Goal: Task Accomplishment & Management: Manage account settings

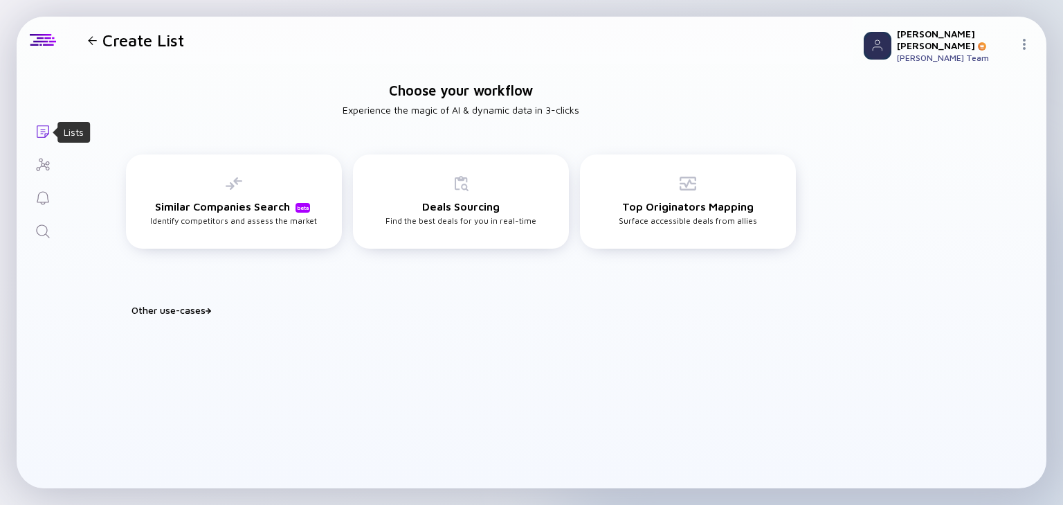
click at [42, 126] on icon "Lists" at bounding box center [43, 131] width 17 height 17
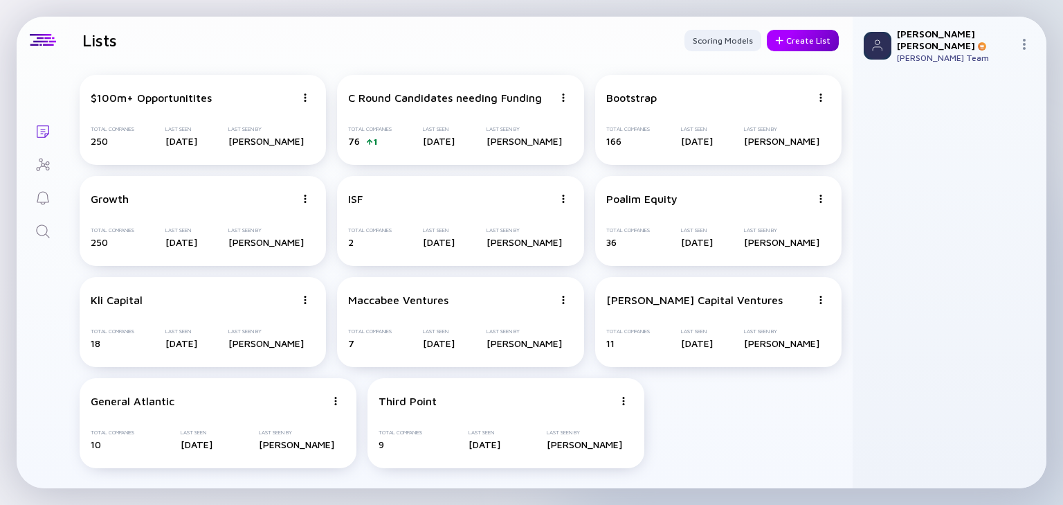
click at [792, 44] on div "Create List" at bounding box center [803, 40] width 72 height 21
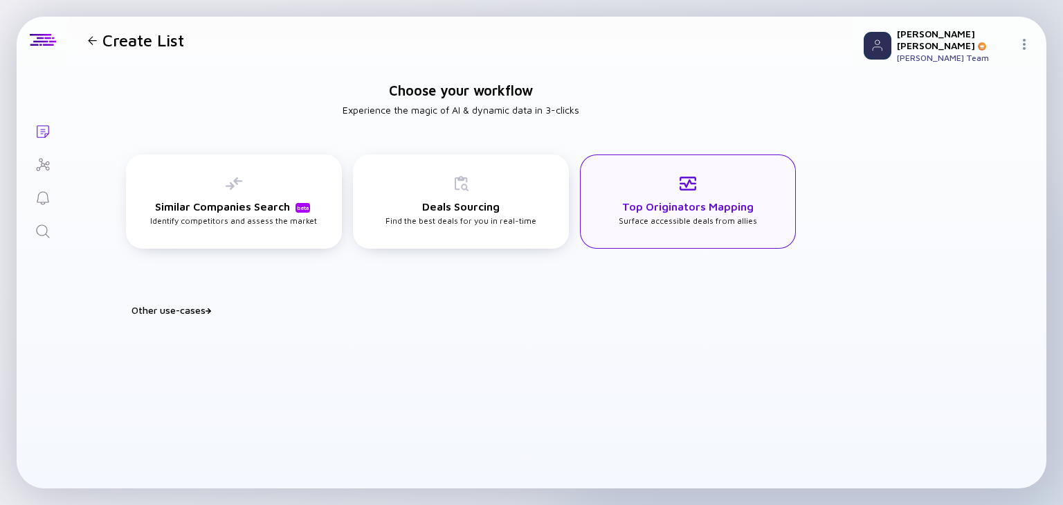
click at [680, 193] on div "Top Originators Mapping Surface accessible deals from allies" at bounding box center [688, 200] width 138 height 51
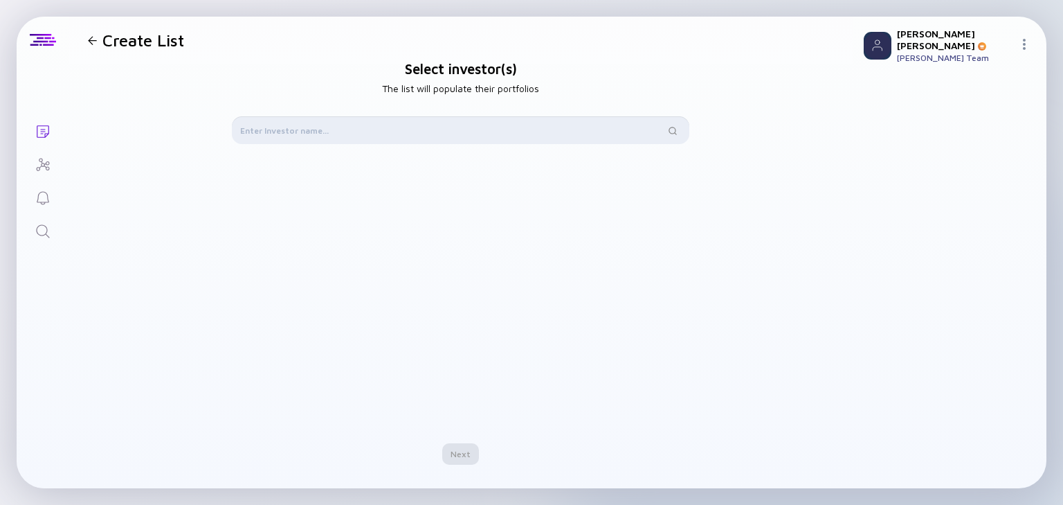
click at [332, 133] on input "text" at bounding box center [452, 130] width 425 height 14
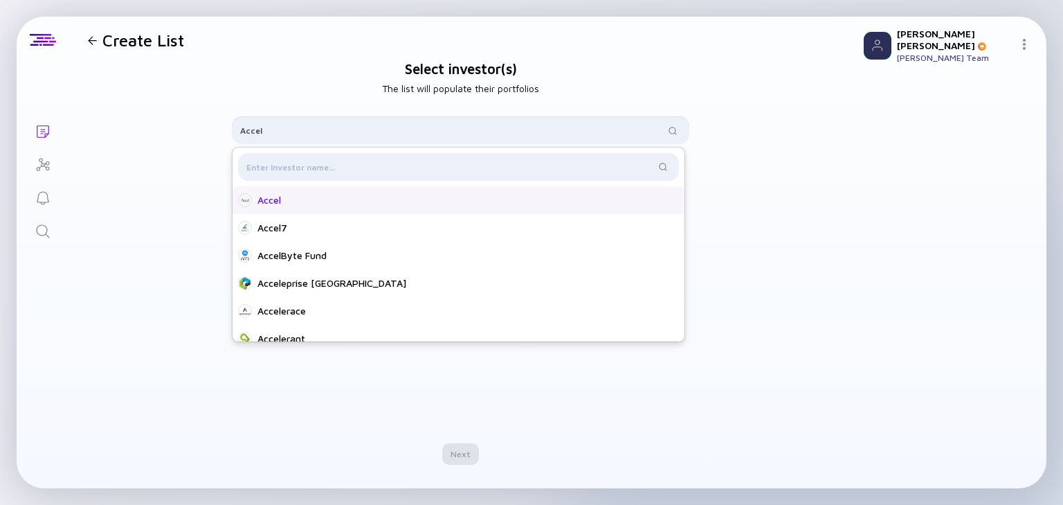
type input "Accel"
click at [291, 199] on div "Accel" at bounding box center [462, 200] width 410 height 14
click at [365, 407] on div "Accel Remove" at bounding box center [460, 285] width 457 height 249
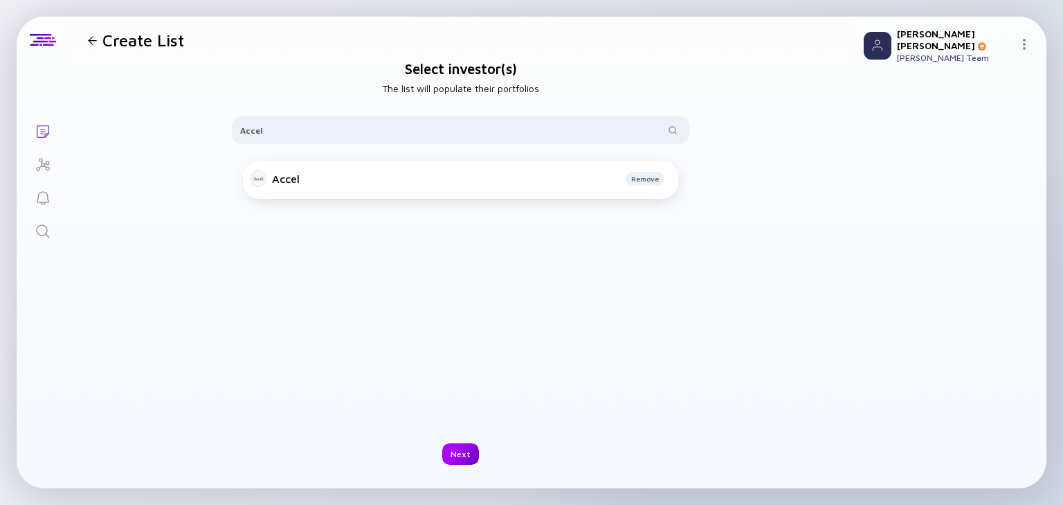
click at [464, 456] on div "Next" at bounding box center [460, 453] width 37 height 21
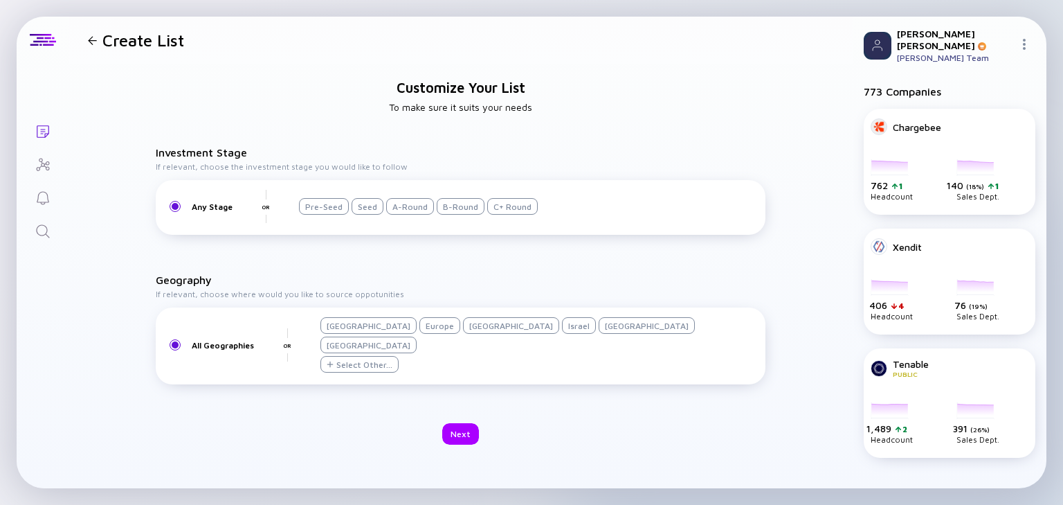
click at [562, 334] on div "Israel" at bounding box center [579, 325] width 34 height 17
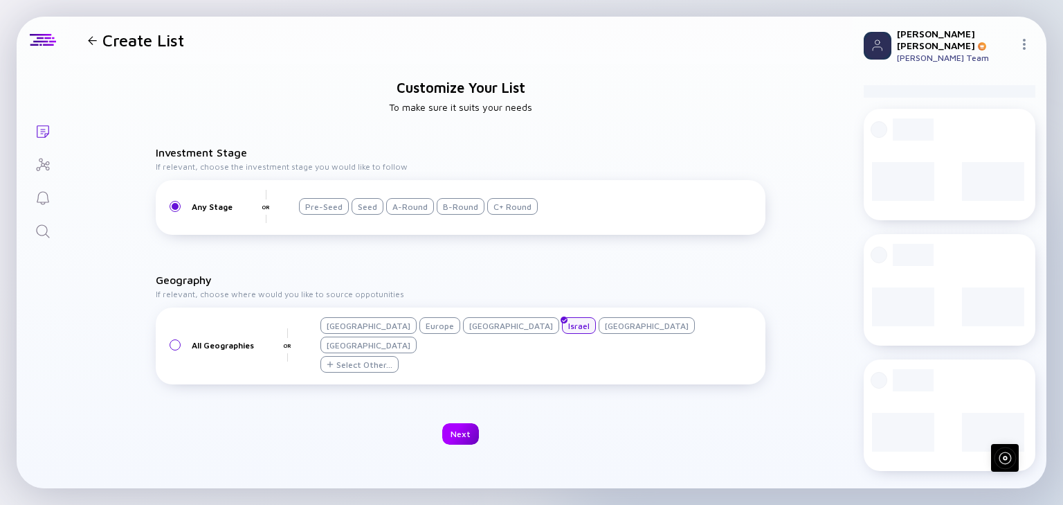
click at [460, 430] on div "Next" at bounding box center [460, 433] width 37 height 21
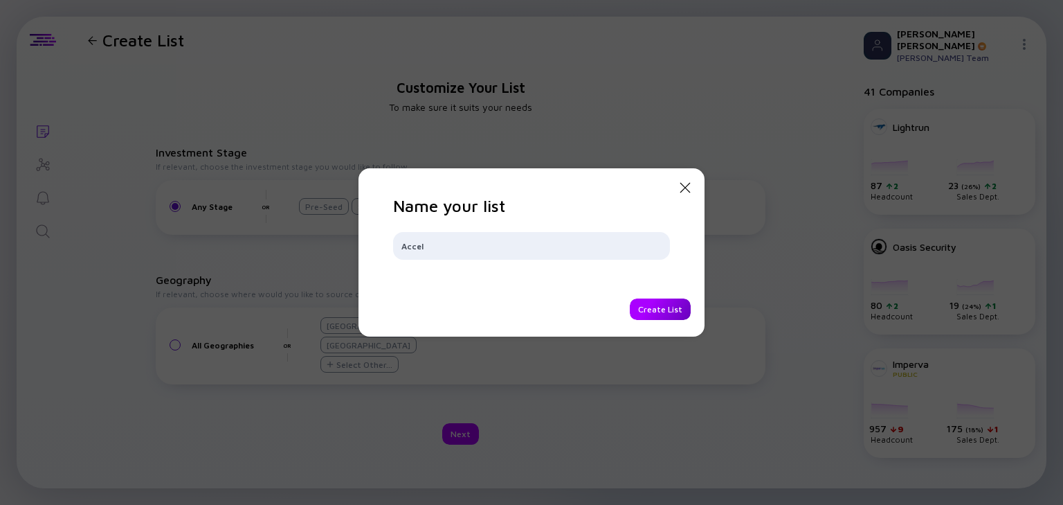
type input "Accel"
click at [675, 302] on div "Create List" at bounding box center [660, 308] width 61 height 21
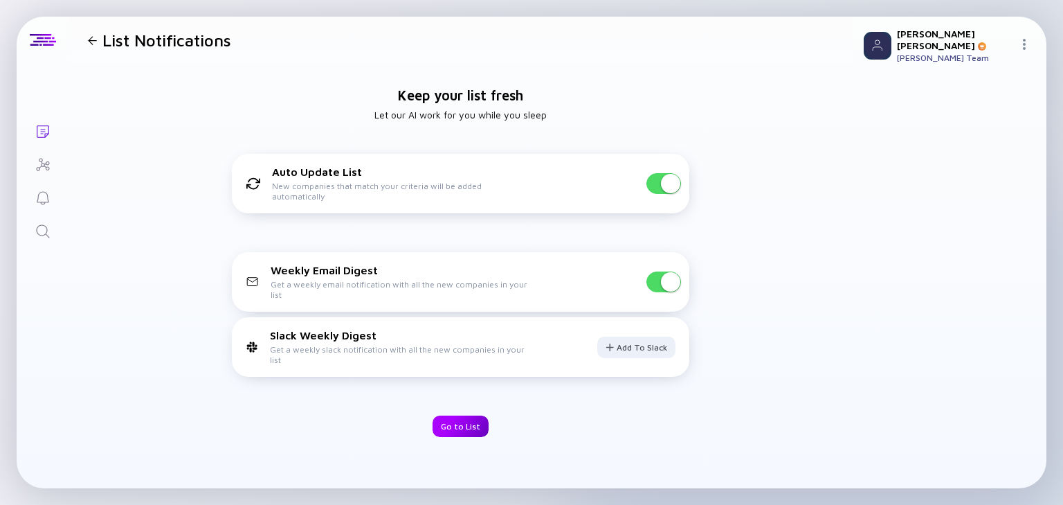
click at [465, 421] on div "Go to List" at bounding box center [461, 425] width 56 height 21
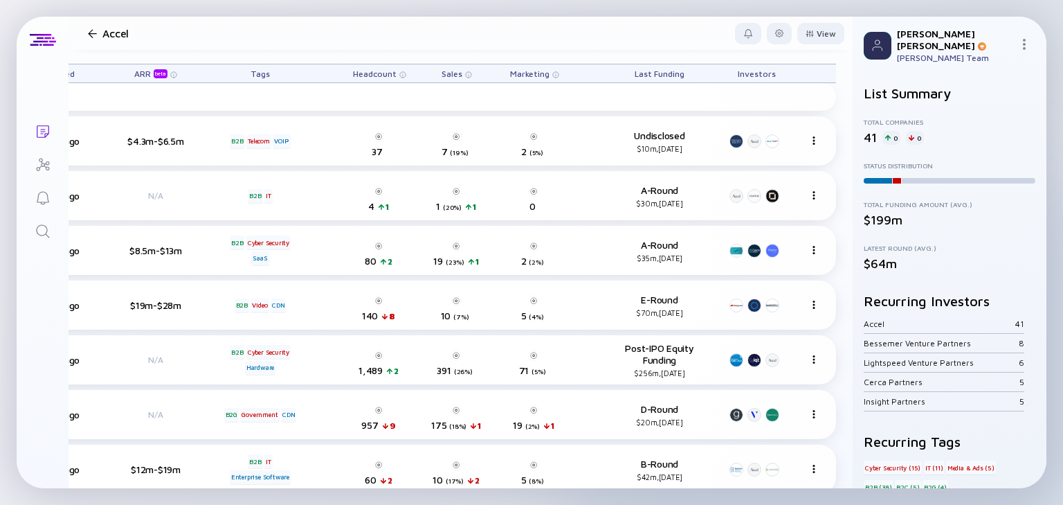
scroll to position [0, 448]
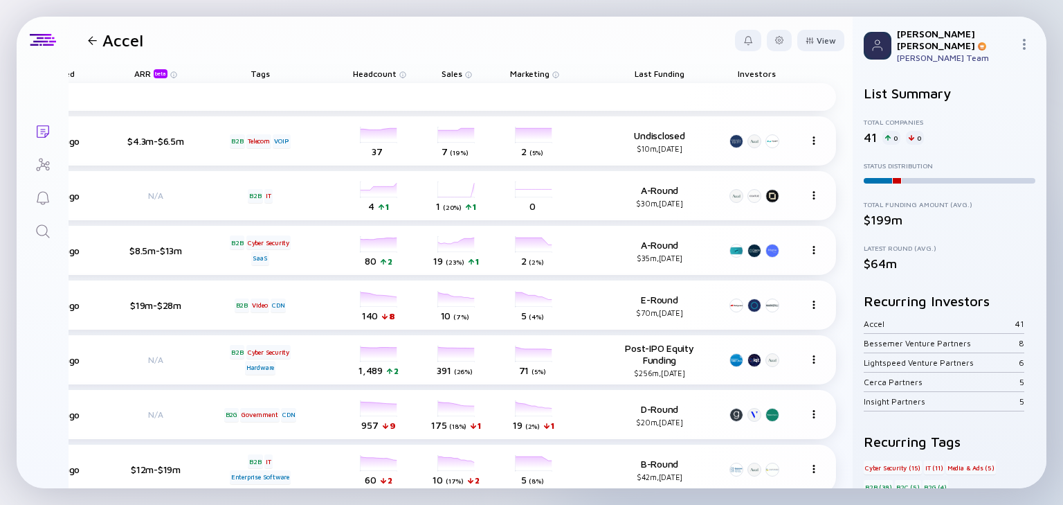
click at [368, 75] on span "Headcount" at bounding box center [375, 74] width 44 height 10
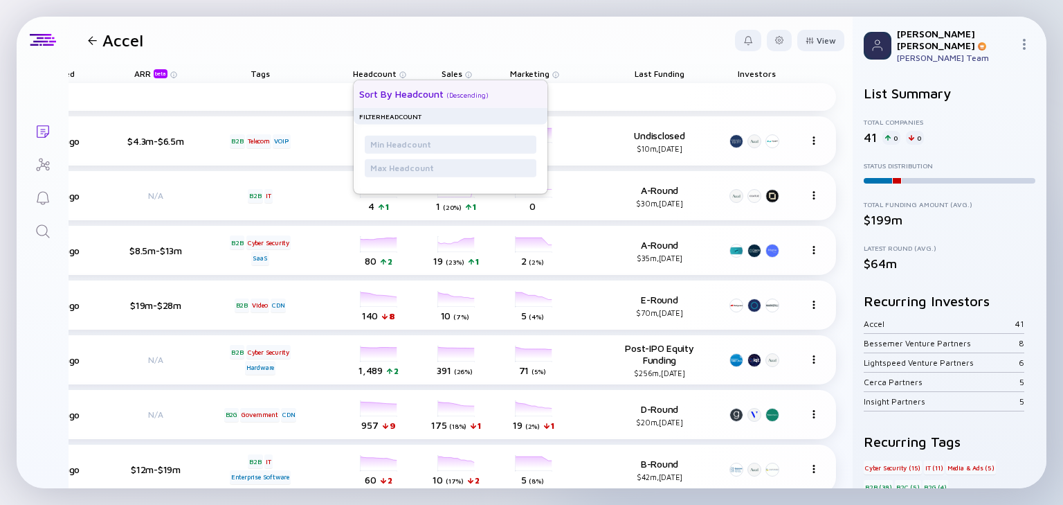
click at [389, 90] on div "Sort by Headcount" at bounding box center [401, 94] width 84 height 12
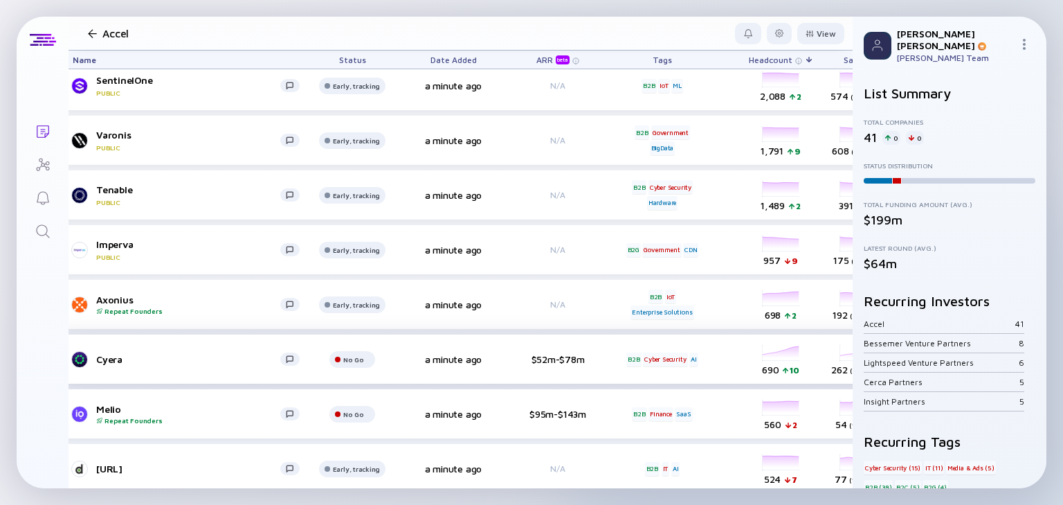
scroll to position [111, 39]
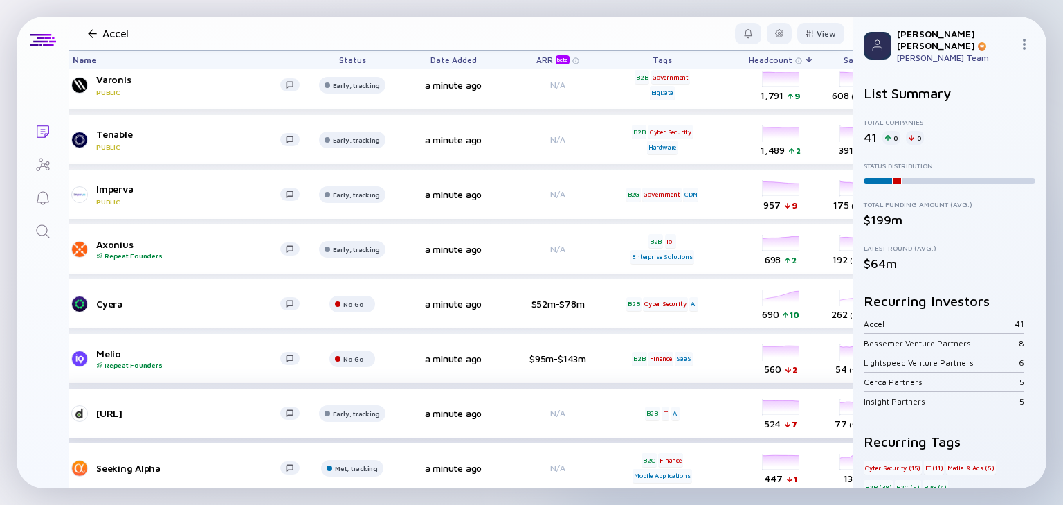
click at [117, 411] on div "[URL]" at bounding box center [188, 413] width 184 height 12
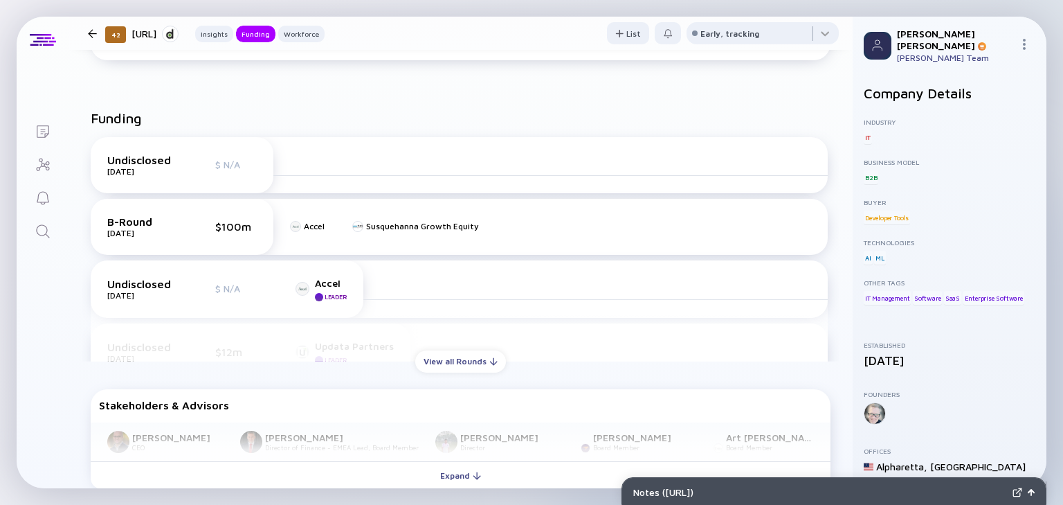
scroll to position [443, 0]
click at [452, 360] on div "View all Rounds" at bounding box center [460, 359] width 91 height 21
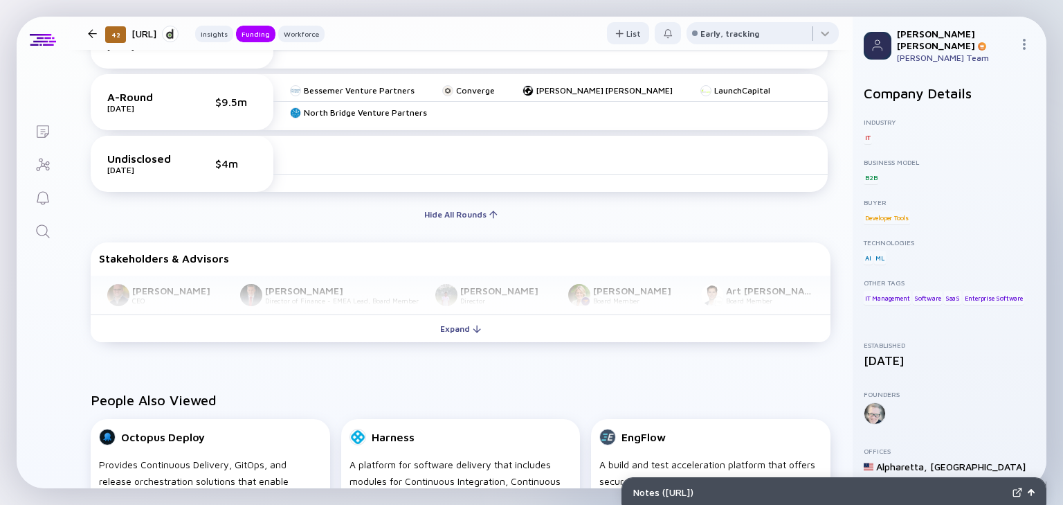
scroll to position [886, 0]
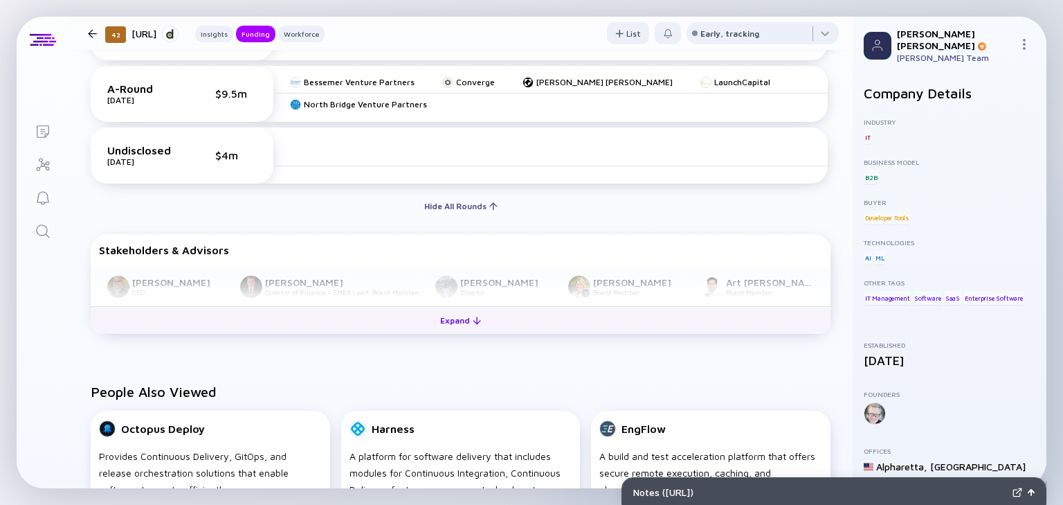
click at [442, 331] on div "Expand" at bounding box center [460, 319] width 57 height 21
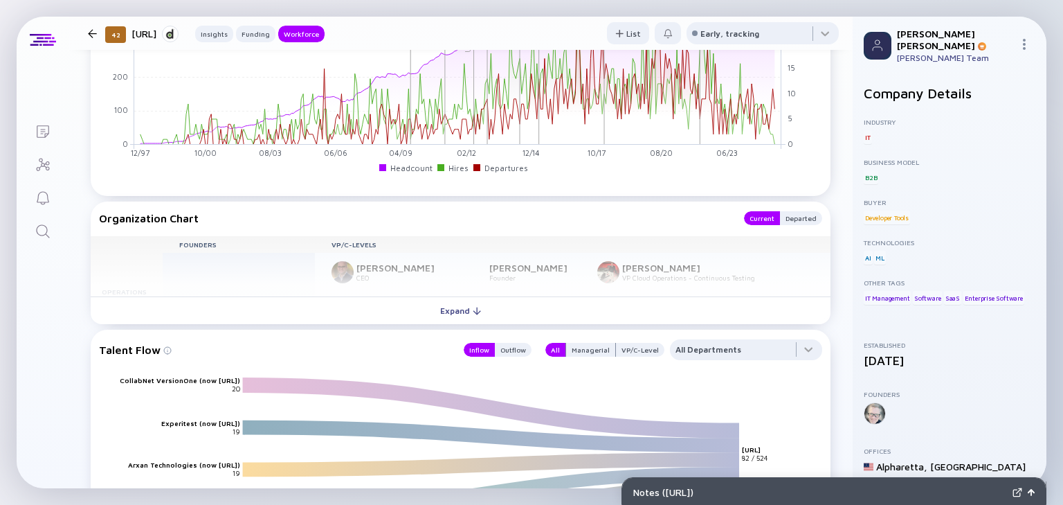
scroll to position [1716, 0]
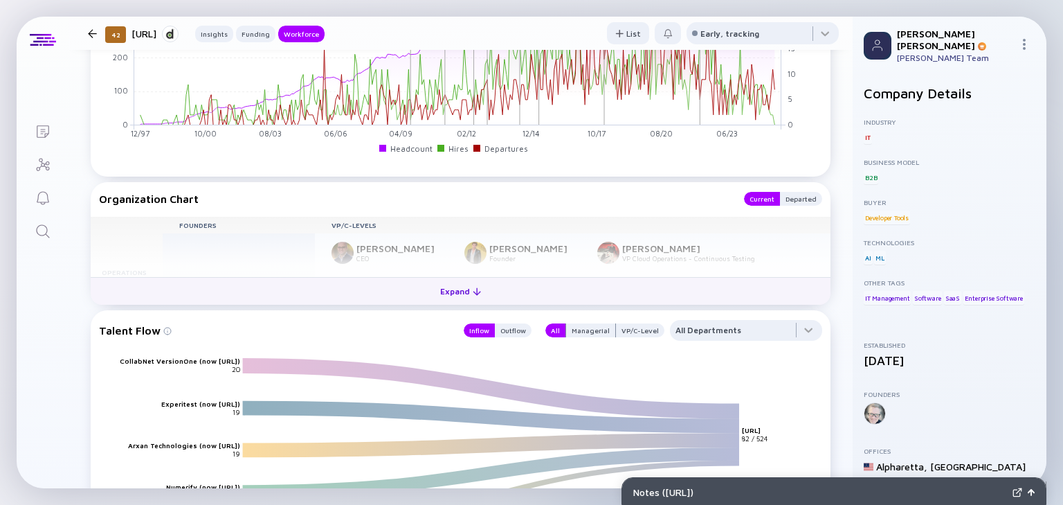
click at [441, 302] on div "Expand" at bounding box center [460, 290] width 57 height 21
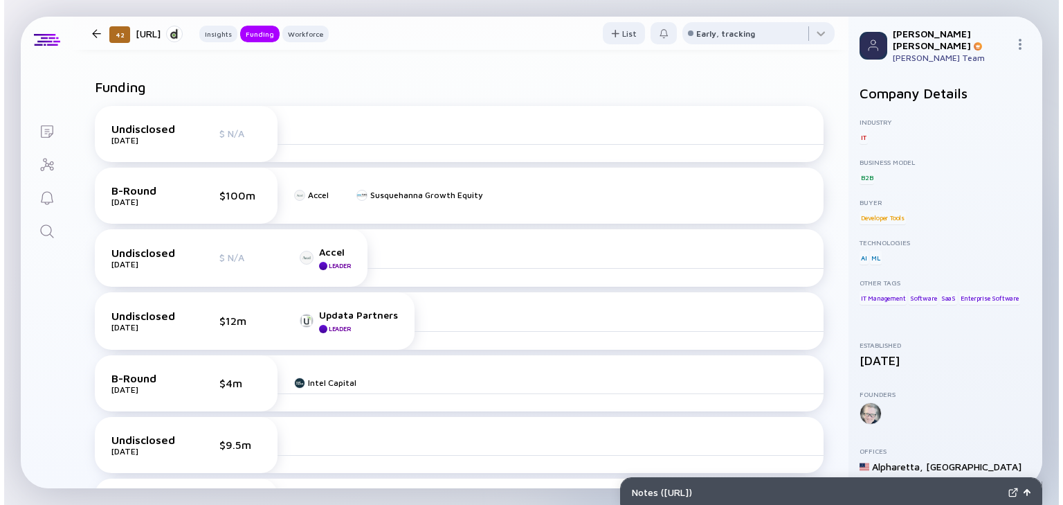
scroll to position [86, 0]
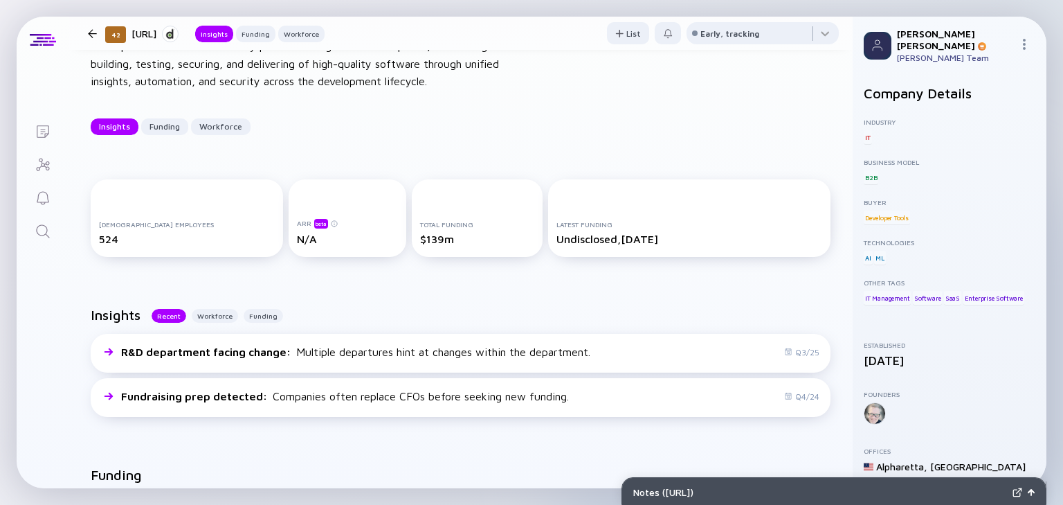
click at [89, 35] on div at bounding box center [92, 33] width 9 height 9
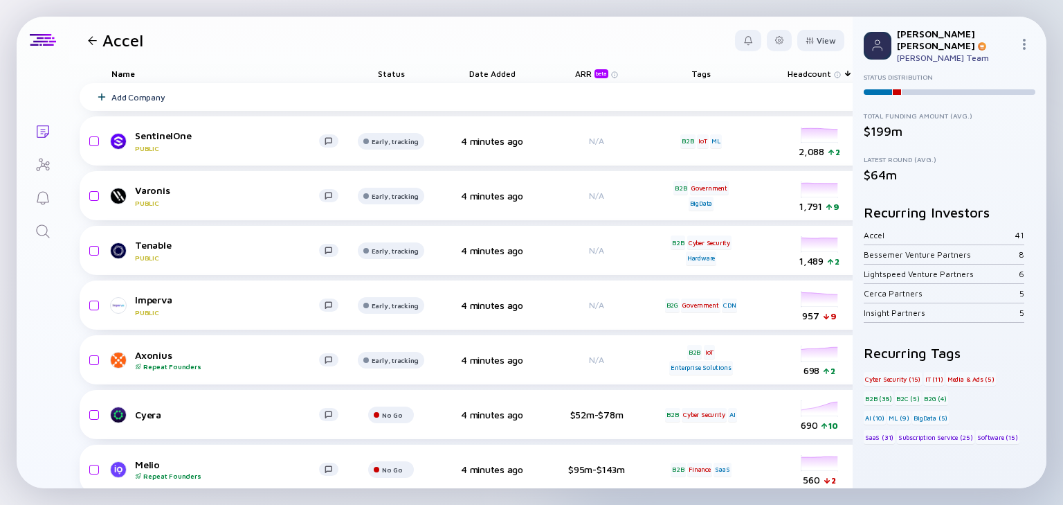
click at [89, 38] on div at bounding box center [92, 40] width 9 height 9
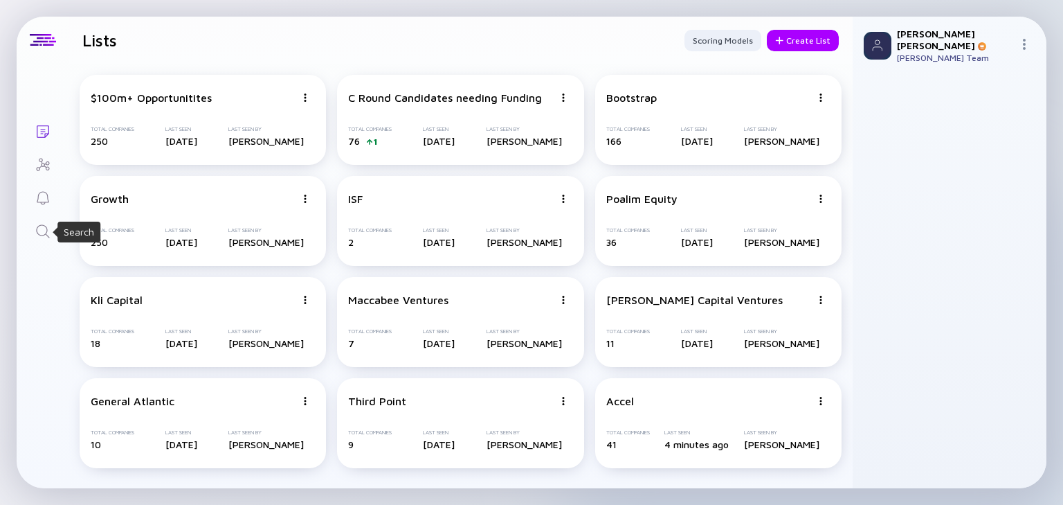
click at [37, 221] on link "Search" at bounding box center [43, 229] width 52 height 33
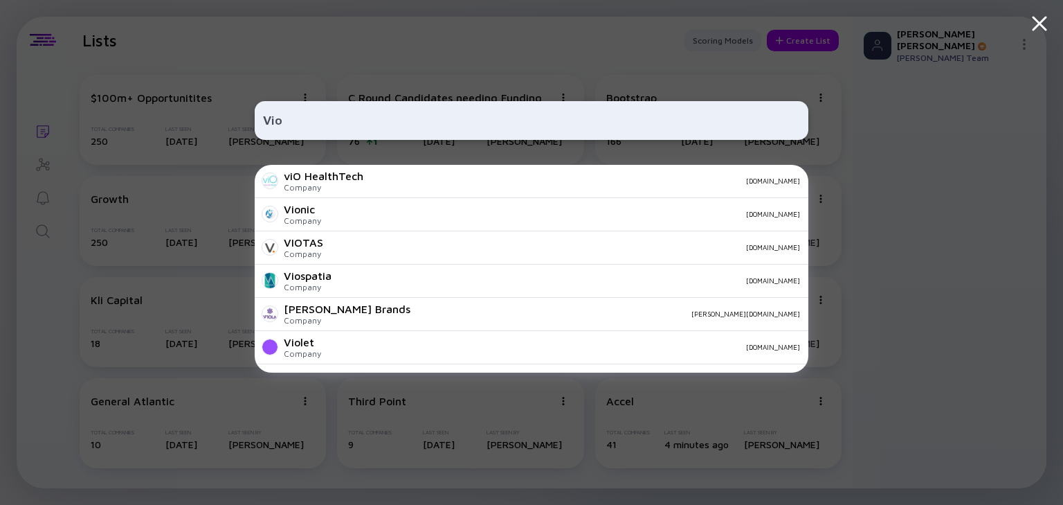
type input "Vio"
click at [41, 231] on div "Vio viO HealthTech Company [DOMAIN_NAME] Vionic Company [DOMAIN_NAME] VIOTAS Co…" at bounding box center [531, 252] width 1063 height 505
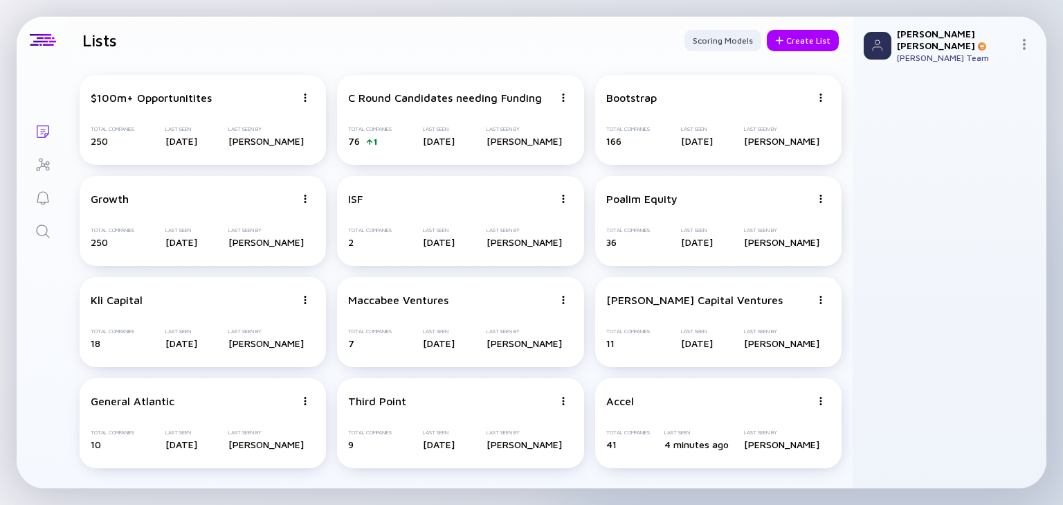
click at [36, 133] on icon "Lists" at bounding box center [43, 131] width 17 height 17
click at [37, 133] on icon "Lists" at bounding box center [43, 131] width 12 height 12
click at [810, 32] on div "Create List" at bounding box center [803, 40] width 72 height 21
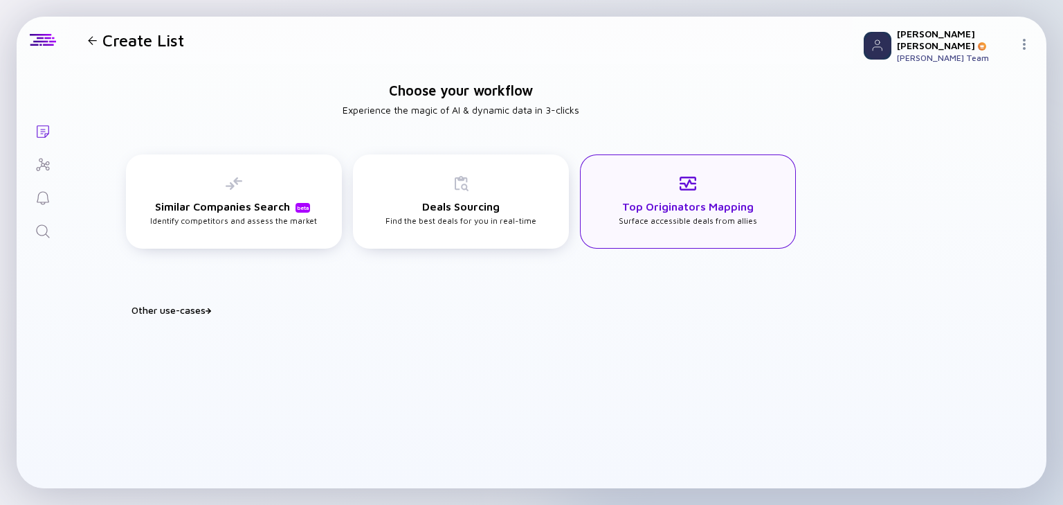
click at [714, 208] on h3 "Top Originators Mapping" at bounding box center [687, 206] width 131 height 12
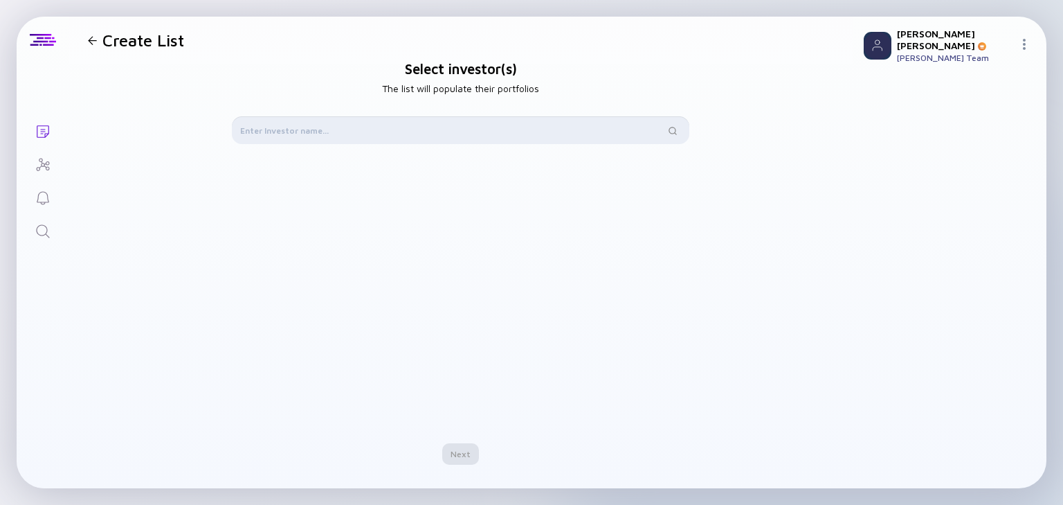
click at [307, 127] on input "text" at bounding box center [452, 130] width 425 height 14
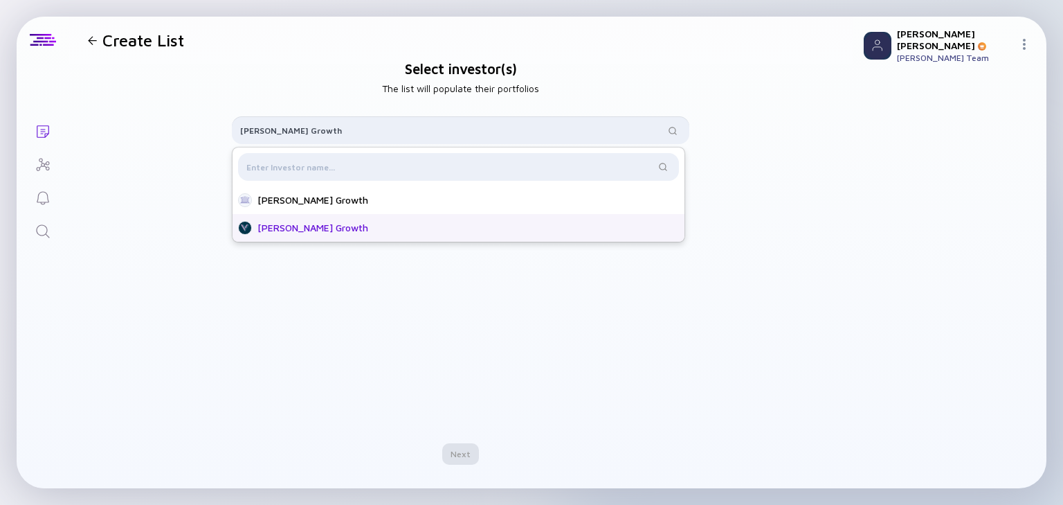
type input "[PERSON_NAME] Growth"
click at [329, 231] on div "[PERSON_NAME] Growth" at bounding box center [462, 228] width 410 height 14
click at [455, 450] on div "Next" at bounding box center [460, 453] width 37 height 21
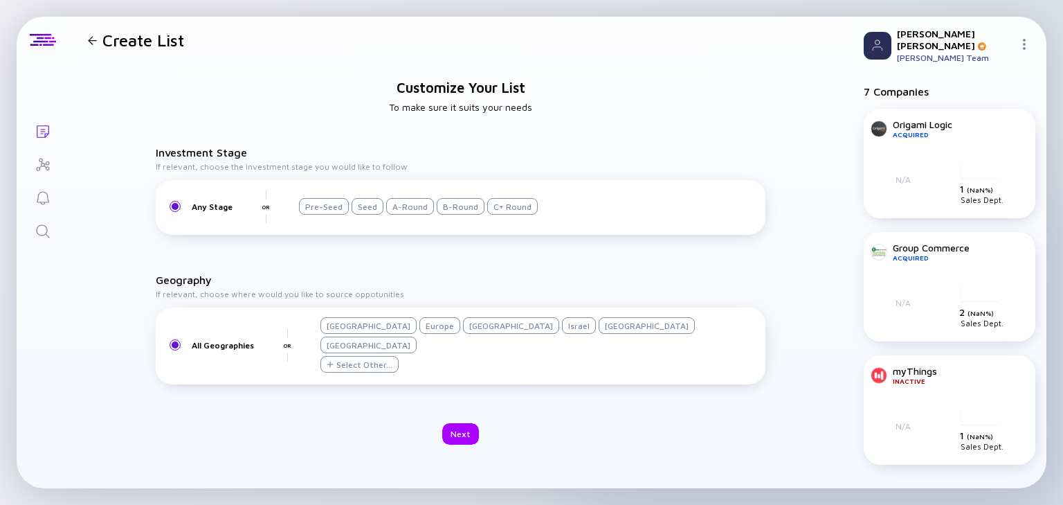
click at [562, 334] on div "Israel" at bounding box center [579, 325] width 34 height 17
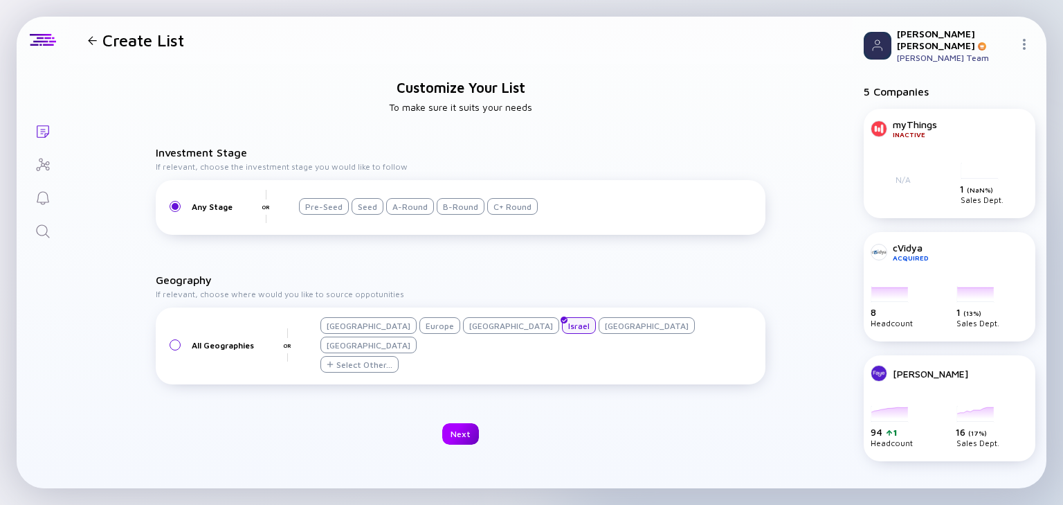
click at [457, 423] on div "Next" at bounding box center [460, 433] width 37 height 21
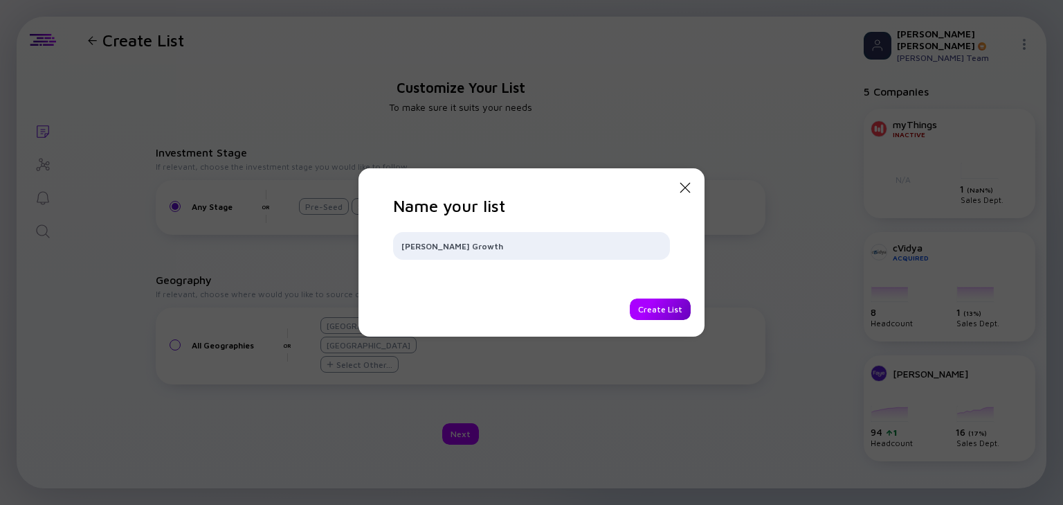
type input "[PERSON_NAME] Growth"
click at [662, 301] on div "Create List" at bounding box center [660, 308] width 61 height 21
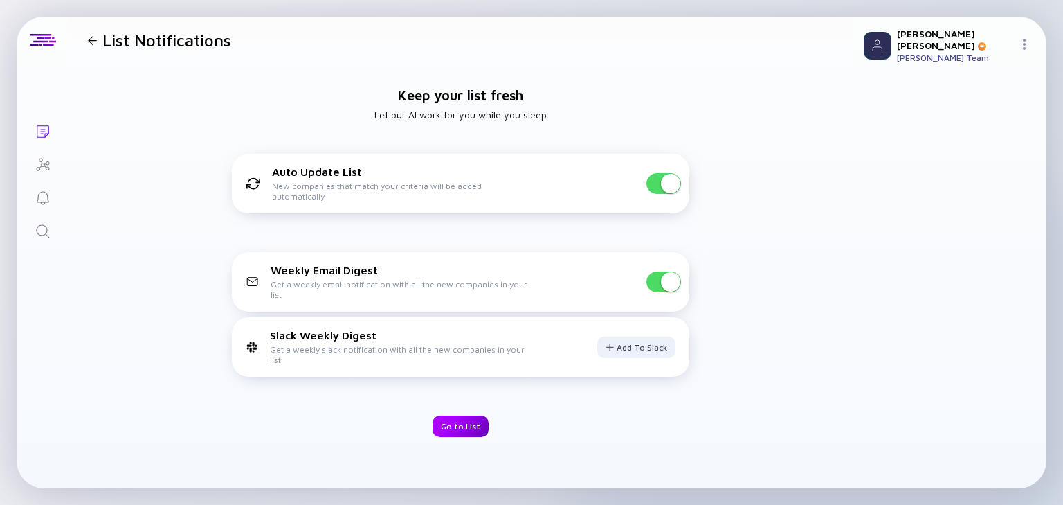
click at [469, 421] on div "Go to List" at bounding box center [461, 425] width 56 height 21
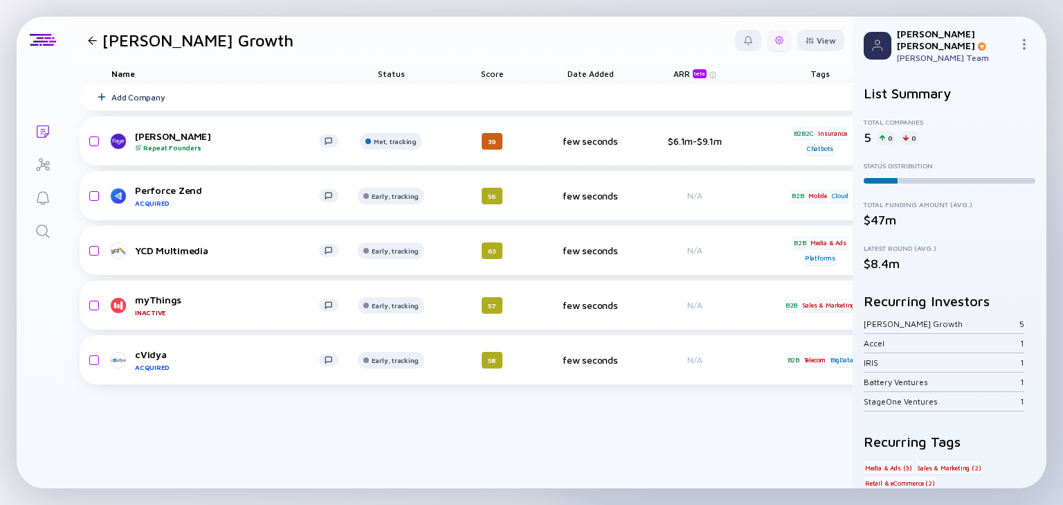
click at [780, 39] on div at bounding box center [779, 40] width 8 height 8
click at [731, 152] on div "Edit Filter" at bounding box center [736, 152] width 87 height 28
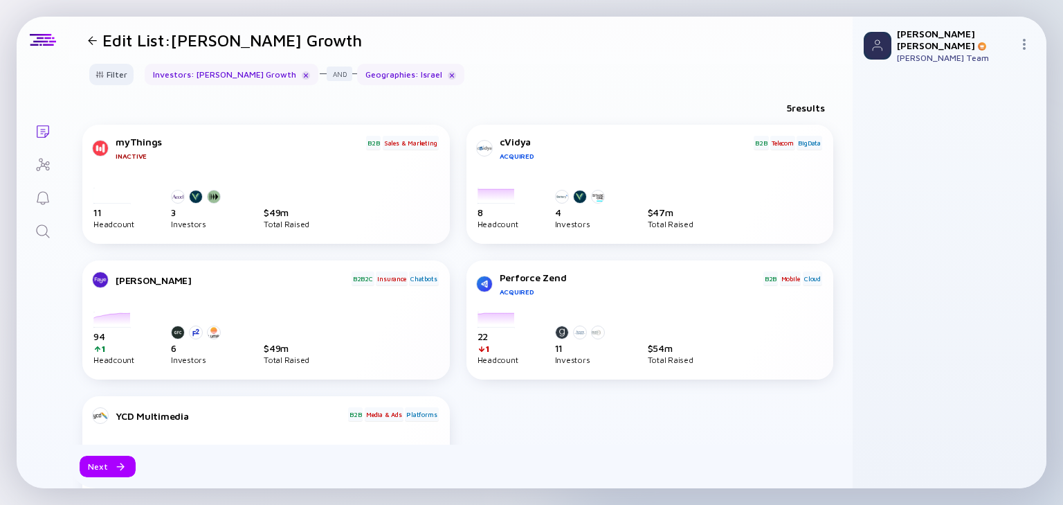
click at [214, 76] on div "Investors : [PERSON_NAME] Growth" at bounding box center [232, 74] width 174 height 21
click at [109, 71] on div "Filter" at bounding box center [111, 74] width 48 height 21
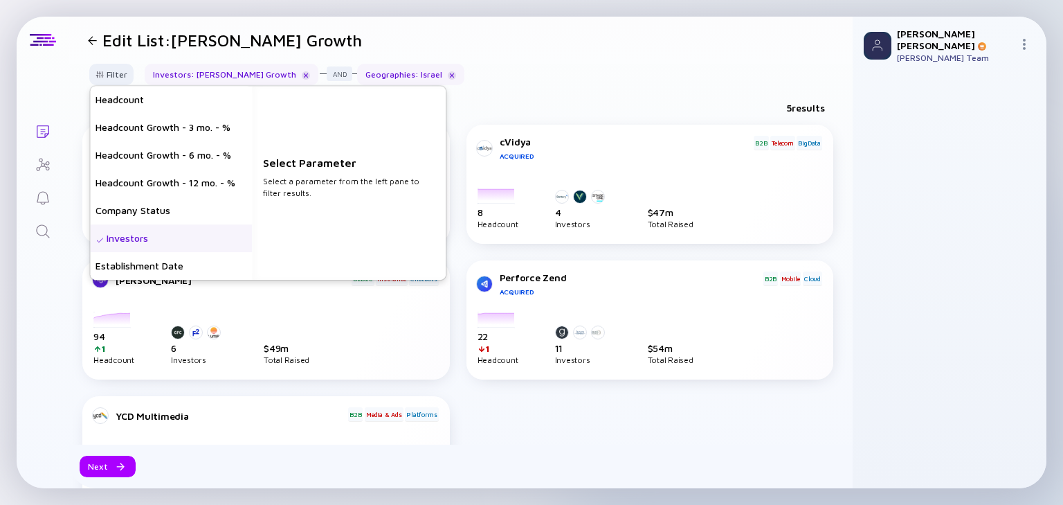
click at [180, 239] on div "Investors" at bounding box center [171, 238] width 162 height 28
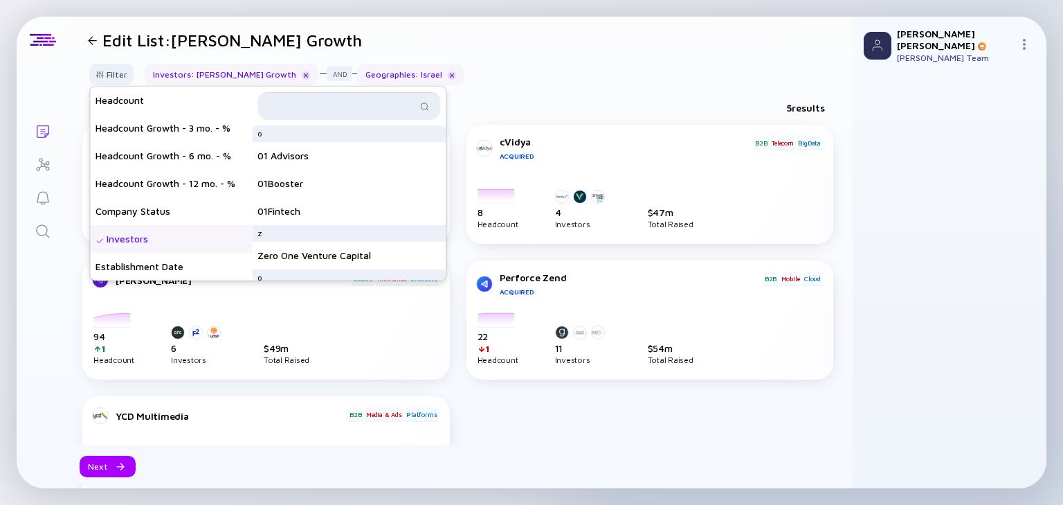
click at [339, 106] on input "text" at bounding box center [341, 106] width 150 height 14
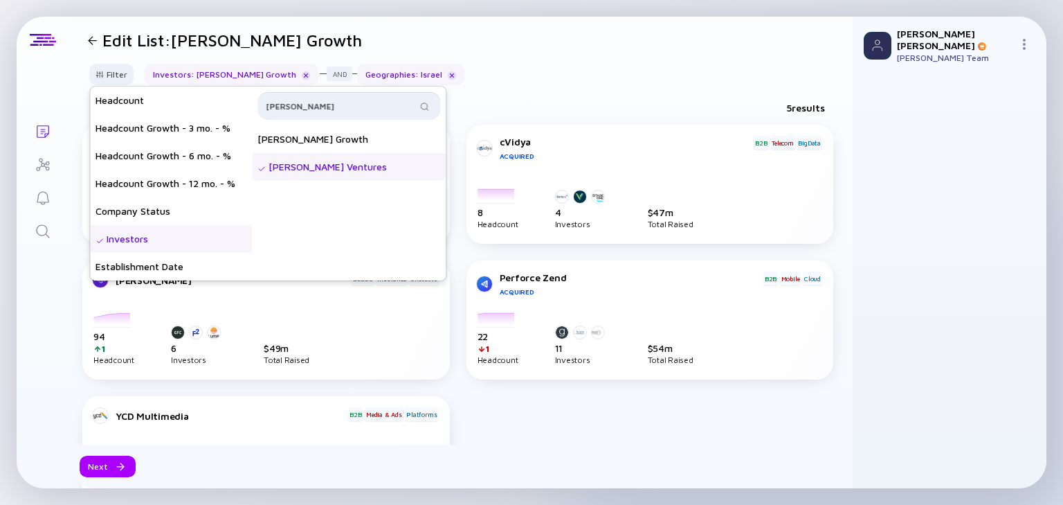
type input "[PERSON_NAME]"
click at [649, 48] on header "Edit List: [PERSON_NAME] Growth" at bounding box center [461, 40] width 784 height 47
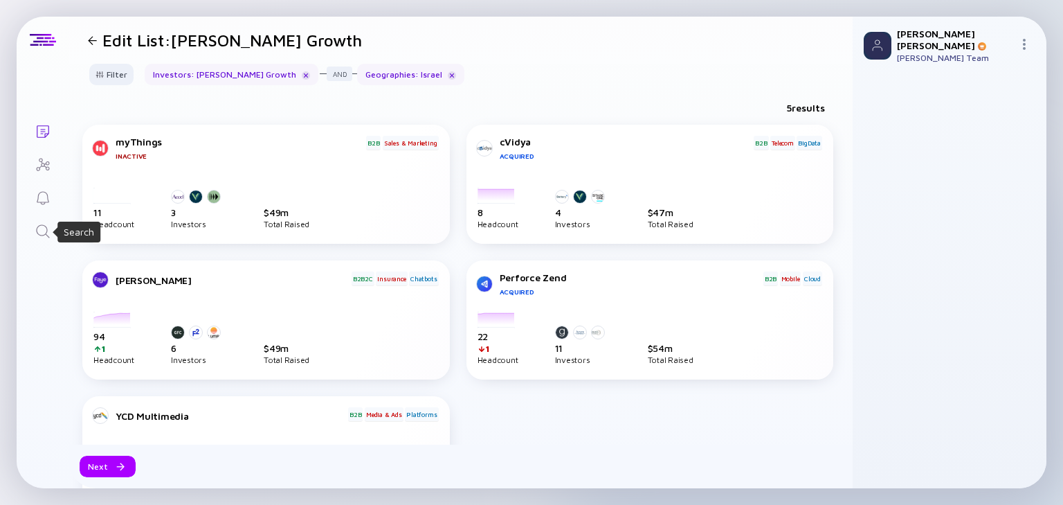
click at [41, 233] on icon "Search" at bounding box center [43, 231] width 17 height 17
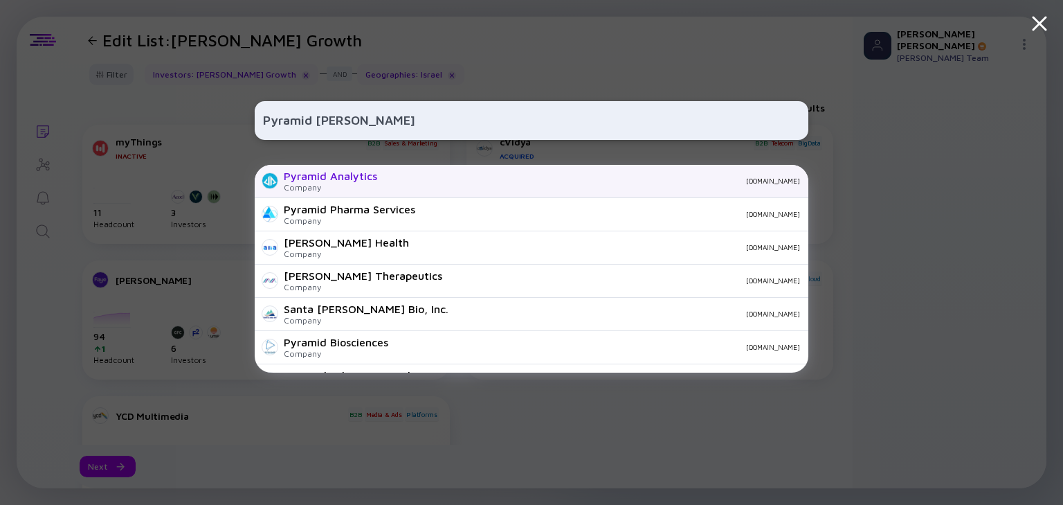
type input "Pyramid [PERSON_NAME]"
click at [385, 185] on div "Pyramid Analytics Company [DOMAIN_NAME]" at bounding box center [532, 181] width 554 height 33
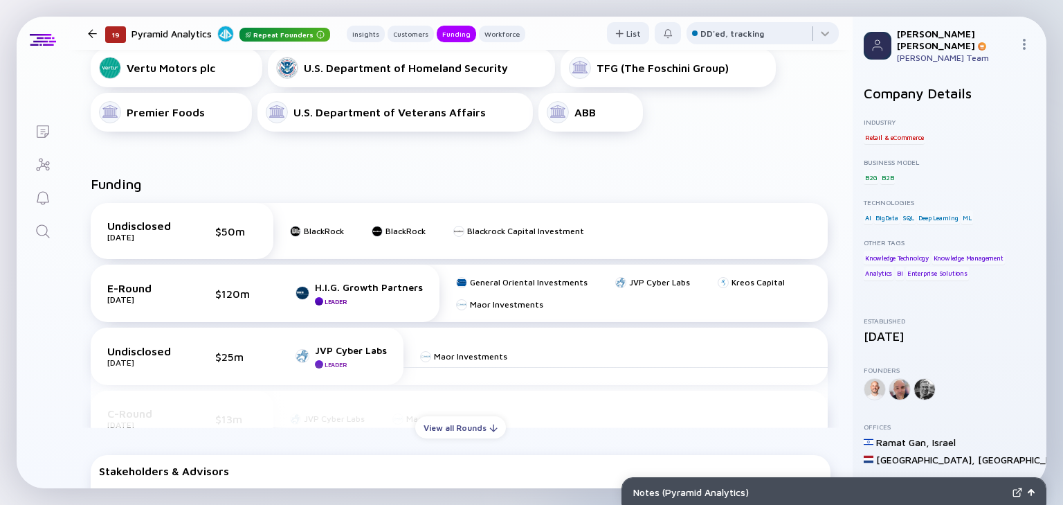
scroll to position [664, 0]
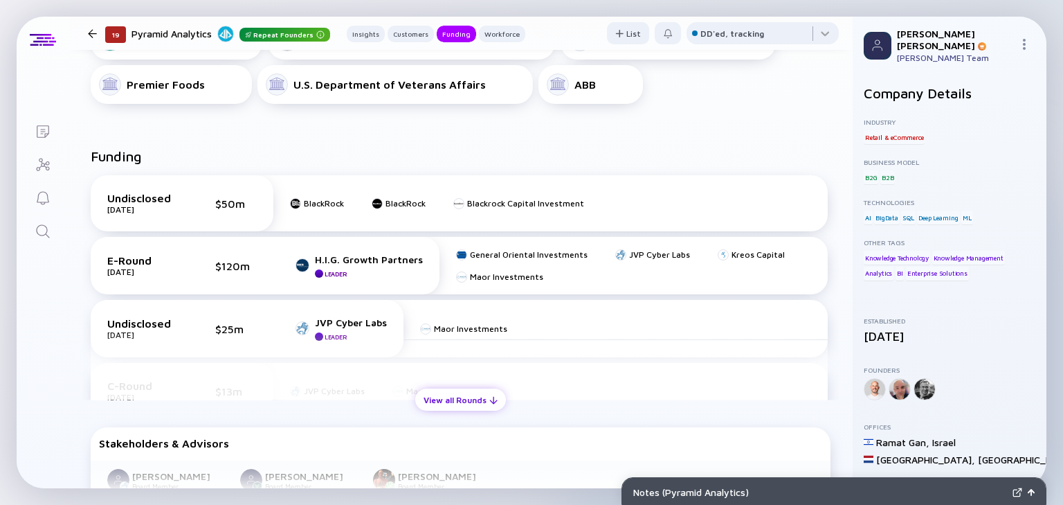
click at [478, 397] on div "View all Rounds" at bounding box center [460, 399] width 91 height 21
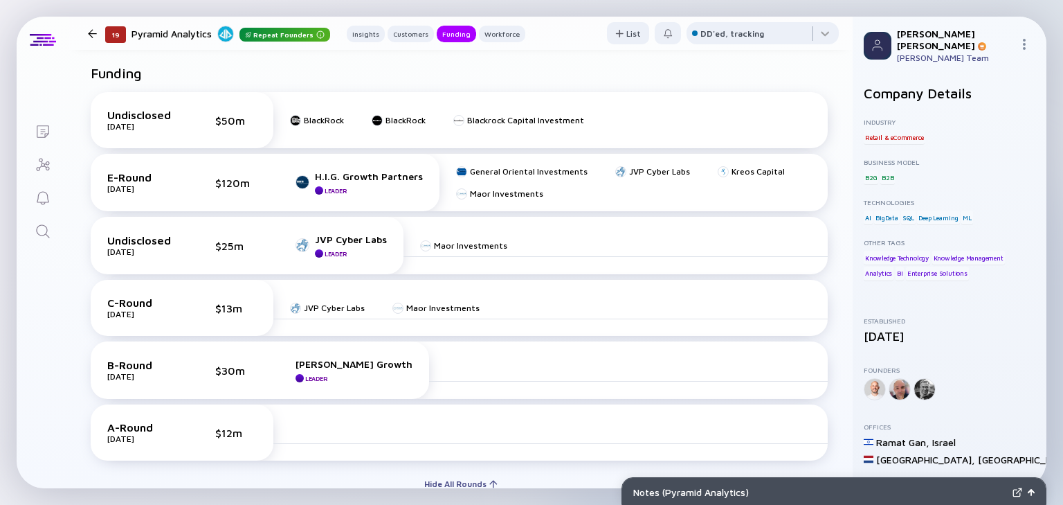
scroll to position [775, 0]
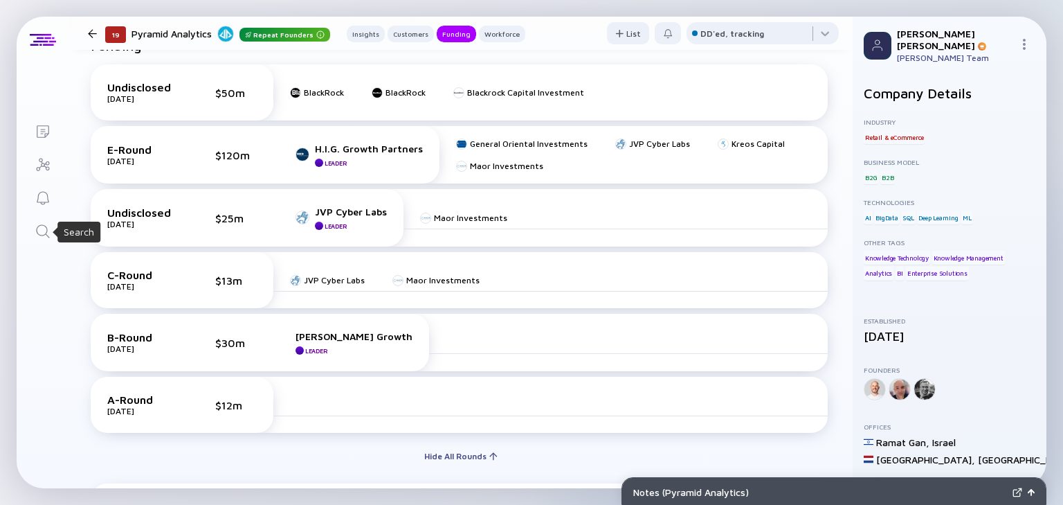
click at [46, 224] on icon "Search" at bounding box center [43, 231] width 17 height 17
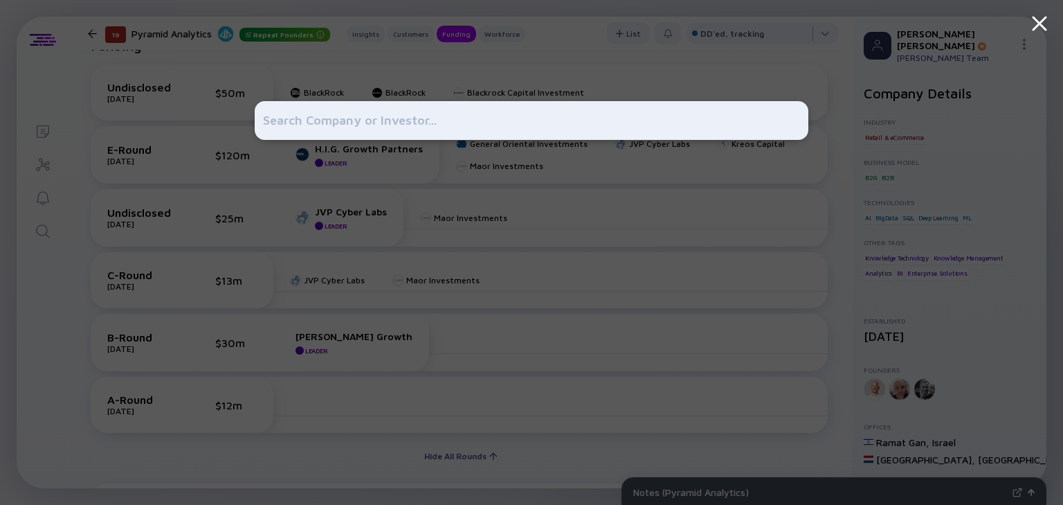
click at [60, 101] on div at bounding box center [531, 252] width 1063 height 505
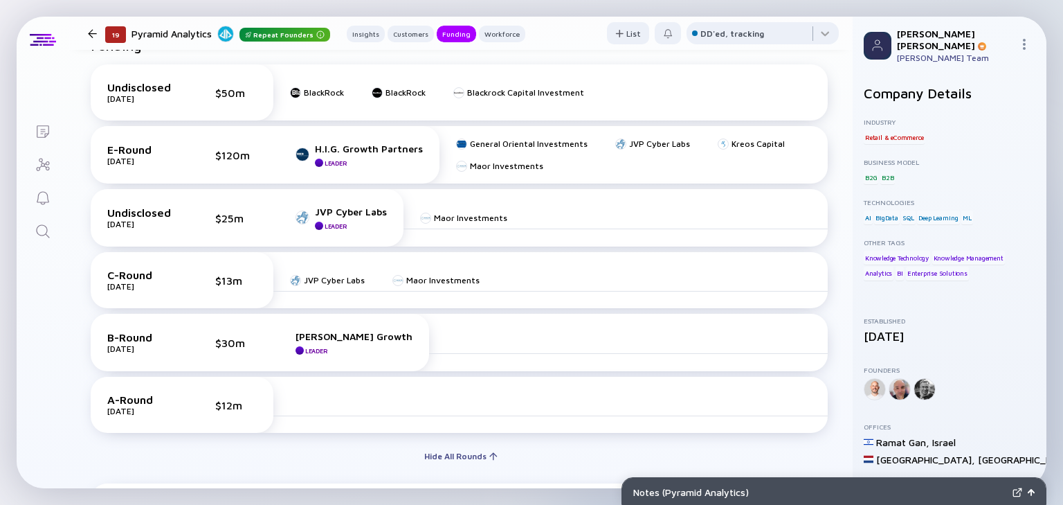
click at [42, 134] on icon "Lists" at bounding box center [43, 131] width 17 height 17
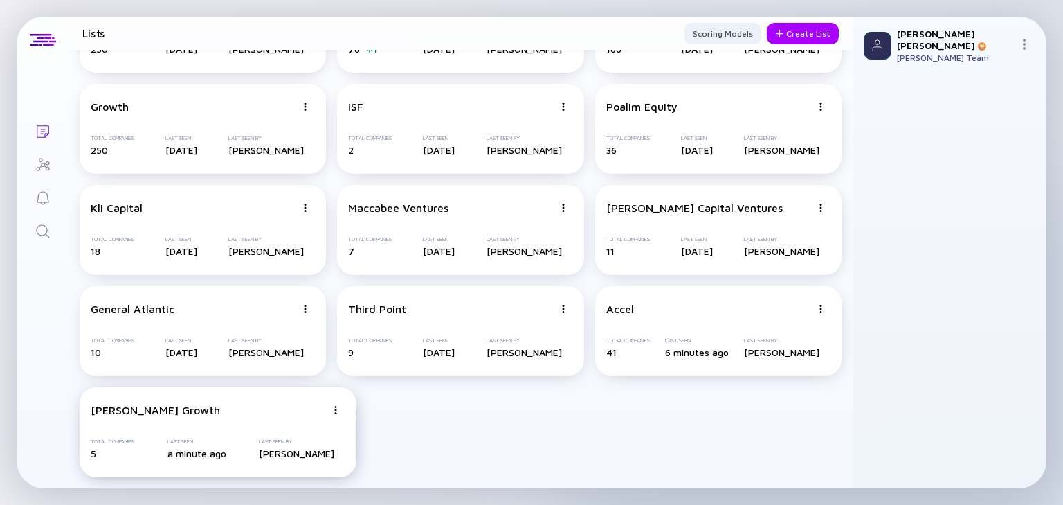
click at [336, 408] on img at bounding box center [336, 410] width 8 height 8
click at [291, 366] on div "Edit List" at bounding box center [287, 359] width 82 height 28
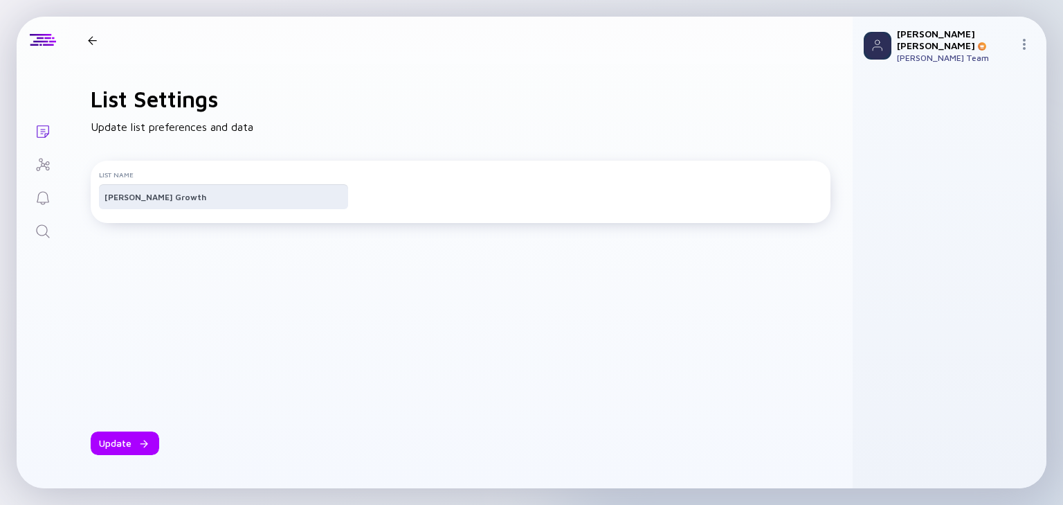
click at [183, 203] on input "[PERSON_NAME] Growth" at bounding box center [224, 197] width 238 height 14
click at [89, 44] on div at bounding box center [92, 40] width 9 height 9
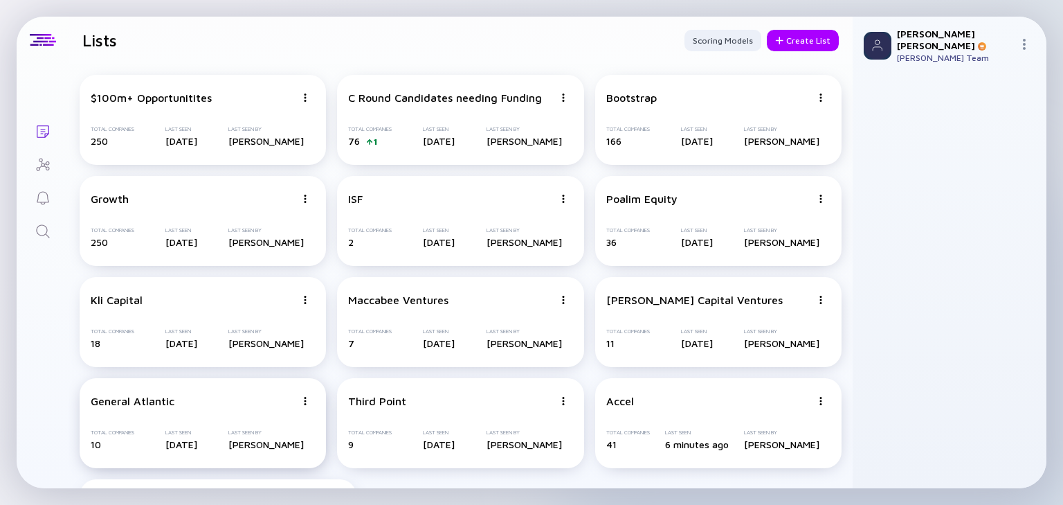
scroll to position [91, 0]
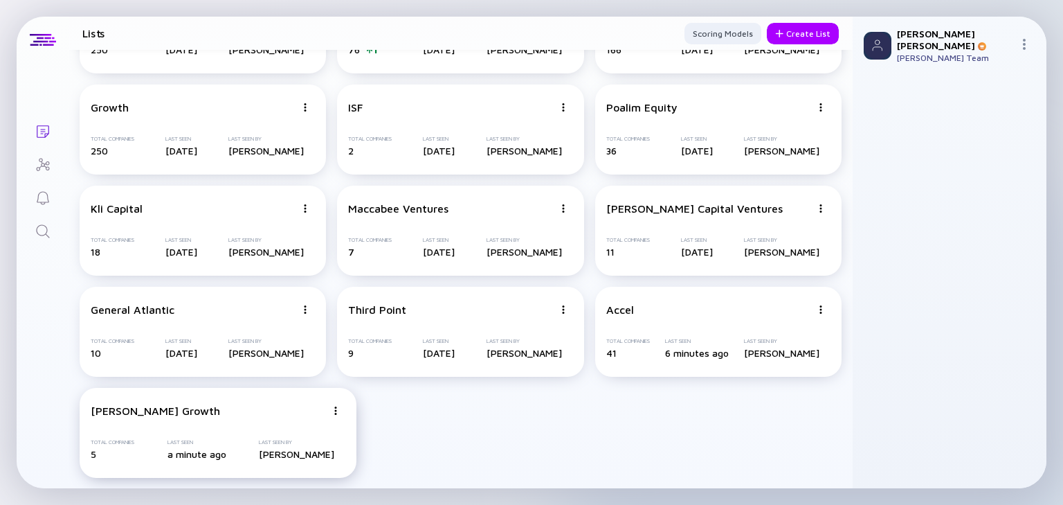
click at [332, 417] on div "[PERSON_NAME] Growth Total Companies 5 Last Seen a minute ago Last Seen By [PER…" at bounding box center [218, 433] width 277 height 90
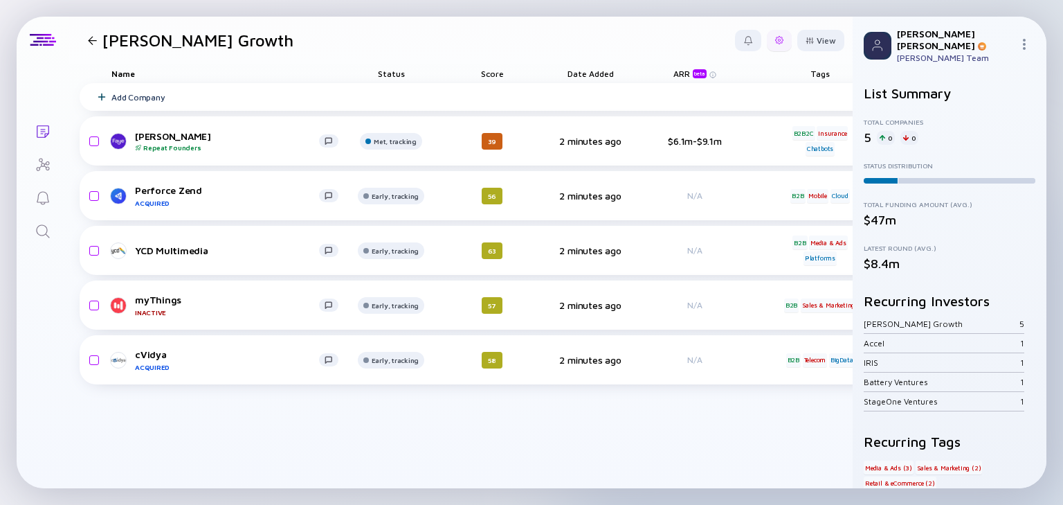
click at [783, 37] on div at bounding box center [779, 40] width 25 height 21
click at [737, 156] on div "Edit Filter" at bounding box center [736, 152] width 87 height 28
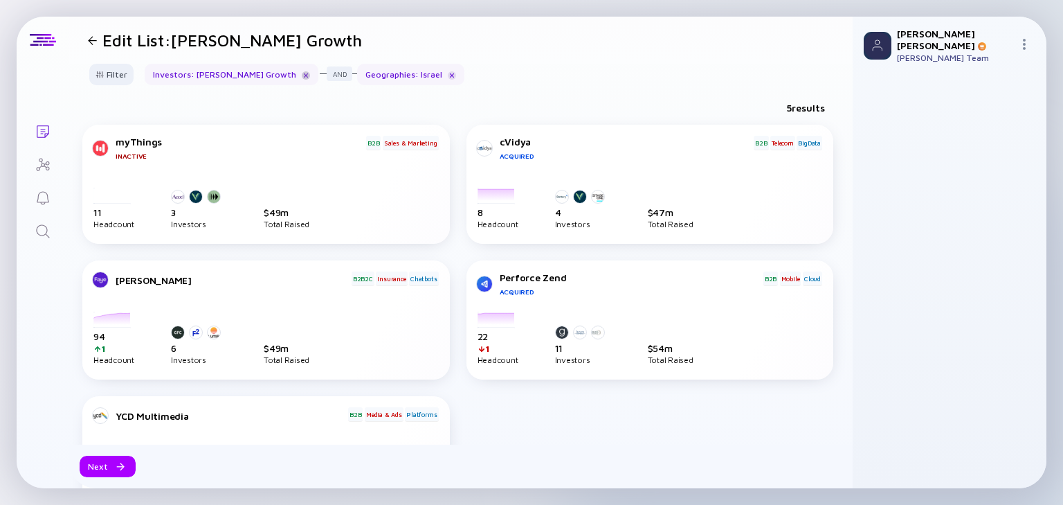
click at [302, 74] on div at bounding box center [306, 75] width 8 height 8
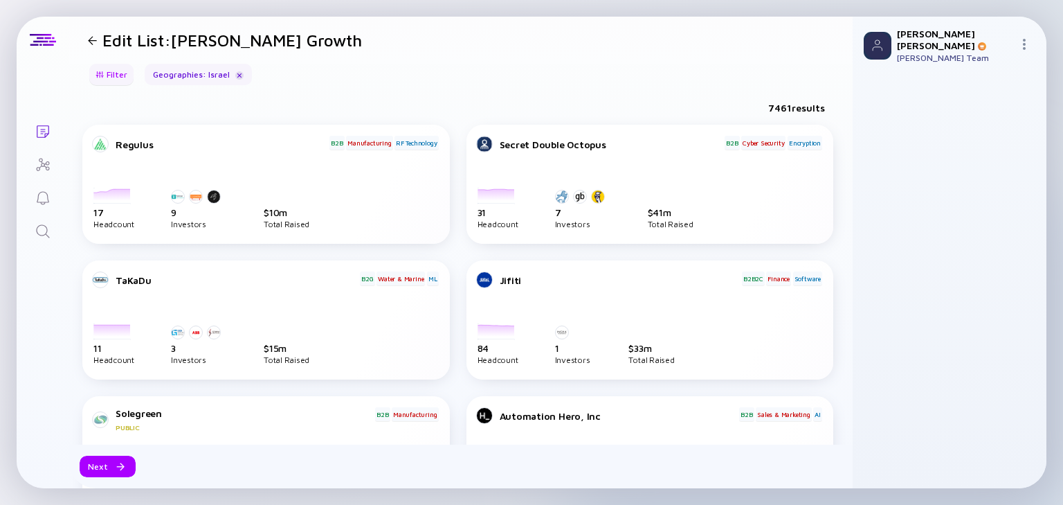
click at [125, 73] on div "Filter" at bounding box center [111, 74] width 48 height 21
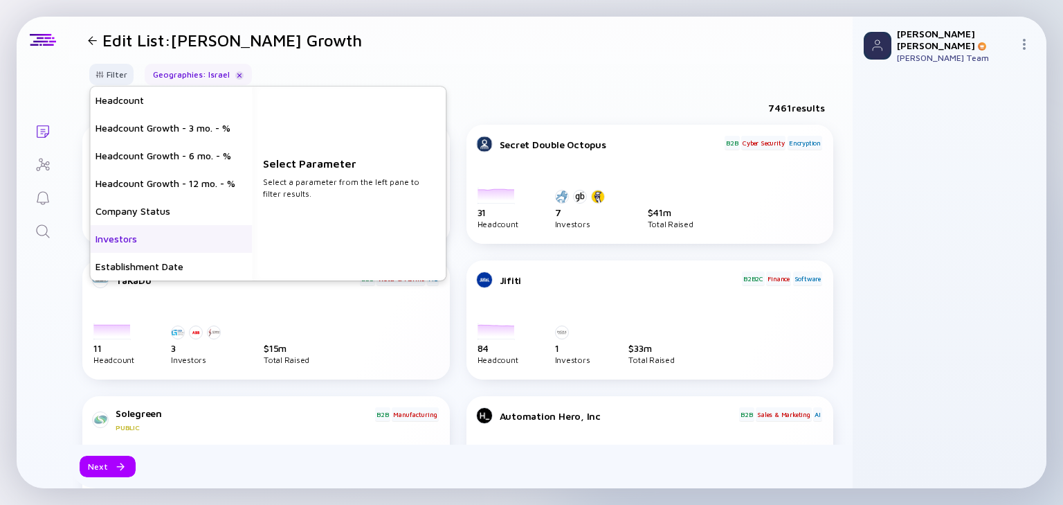
click at [164, 243] on div "Investors" at bounding box center [171, 239] width 162 height 28
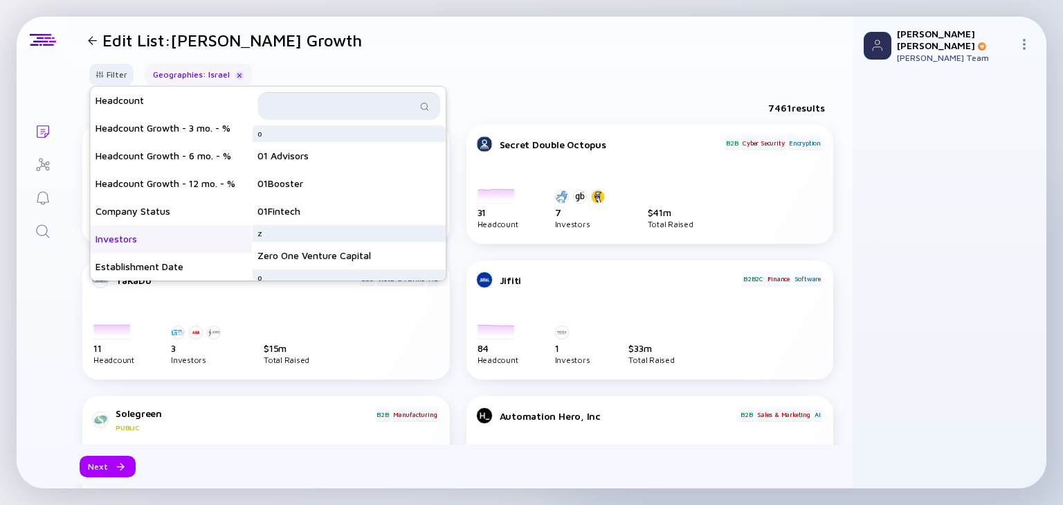
click at [371, 111] on input "text" at bounding box center [341, 106] width 150 height 14
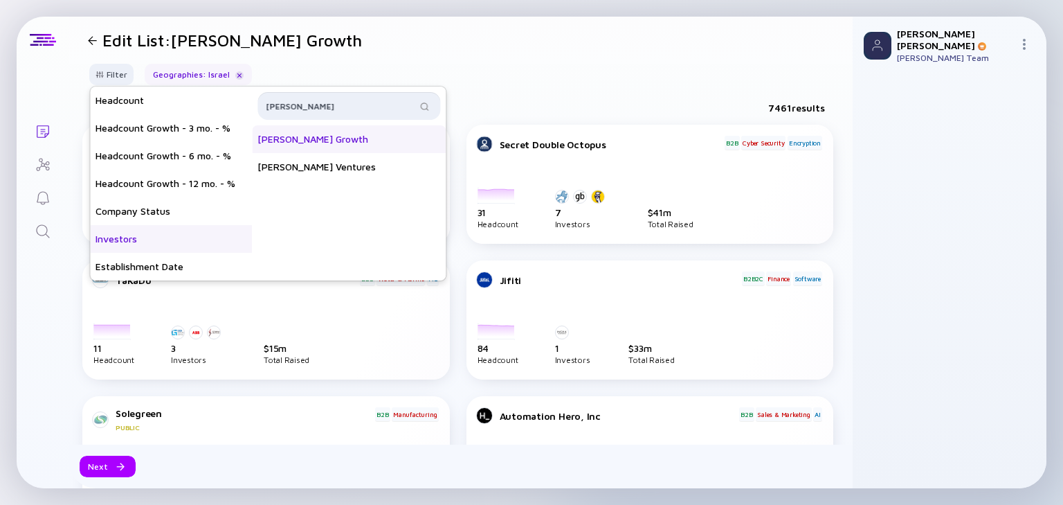
type input "[PERSON_NAME]"
click at [293, 140] on div "[PERSON_NAME] Growth" at bounding box center [349, 139] width 194 height 28
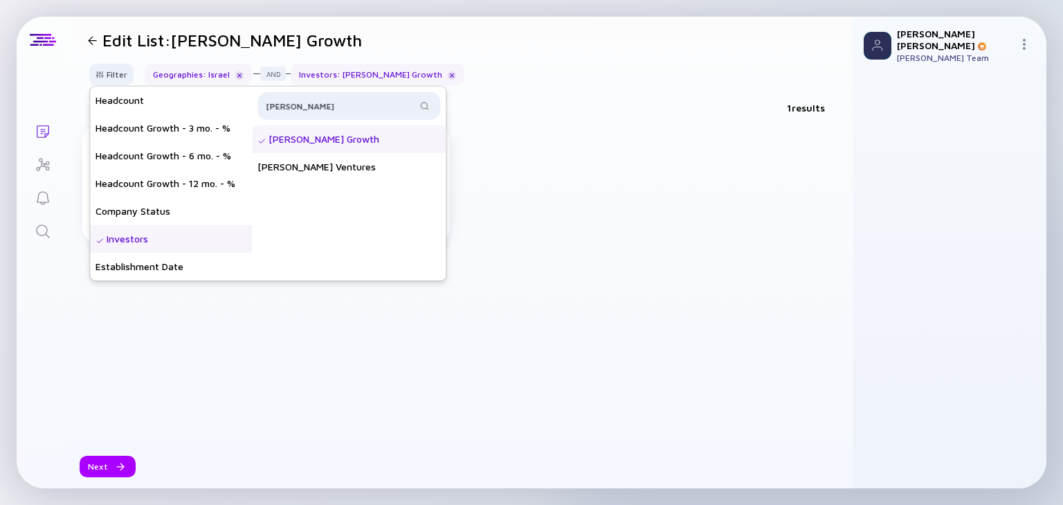
click at [90, 350] on div "Pyramid Analytics B2G Retail & eCommerce AI [DATE] [DATE] [DATE] [DATE] [DATE] …" at bounding box center [460, 285] width 756 height 320
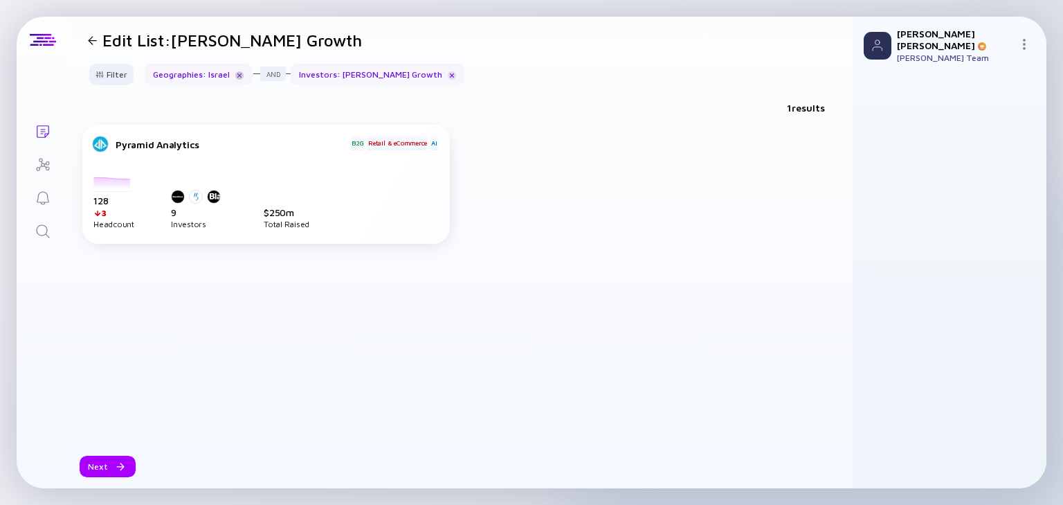
click at [236, 76] on div at bounding box center [239, 75] width 8 height 8
click at [93, 38] on div at bounding box center [92, 40] width 9 height 9
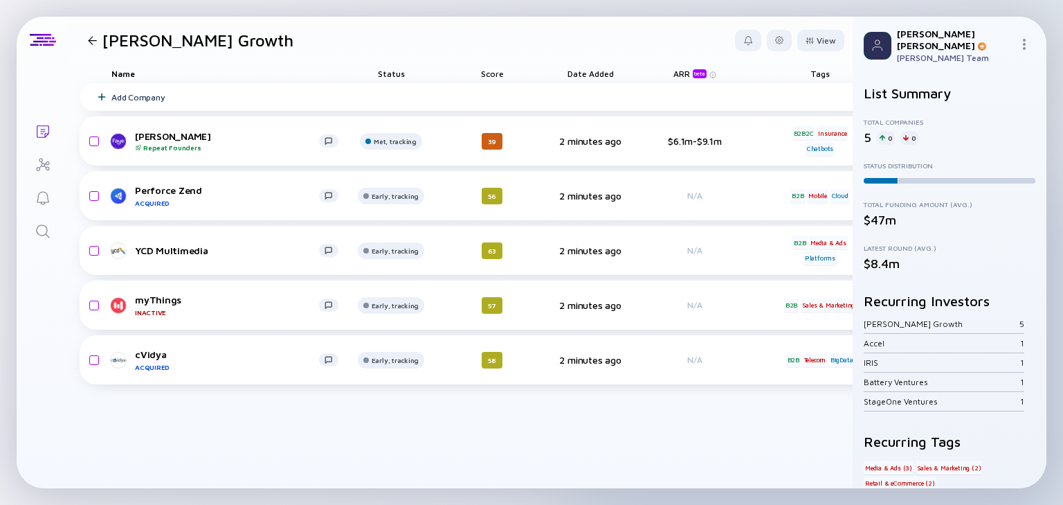
click at [94, 39] on div at bounding box center [92, 40] width 9 height 9
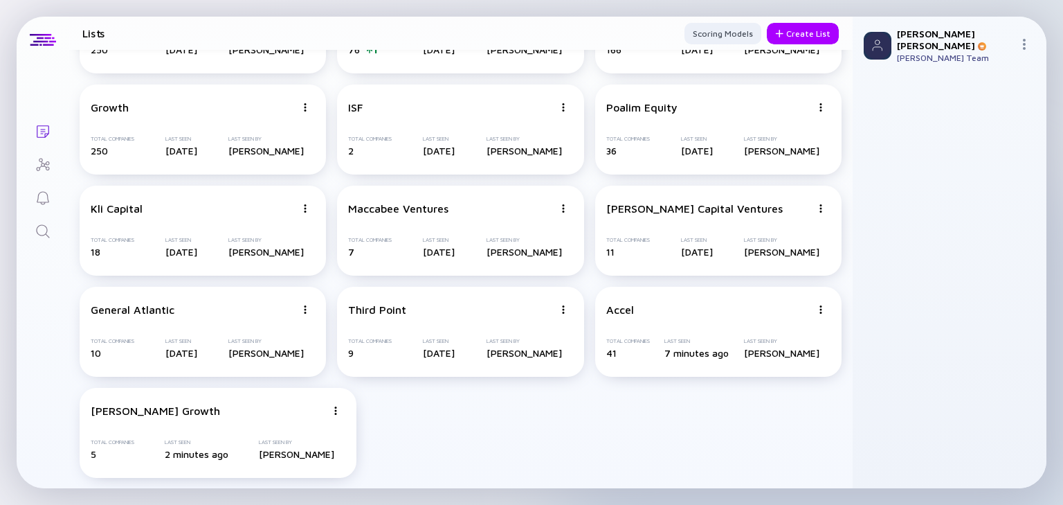
scroll to position [92, 0]
click at [339, 402] on div "[PERSON_NAME] Growth Total Companies 5 Last Seen 2 minutes ago Last Seen By [PE…" at bounding box center [218, 432] width 277 height 90
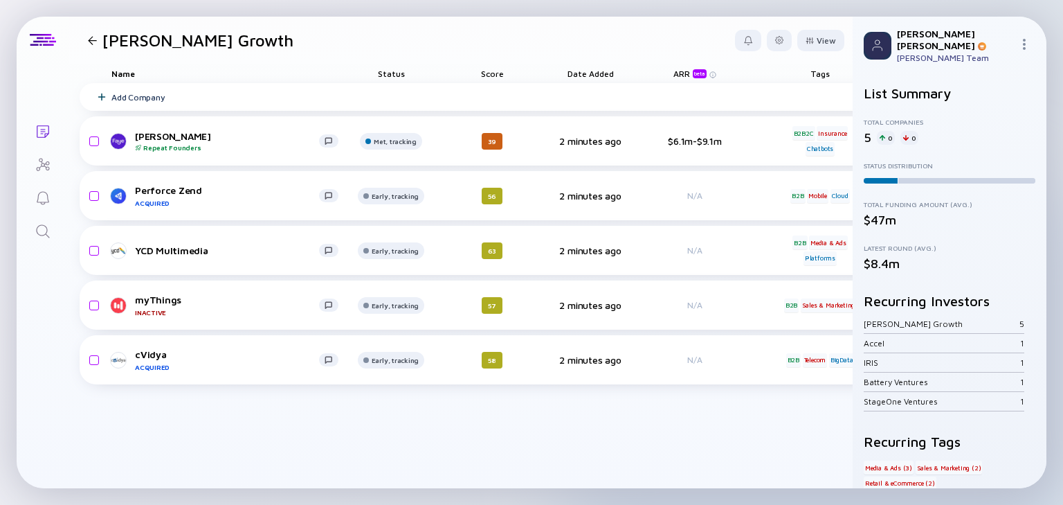
click at [94, 36] on div at bounding box center [92, 40] width 9 height 9
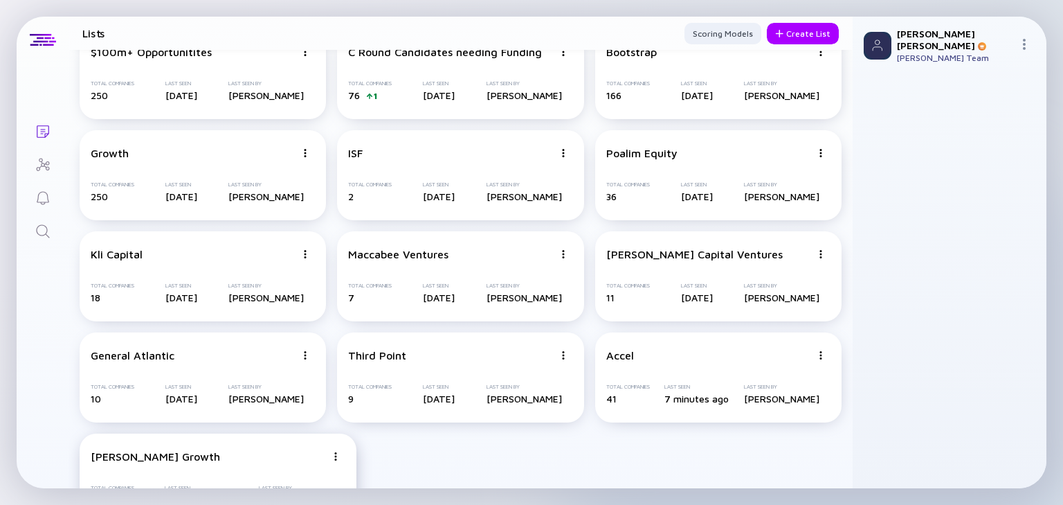
scroll to position [91, 0]
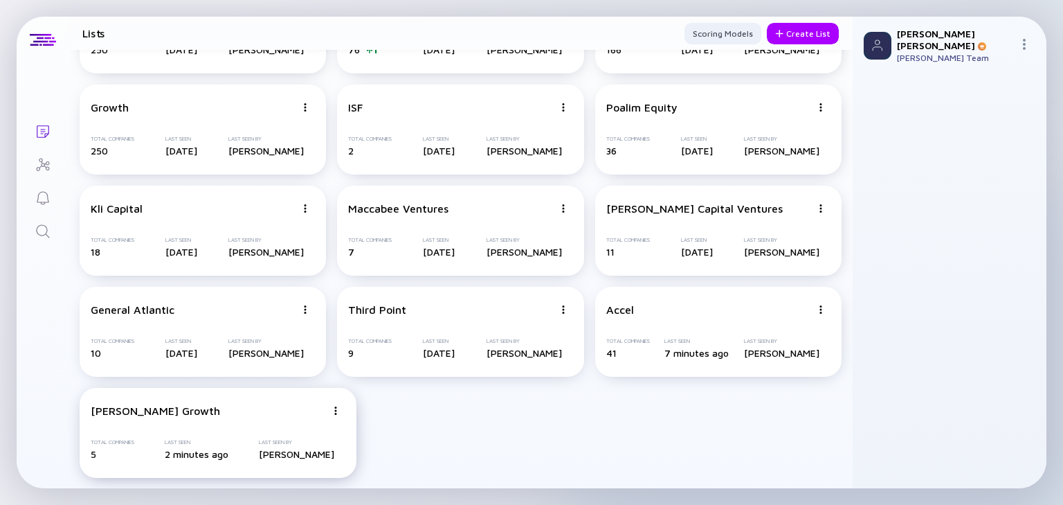
click at [337, 410] on img at bounding box center [336, 410] width 8 height 8
click at [302, 390] on div "Delete List" at bounding box center [287, 387] width 82 height 28
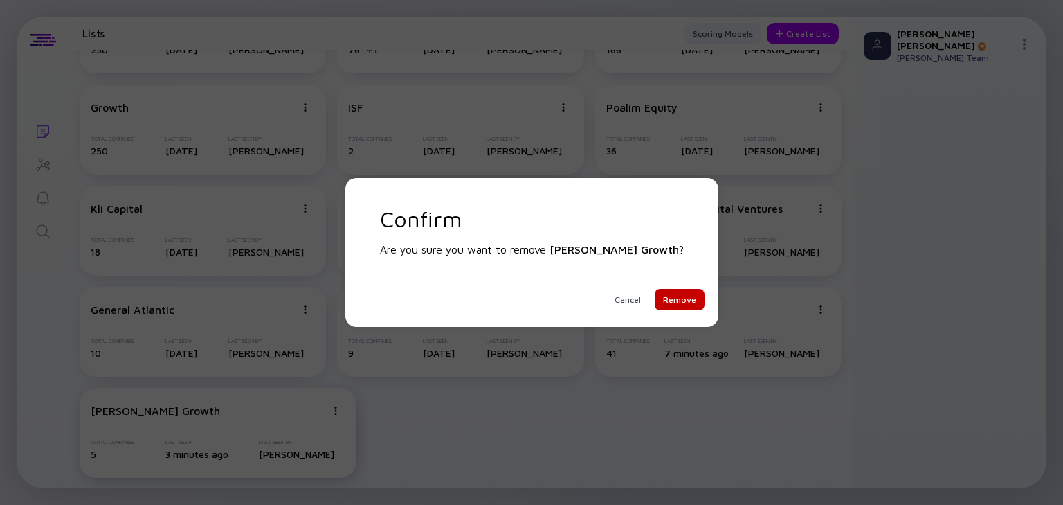
click at [655, 296] on div "Remove" at bounding box center [680, 299] width 50 height 21
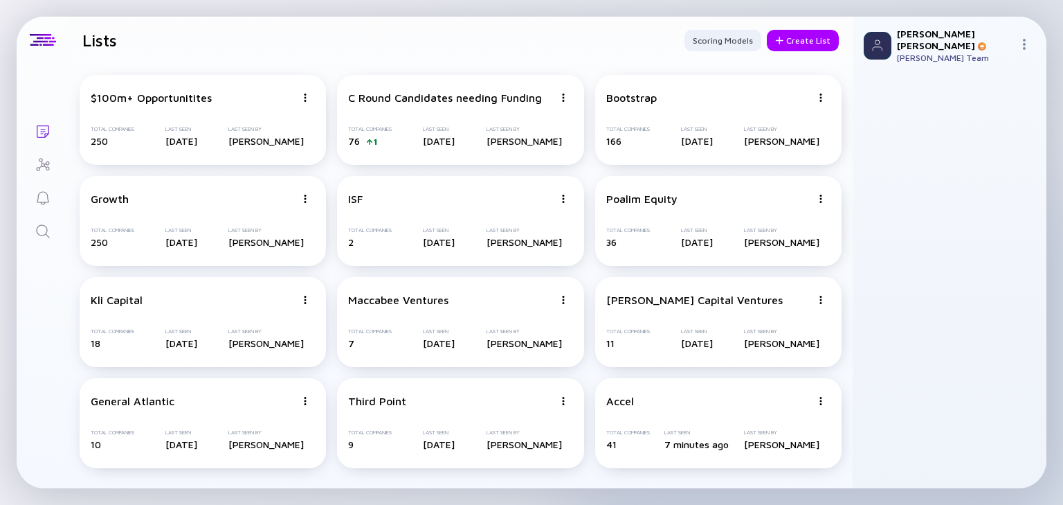
scroll to position [0, 0]
click at [807, 44] on div "Create List" at bounding box center [803, 40] width 72 height 21
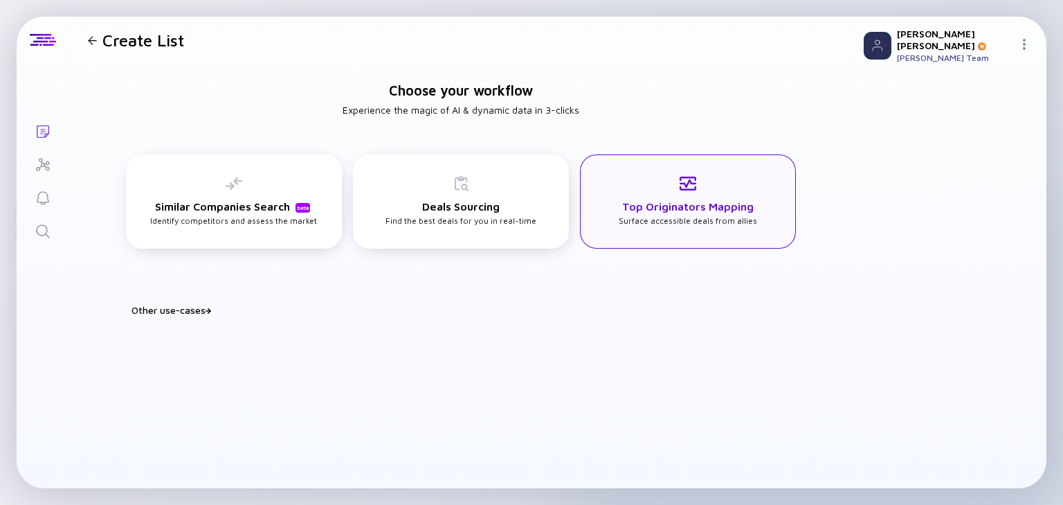
click at [702, 213] on div "Top Originators Mapping Surface accessible deals from allies" at bounding box center [688, 200] width 138 height 51
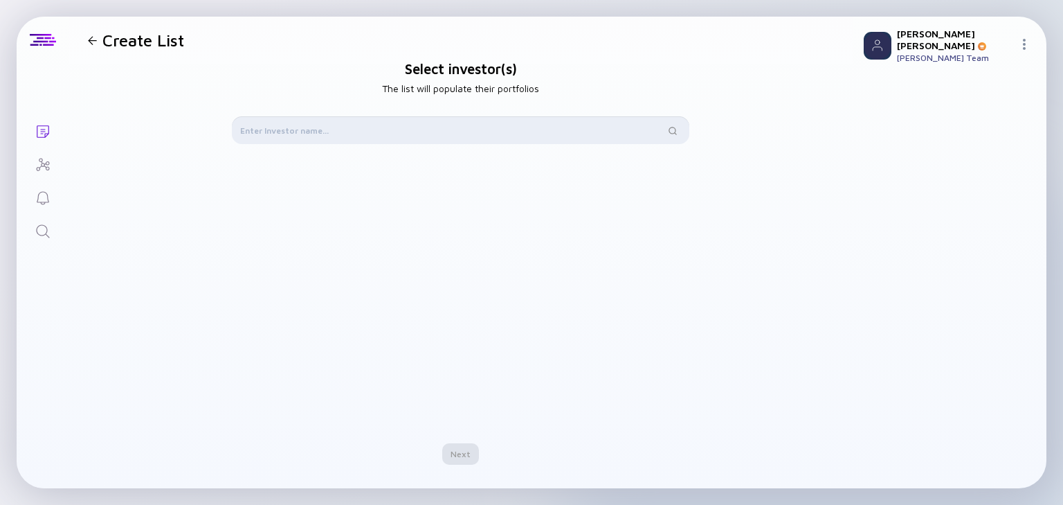
click at [362, 127] on input "text" at bounding box center [452, 130] width 425 height 14
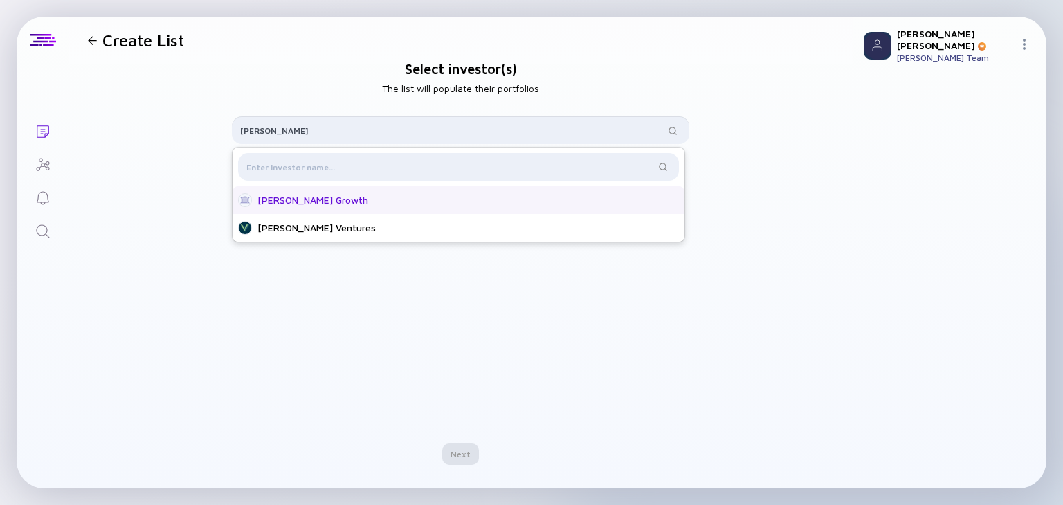
type input "[PERSON_NAME]"
click at [324, 197] on div "[PERSON_NAME] Growth" at bounding box center [462, 200] width 410 height 14
click at [444, 451] on div "Next" at bounding box center [460, 453] width 37 height 21
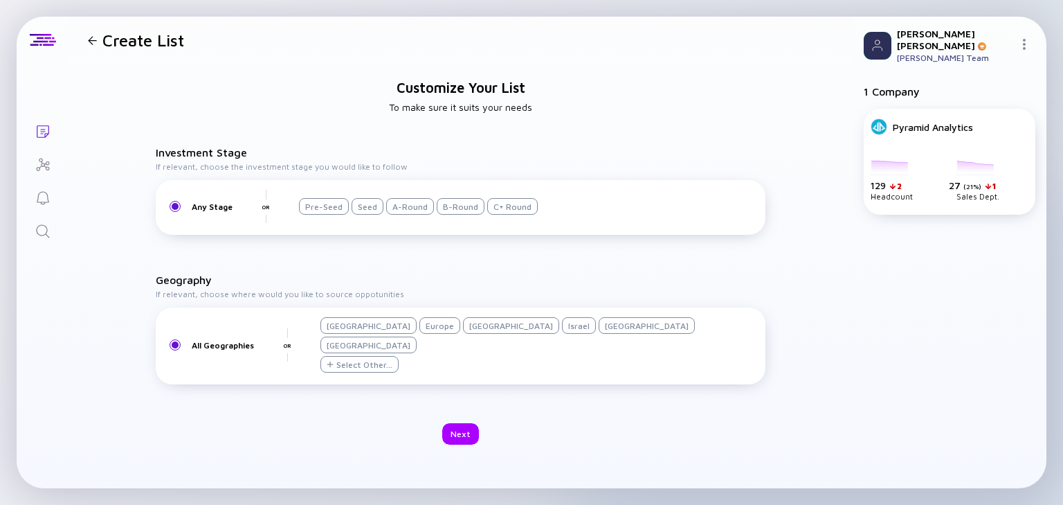
click at [562, 334] on div "Israel" at bounding box center [579, 325] width 34 height 17
click at [99, 42] on div at bounding box center [92, 40] width 20 height 9
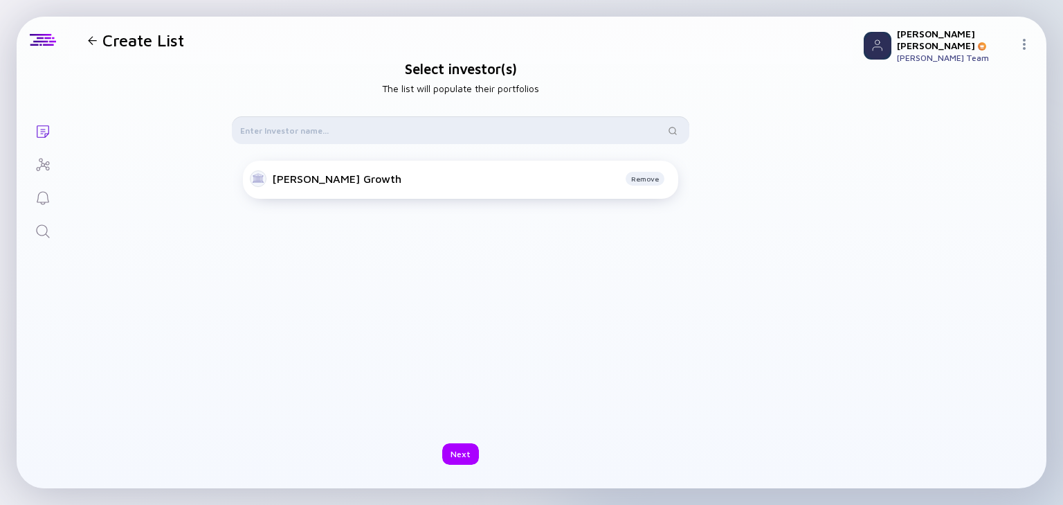
click at [278, 132] on input "text" at bounding box center [452, 130] width 425 height 14
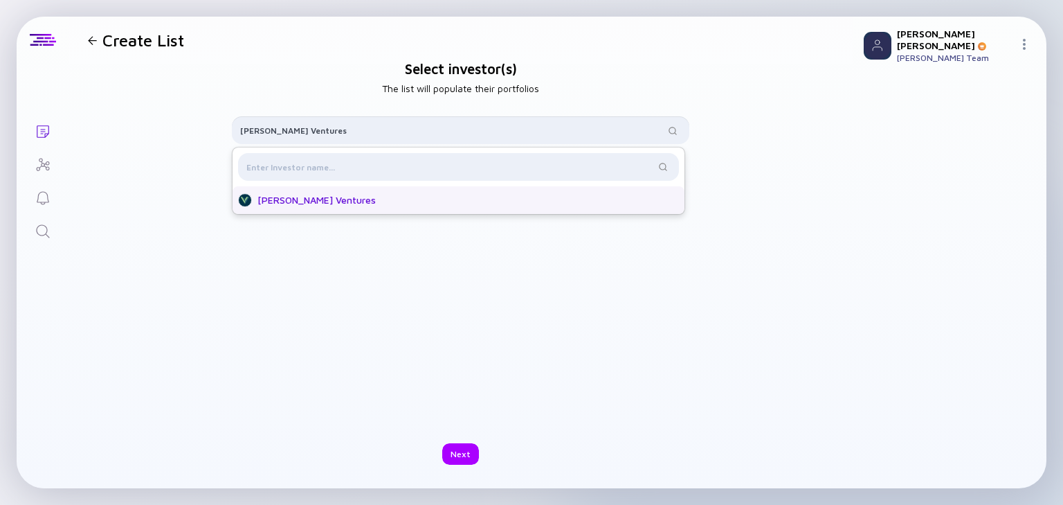
type input "[PERSON_NAME] Ventures"
click at [312, 202] on div "[PERSON_NAME] Ventures" at bounding box center [462, 200] width 410 height 14
click at [464, 454] on div "Next" at bounding box center [460, 453] width 37 height 21
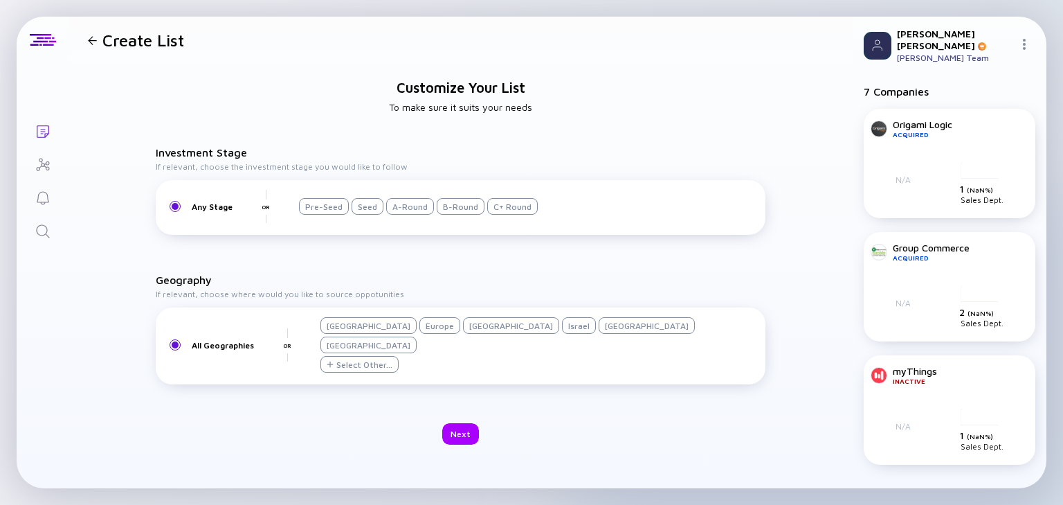
click at [86, 39] on div at bounding box center [92, 40] width 20 height 9
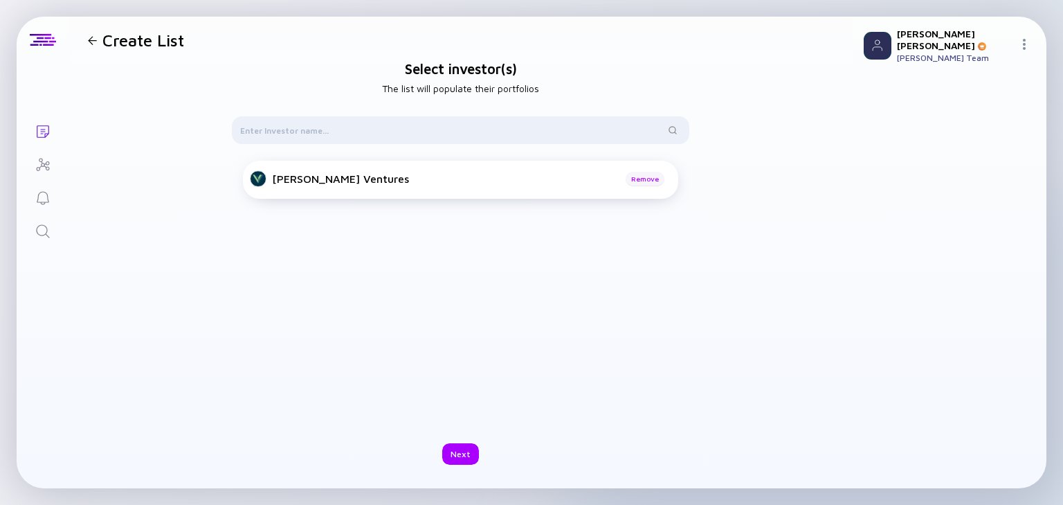
click at [644, 175] on div "Remove" at bounding box center [645, 179] width 39 height 14
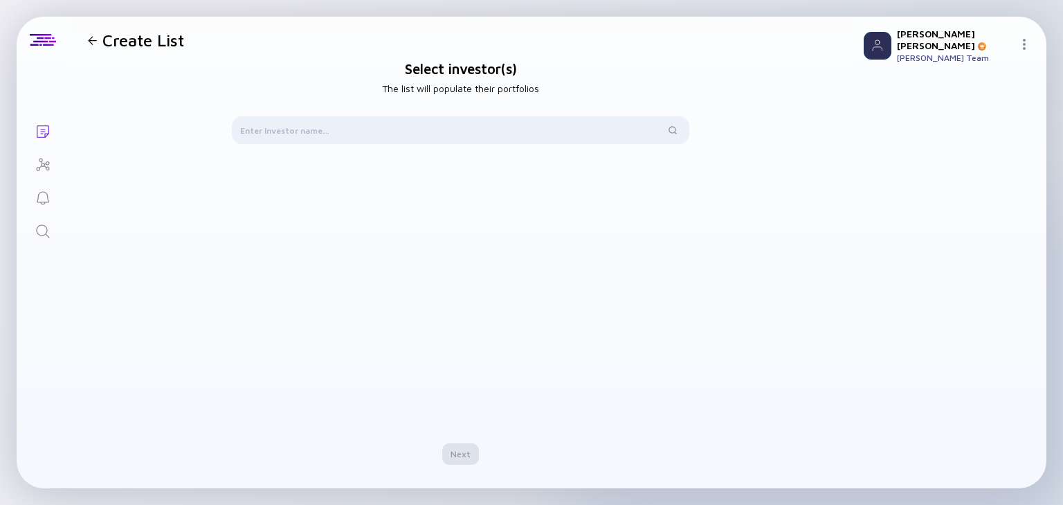
click at [37, 230] on icon "Search" at bounding box center [43, 231] width 17 height 17
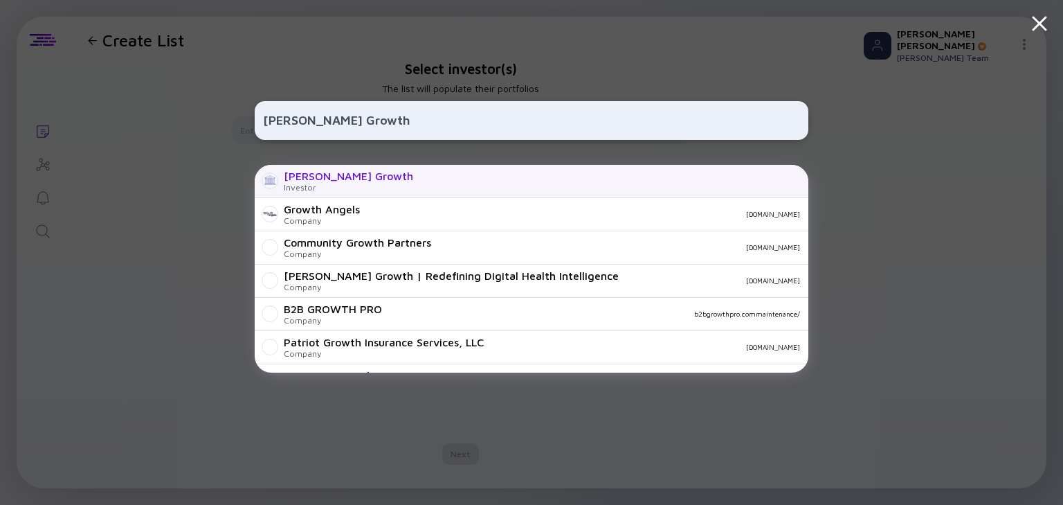
type input "[PERSON_NAME] Growth"
click at [359, 179] on div "[PERSON_NAME] Growth Investor" at bounding box center [532, 181] width 554 height 33
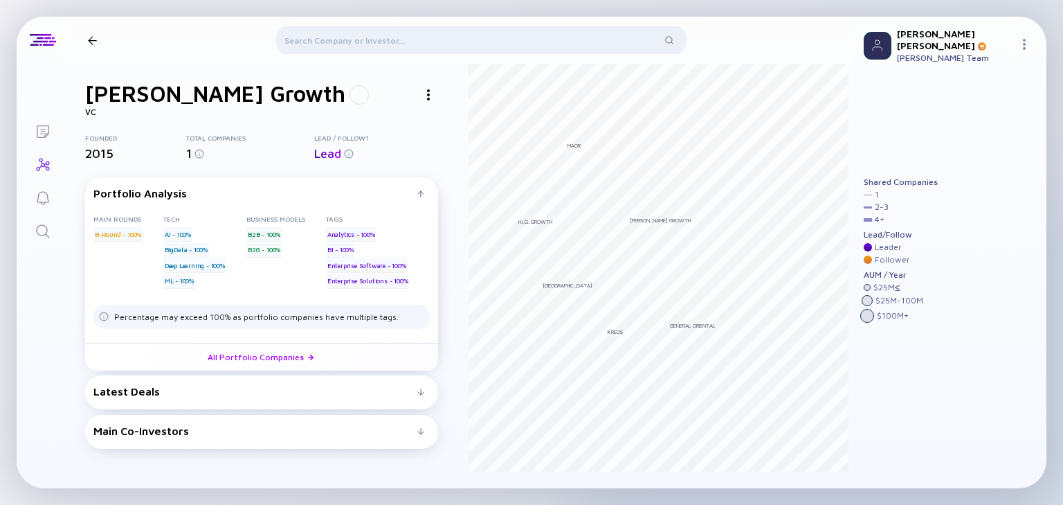
click at [37, 226] on icon "Search" at bounding box center [43, 231] width 17 height 17
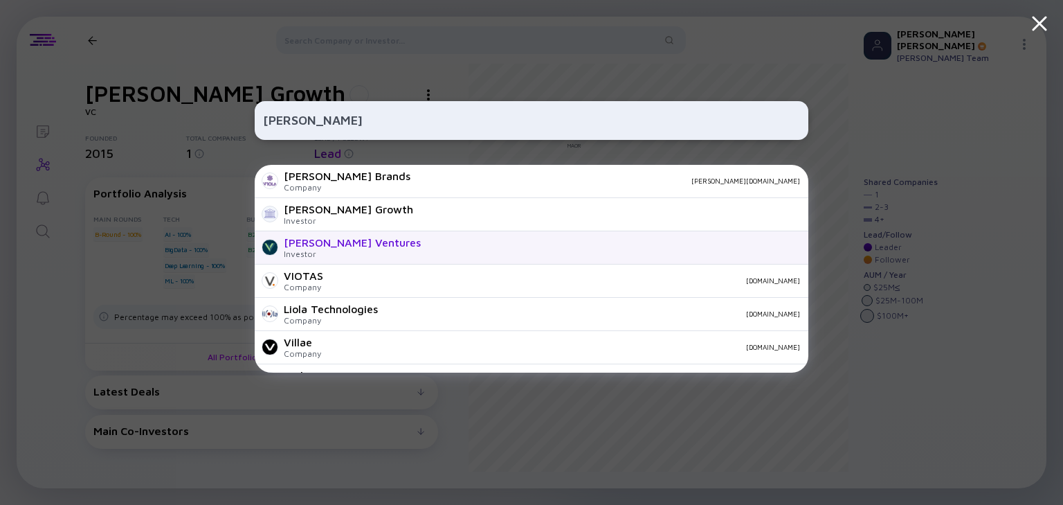
type input "[PERSON_NAME]"
click at [374, 245] on div "[PERSON_NAME] Ventures Investor" at bounding box center [532, 247] width 554 height 33
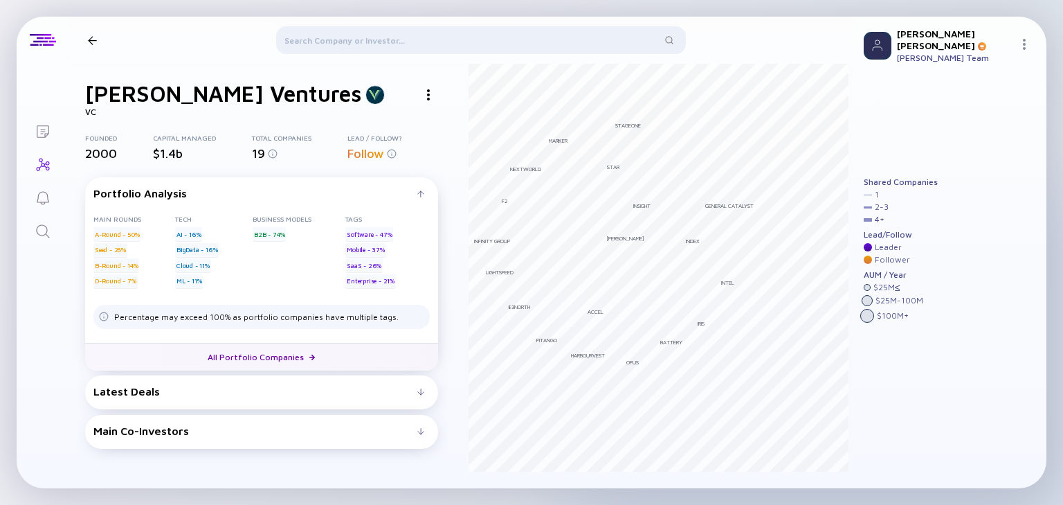
click at [302, 353] on link "All Portfolio Companies" at bounding box center [261, 357] width 353 height 28
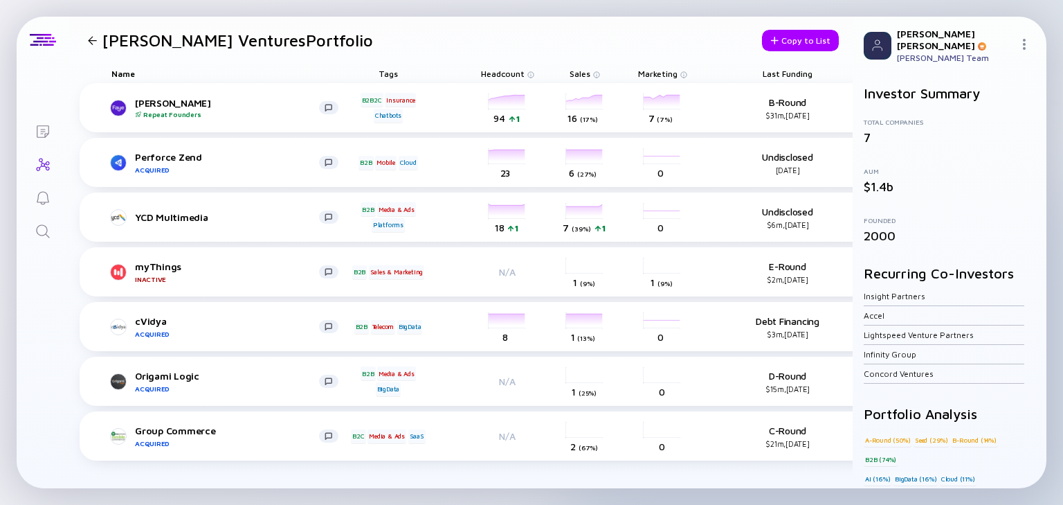
click at [89, 36] on div at bounding box center [92, 40] width 9 height 9
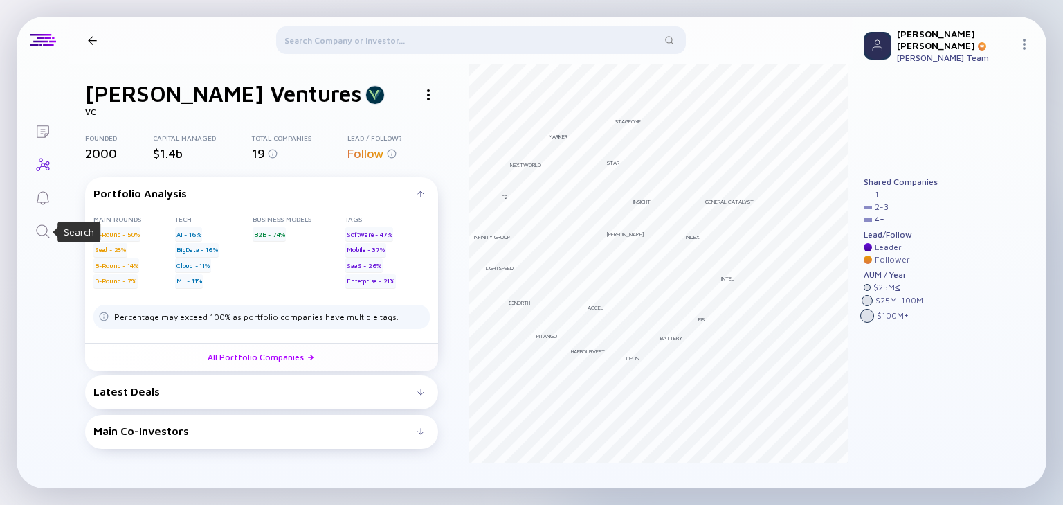
click at [45, 226] on icon "Search" at bounding box center [42, 230] width 13 height 13
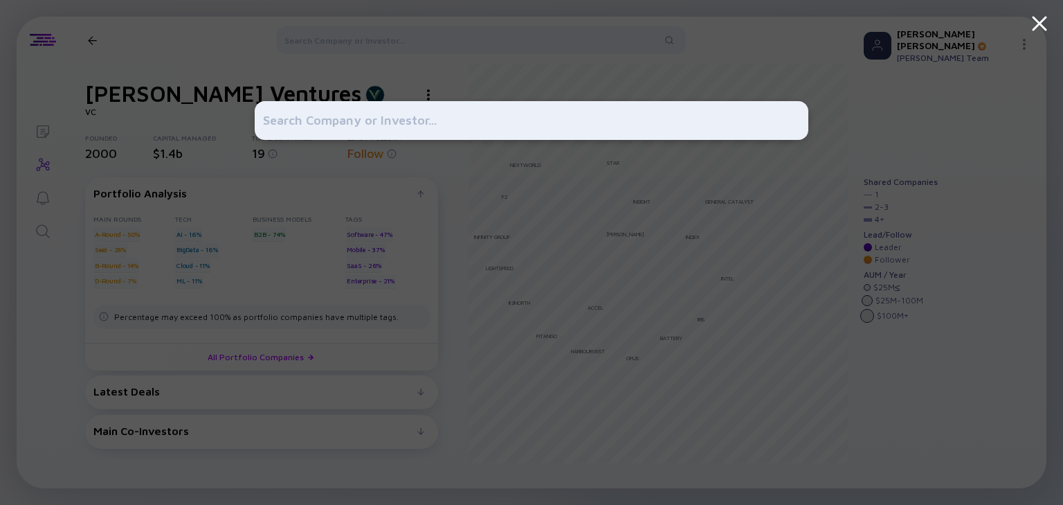
drag, startPoint x: 37, startPoint y: 138, endPoint x: 39, endPoint y: 126, distance: 11.9
click at [38, 136] on div at bounding box center [531, 252] width 1063 height 505
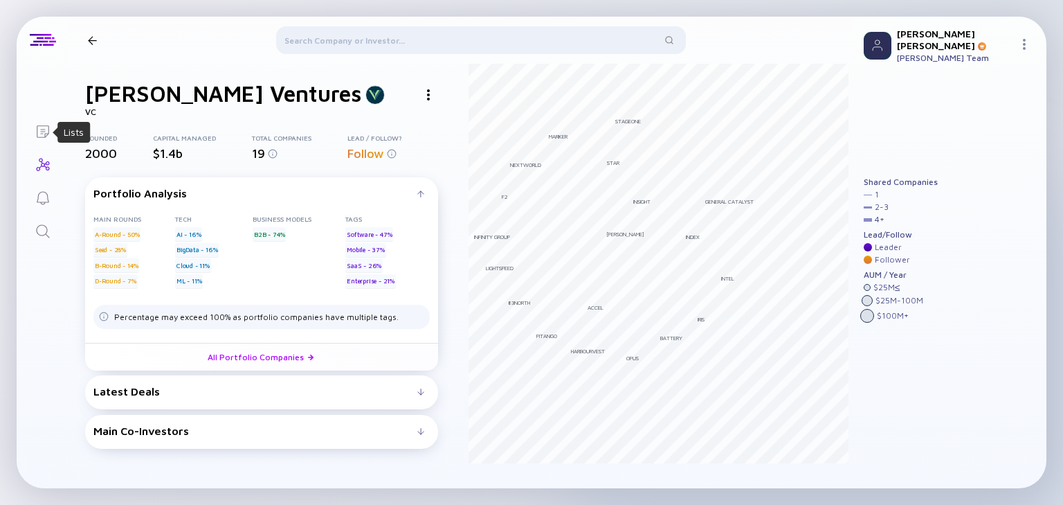
click at [39, 125] on icon "Lists" at bounding box center [43, 131] width 17 height 17
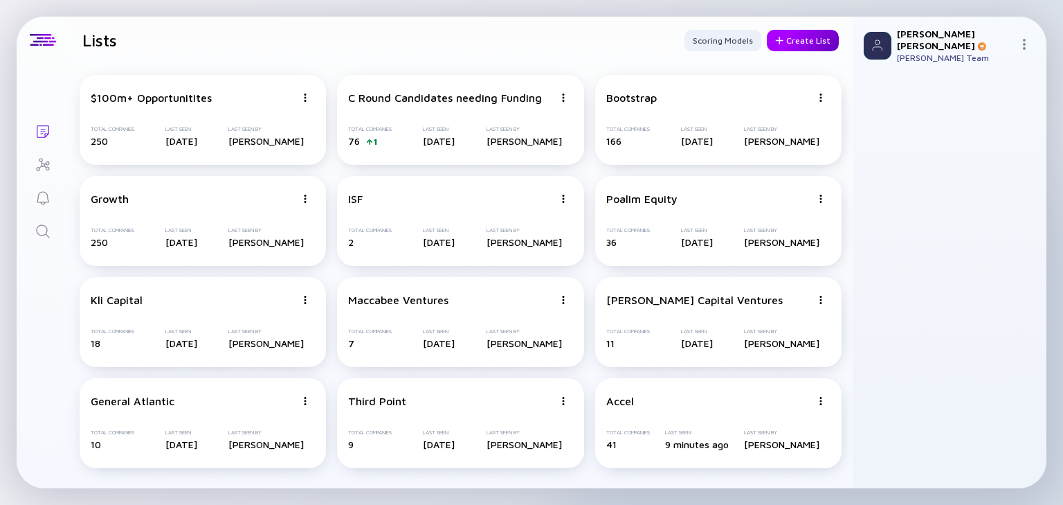
click at [821, 42] on div "Create List" at bounding box center [803, 40] width 72 height 21
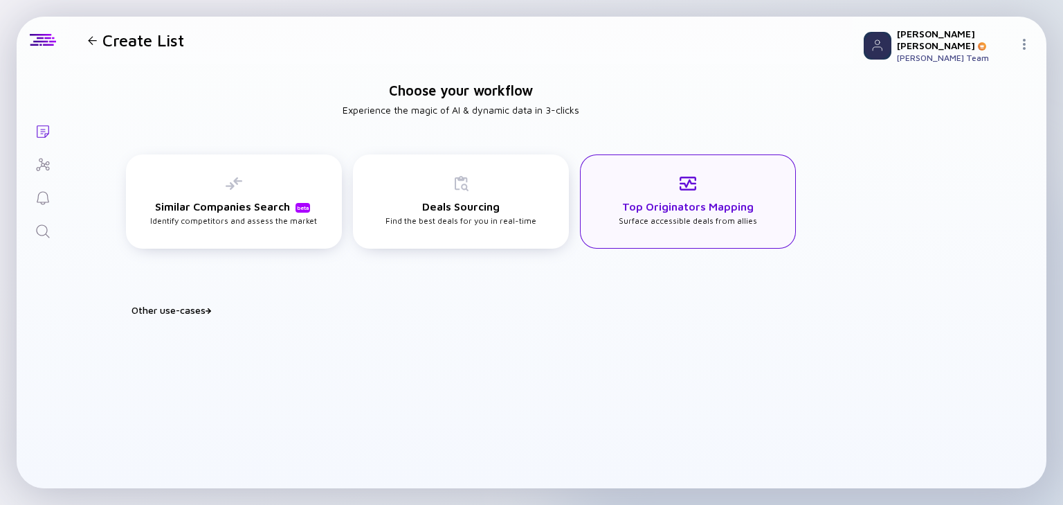
click at [696, 208] on h3 "Top Originators Mapping" at bounding box center [687, 206] width 131 height 12
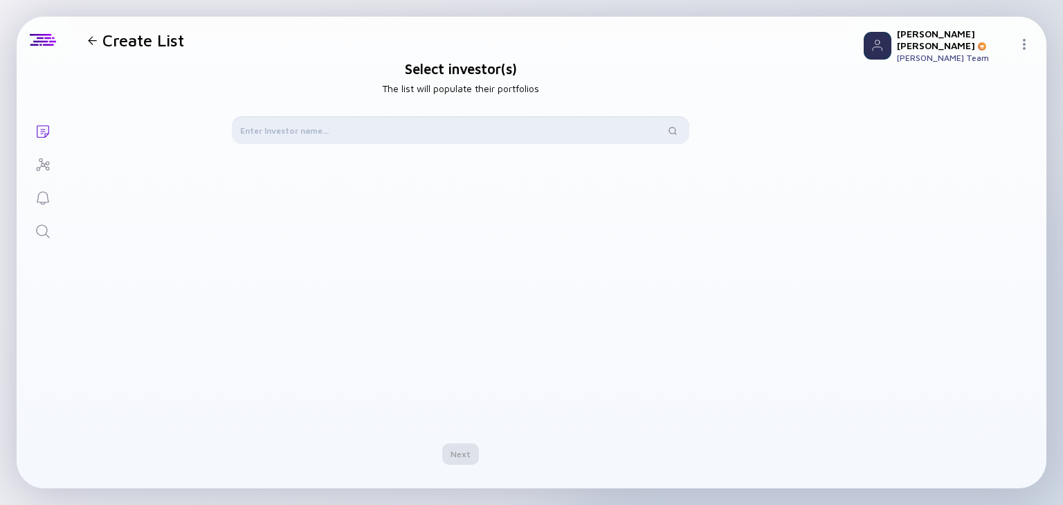
click at [340, 130] on input "text" at bounding box center [452, 130] width 425 height 14
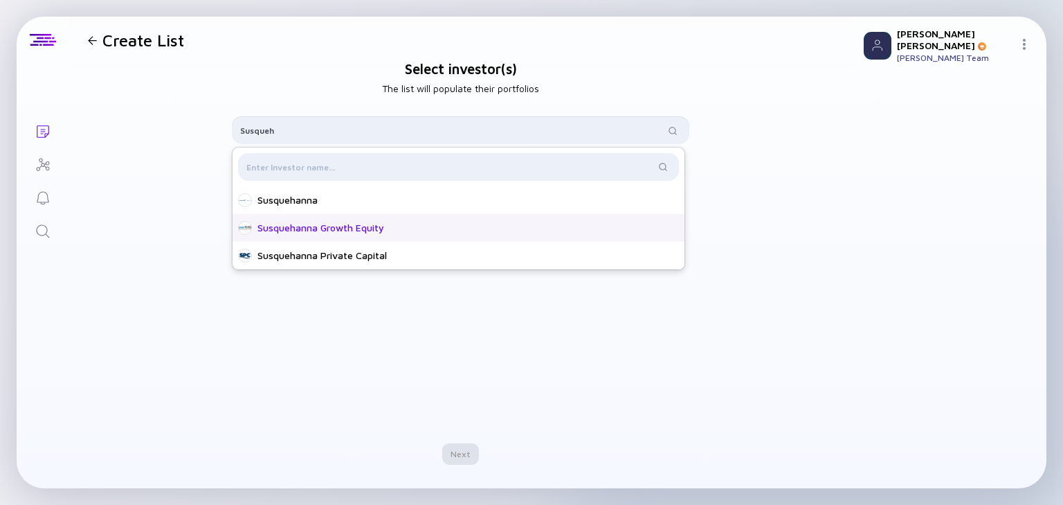
type input "Susqueh"
click at [280, 231] on div "Susquehanna Growth Equity" at bounding box center [462, 228] width 410 height 14
click at [448, 452] on div "Next" at bounding box center [460, 453] width 37 height 21
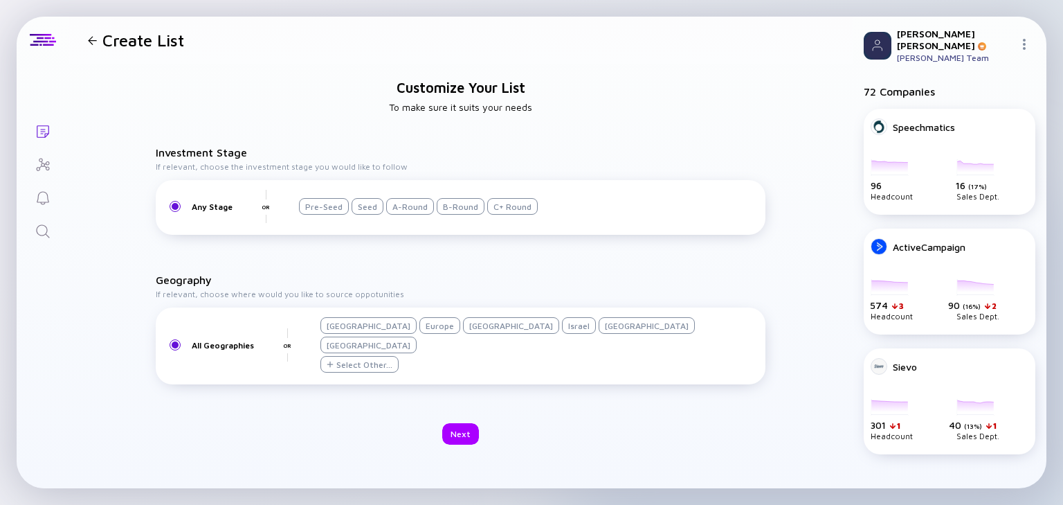
click at [562, 334] on div "Israel" at bounding box center [579, 325] width 34 height 17
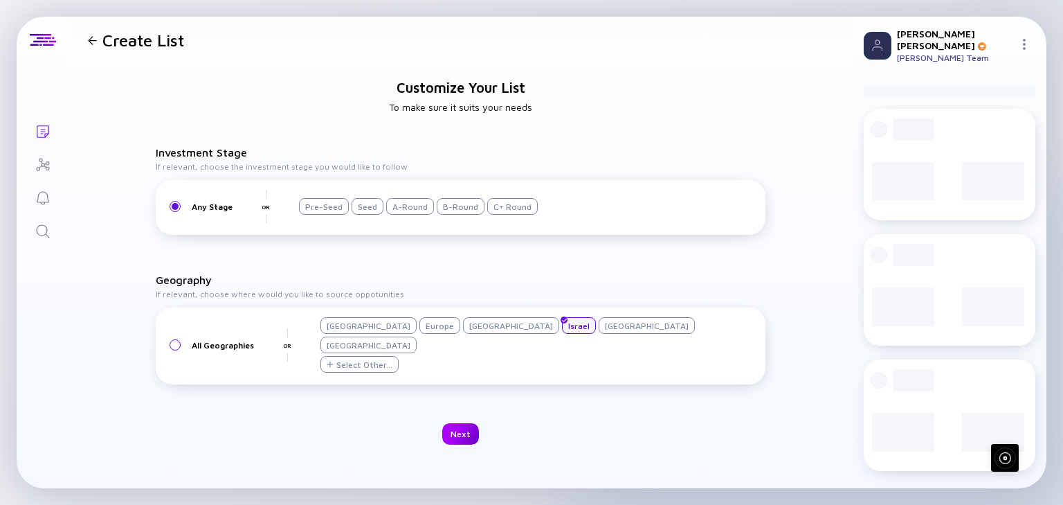
click at [466, 423] on div "Next" at bounding box center [460, 433] width 37 height 21
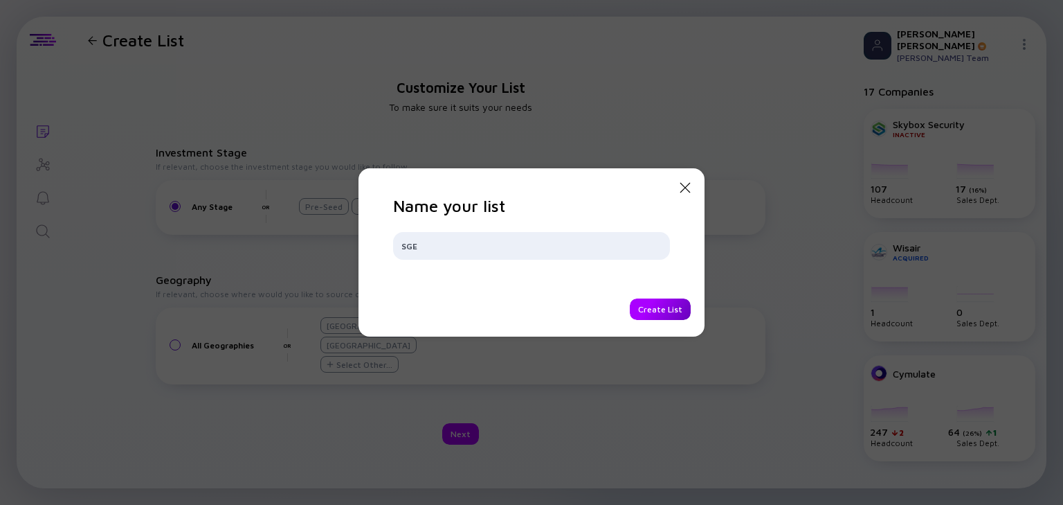
type input "SGE"
click at [670, 307] on div "Create List" at bounding box center [660, 308] width 61 height 21
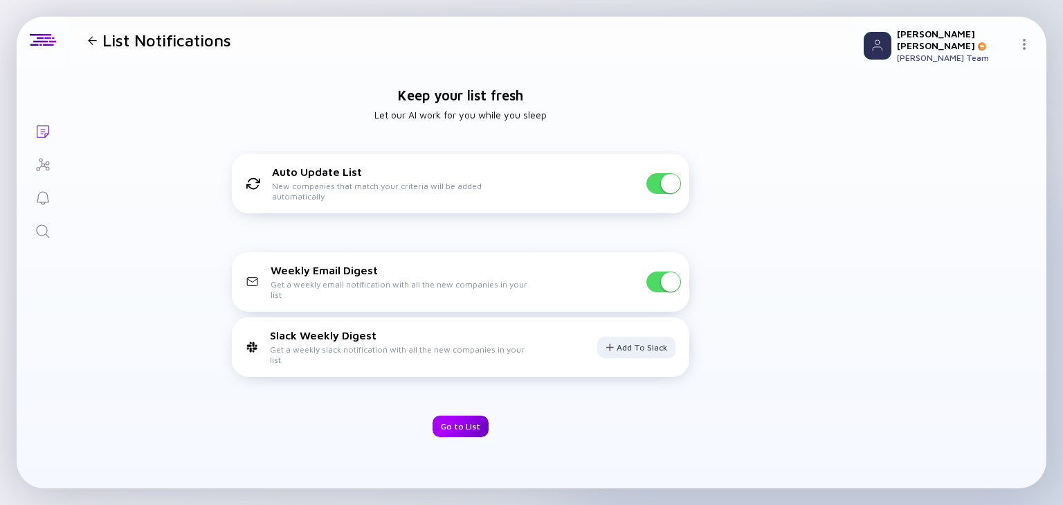
click at [449, 419] on div "Go to List" at bounding box center [461, 425] width 56 height 21
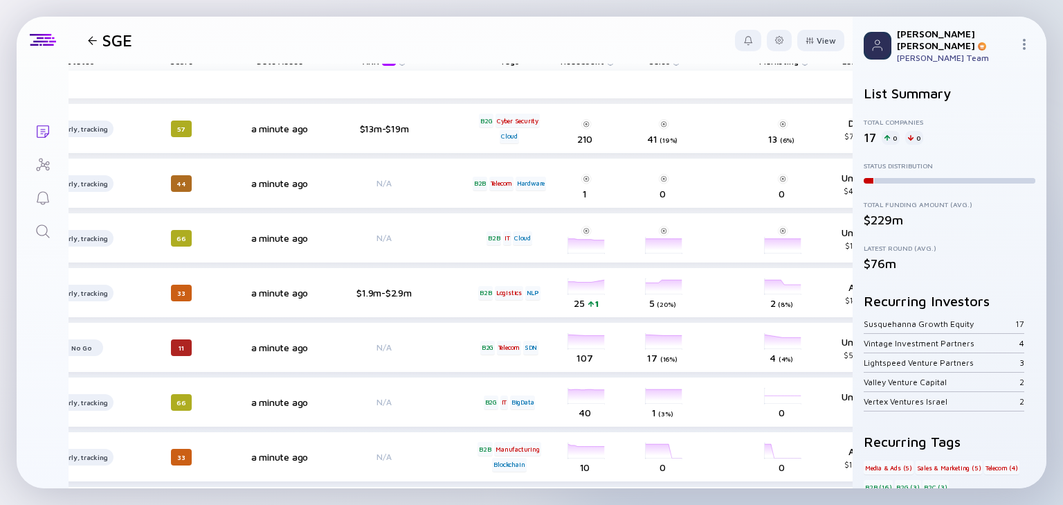
scroll to position [0, 311]
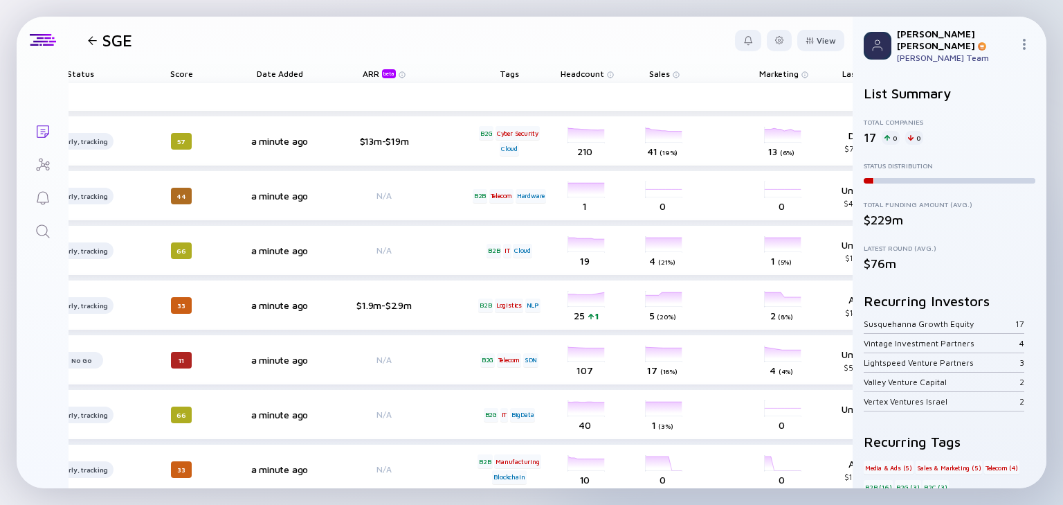
click at [581, 73] on span "Headcount" at bounding box center [583, 74] width 44 height 10
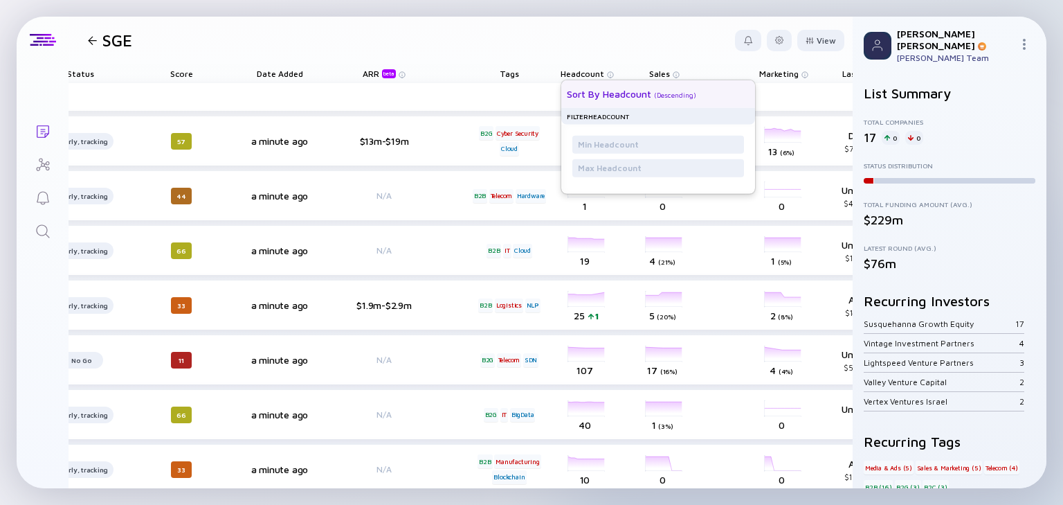
click at [669, 91] on div "( Descending )" at bounding box center [675, 95] width 42 height 8
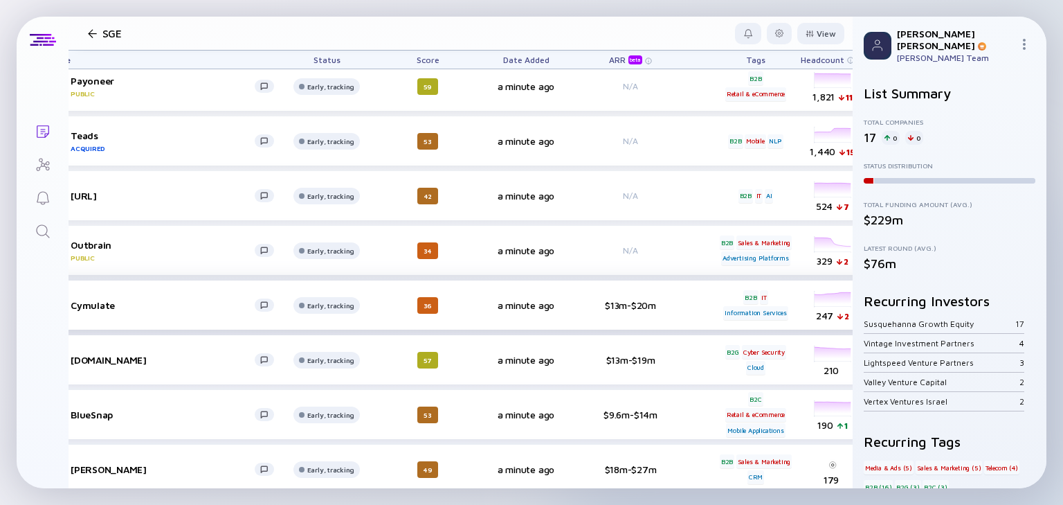
scroll to position [55, 64]
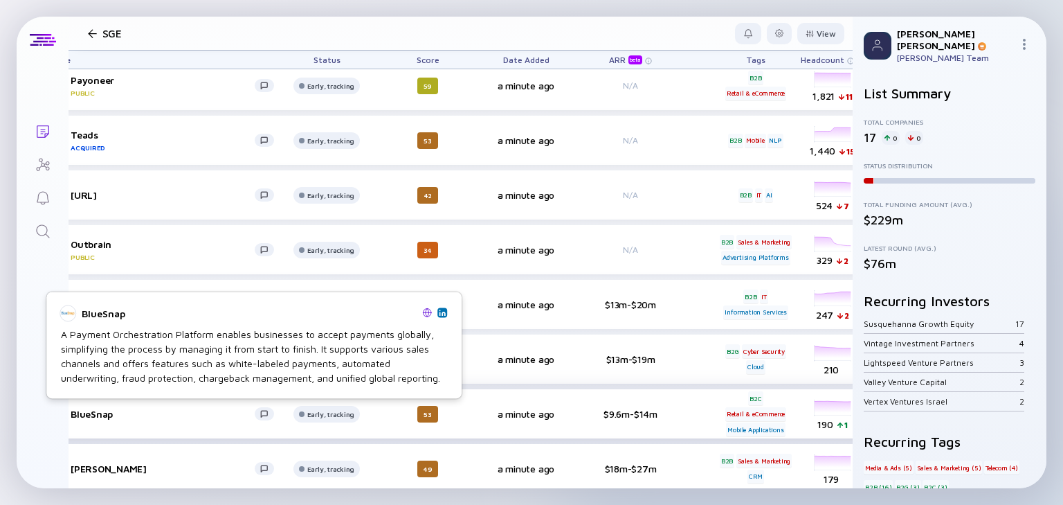
click at [91, 410] on div "BlueSnap" at bounding box center [163, 414] width 184 height 12
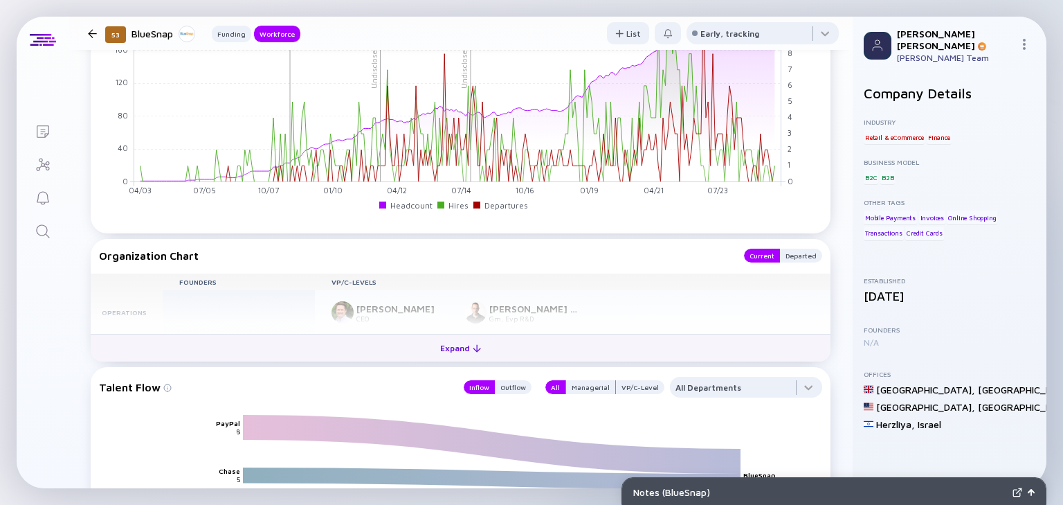
scroll to position [1345, 0]
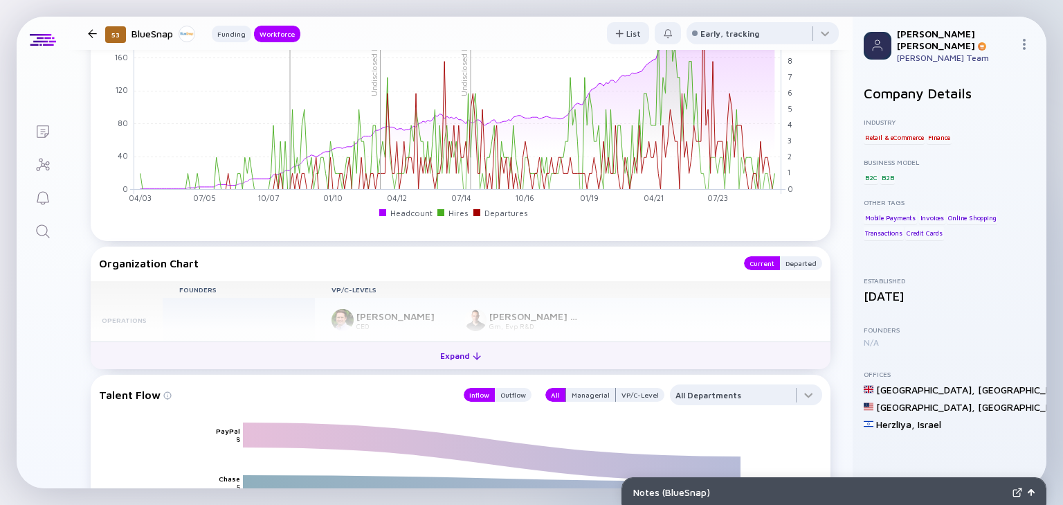
click at [453, 349] on div "Expand" at bounding box center [460, 355] width 57 height 21
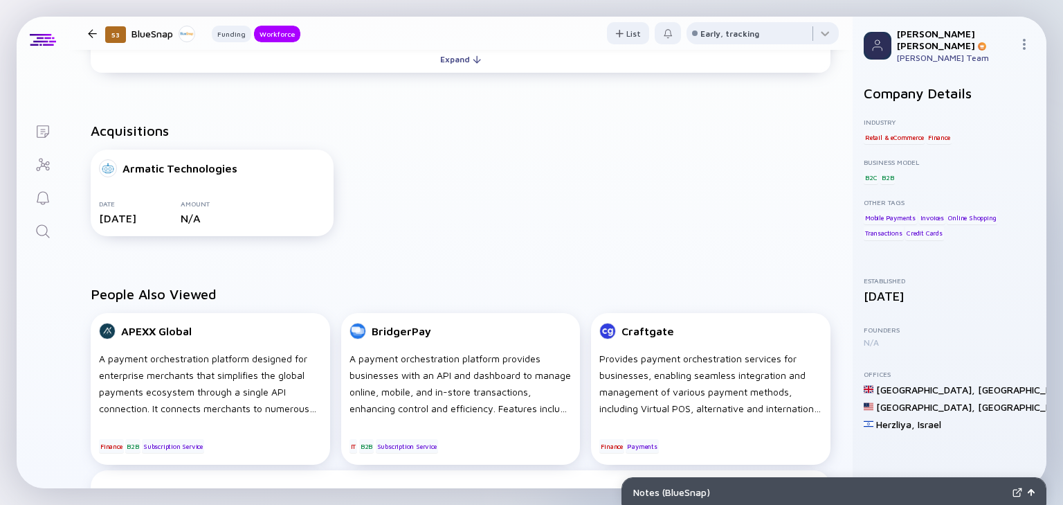
scroll to position [515, 0]
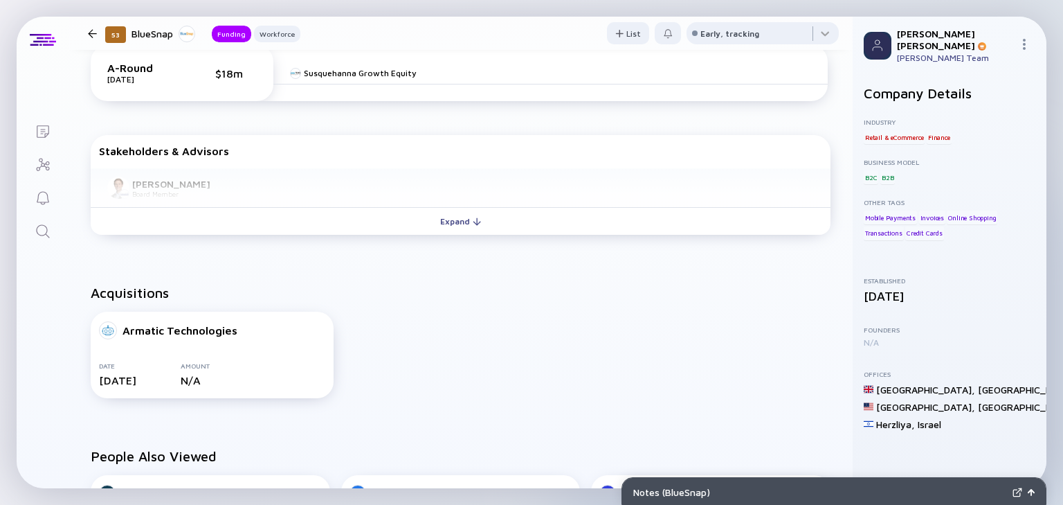
click at [89, 38] on div "53 BlueSnap Funding Workforce" at bounding box center [191, 33] width 218 height 19
click at [93, 30] on div at bounding box center [92, 33] width 9 height 9
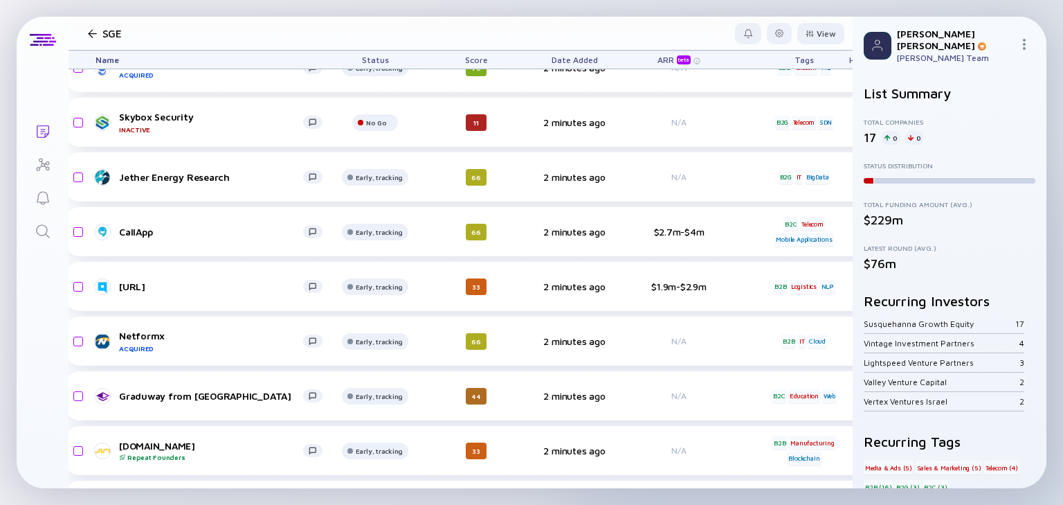
scroll to position [511, 0]
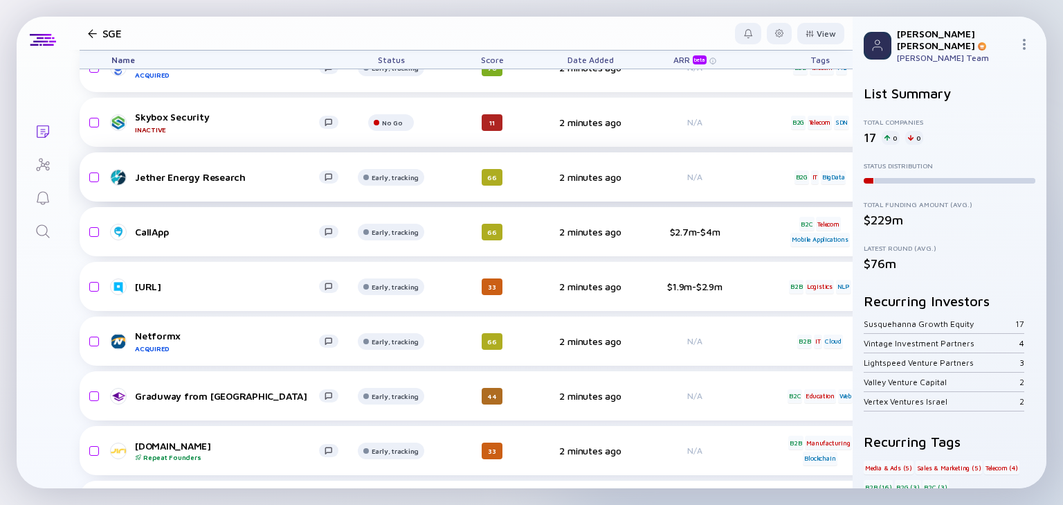
click at [175, 180] on div "Jether Energy Research" at bounding box center [227, 177] width 184 height 12
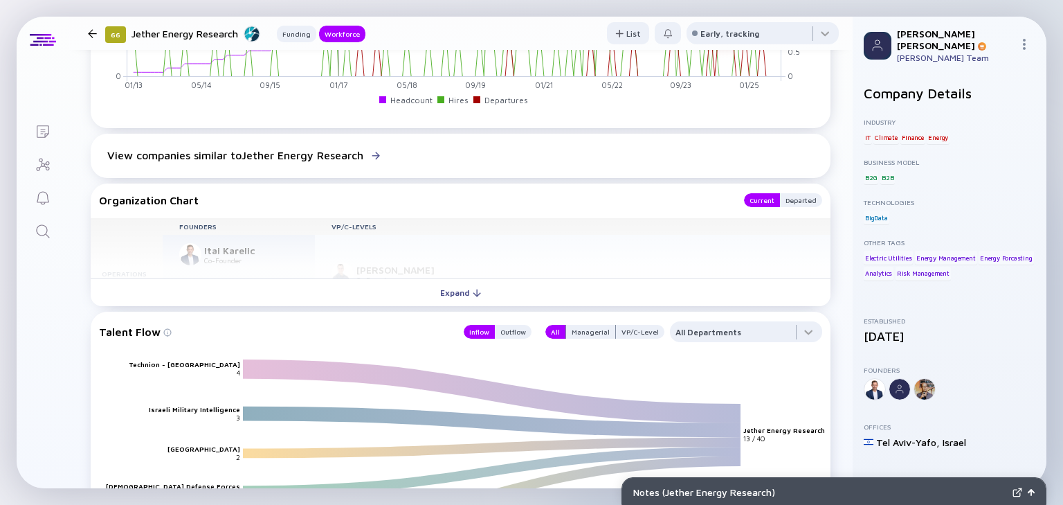
scroll to position [830, 0]
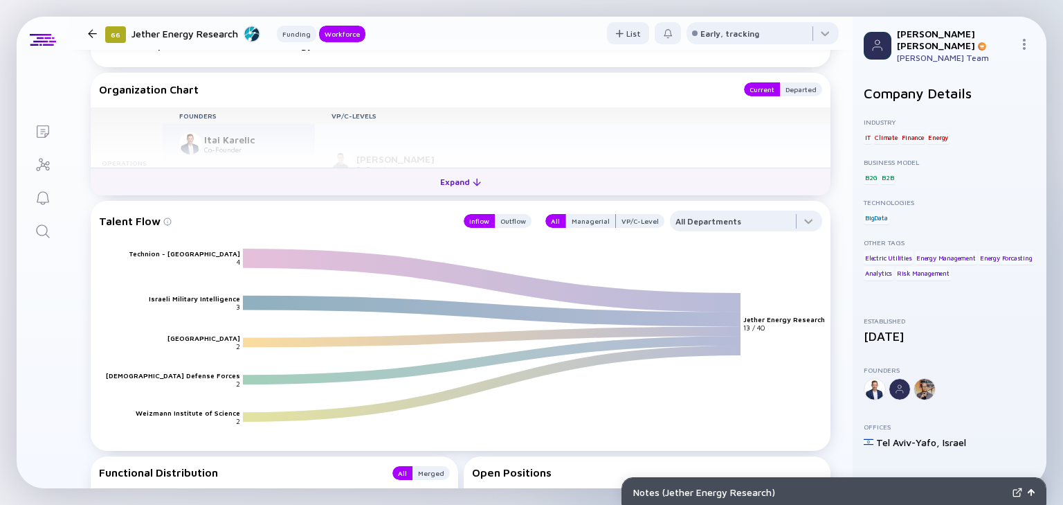
click at [438, 181] on div "Expand" at bounding box center [460, 181] width 57 height 21
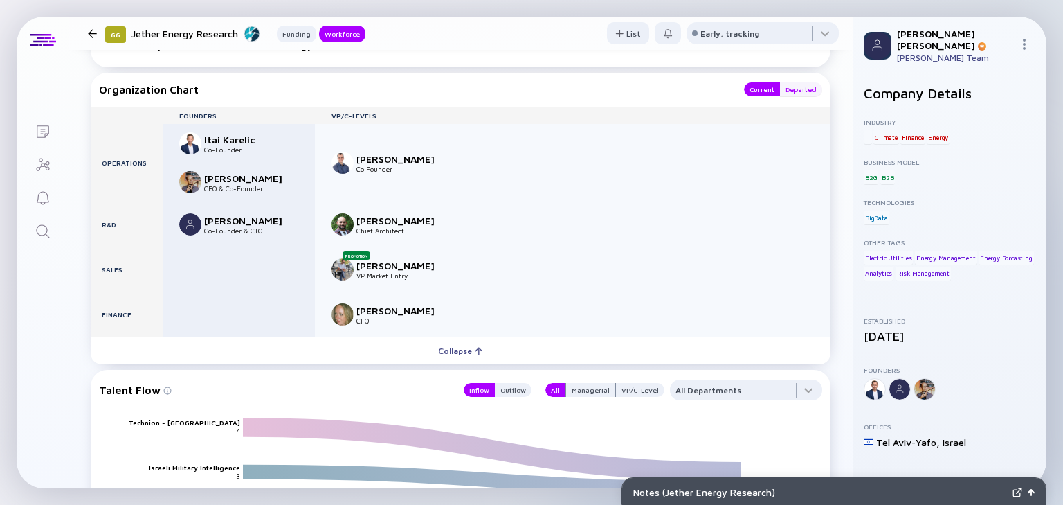
click at [794, 89] on div "Departed" at bounding box center [801, 89] width 42 height 14
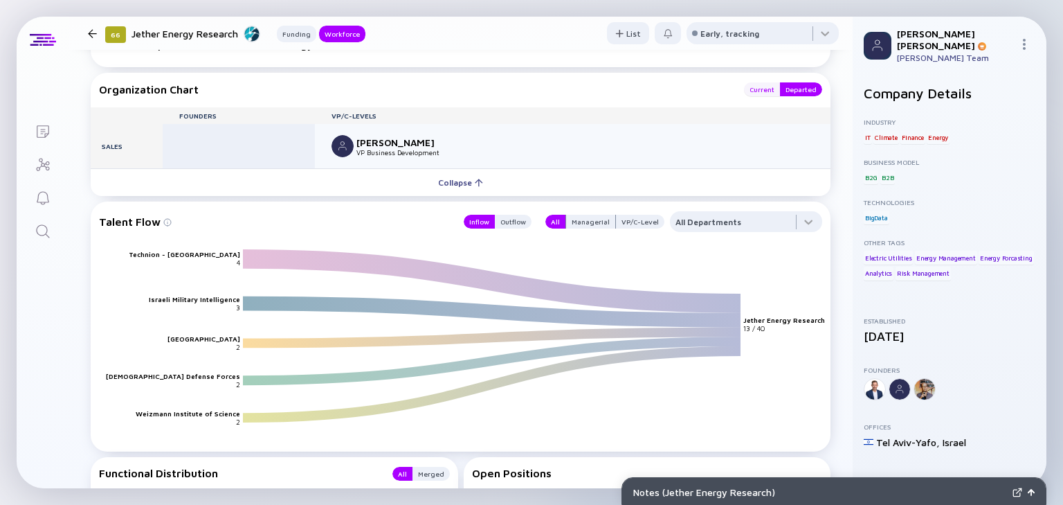
click at [753, 88] on div "Current" at bounding box center [762, 89] width 36 height 14
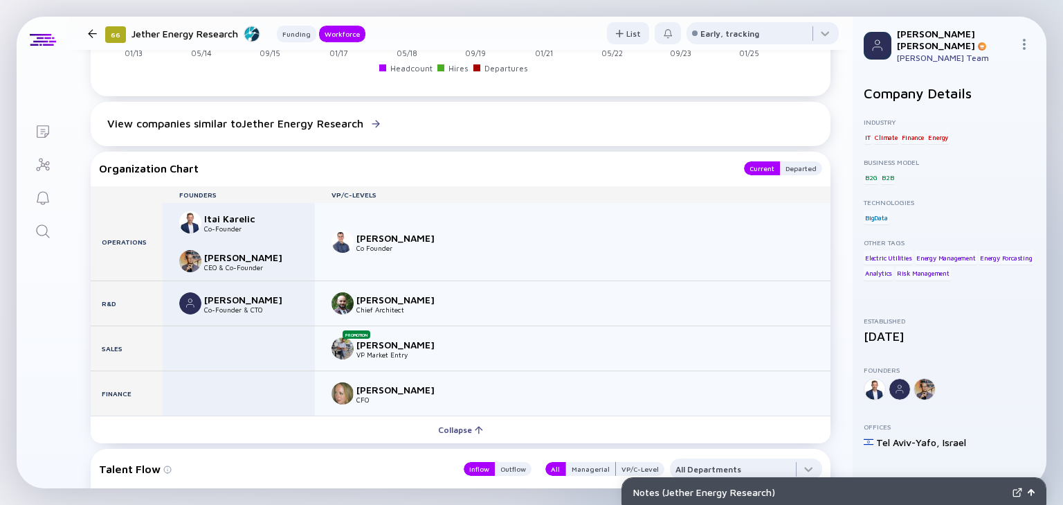
scroll to position [720, 0]
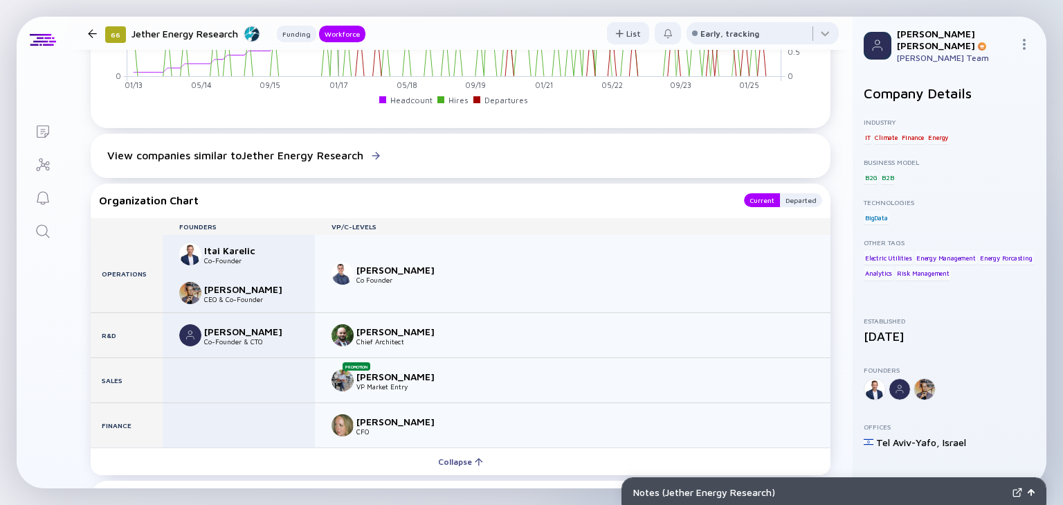
click at [88, 34] on div at bounding box center [92, 33] width 9 height 9
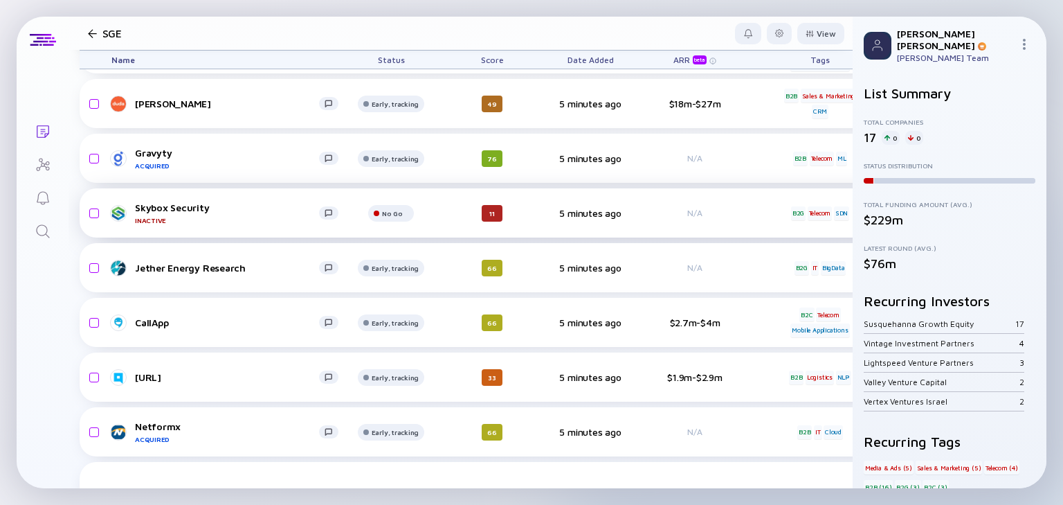
scroll to position [345, 0]
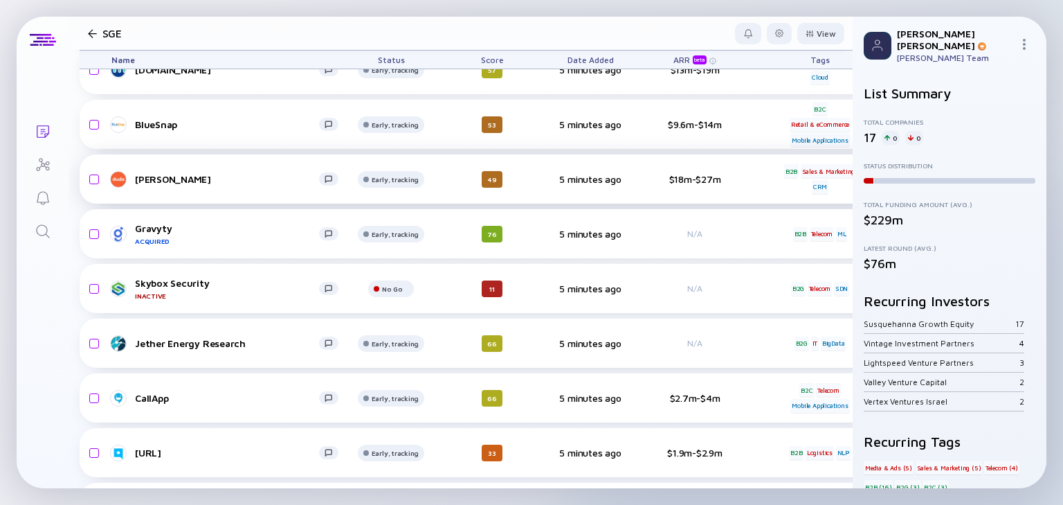
click at [163, 179] on div "[PERSON_NAME]" at bounding box center [227, 179] width 184 height 12
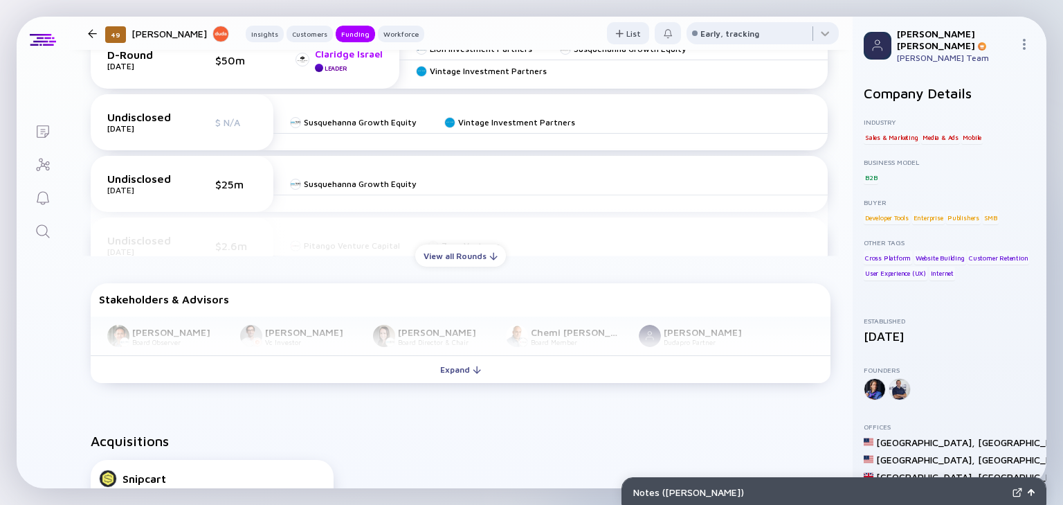
scroll to position [775, 0]
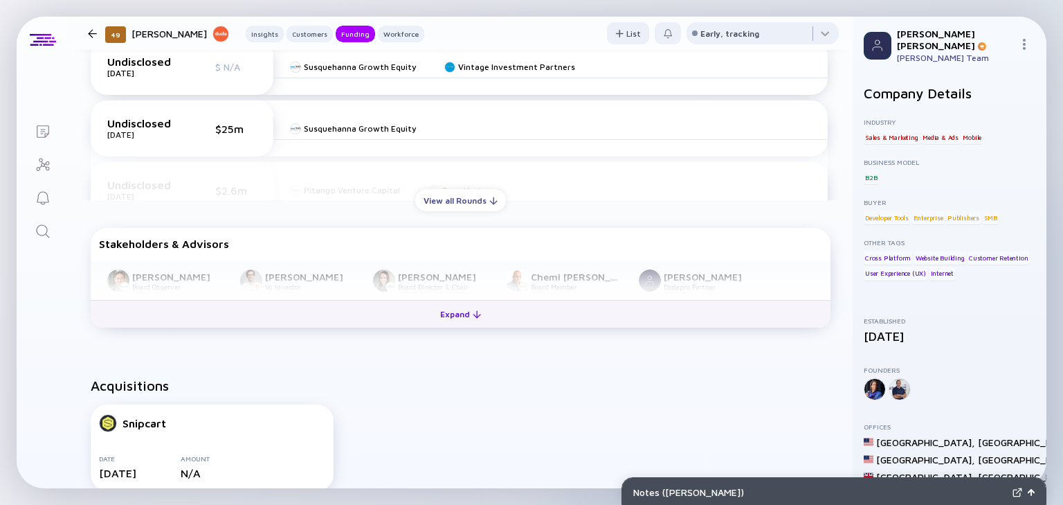
click at [443, 320] on div "Expand" at bounding box center [460, 313] width 57 height 21
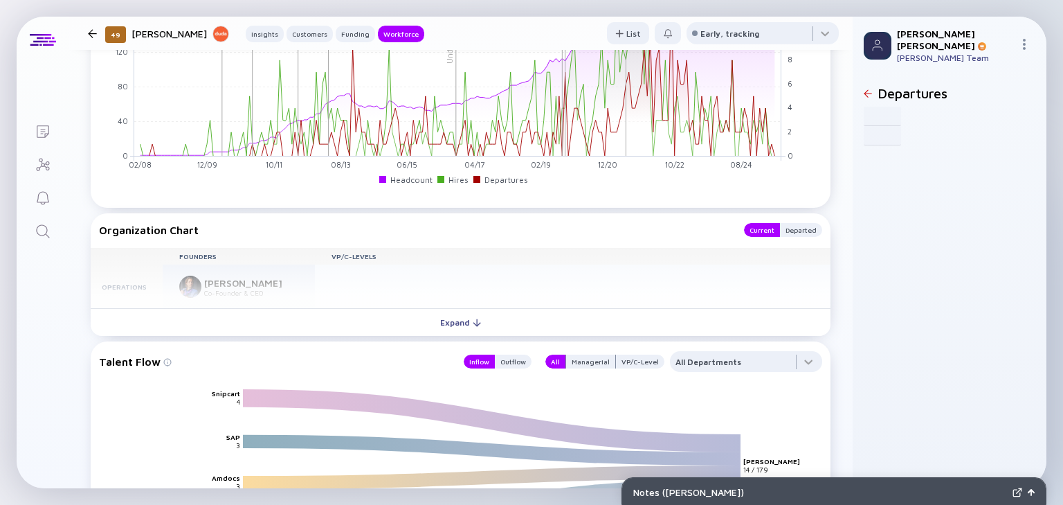
scroll to position [1772, 0]
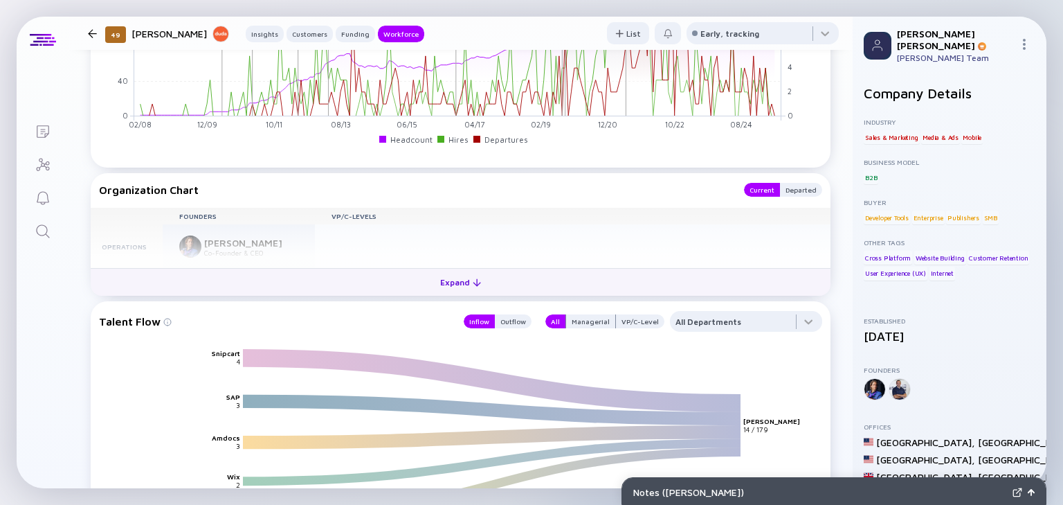
click at [454, 279] on div "Expand" at bounding box center [460, 281] width 57 height 21
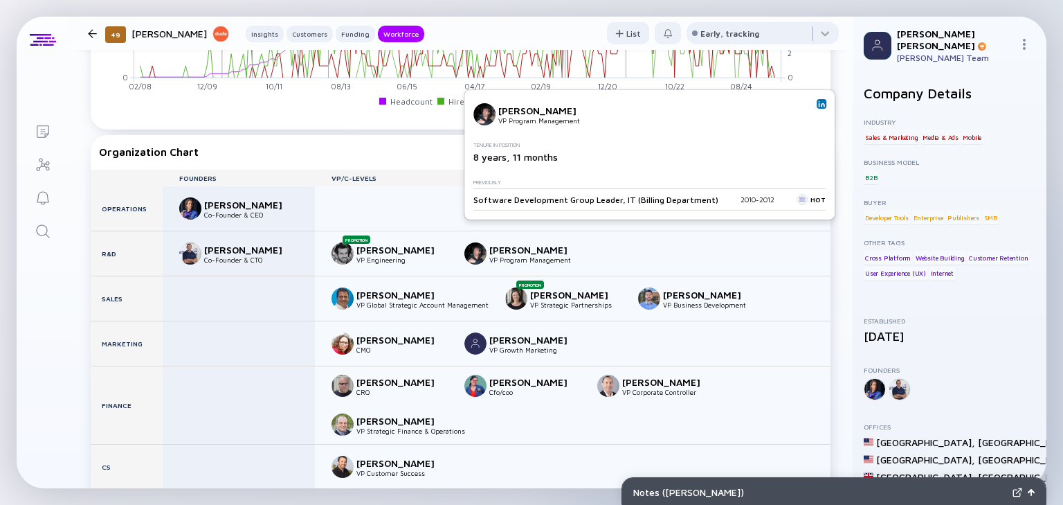
scroll to position [1827, 0]
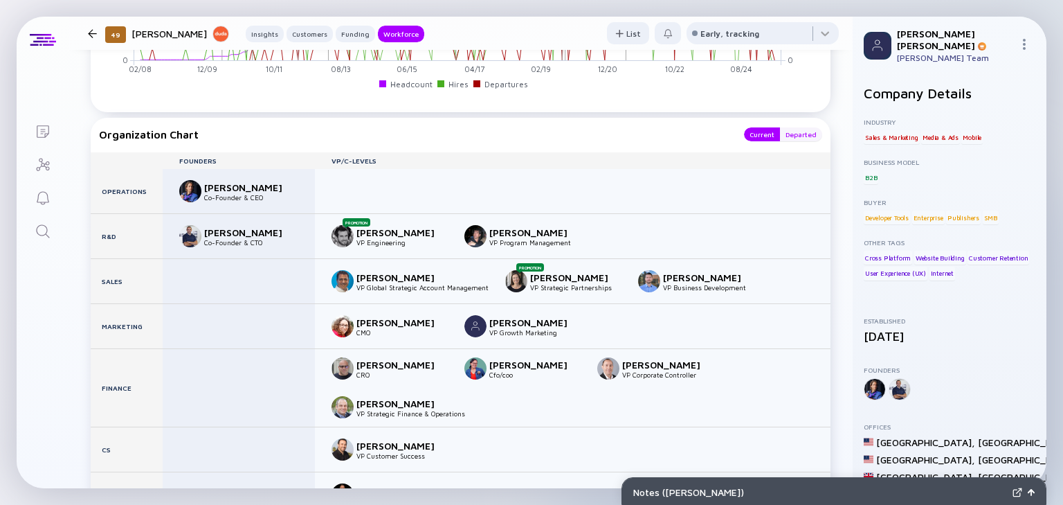
click at [794, 138] on div "Departed" at bounding box center [801, 134] width 42 height 14
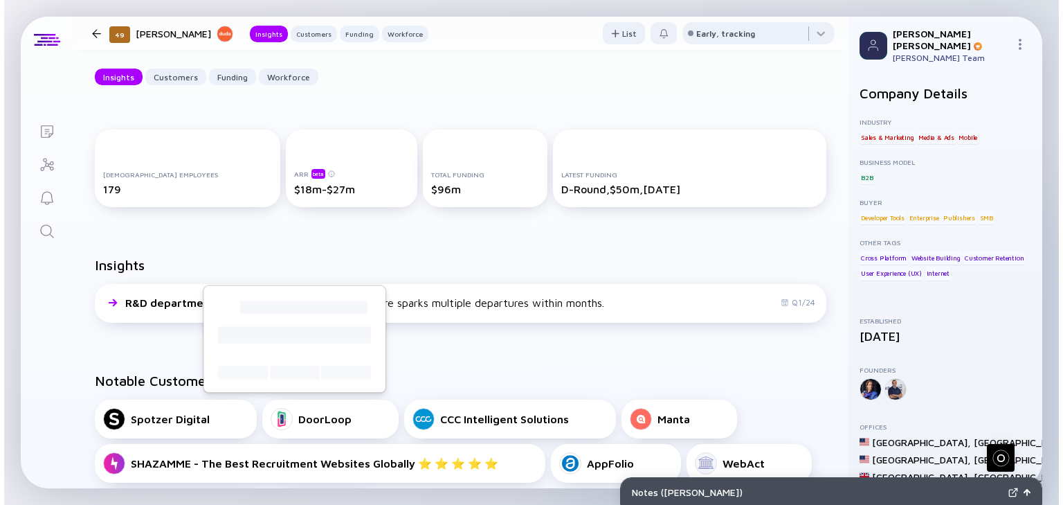
scroll to position [0, 0]
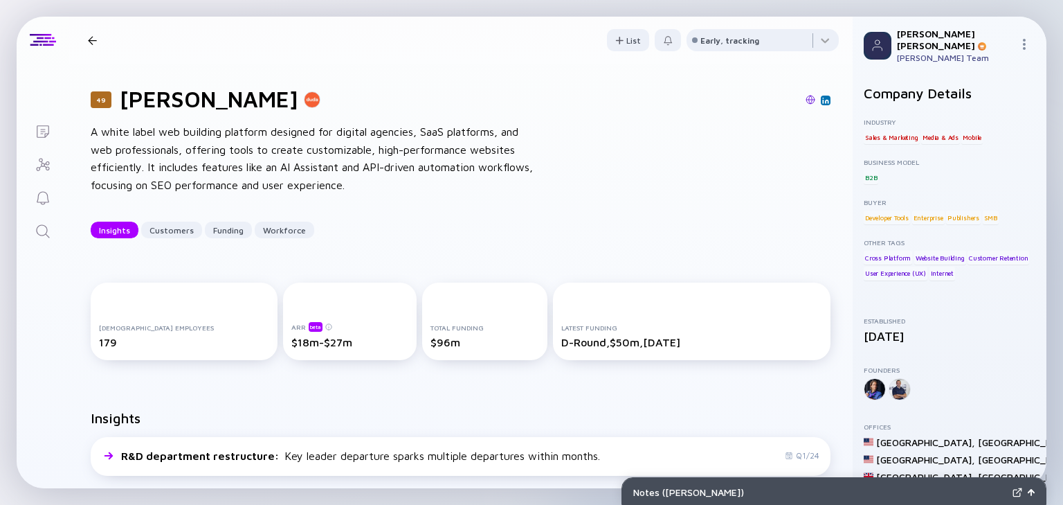
click at [90, 36] on div at bounding box center [92, 40] width 9 height 9
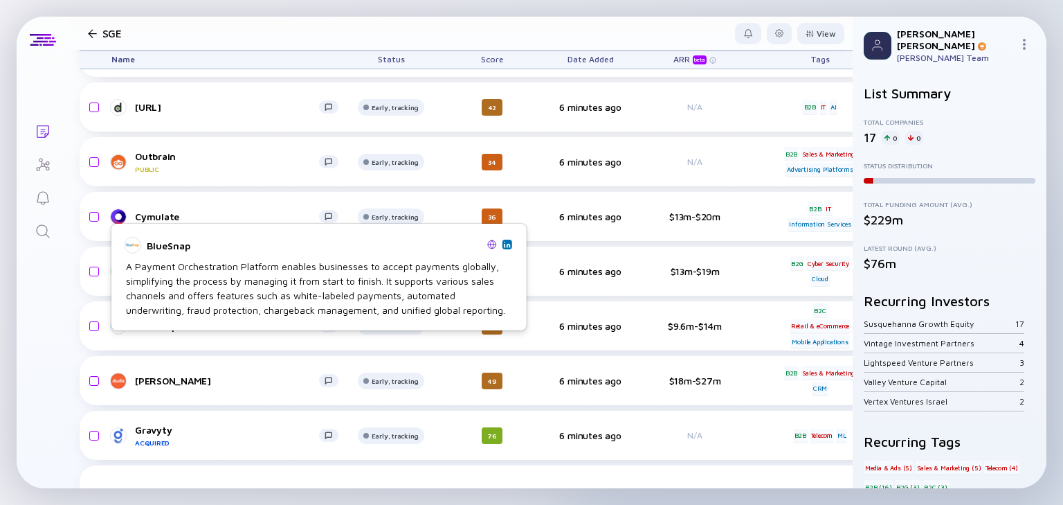
scroll to position [123, 0]
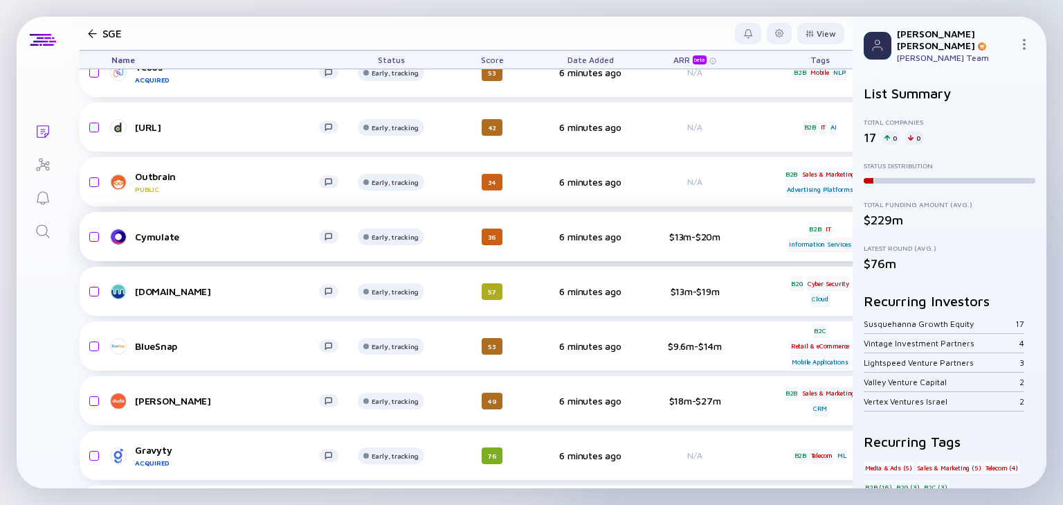
click at [172, 233] on div "Cymulate" at bounding box center [227, 236] width 184 height 12
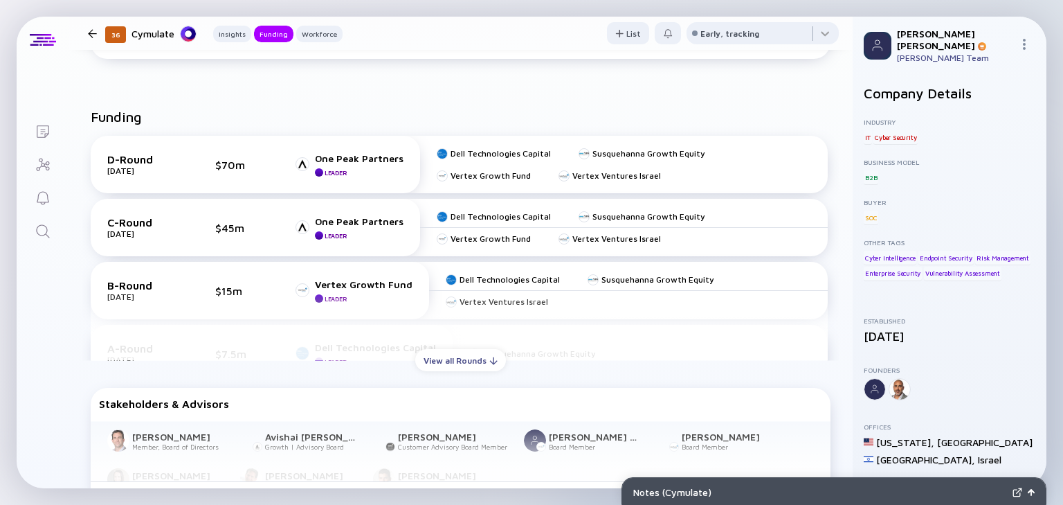
scroll to position [554, 0]
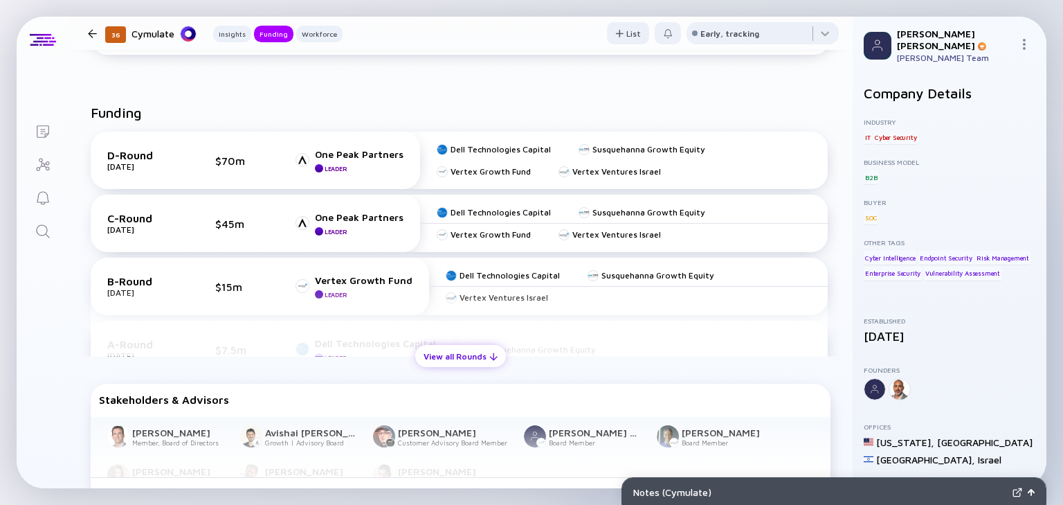
click at [467, 355] on div "View all Rounds" at bounding box center [460, 355] width 91 height 21
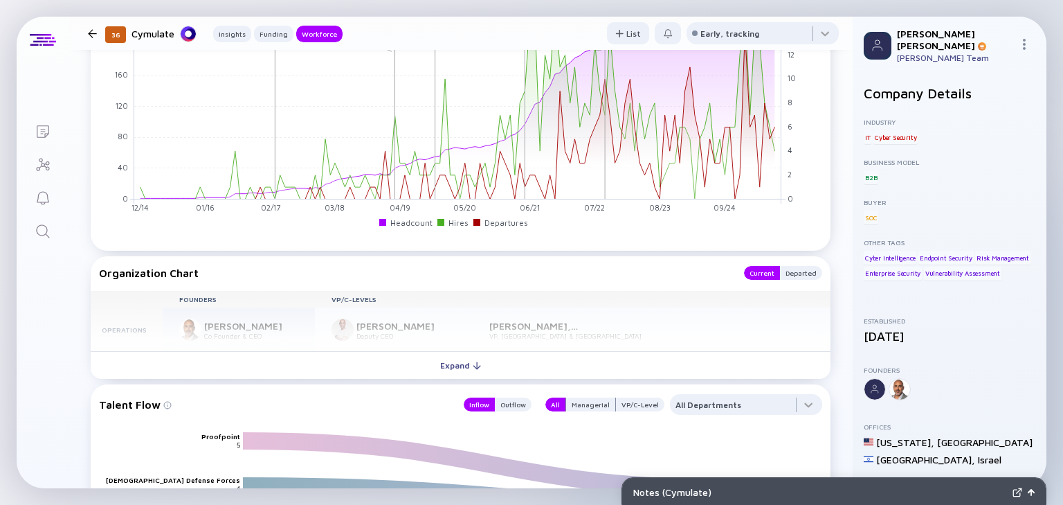
scroll to position [1716, 0]
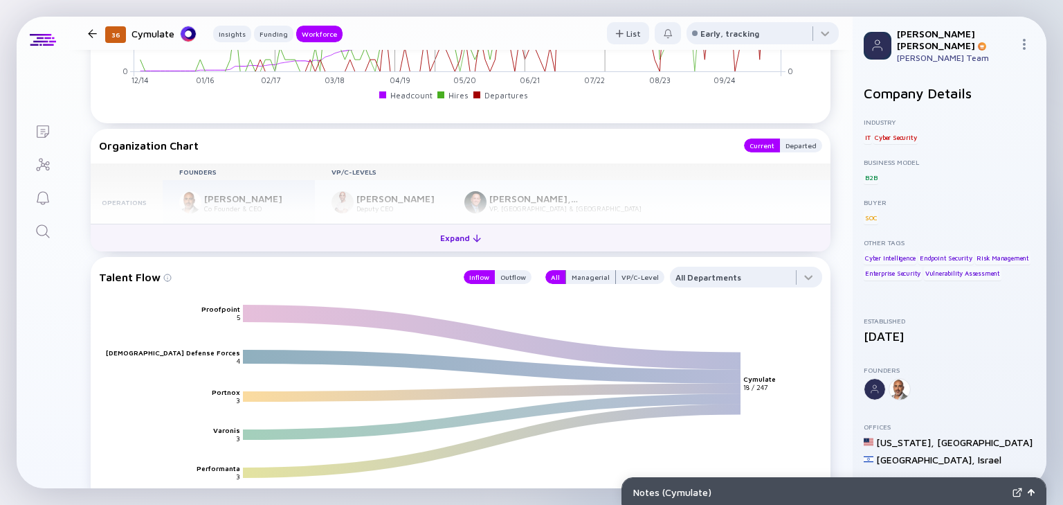
click at [446, 236] on div "Expand" at bounding box center [460, 237] width 57 height 21
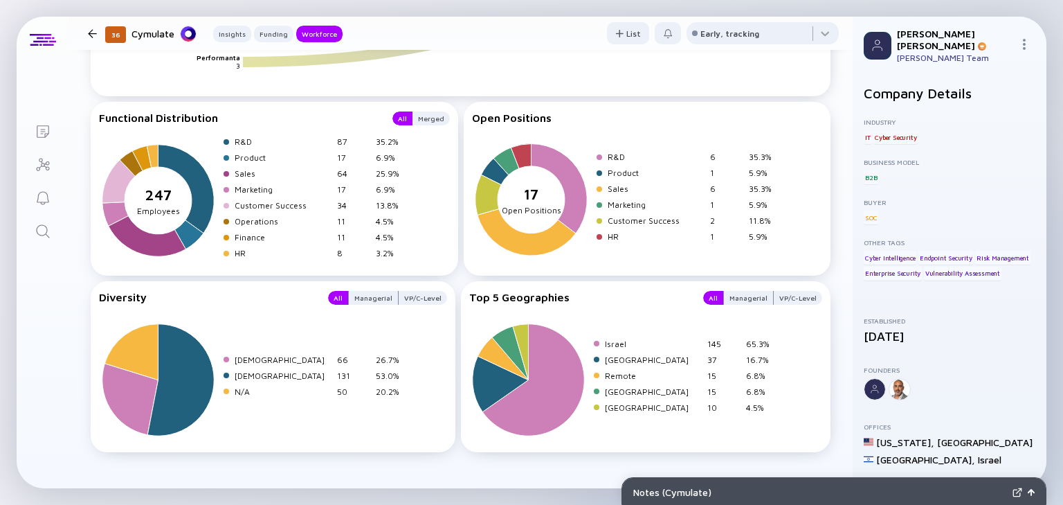
scroll to position [2480, 0]
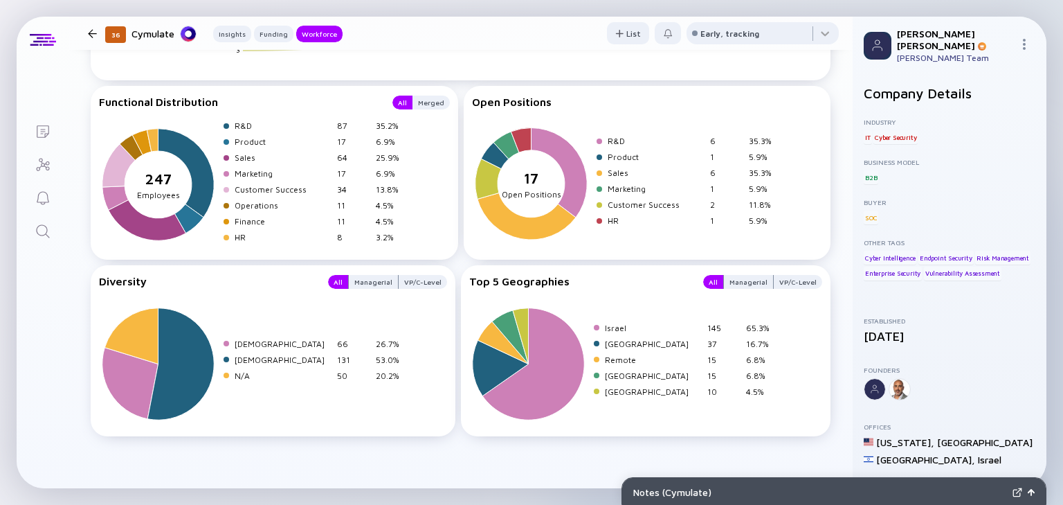
click at [88, 34] on div at bounding box center [92, 33] width 9 height 9
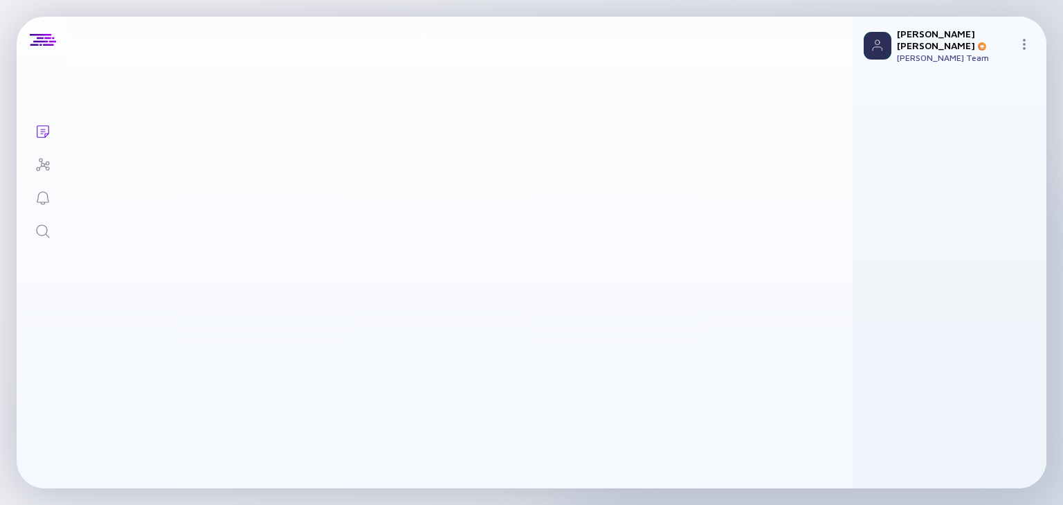
scroll to position [123, 0]
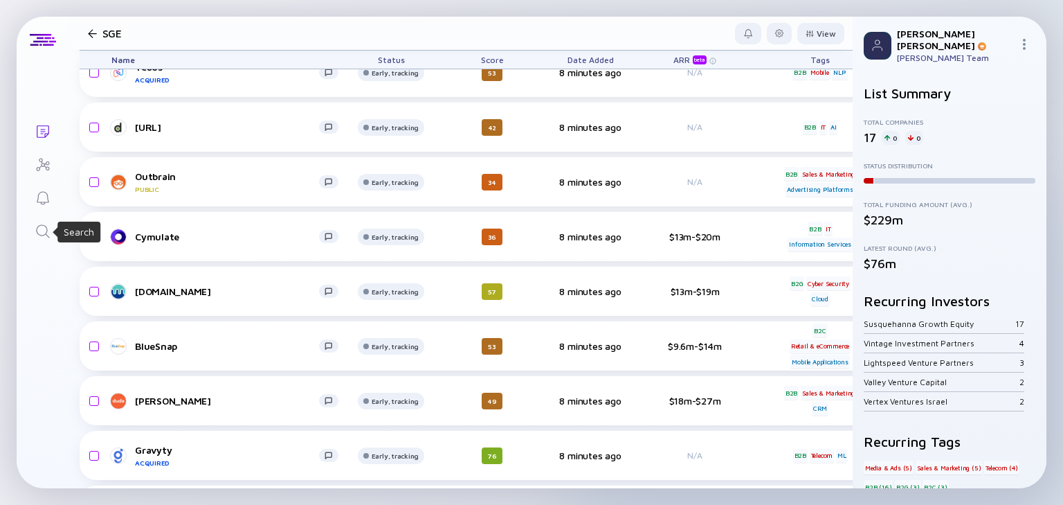
click at [44, 230] on icon "Search" at bounding box center [43, 231] width 17 height 17
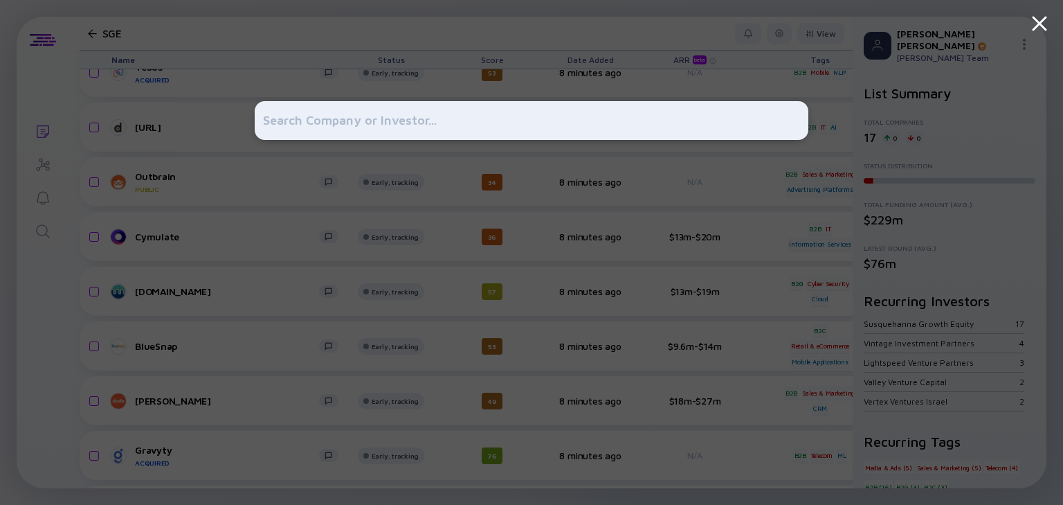
click at [33, 131] on div at bounding box center [531, 252] width 1063 height 505
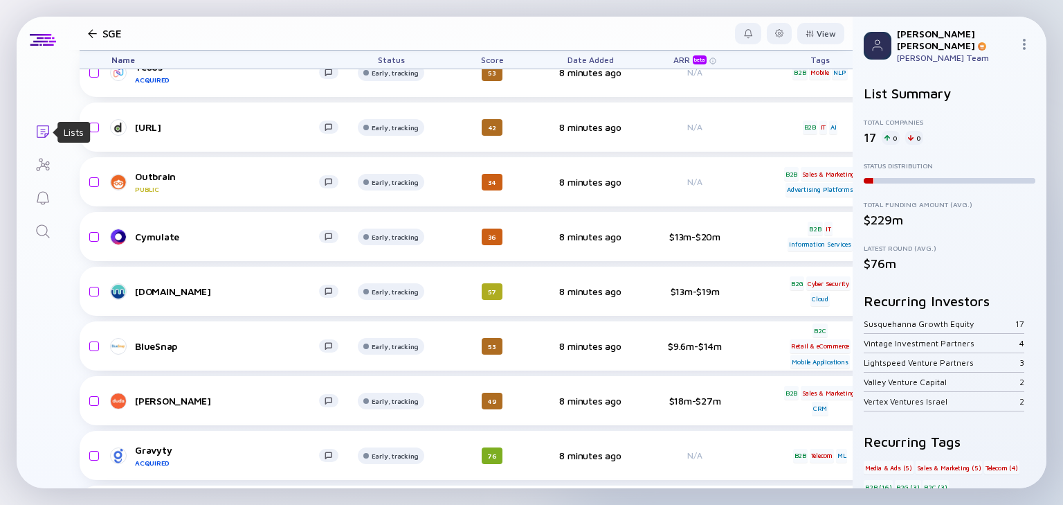
click at [38, 129] on icon "Lists" at bounding box center [43, 131] width 17 height 17
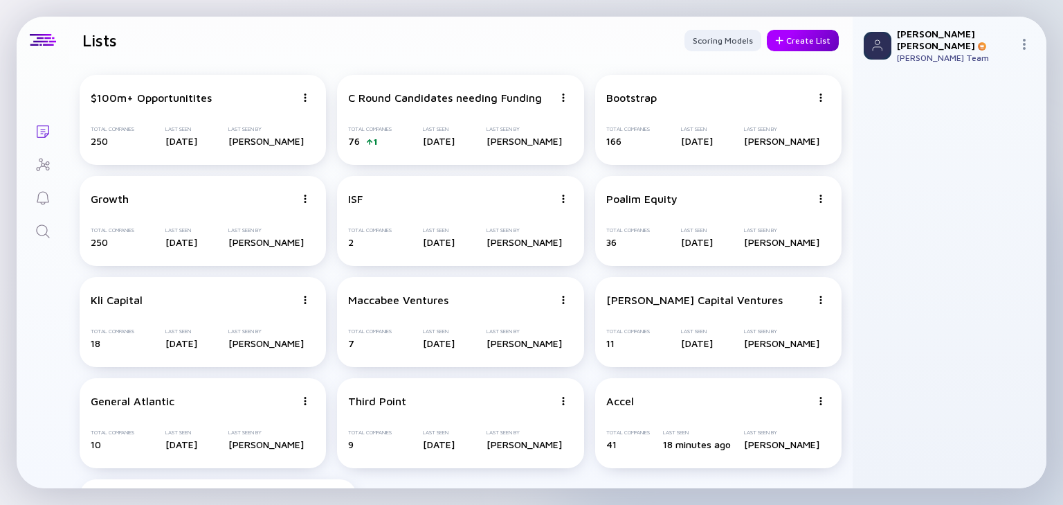
click at [799, 30] on div "Create List" at bounding box center [803, 40] width 72 height 21
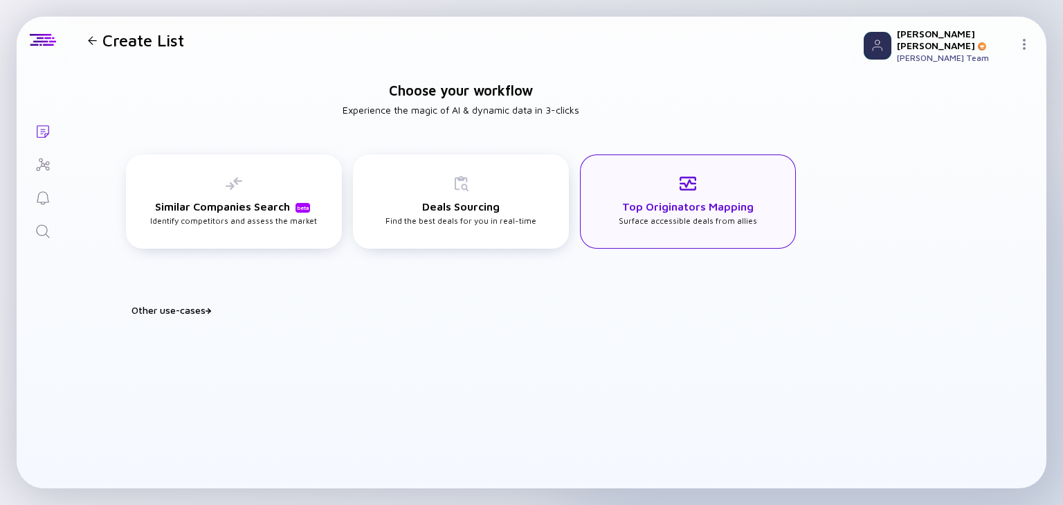
click at [637, 211] on h3 "Top Originators Mapping" at bounding box center [687, 206] width 131 height 12
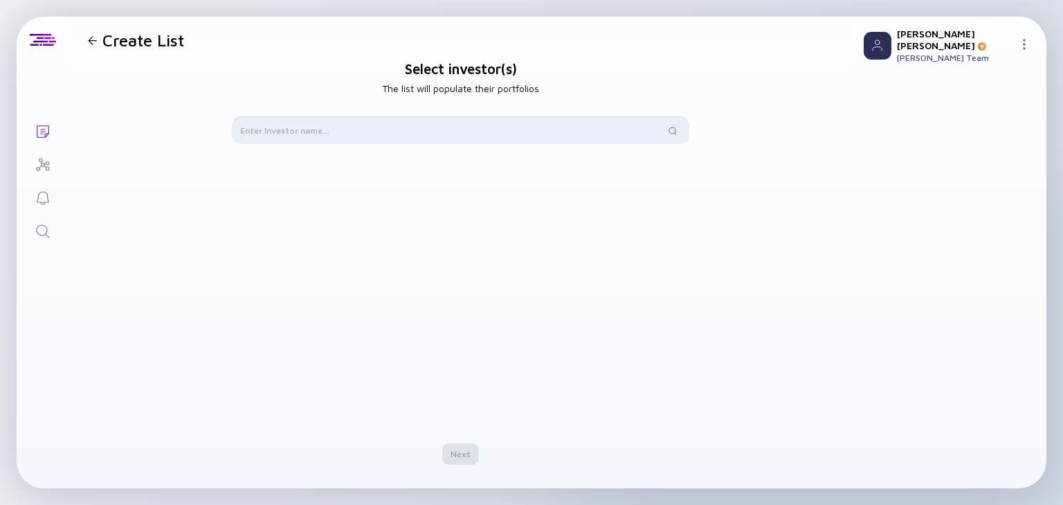
click at [352, 125] on input "text" at bounding box center [452, 130] width 425 height 14
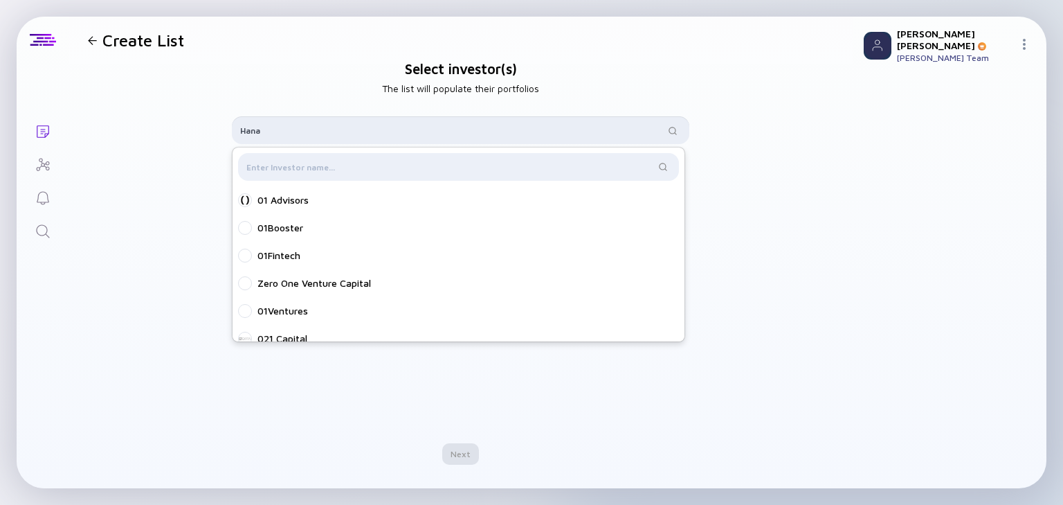
type input "Hanac"
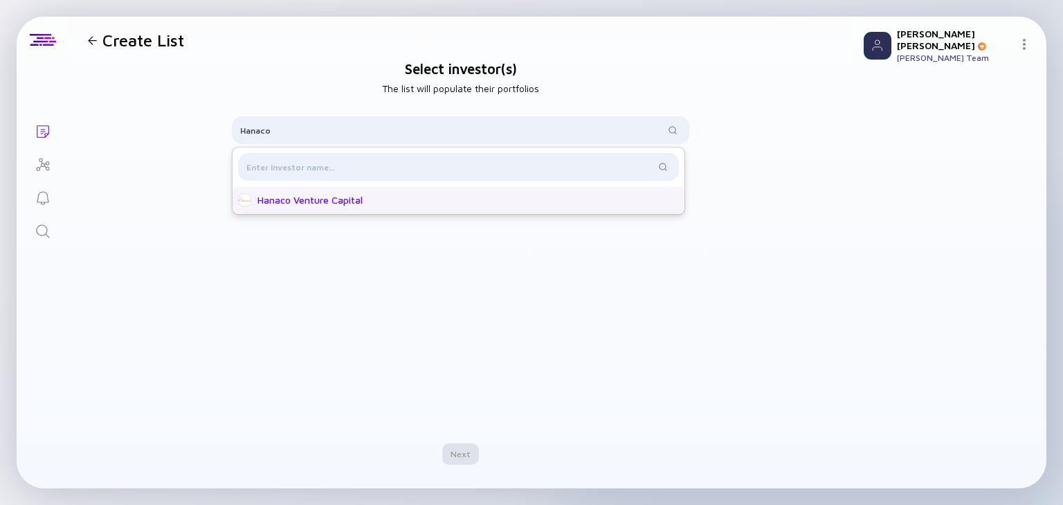
type input "Hanaco"
click at [357, 208] on div "Hanaco Venture Capital" at bounding box center [459, 200] width 452 height 28
click at [457, 453] on div "Next" at bounding box center [460, 453] width 37 height 21
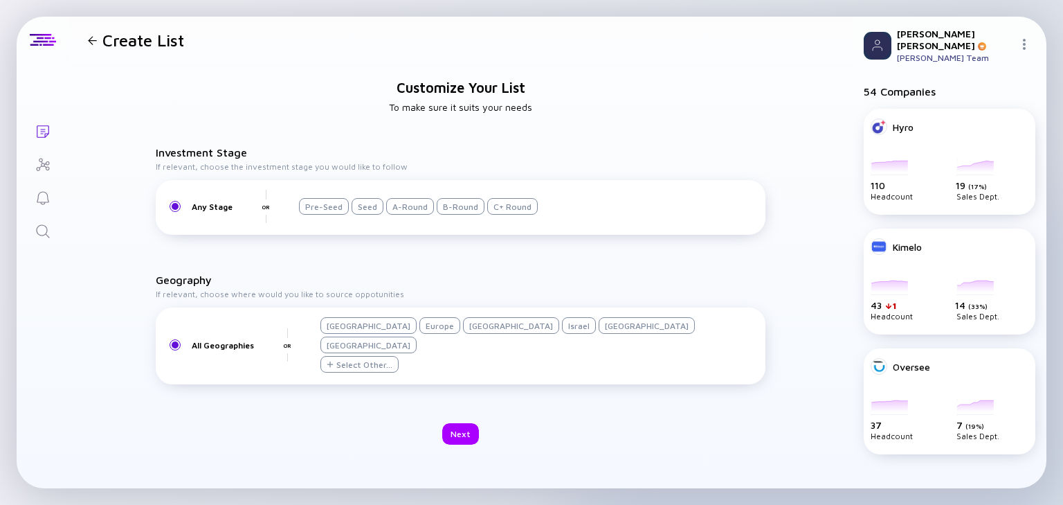
click at [562, 334] on div "Israel" at bounding box center [579, 325] width 34 height 17
click at [460, 423] on div "Next" at bounding box center [460, 433] width 37 height 21
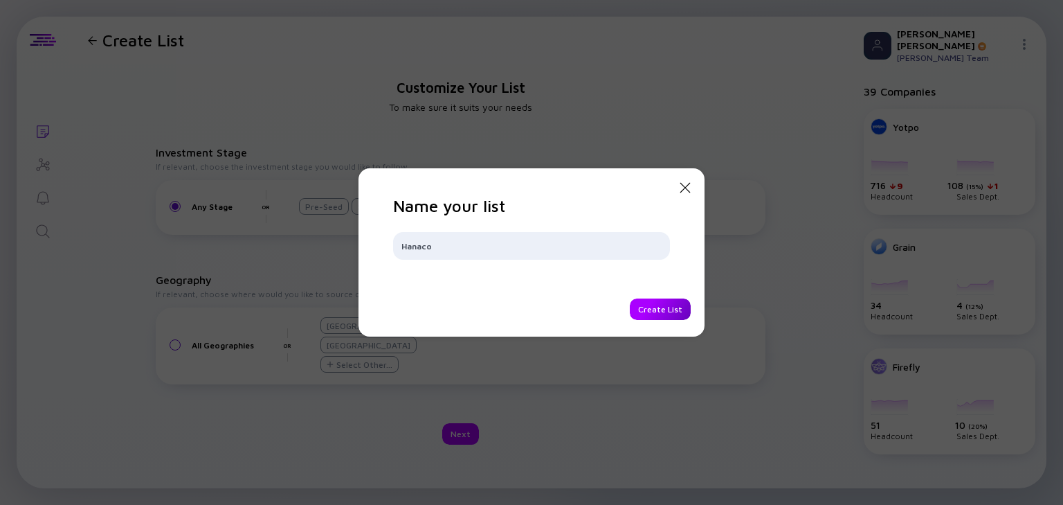
type input "Hanaco"
click at [674, 313] on div "Create List" at bounding box center [660, 308] width 61 height 21
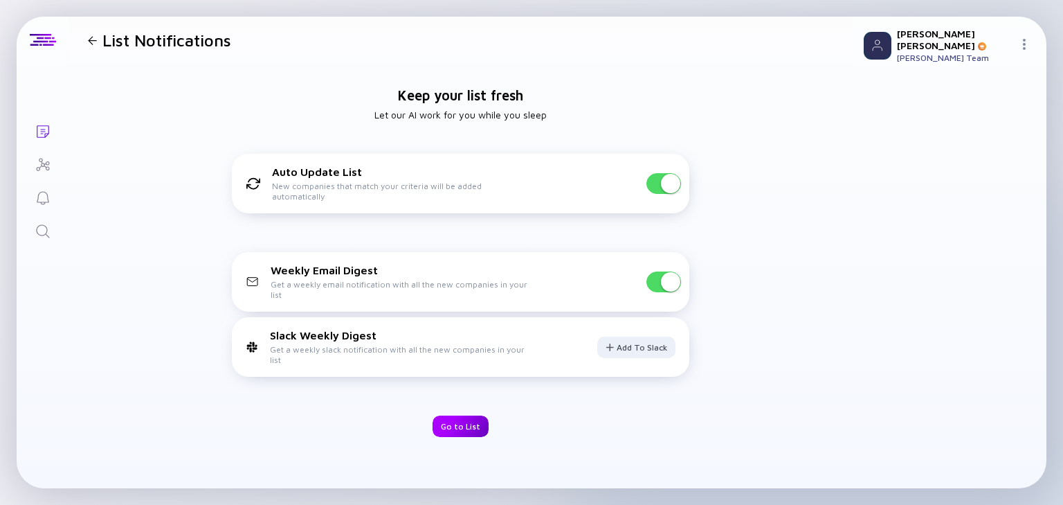
click at [461, 424] on div "Go to List" at bounding box center [461, 425] width 56 height 21
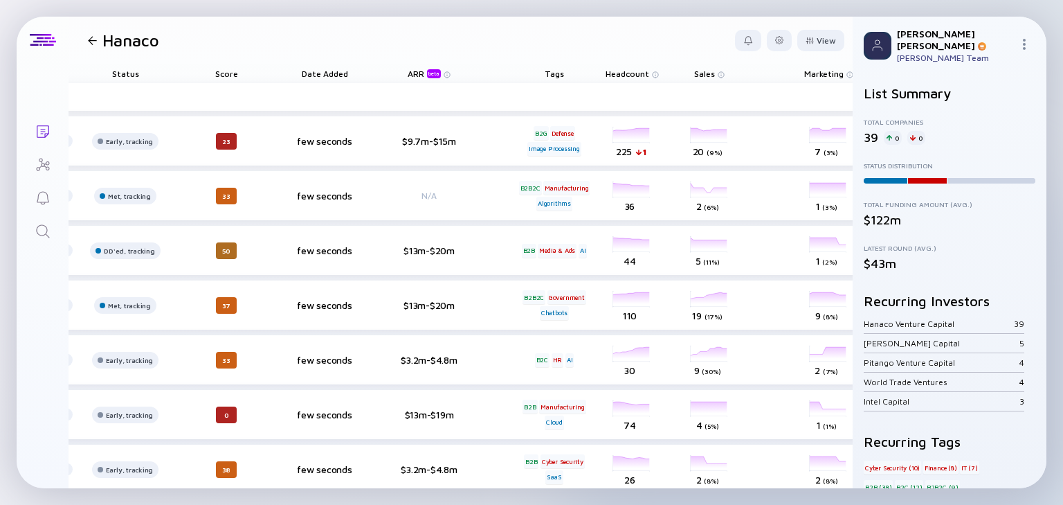
scroll to position [0, 298]
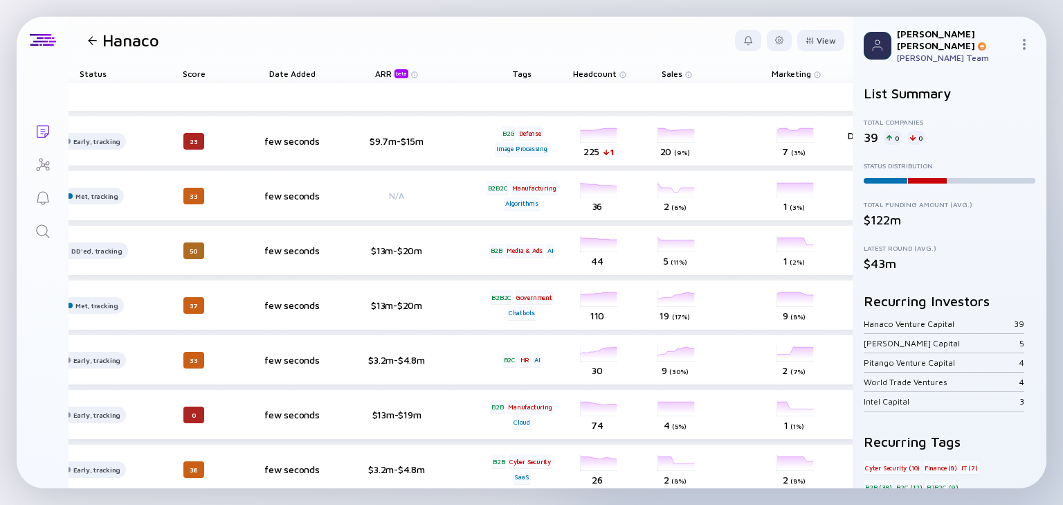
click at [601, 71] on span "Headcount" at bounding box center [595, 74] width 44 height 10
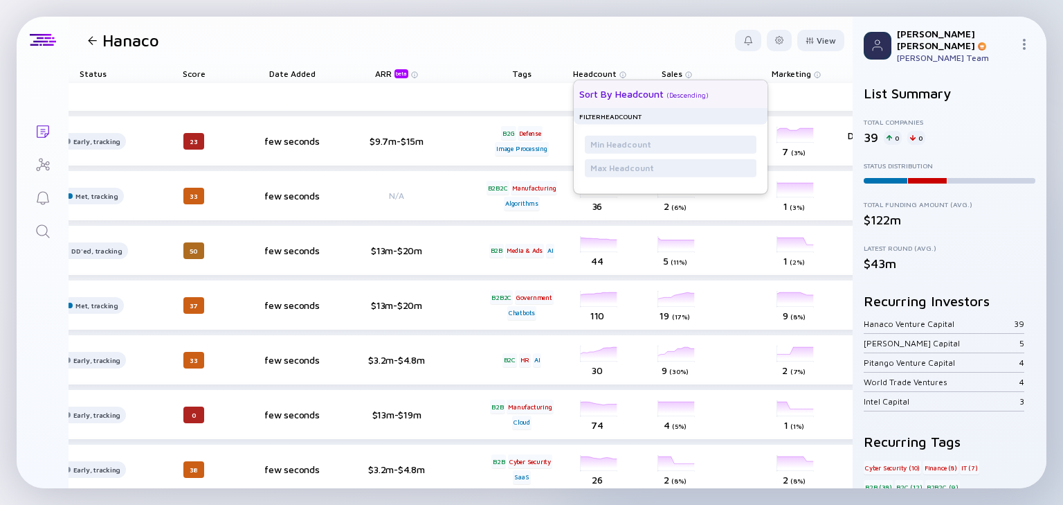
click at [631, 91] on div "Sort by Headcount" at bounding box center [621, 94] width 84 height 12
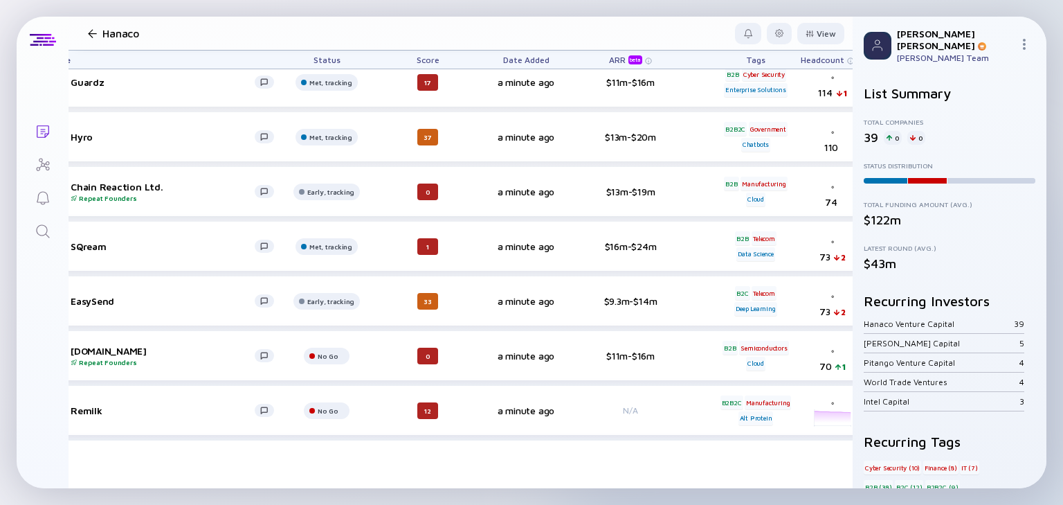
scroll to position [329, 64]
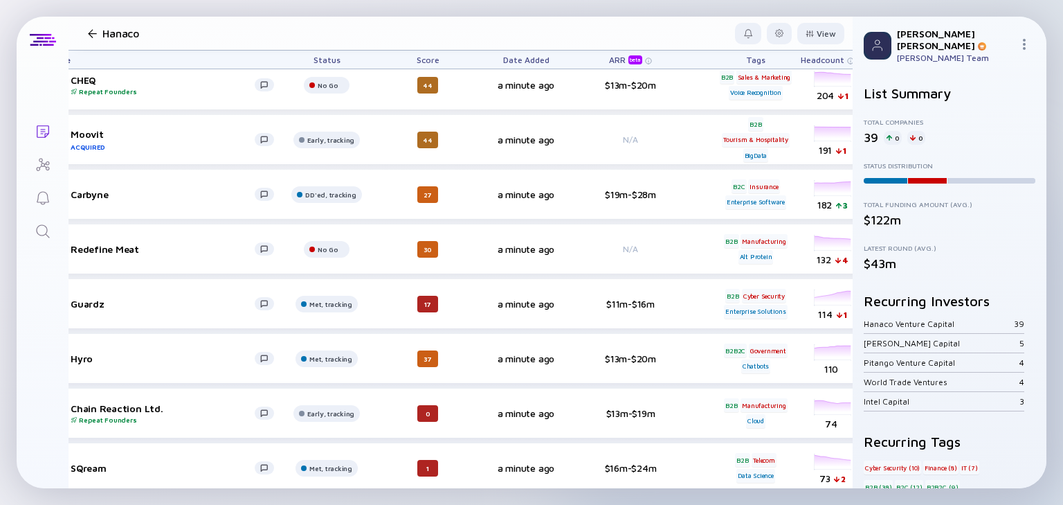
click at [92, 30] on div at bounding box center [92, 33] width 9 height 9
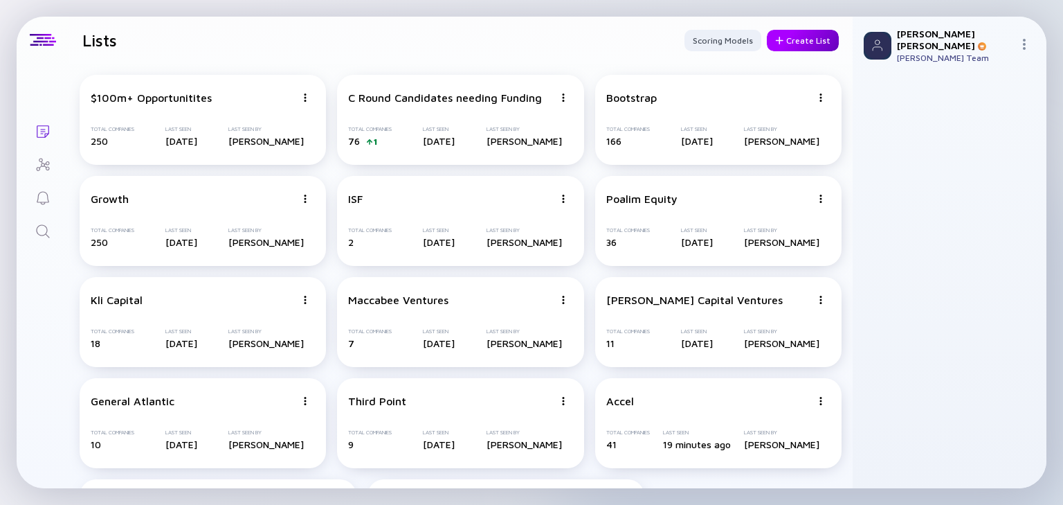
click at [813, 42] on div "Create List" at bounding box center [803, 40] width 72 height 21
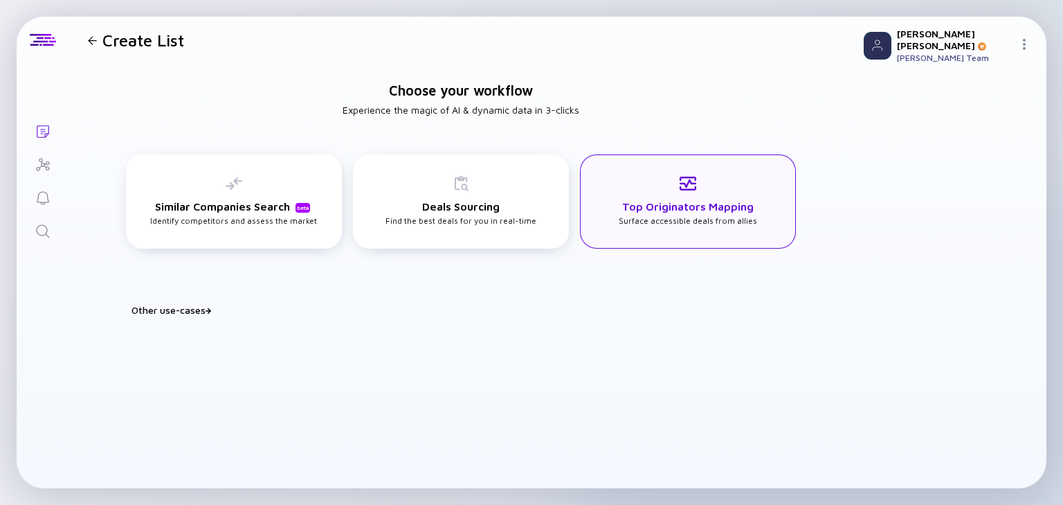
click at [653, 208] on h3 "Top Originators Mapping" at bounding box center [687, 206] width 131 height 12
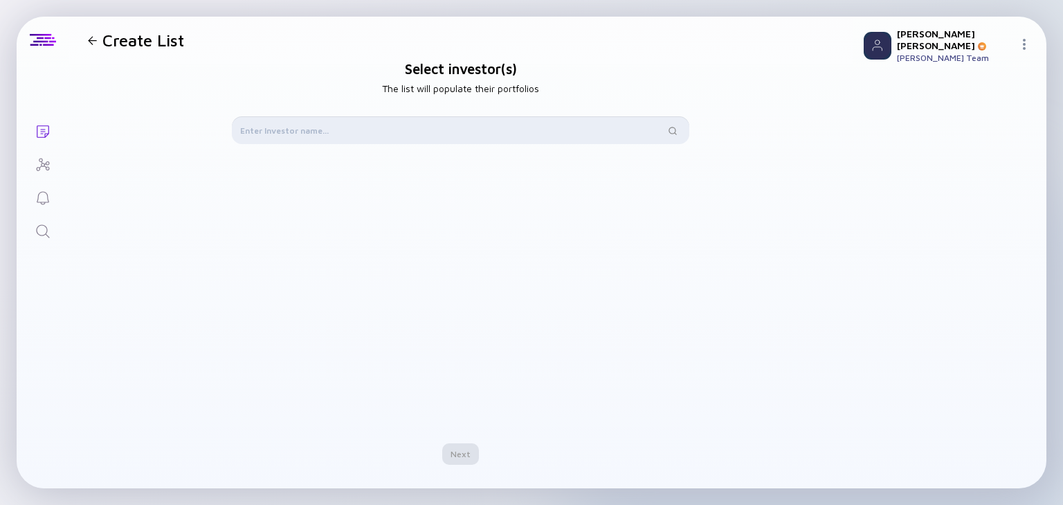
click at [374, 127] on input "text" at bounding box center [452, 130] width 425 height 14
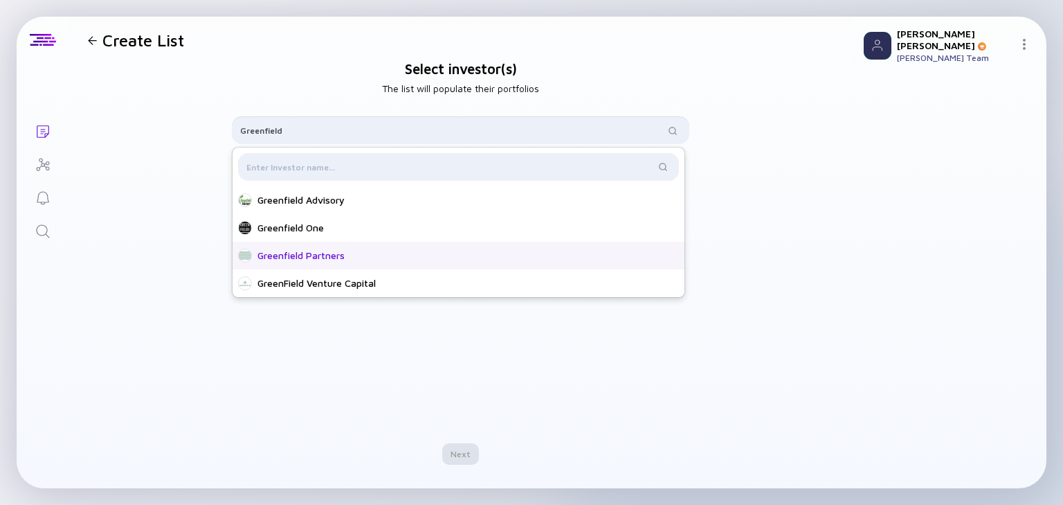
type input "Greenfield"
click at [327, 260] on div "Greenfield Partners" at bounding box center [462, 255] width 410 height 14
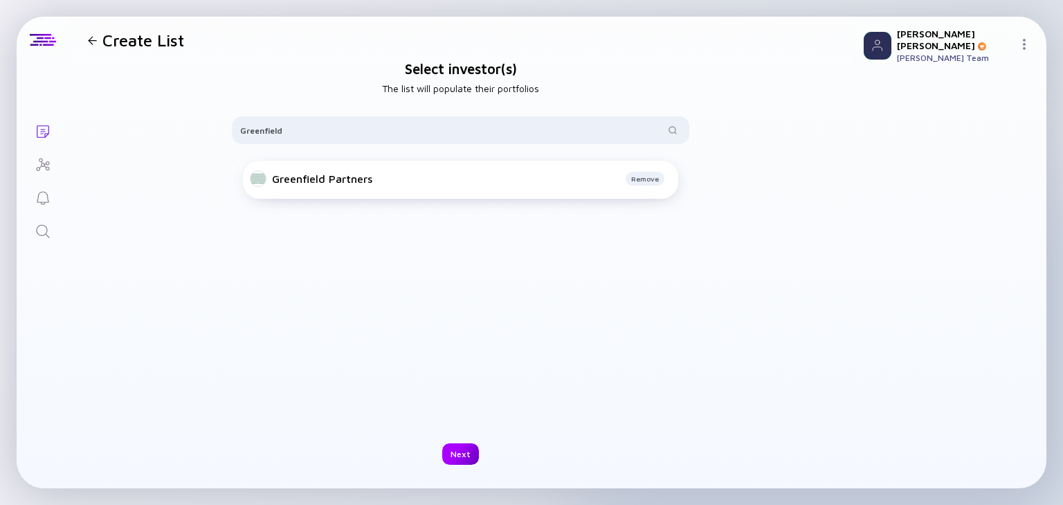
click at [460, 446] on div "Next" at bounding box center [460, 453] width 37 height 21
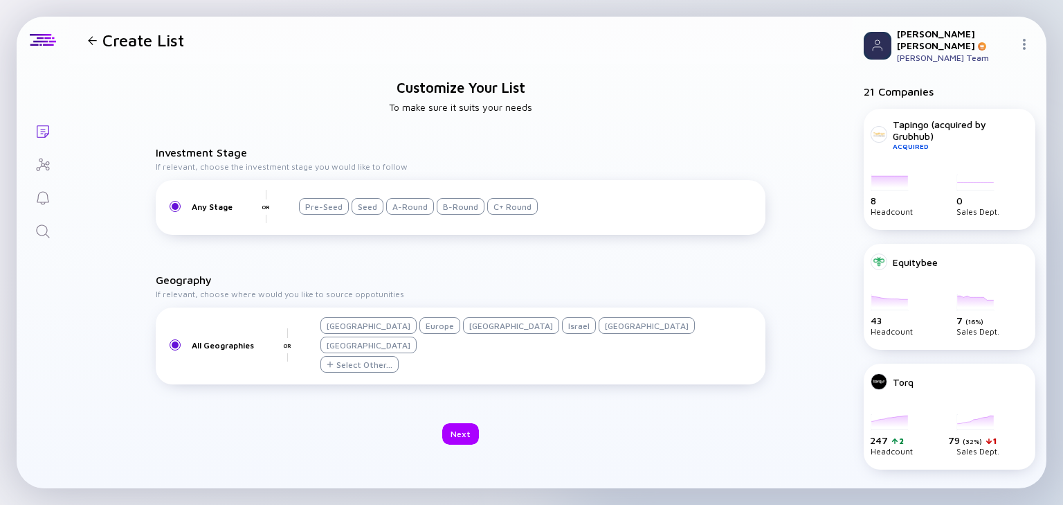
click at [562, 334] on div "Israel" at bounding box center [579, 325] width 34 height 17
click at [466, 423] on div "Next" at bounding box center [460, 433] width 37 height 21
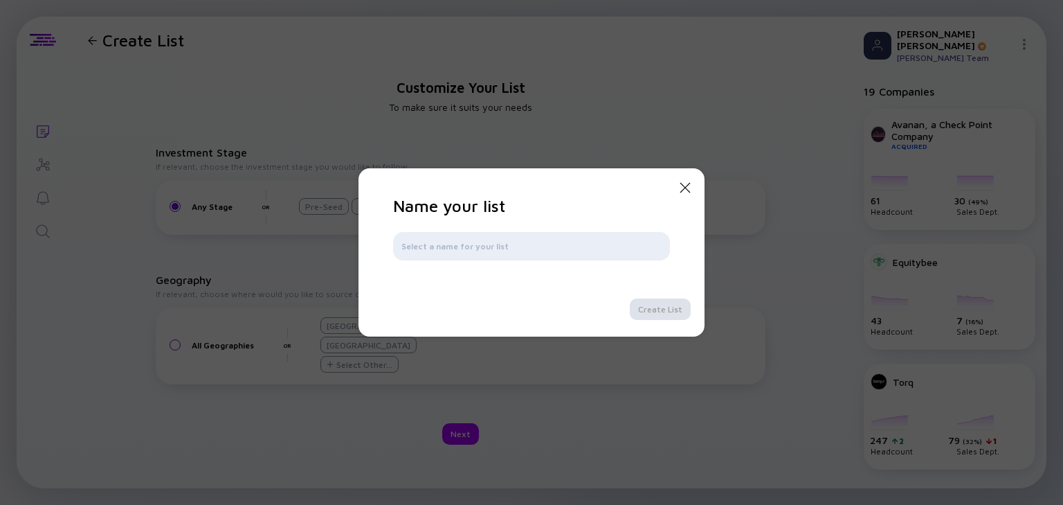
click at [482, 235] on div at bounding box center [531, 246] width 277 height 28
click at [477, 244] on input "text" at bounding box center [531, 246] width 260 height 14
type input "Greenfield"
click at [676, 313] on div "Create List" at bounding box center [660, 308] width 61 height 21
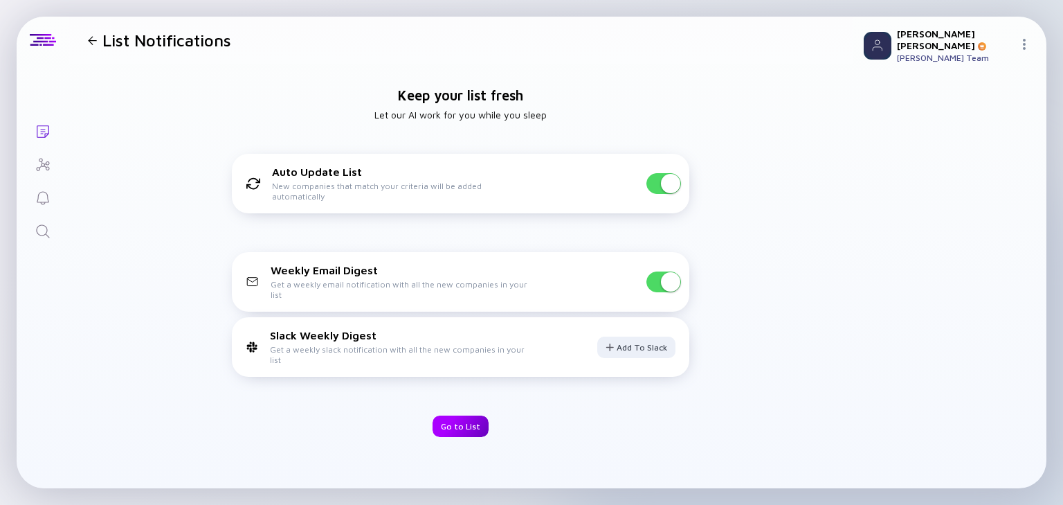
click at [455, 419] on div "Go to List" at bounding box center [461, 425] width 56 height 21
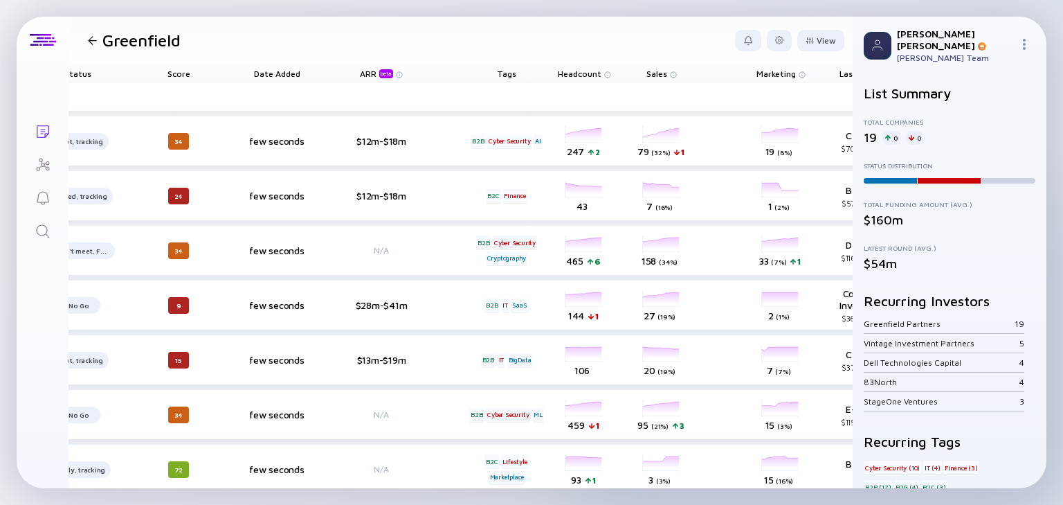
scroll to position [0, 318]
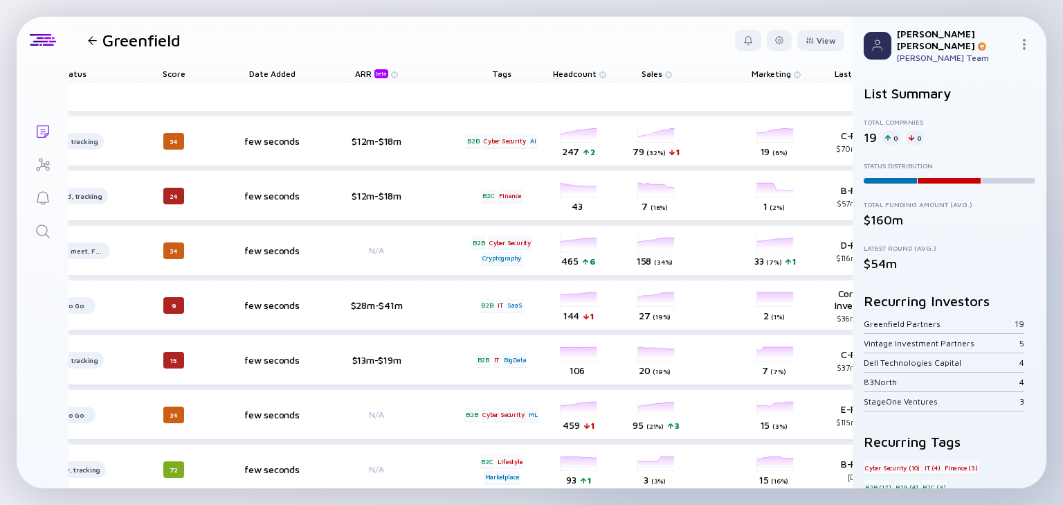
click at [575, 74] on span "Headcount" at bounding box center [575, 74] width 44 height 10
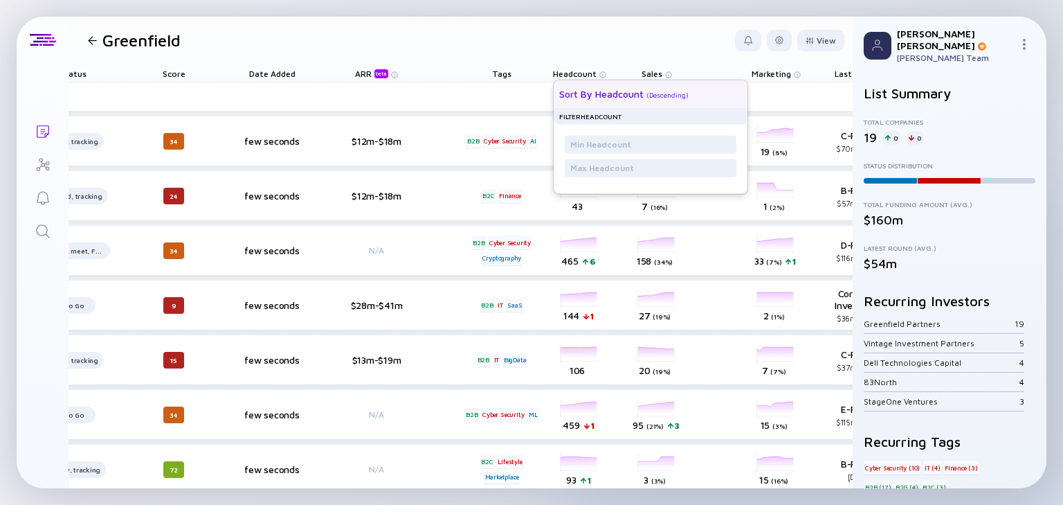
click at [617, 98] on div "Sort by Headcount" at bounding box center [601, 94] width 84 height 12
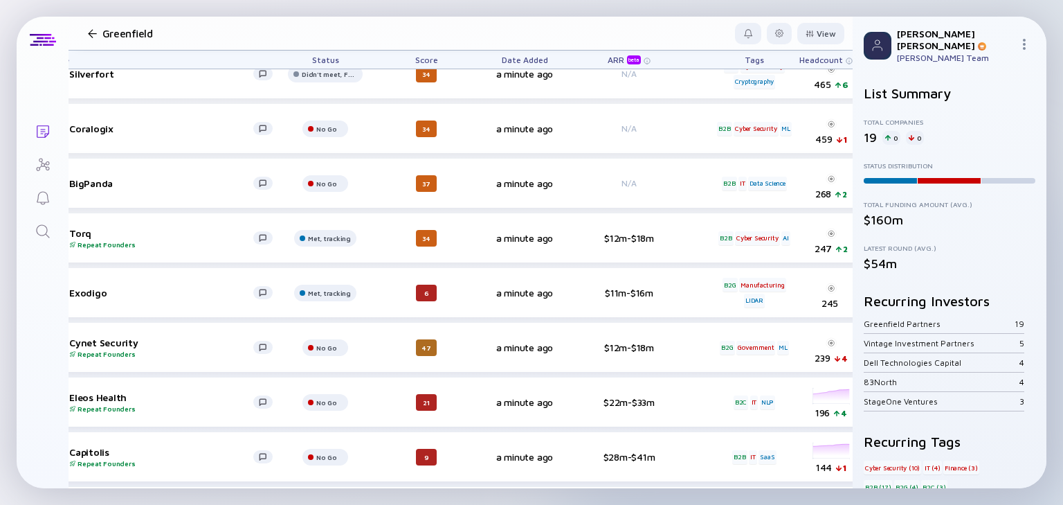
scroll to position [0, 66]
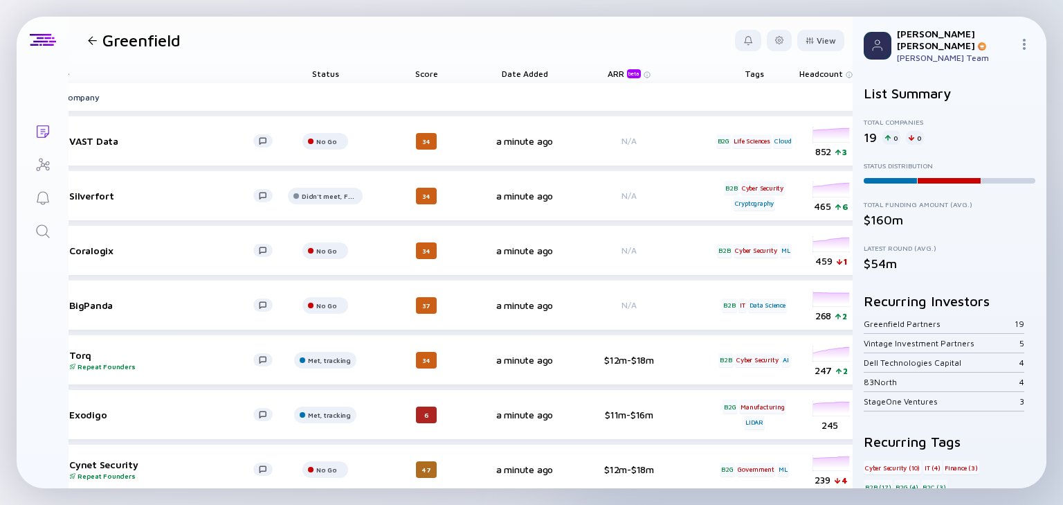
click at [87, 40] on div at bounding box center [92, 40] width 20 height 9
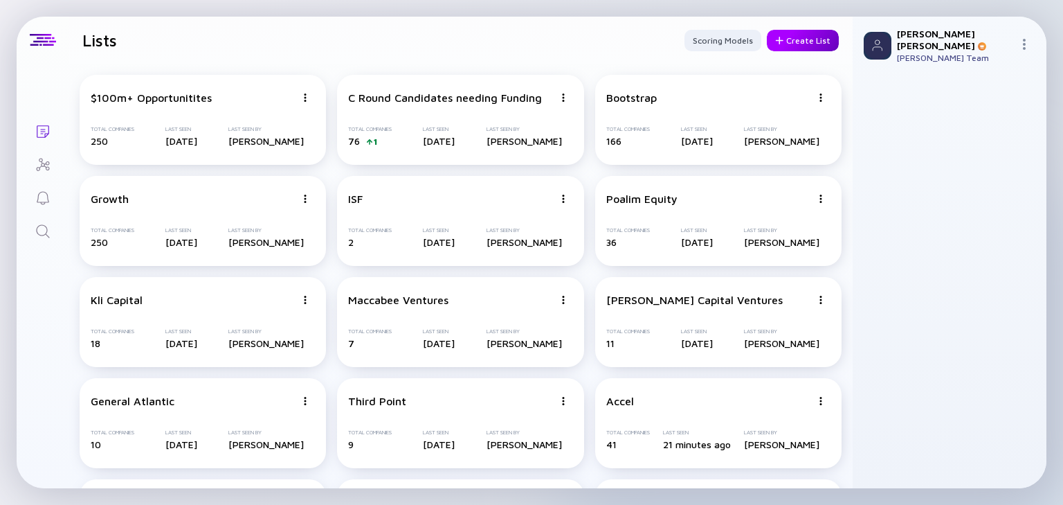
click at [790, 42] on div "Create List" at bounding box center [803, 40] width 72 height 21
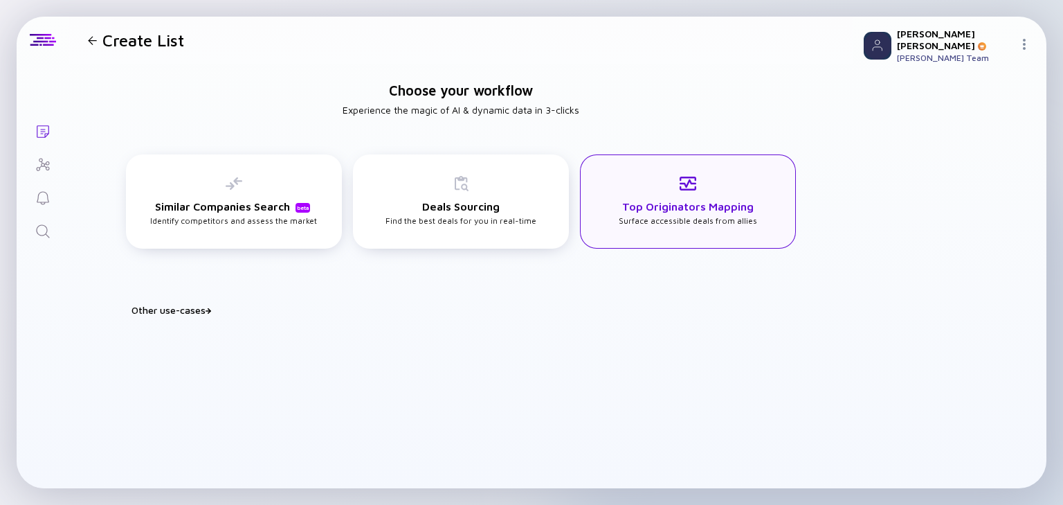
click at [701, 200] on h3 "Top Originators Mapping" at bounding box center [687, 206] width 131 height 12
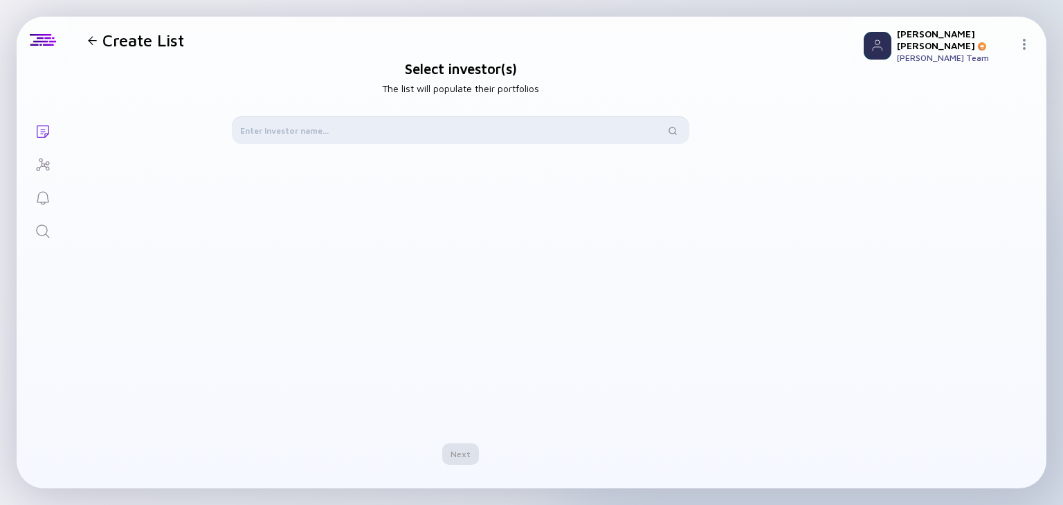
click at [376, 133] on input "text" at bounding box center [452, 130] width 425 height 14
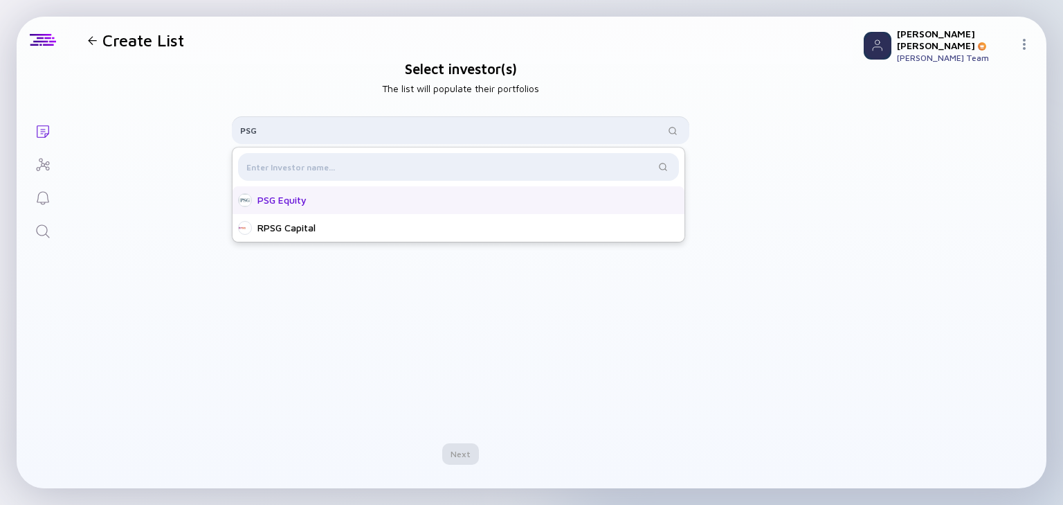
type input "PSG"
click at [386, 210] on div "PSG Equity" at bounding box center [459, 200] width 452 height 28
click at [463, 449] on div "Next" at bounding box center [460, 453] width 37 height 21
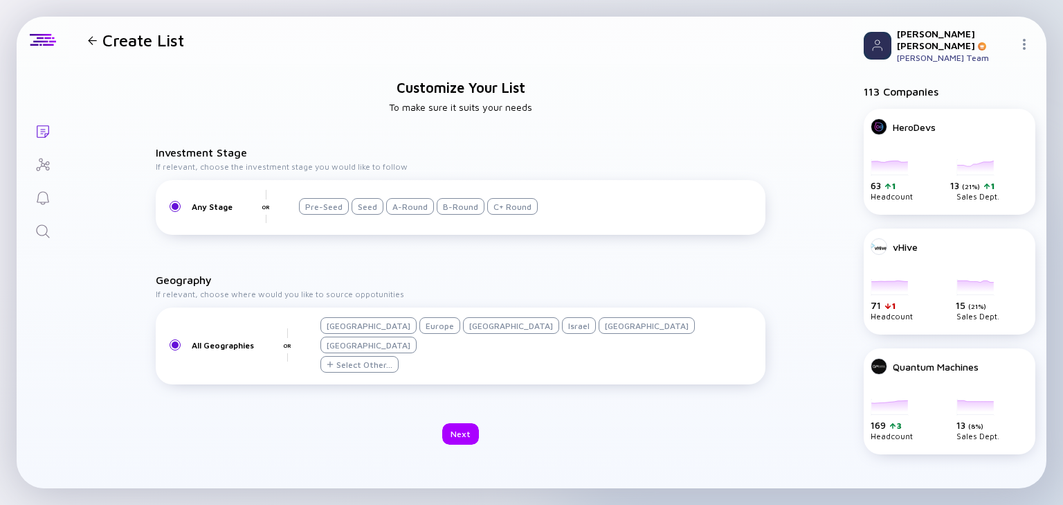
click at [562, 334] on div "Israel" at bounding box center [579, 325] width 34 height 17
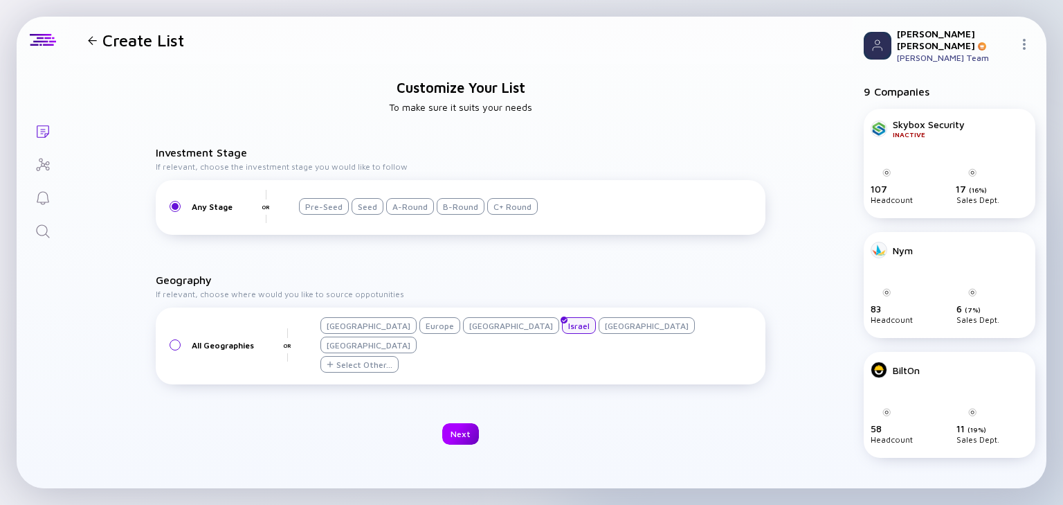
click at [463, 423] on div "Next" at bounding box center [460, 433] width 37 height 21
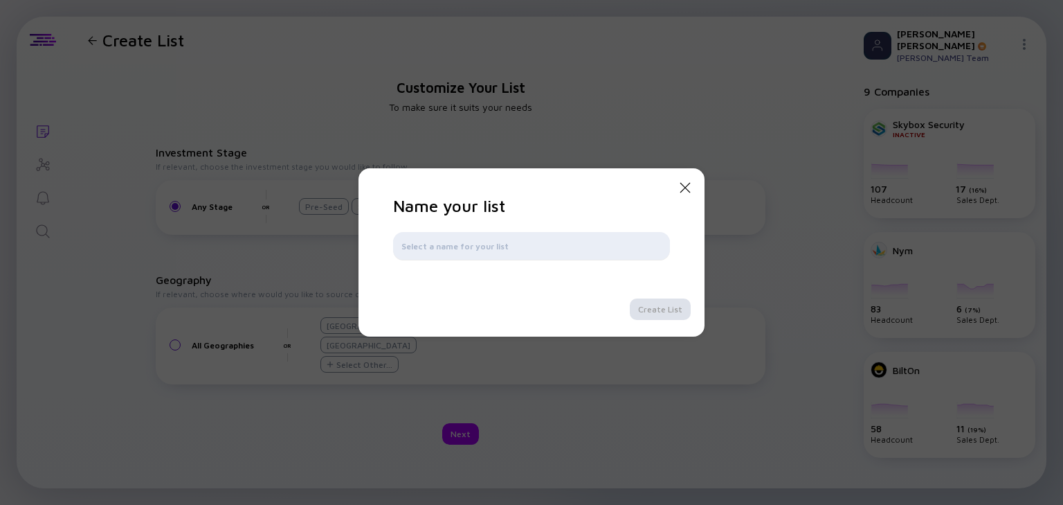
click at [505, 242] on input "text" at bounding box center [531, 246] width 260 height 14
type input "PSG"
click at [648, 303] on div "Create List" at bounding box center [660, 308] width 61 height 21
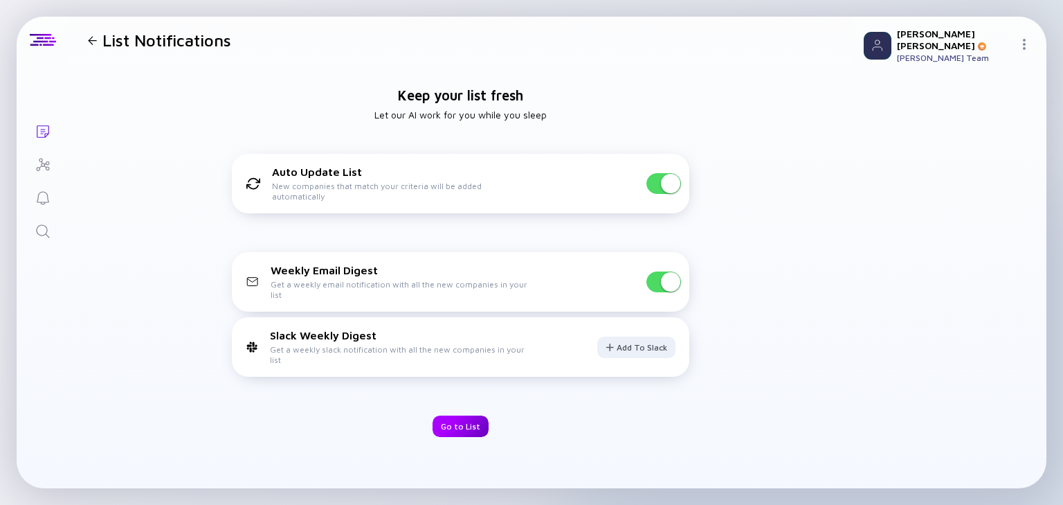
click at [456, 426] on div "Go to List" at bounding box center [461, 425] width 56 height 21
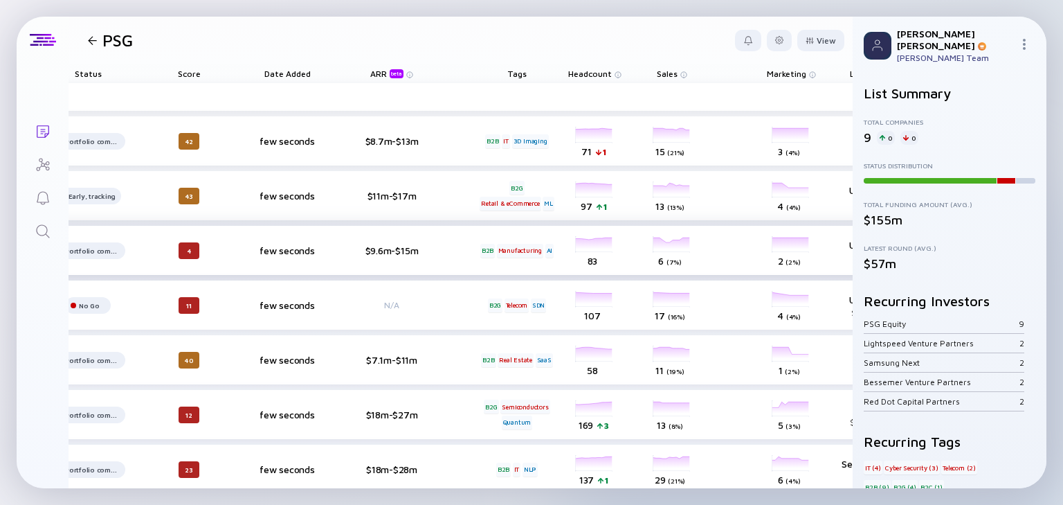
scroll to position [0, 306]
click at [597, 75] on span "Headcount" at bounding box center [587, 74] width 44 height 10
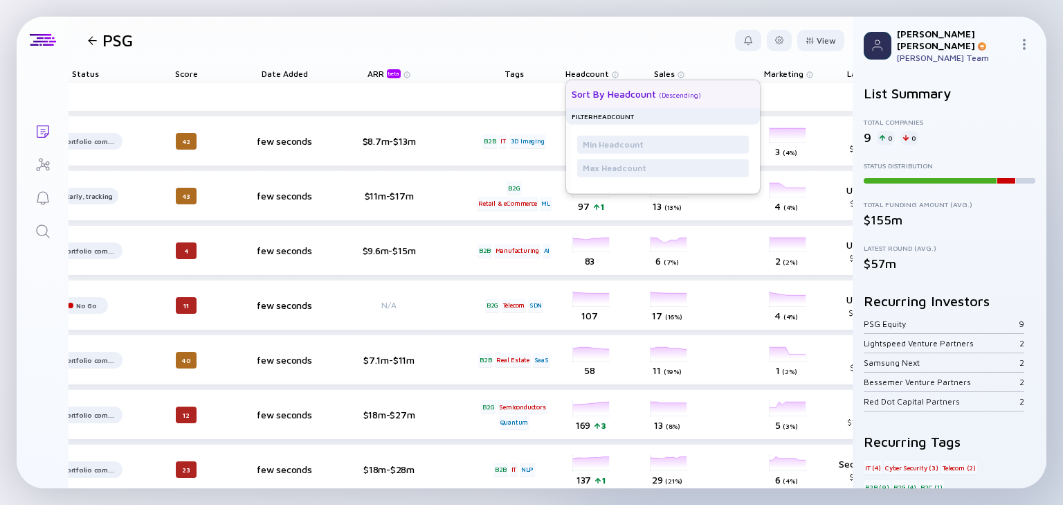
click at [629, 100] on div "Sort by Headcount ( Descending )" at bounding box center [658, 94] width 172 height 28
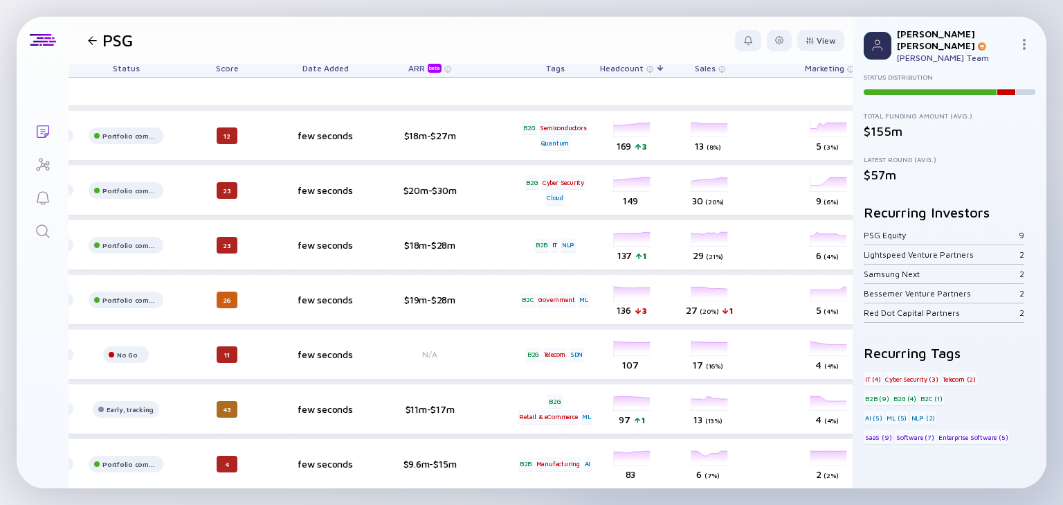
scroll to position [0, 265]
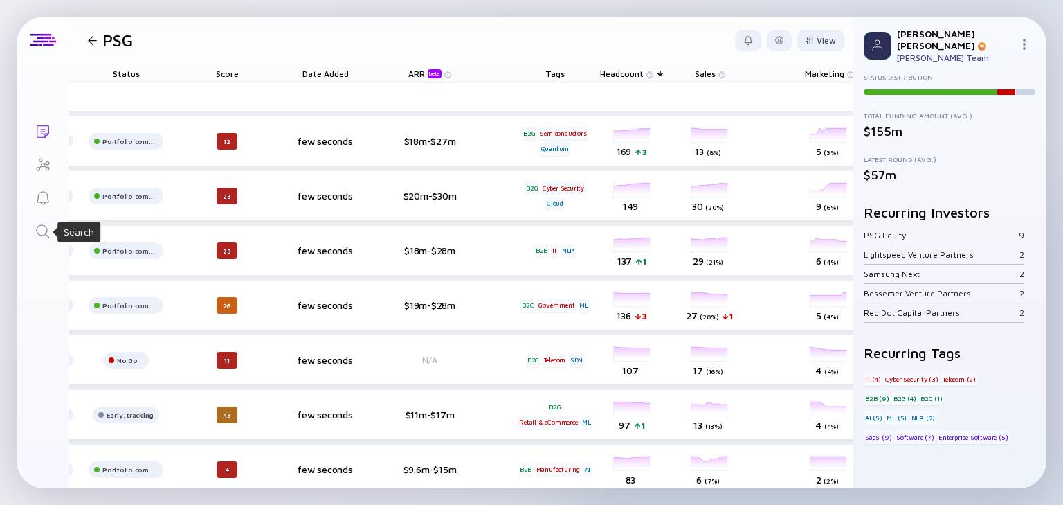
click at [41, 230] on icon "Search" at bounding box center [43, 231] width 17 height 17
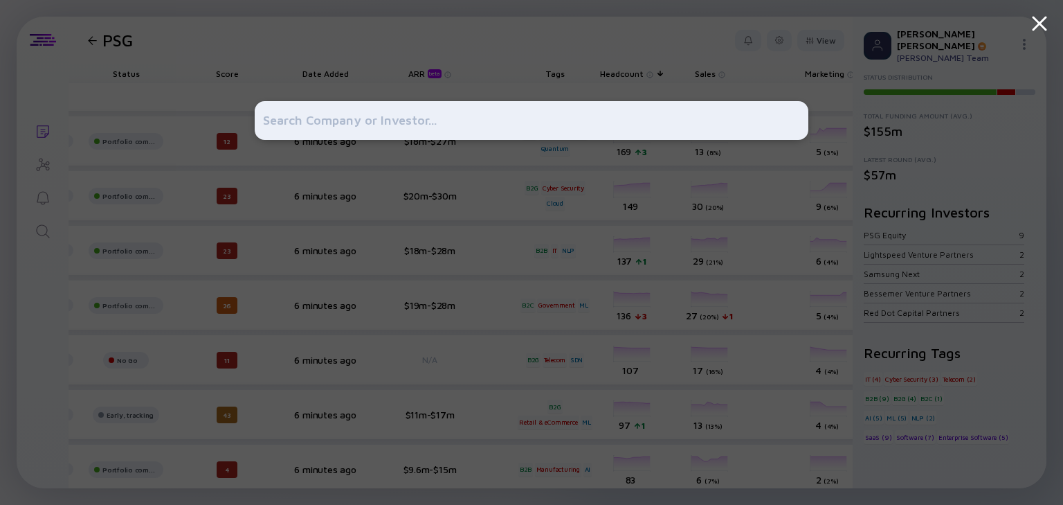
click at [44, 128] on div at bounding box center [531, 252] width 1063 height 505
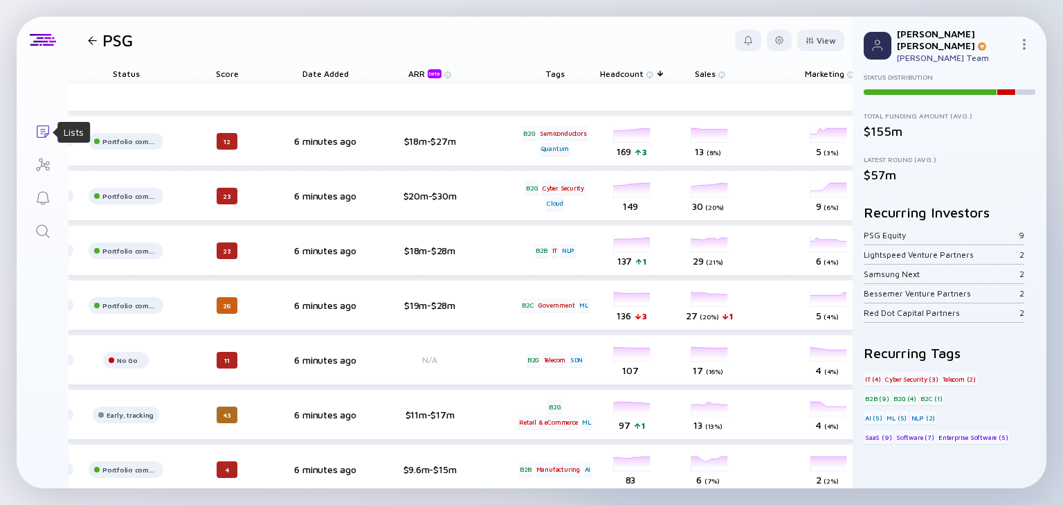
click at [44, 127] on icon "Lists" at bounding box center [43, 131] width 17 height 17
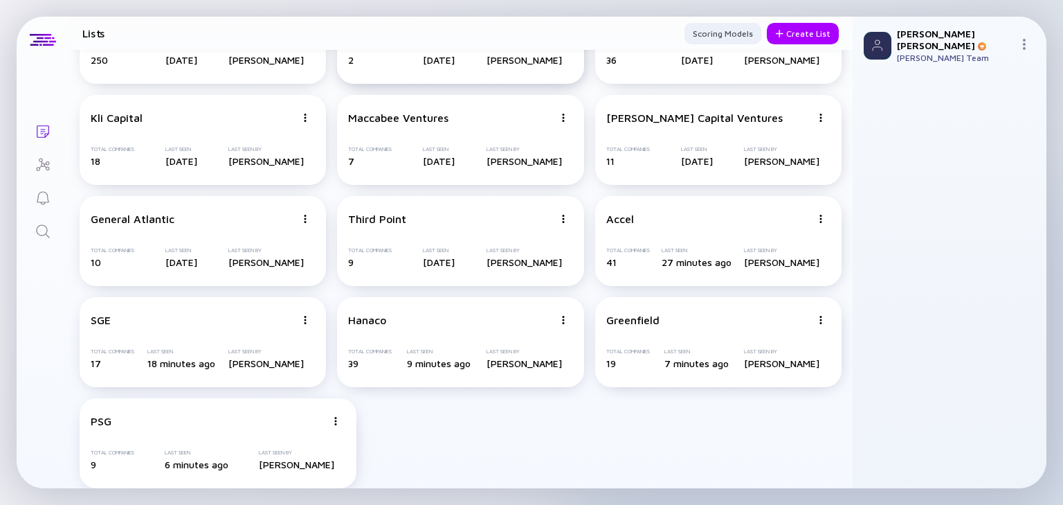
scroll to position [193, 0]
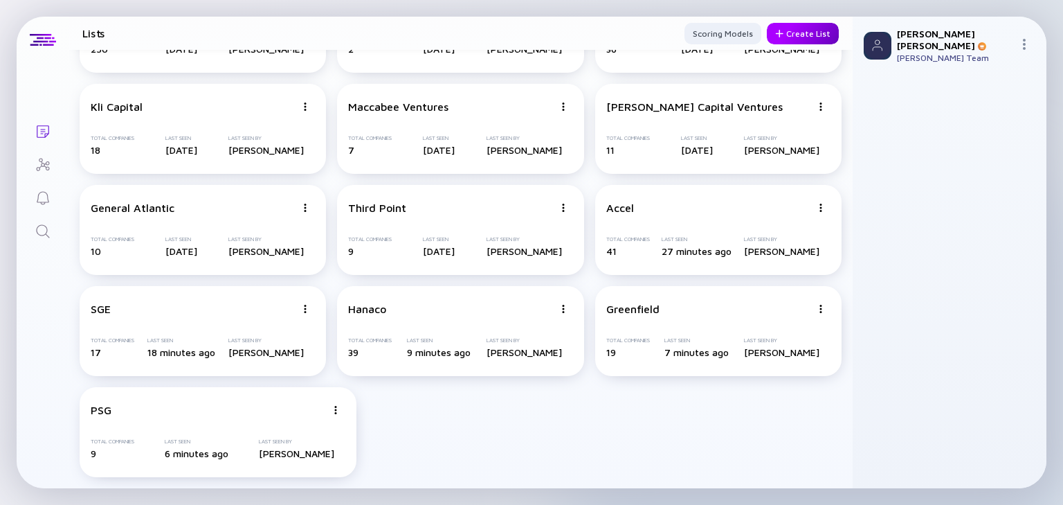
click at [814, 42] on div "Create List" at bounding box center [803, 33] width 72 height 21
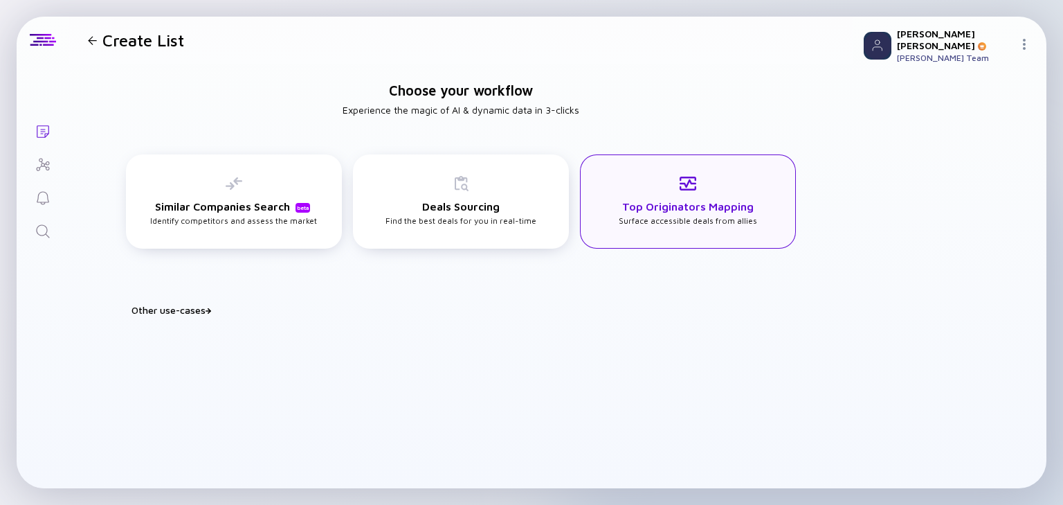
click at [695, 201] on h3 "Top Originators Mapping" at bounding box center [687, 206] width 131 height 12
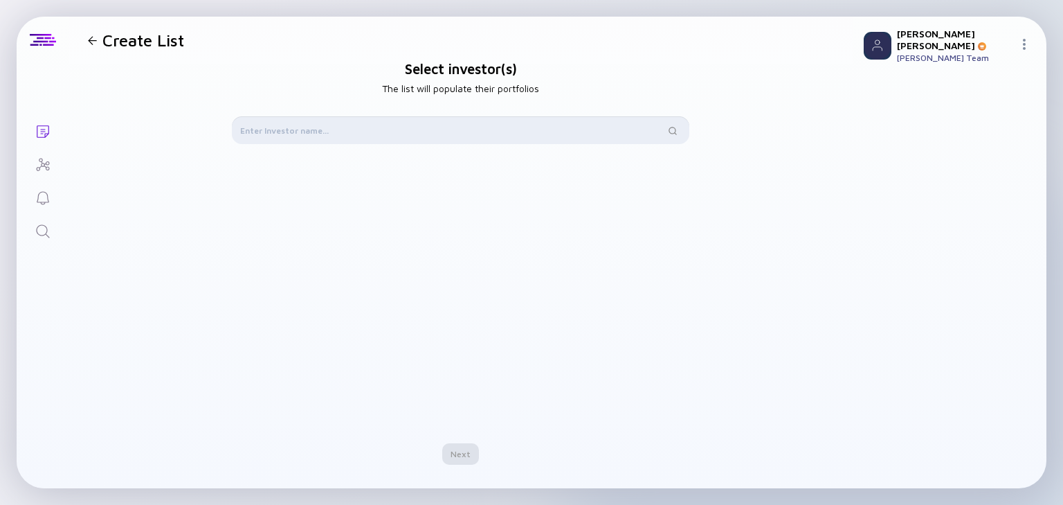
click at [284, 131] on input "text" at bounding box center [452, 130] width 425 height 14
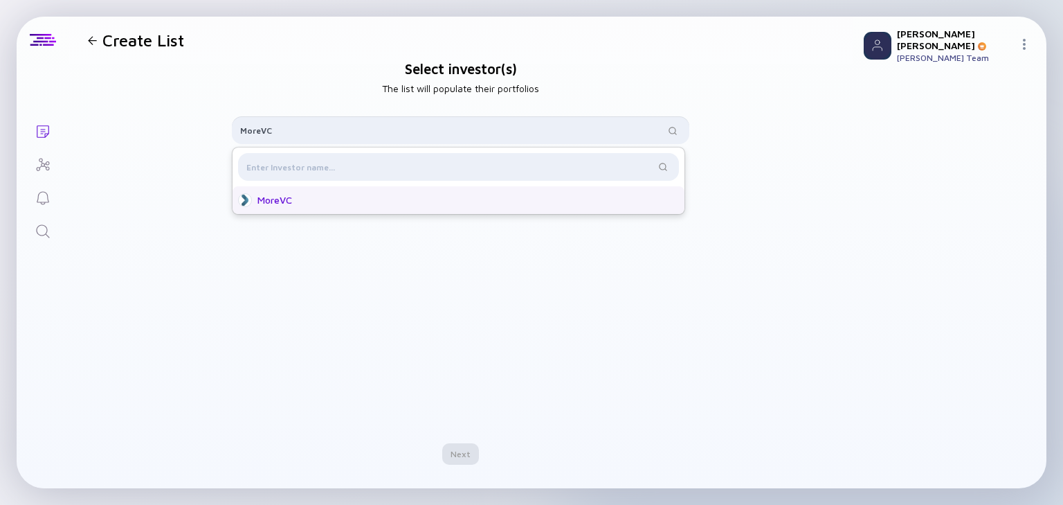
type input "MoreVC"
click at [372, 199] on div "MoreVC" at bounding box center [462, 200] width 410 height 14
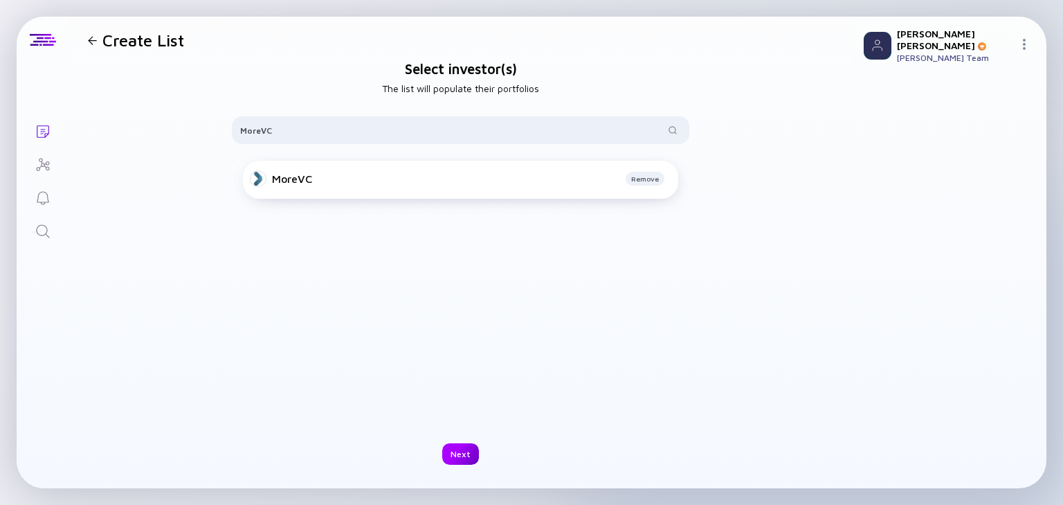
click at [458, 457] on div "Next" at bounding box center [460, 453] width 37 height 21
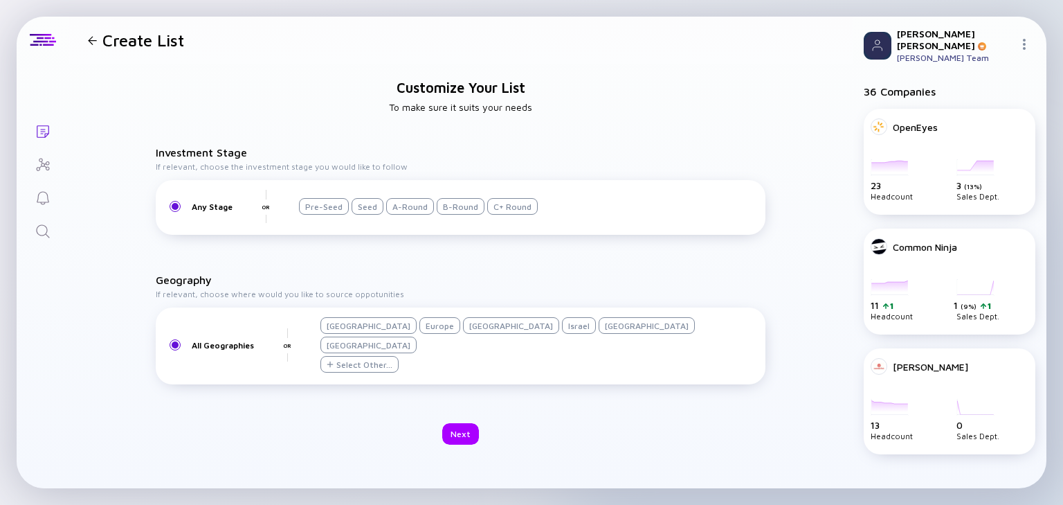
click at [562, 334] on div "Israel" at bounding box center [579, 325] width 34 height 17
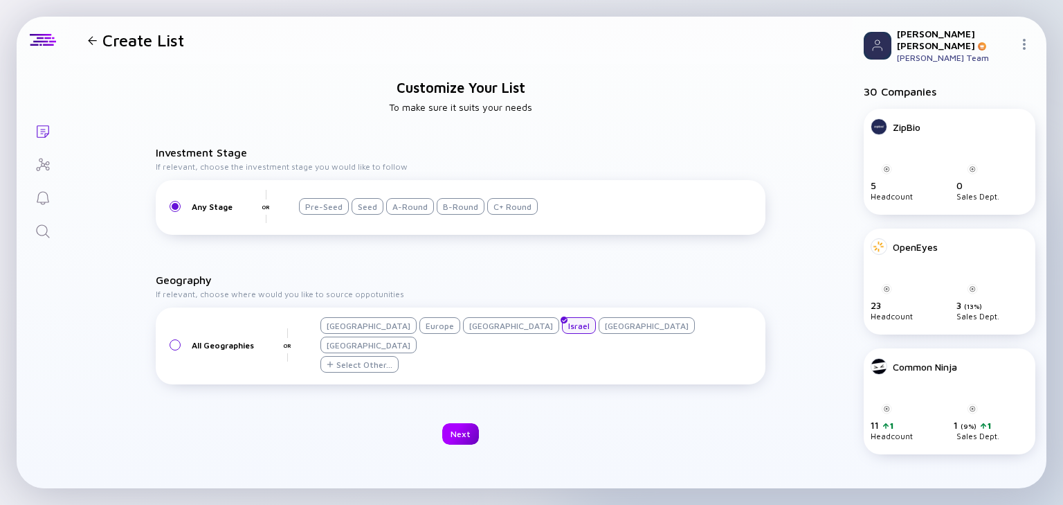
click at [465, 423] on div "Next" at bounding box center [460, 433] width 37 height 21
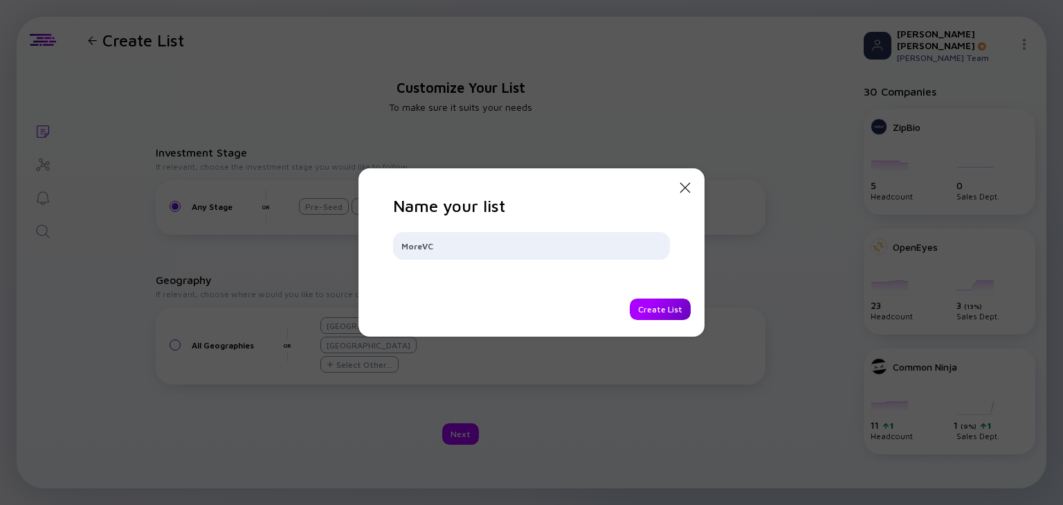
type input "MoreVC"
click at [642, 307] on div "Create List" at bounding box center [660, 308] width 61 height 21
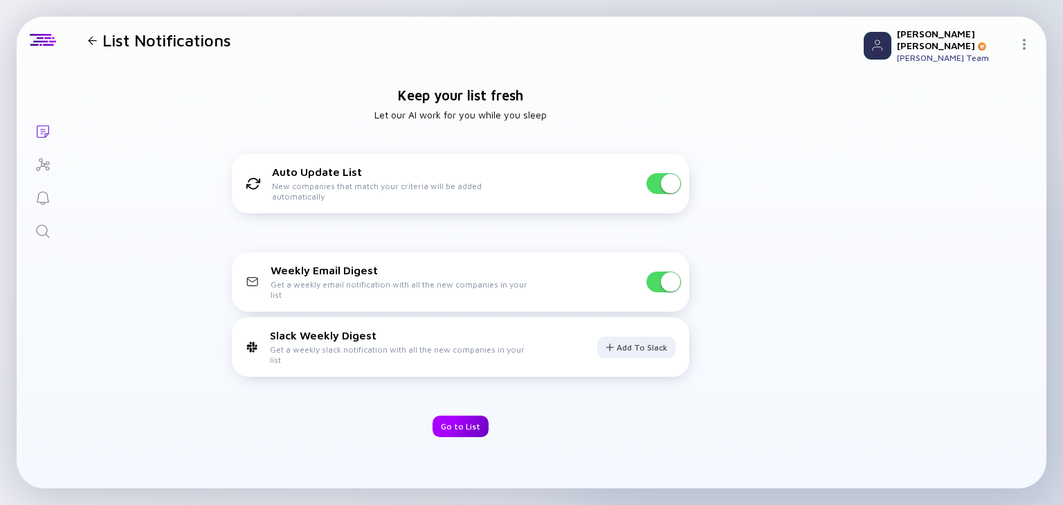
click at [450, 426] on div "Go to List" at bounding box center [461, 425] width 56 height 21
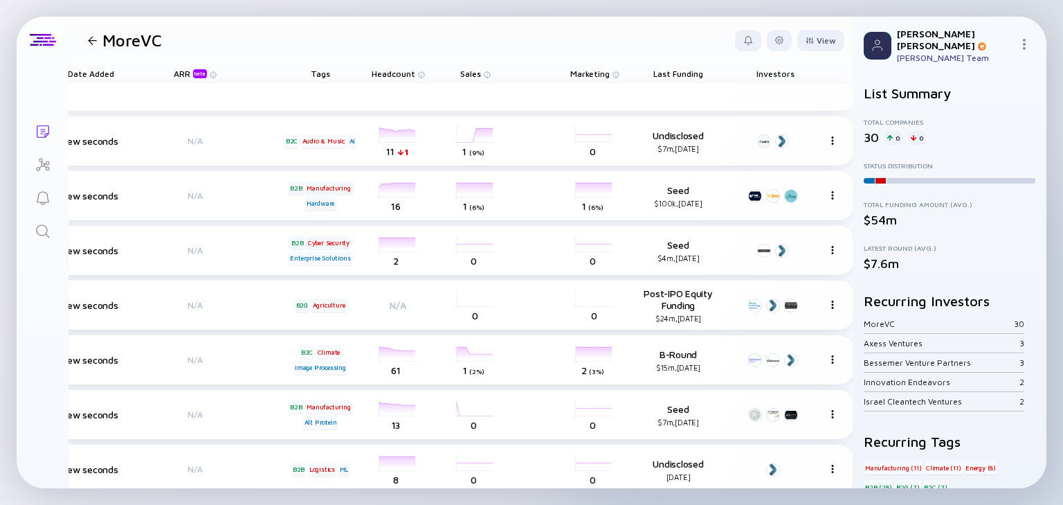
scroll to position [0, 526]
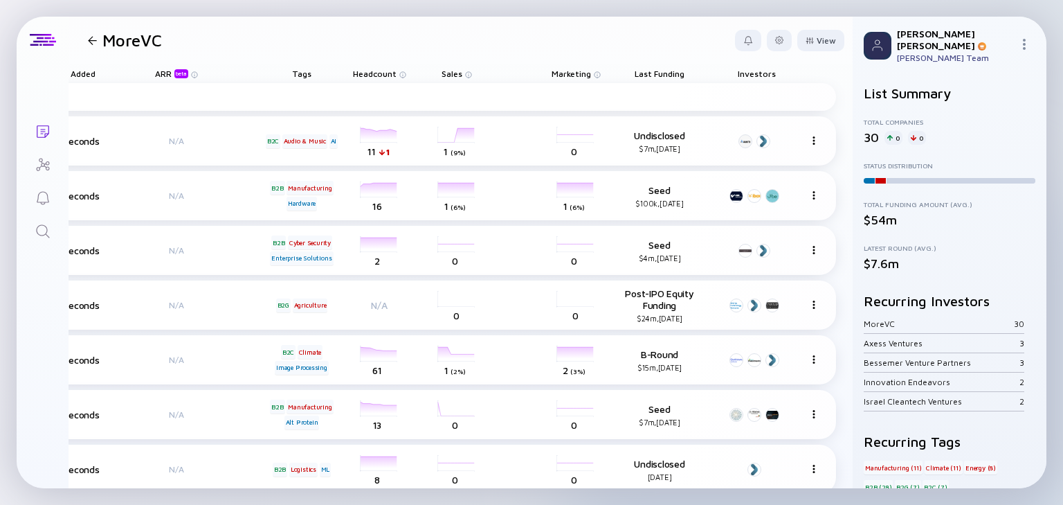
click at [367, 76] on span "Headcount" at bounding box center [375, 74] width 44 height 10
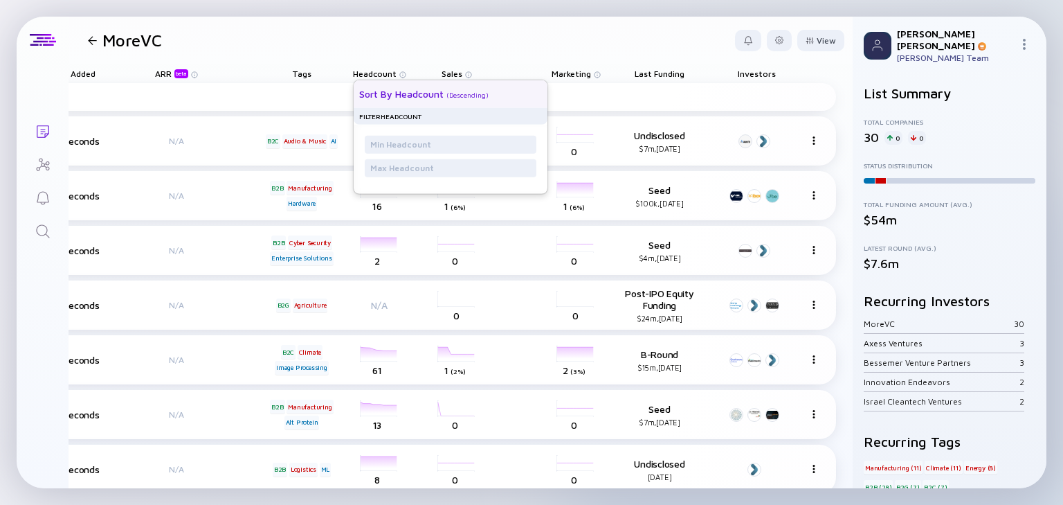
click at [399, 94] on div "Sort by Headcount" at bounding box center [401, 94] width 84 height 12
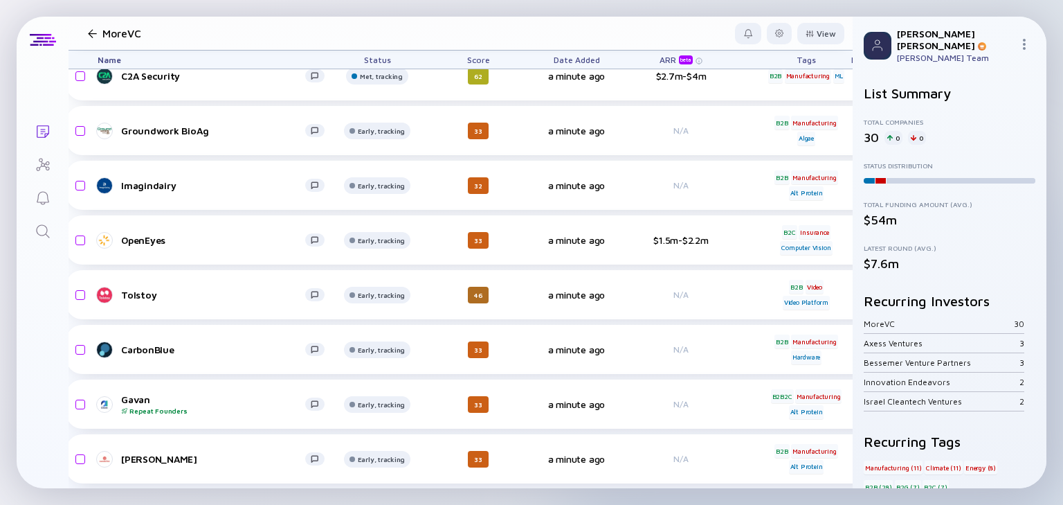
scroll to position [557, 0]
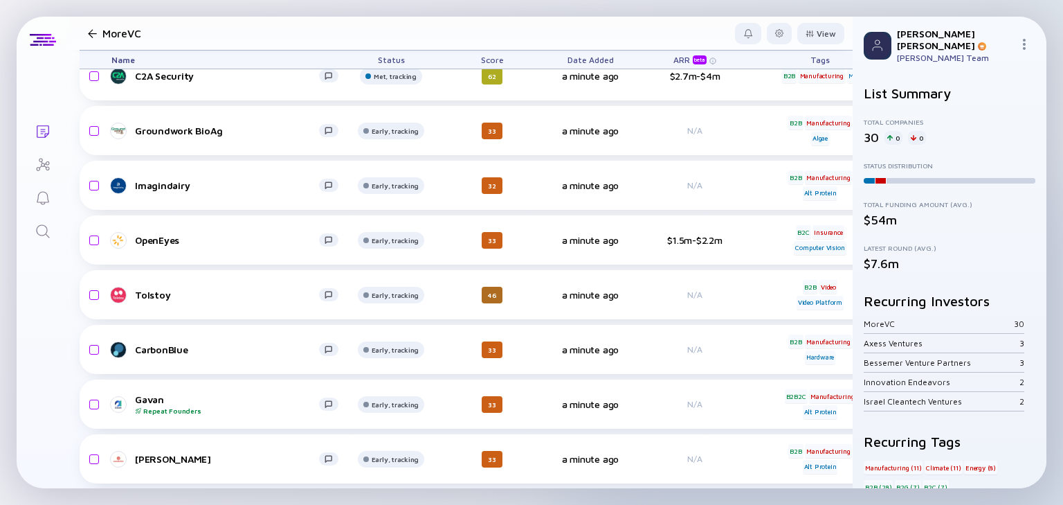
click at [37, 226] on icon "Search" at bounding box center [42, 230] width 13 height 13
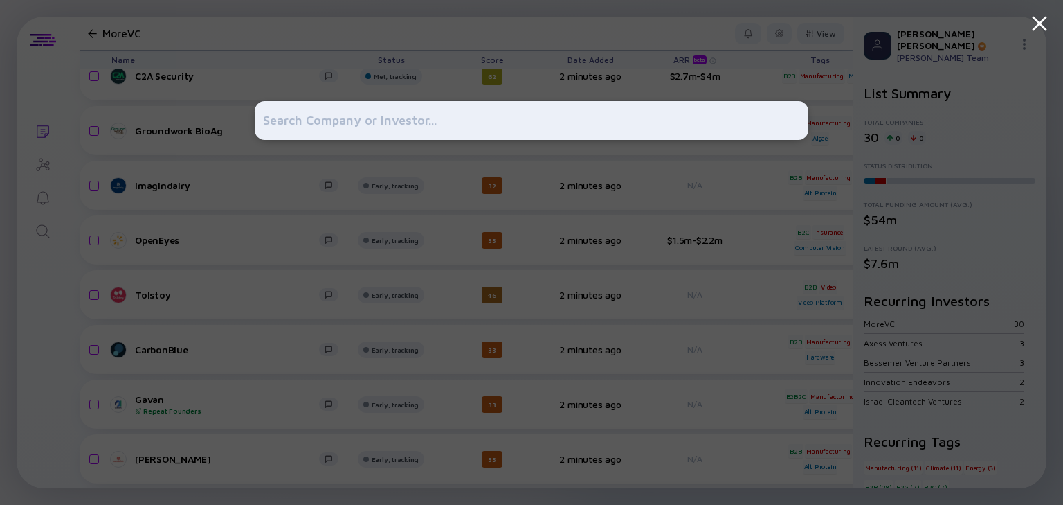
click at [53, 111] on div at bounding box center [531, 252] width 1063 height 505
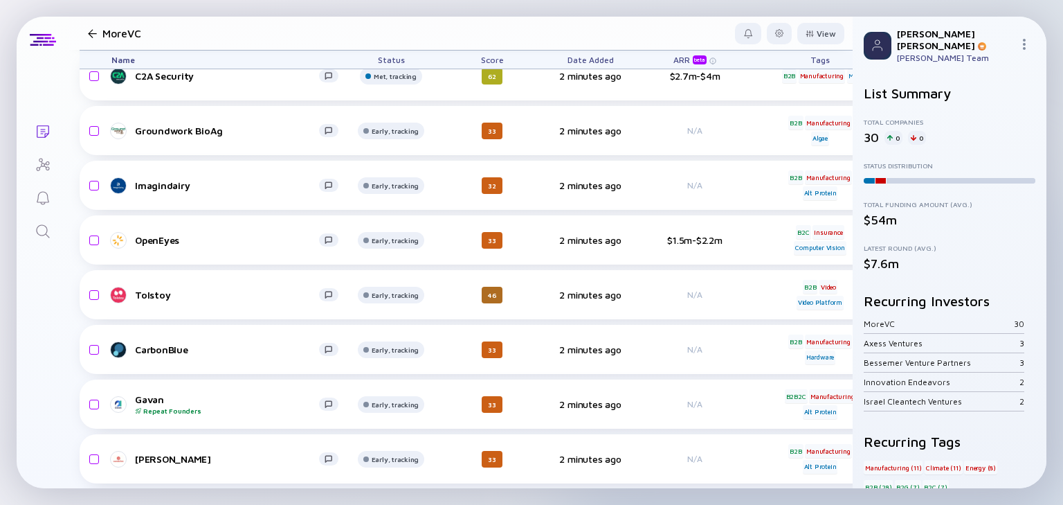
click at [37, 131] on icon "Lists" at bounding box center [43, 131] width 12 height 12
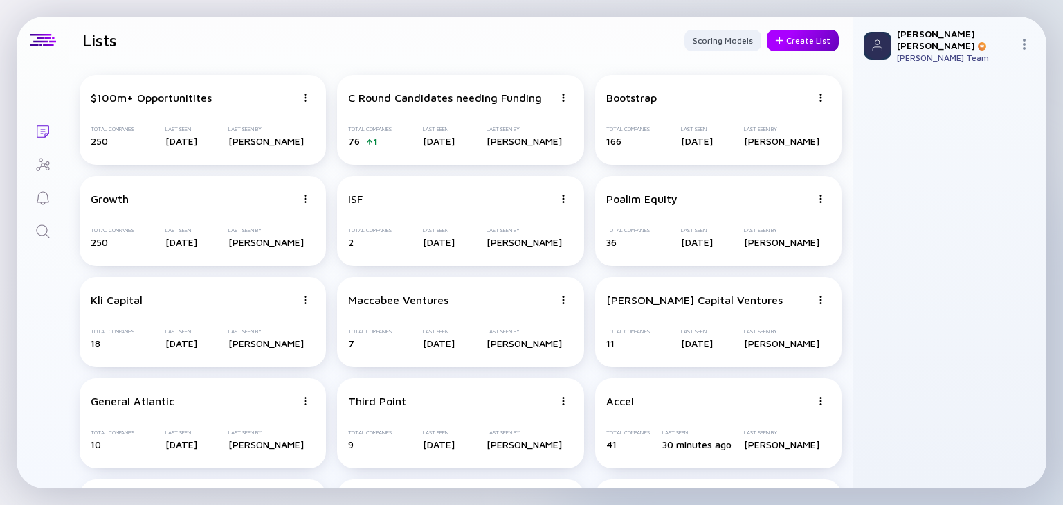
click at [788, 42] on div "Create List" at bounding box center [803, 40] width 72 height 21
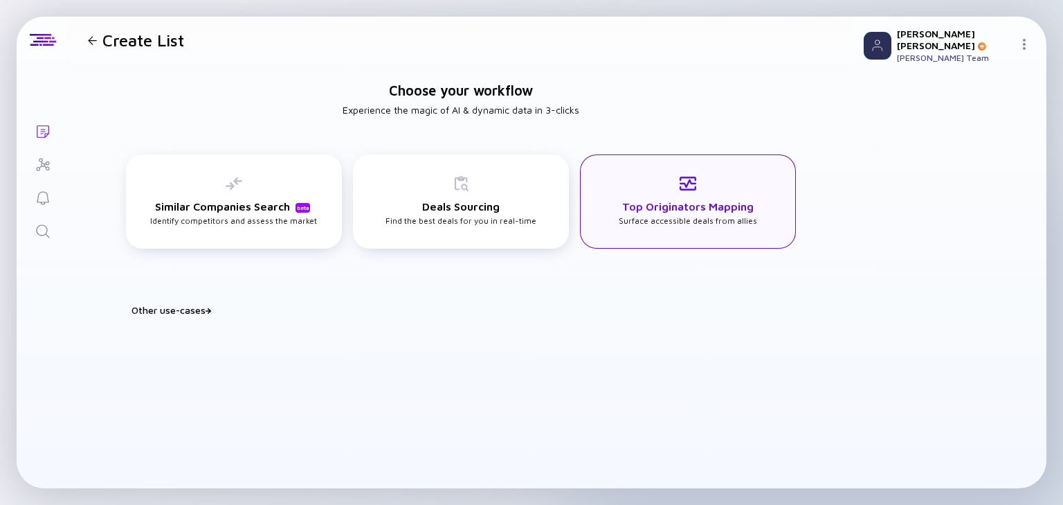
click at [737, 226] on div "Top Originators Mapping Surface accessible deals from allies" at bounding box center [688, 201] width 216 height 94
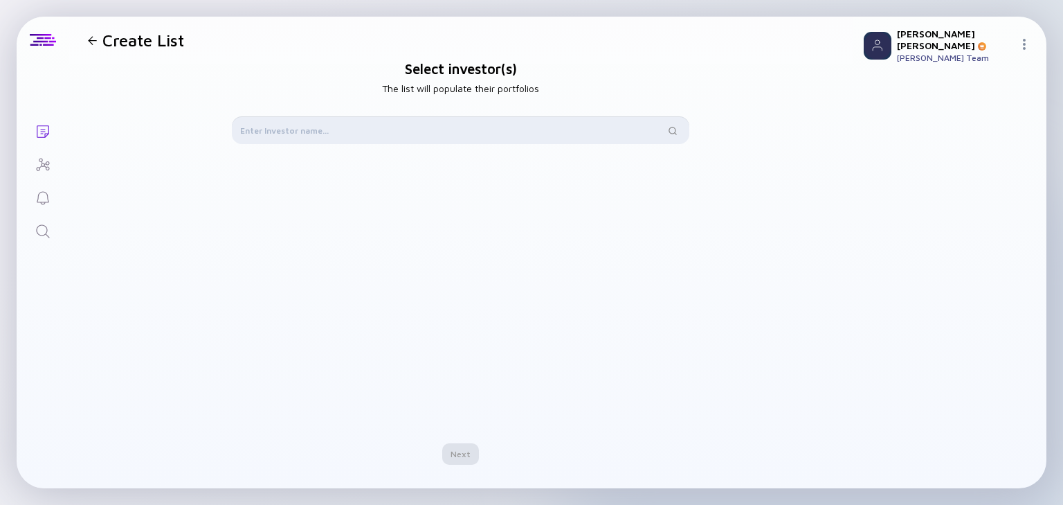
click at [417, 126] on input "text" at bounding box center [452, 130] width 425 height 14
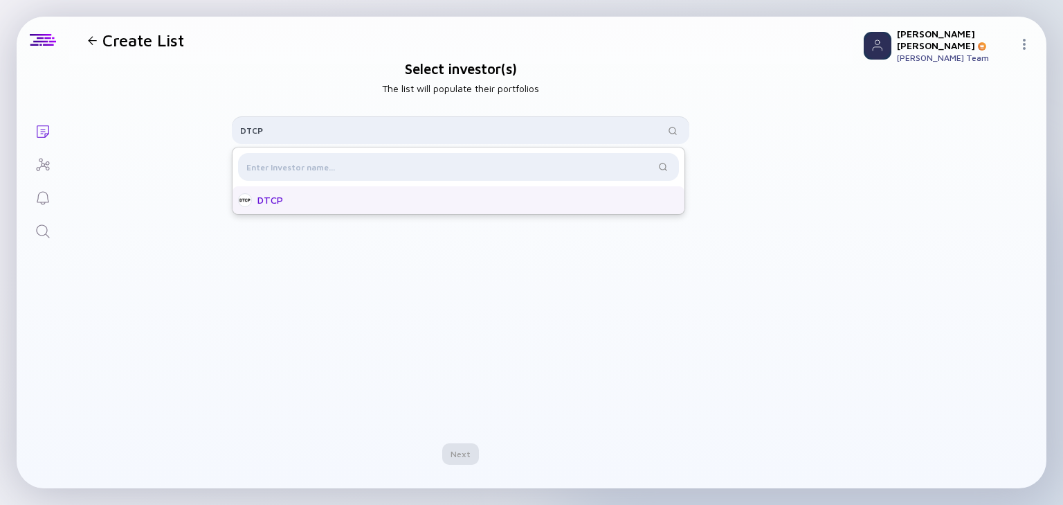
type input "DTCP"
click at [335, 205] on div "DTCP" at bounding box center [462, 200] width 410 height 14
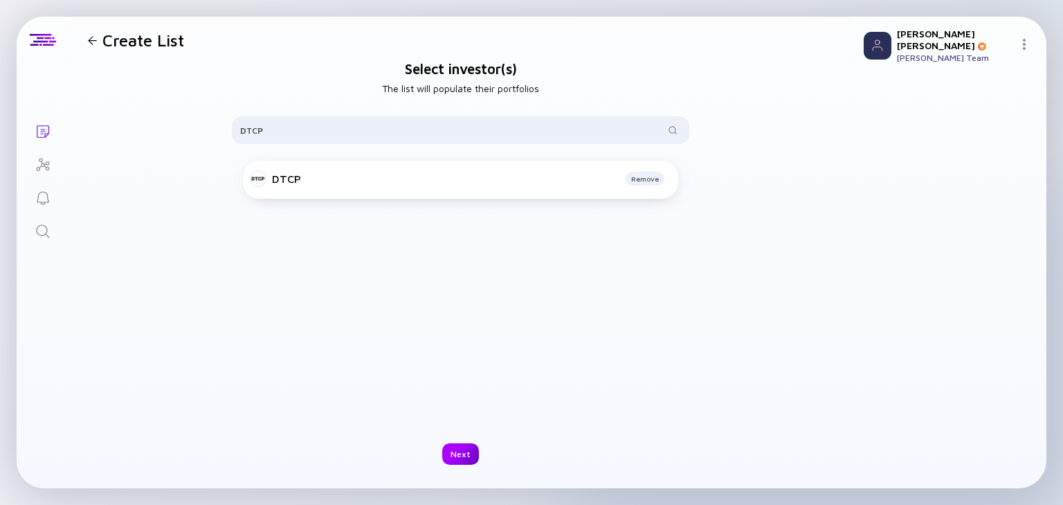
click at [461, 455] on div "Next" at bounding box center [460, 453] width 37 height 21
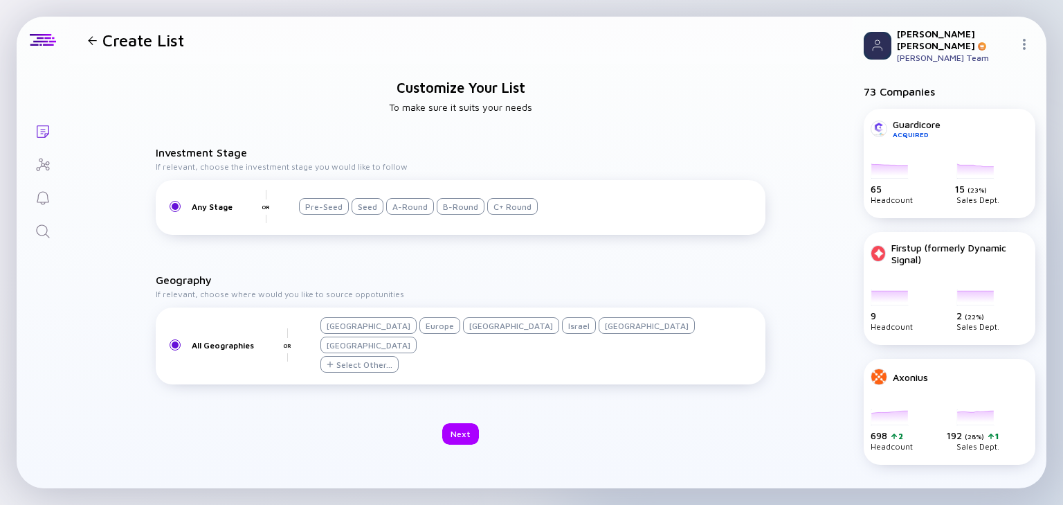
click at [562, 334] on div "Israel" at bounding box center [579, 325] width 34 height 17
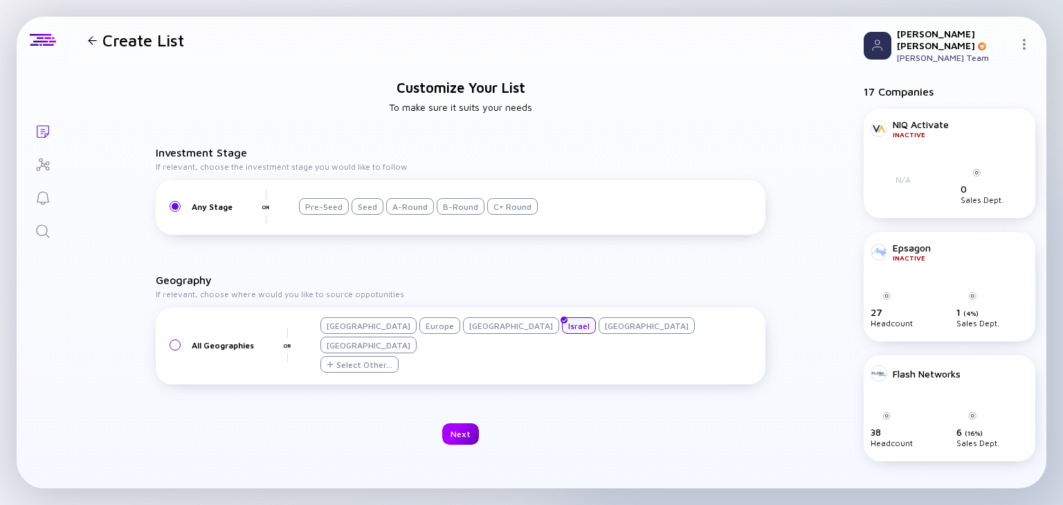
click at [456, 424] on div "Next" at bounding box center [460, 433] width 37 height 21
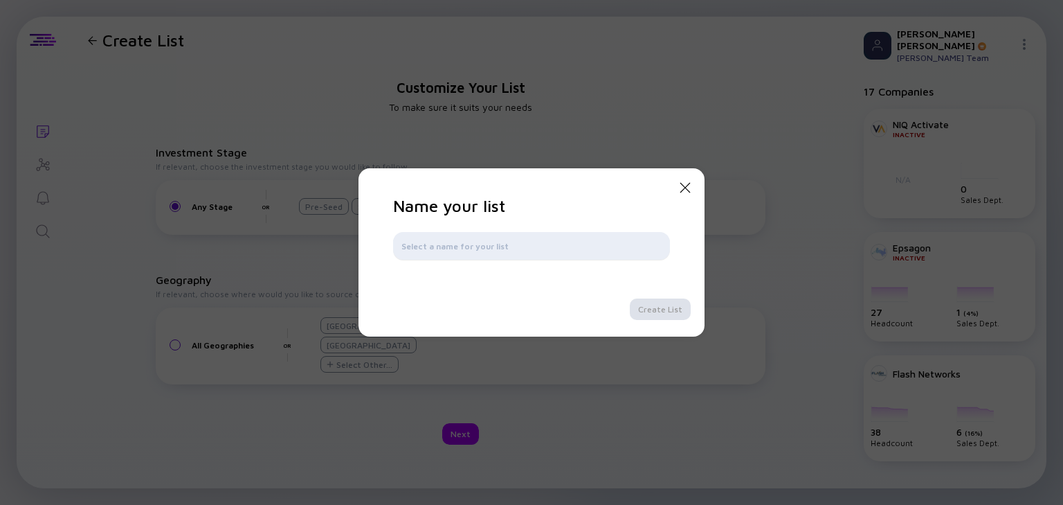
click at [453, 249] on input "text" at bounding box center [531, 246] width 260 height 14
type input "DTCP"
click at [660, 311] on div "Create List" at bounding box center [660, 308] width 61 height 21
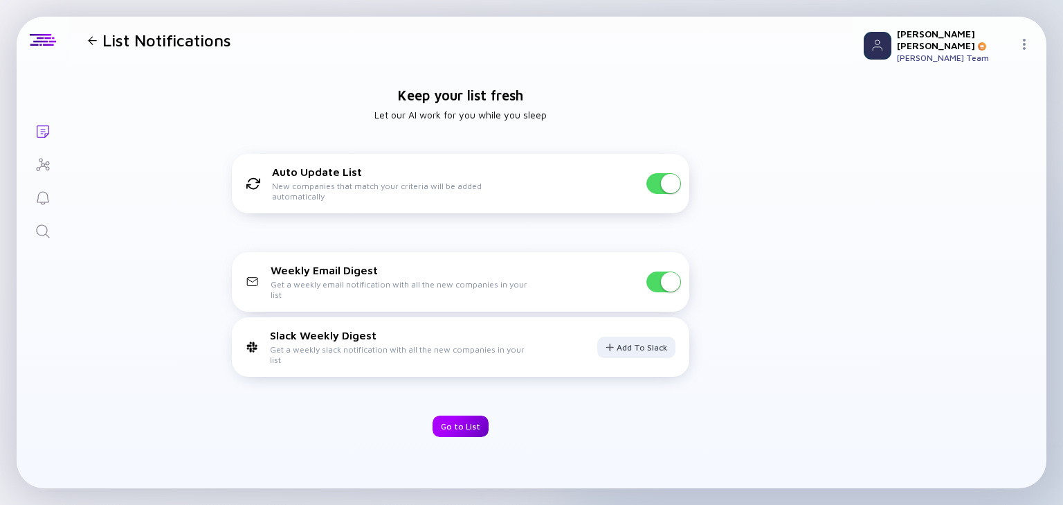
click at [465, 423] on div "Go to List" at bounding box center [461, 425] width 56 height 21
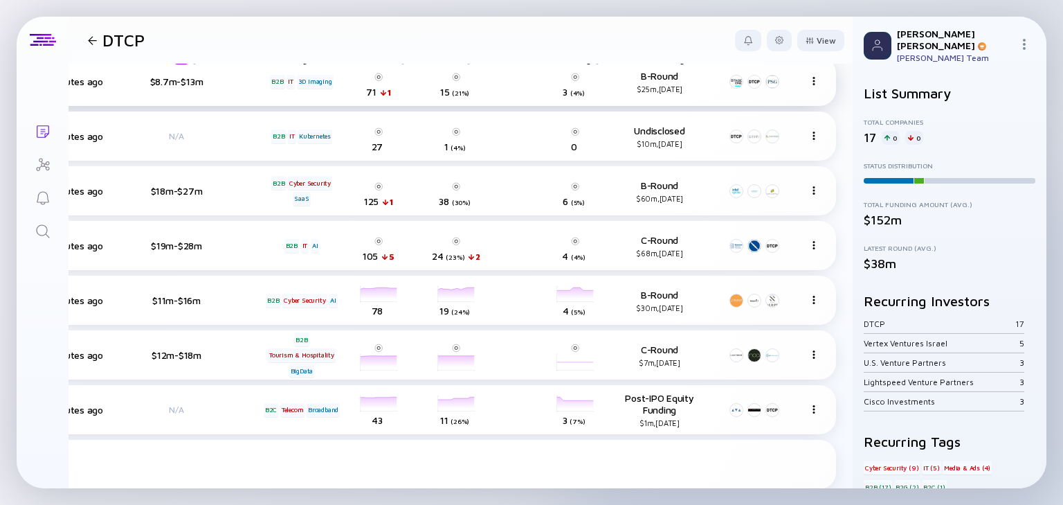
scroll to position [0, 526]
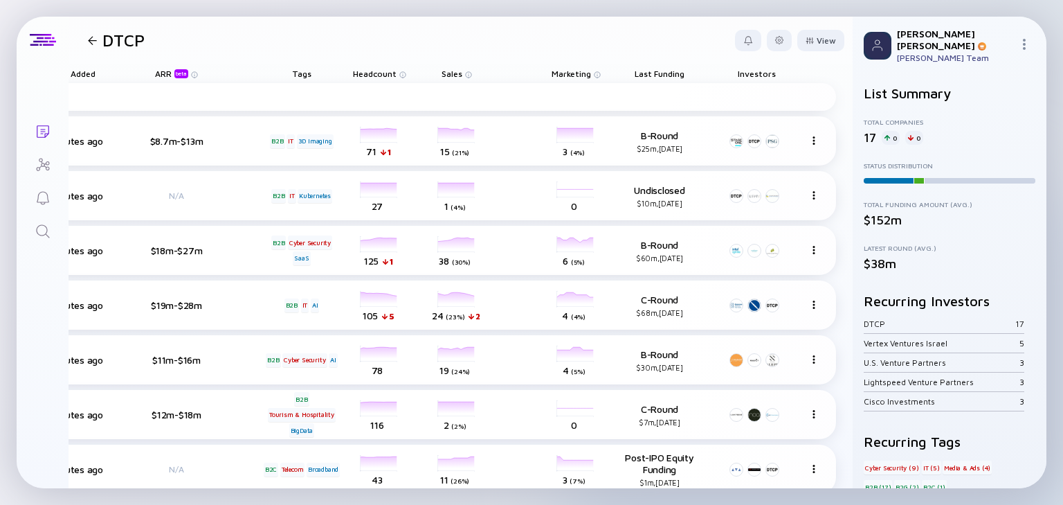
click at [372, 69] on span "Headcount" at bounding box center [375, 74] width 44 height 10
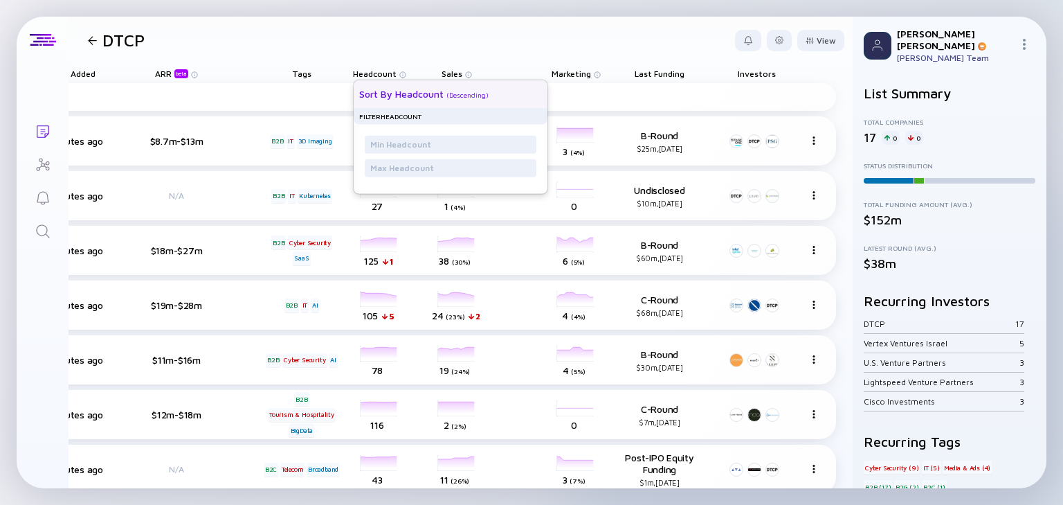
click at [475, 91] on div "( Descending )" at bounding box center [467, 95] width 42 height 8
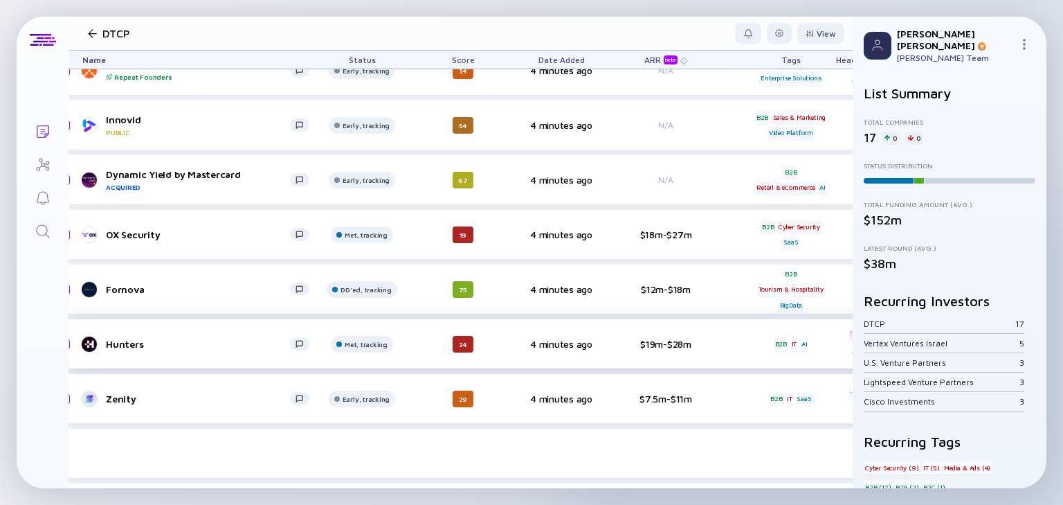
scroll to position [0, 29]
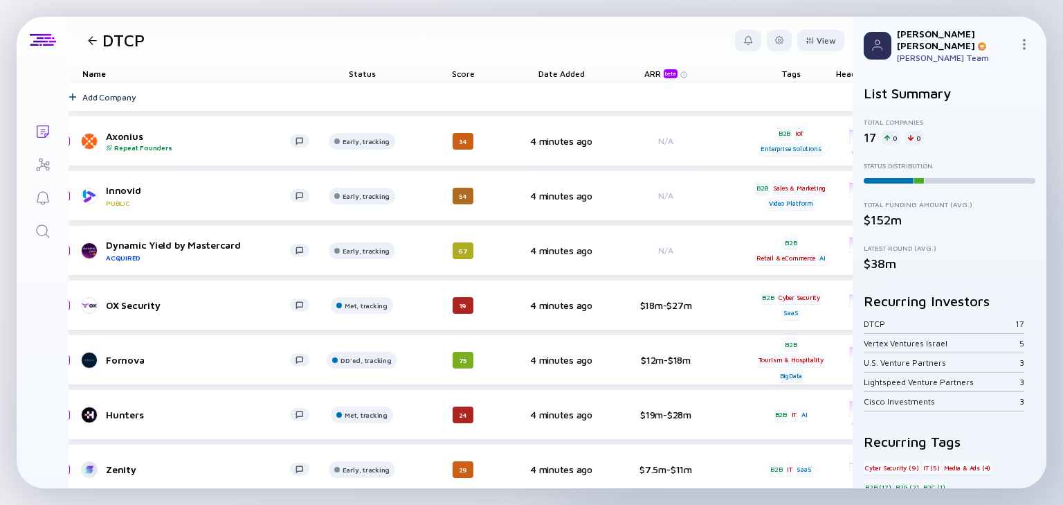
click at [93, 39] on div at bounding box center [92, 40] width 9 height 9
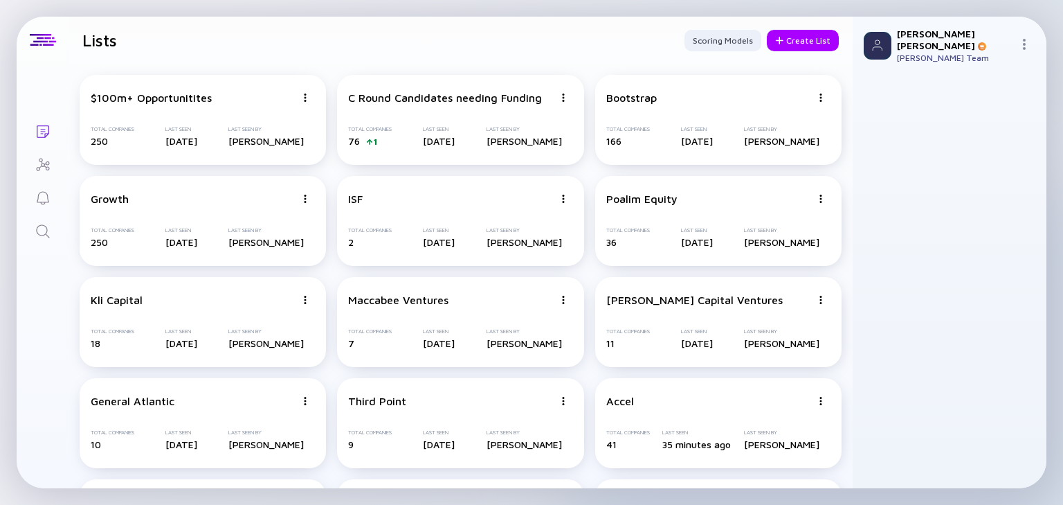
click at [42, 124] on icon "Lists" at bounding box center [43, 131] width 17 height 17
click at [794, 41] on div "Create List" at bounding box center [803, 40] width 72 height 21
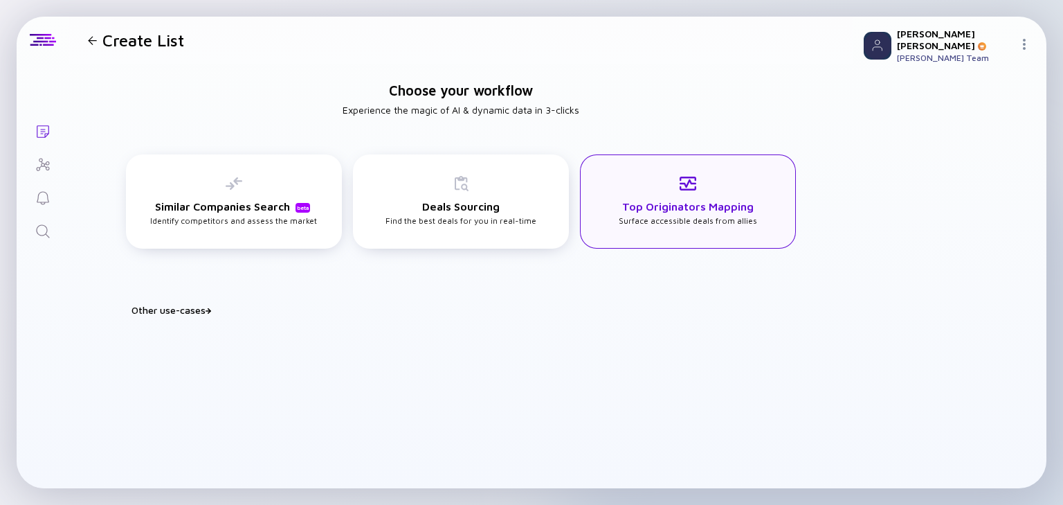
click at [672, 197] on div "Top Originators Mapping Surface accessible deals from allies" at bounding box center [688, 200] width 138 height 51
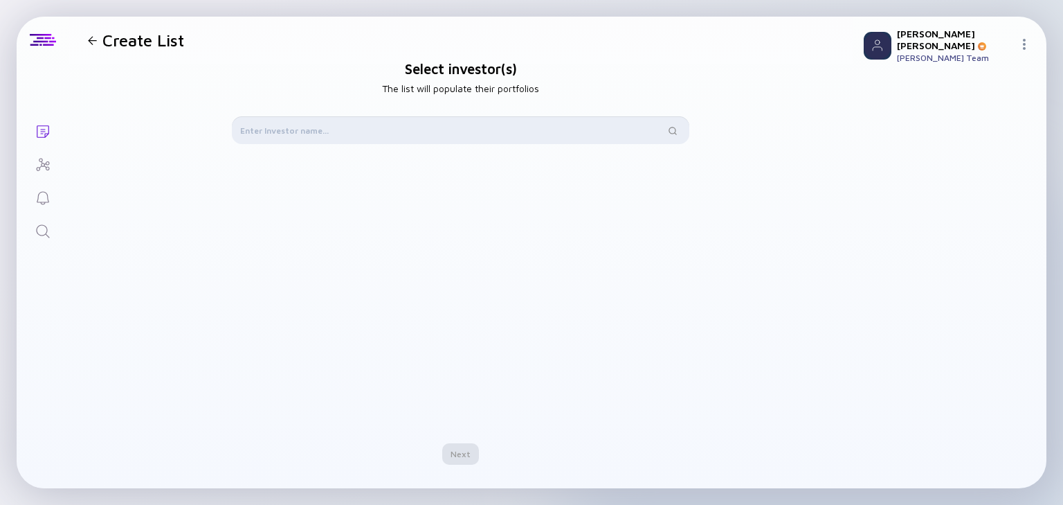
click at [372, 133] on input "text" at bounding box center [452, 130] width 425 height 14
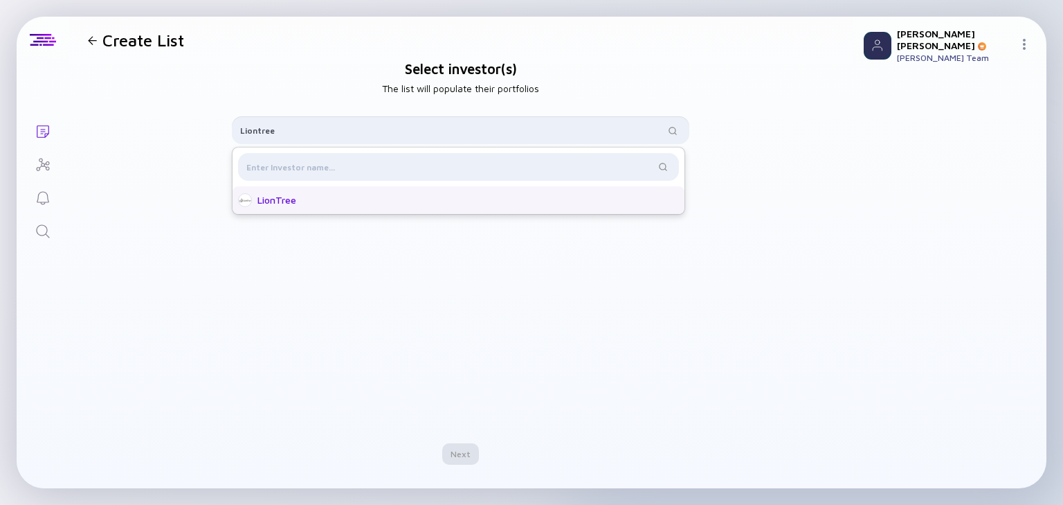
type input "Liontree"
click at [336, 199] on div "LionTree" at bounding box center [462, 200] width 410 height 14
click at [463, 451] on div "Next" at bounding box center [460, 453] width 37 height 21
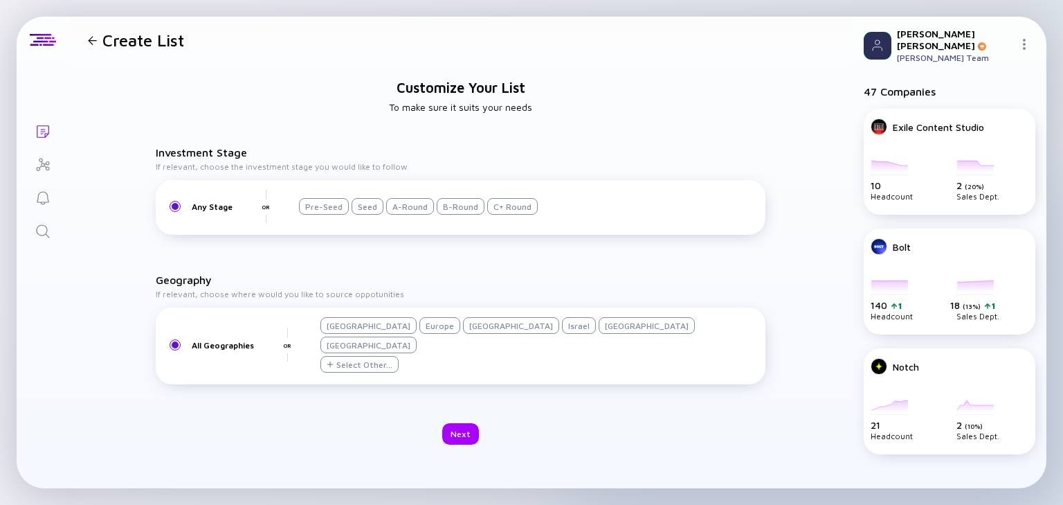
click at [562, 334] on div "Israel" at bounding box center [579, 325] width 34 height 17
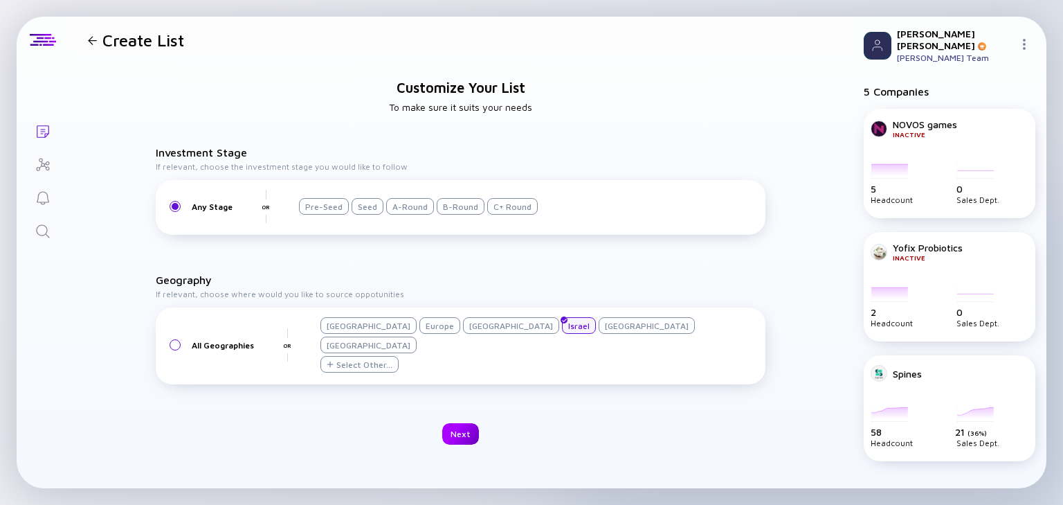
click at [466, 423] on div "Next" at bounding box center [460, 433] width 37 height 21
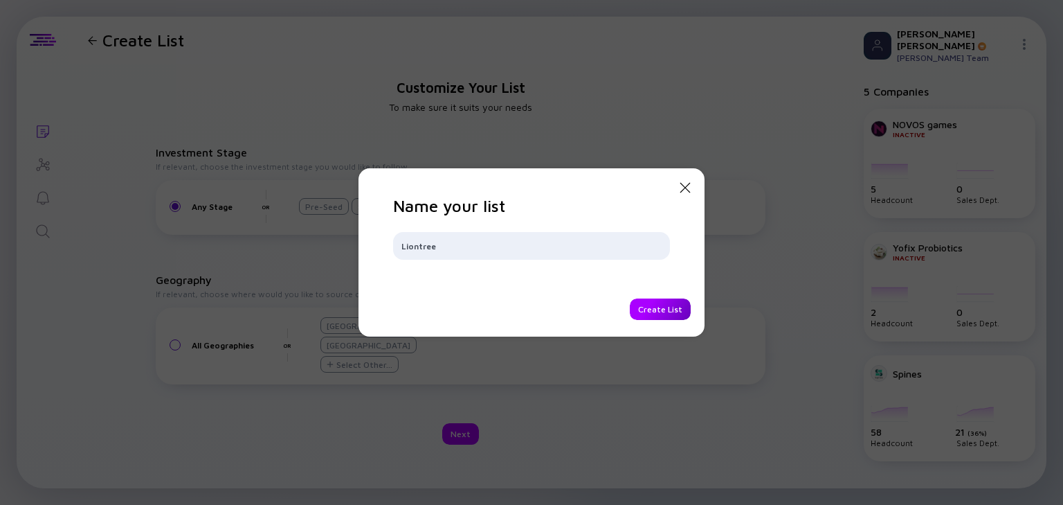
type input "Liontree"
click at [662, 314] on div "Create List" at bounding box center [660, 308] width 61 height 21
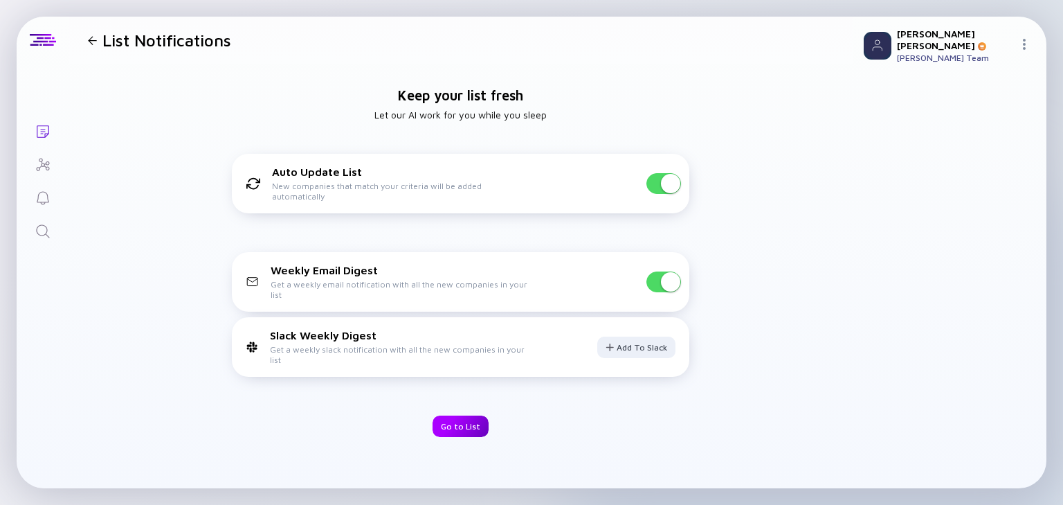
click at [451, 421] on div "Go to List" at bounding box center [461, 425] width 56 height 21
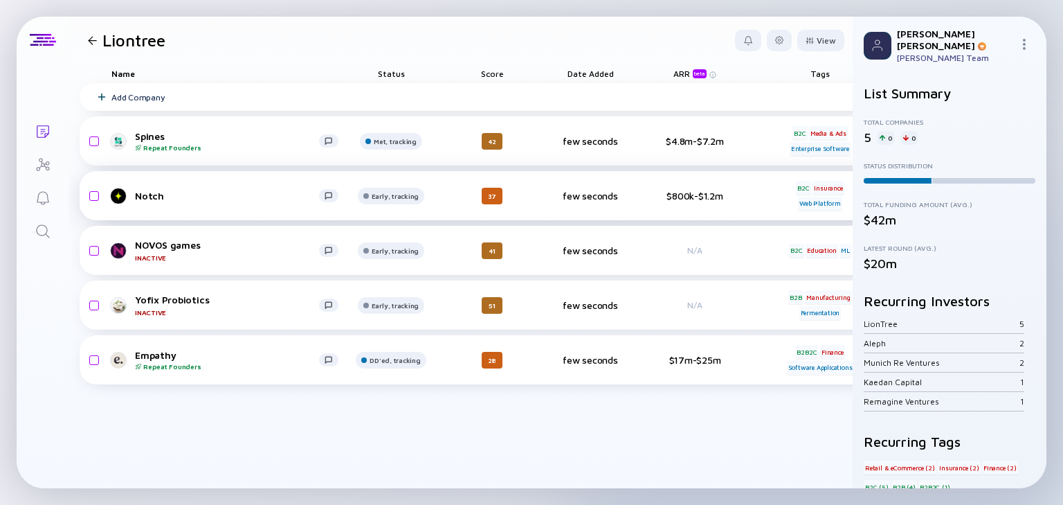
click at [146, 194] on div "Notch" at bounding box center [227, 196] width 184 height 12
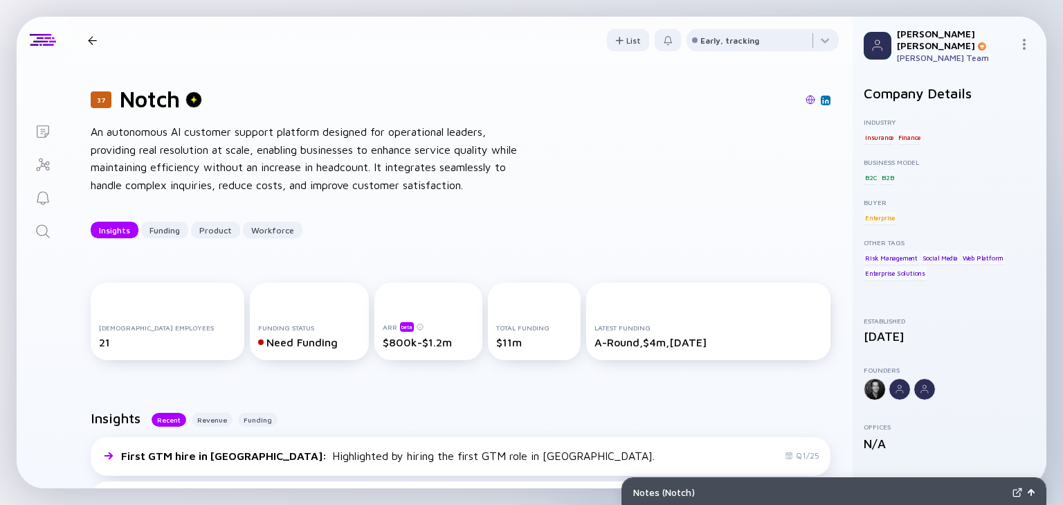
click at [93, 33] on div "37 Notch Insights Funding Product Workforce" at bounding box center [224, 40] width 284 height 19
click at [97, 39] on div at bounding box center [92, 40] width 20 height 9
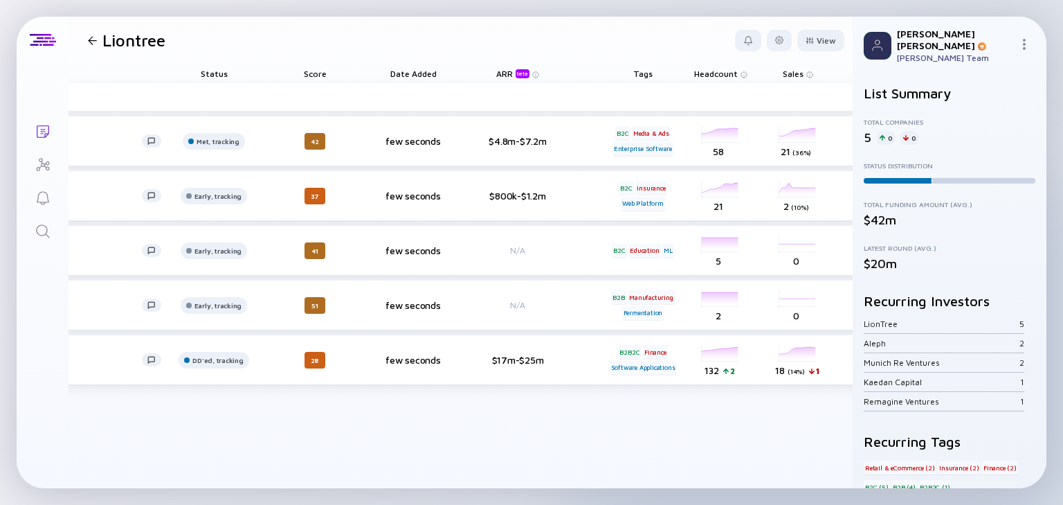
scroll to position [0, 180]
click at [96, 37] on div at bounding box center [92, 40] width 9 height 9
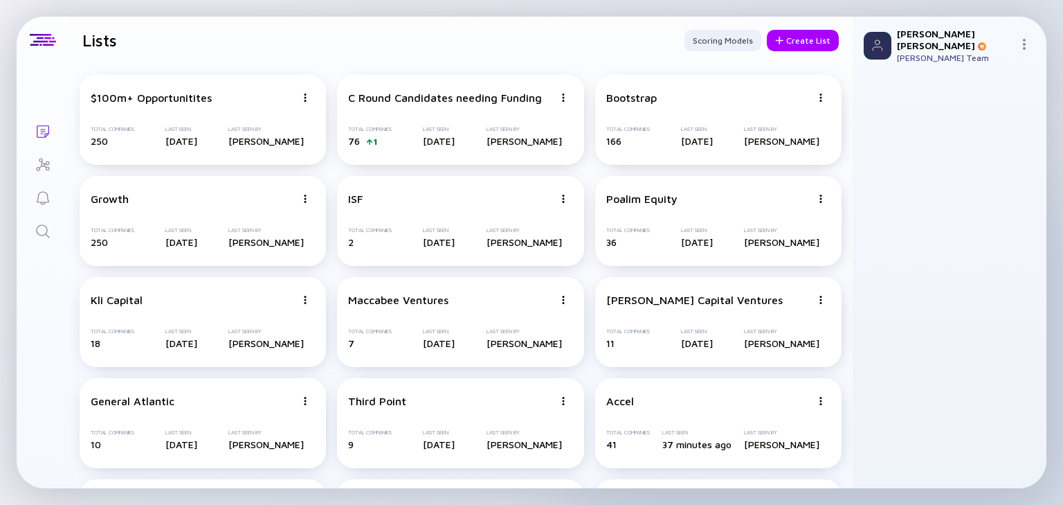
click at [46, 219] on link "Search" at bounding box center [43, 229] width 52 height 33
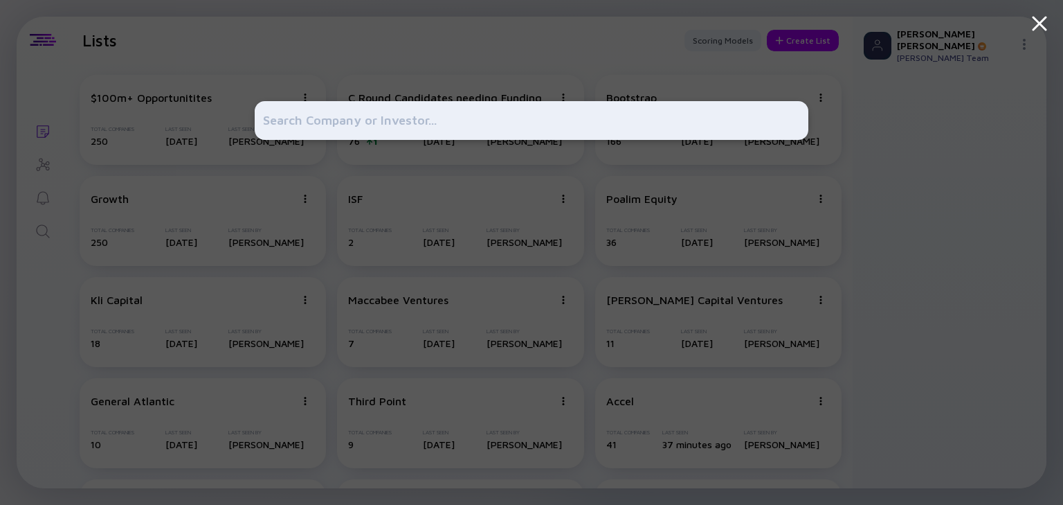
drag, startPoint x: 52, startPoint y: 286, endPoint x: 55, endPoint y: 271, distance: 14.9
click at [52, 287] on div at bounding box center [531, 252] width 1063 height 505
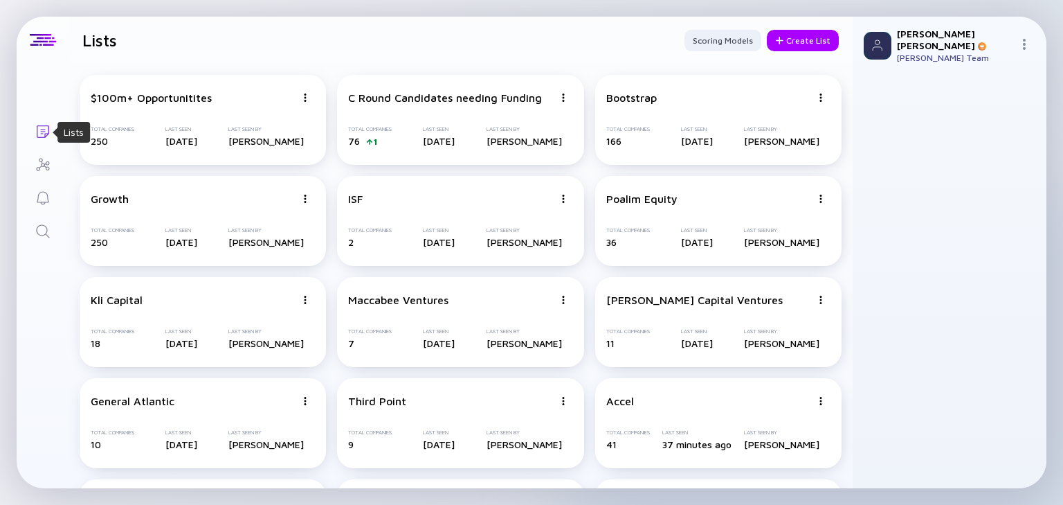
click at [40, 129] on icon "Lists" at bounding box center [43, 131] width 17 height 17
click at [793, 38] on div "Create List" at bounding box center [803, 40] width 72 height 21
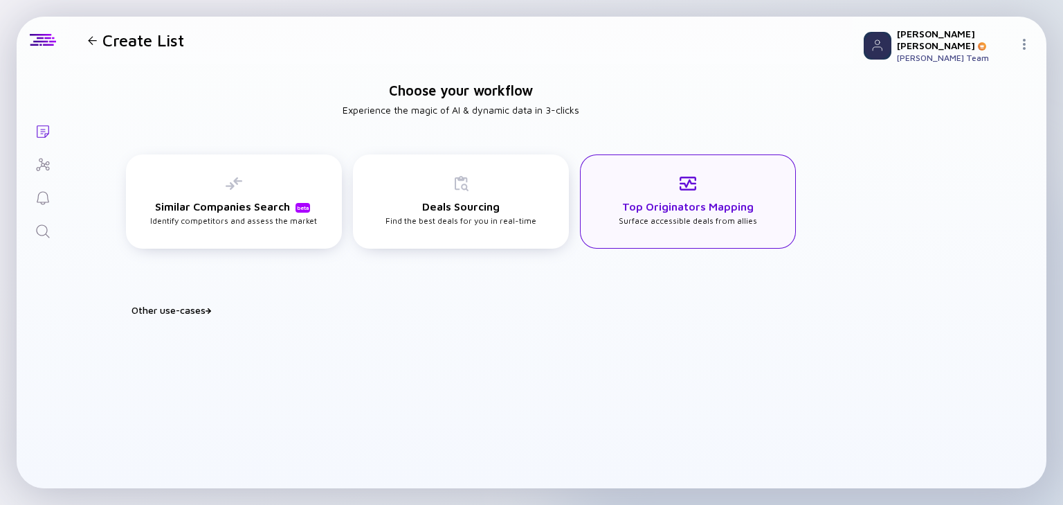
click at [725, 180] on div "Top Originators Mapping Surface accessible deals from allies" at bounding box center [688, 200] width 138 height 51
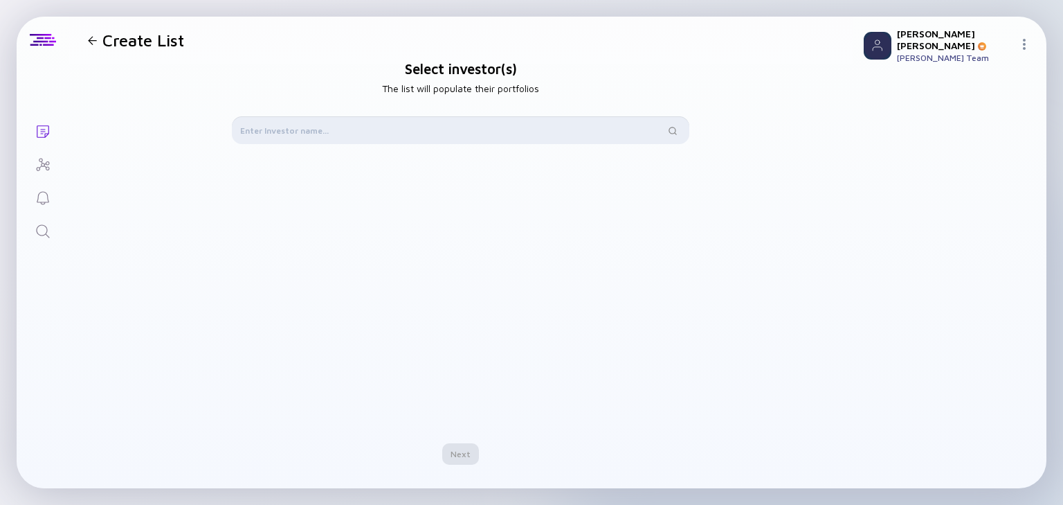
click at [352, 131] on input "text" at bounding box center [452, 130] width 425 height 14
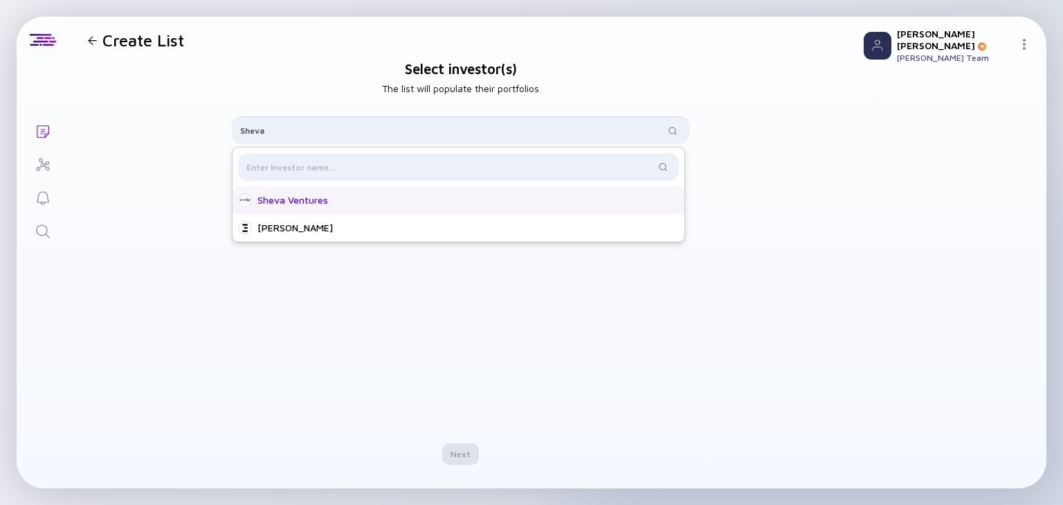
type input "Sheva"
click at [361, 194] on div "Sheva Ventures" at bounding box center [462, 200] width 410 height 14
click at [381, 165] on input "text" at bounding box center [450, 167] width 408 height 14
type input "Swish"
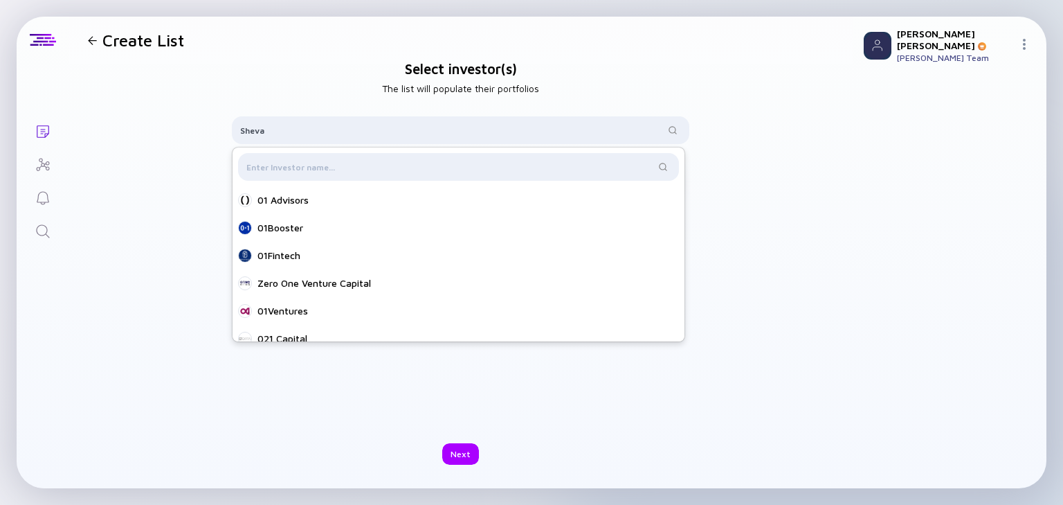
click at [204, 185] on div "Select investor(s) The list will populate their portfolios Sheva 01 Advisors 01…" at bounding box center [461, 263] width 784 height 398
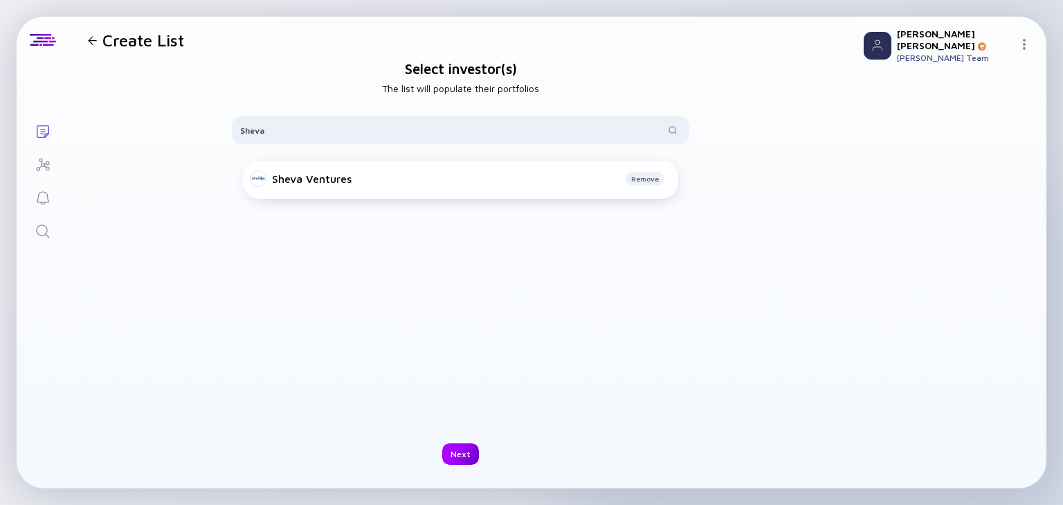
click at [460, 455] on div "Next" at bounding box center [460, 453] width 37 height 21
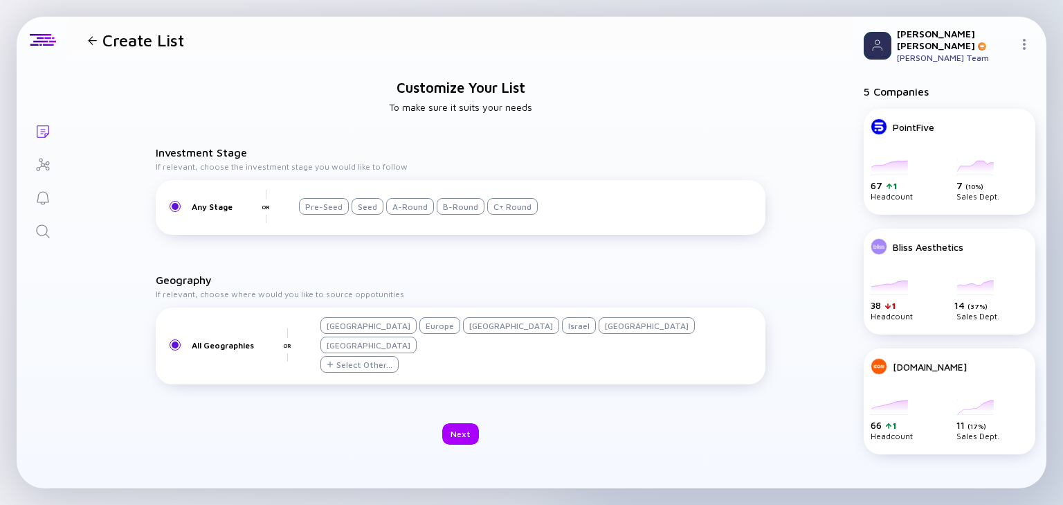
click at [562, 334] on div "Israel" at bounding box center [579, 325] width 34 height 17
click at [457, 423] on div "Next" at bounding box center [460, 433] width 37 height 21
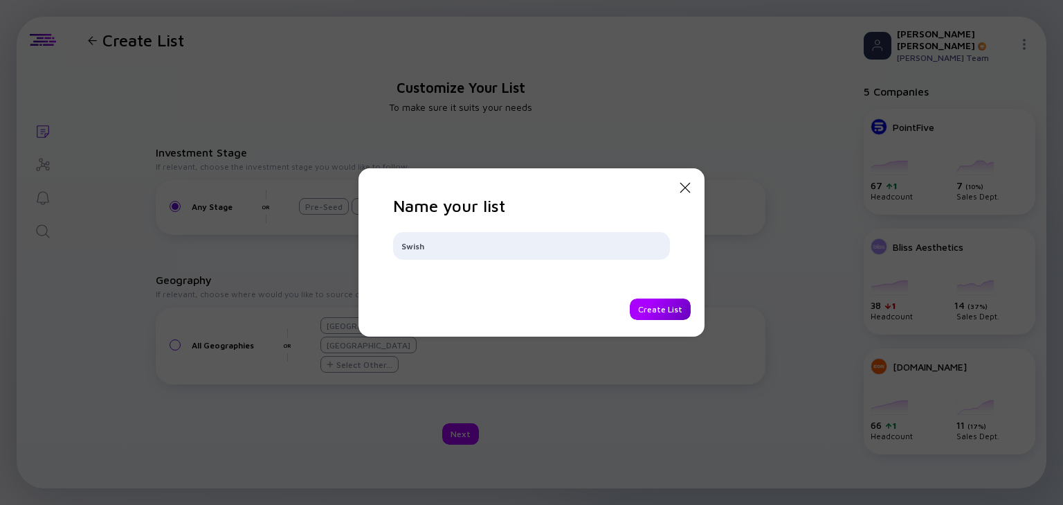
type input "Swish"
click at [657, 312] on div "Create List" at bounding box center [660, 308] width 61 height 21
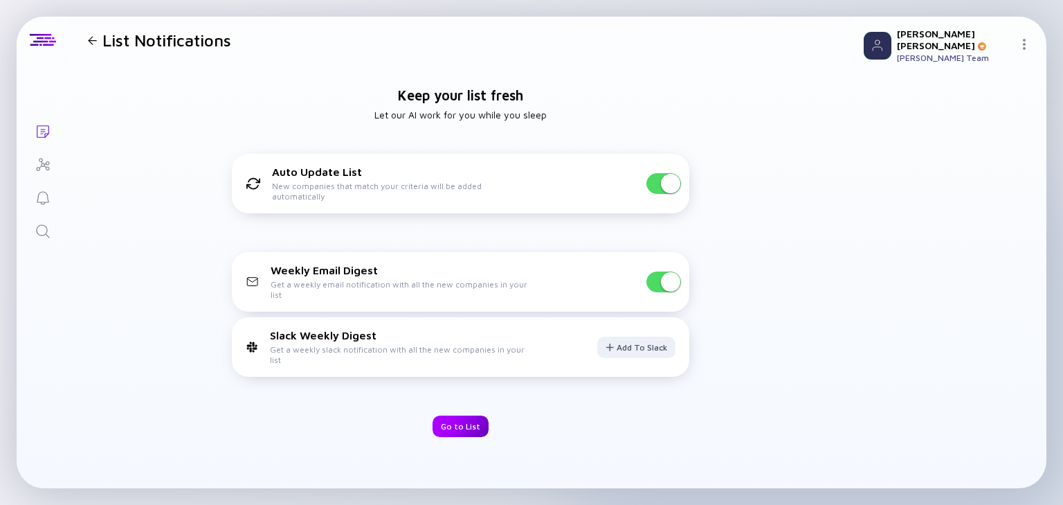
click at [468, 423] on div "Go to List" at bounding box center [461, 425] width 56 height 21
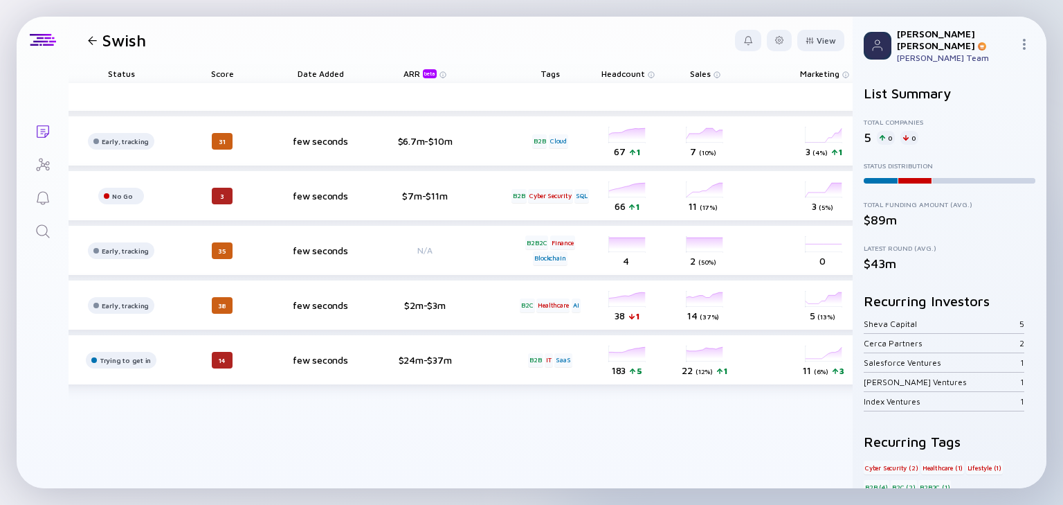
scroll to position [0, 275]
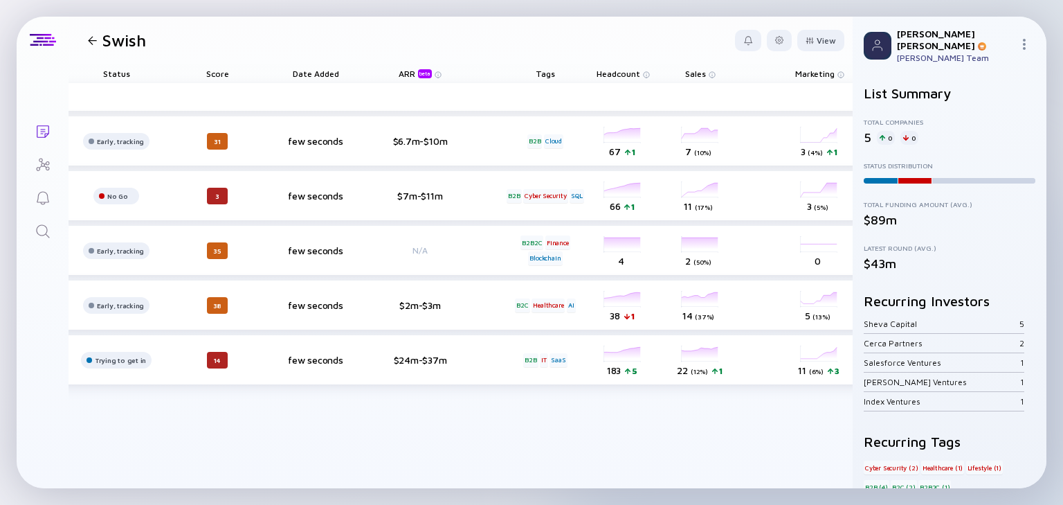
click at [618, 73] on span "Headcount" at bounding box center [619, 74] width 44 height 10
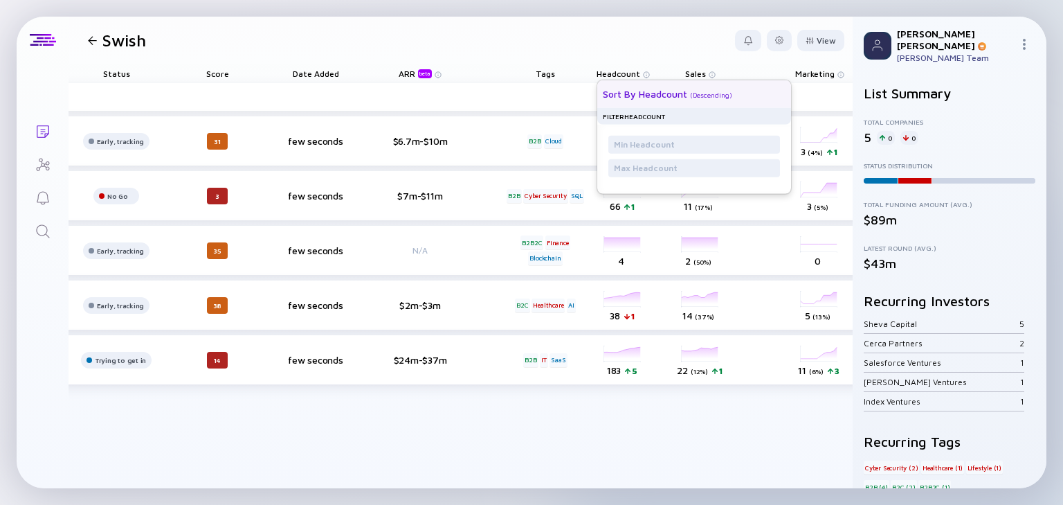
click at [728, 98] on div "( Descending )" at bounding box center [711, 95] width 42 height 8
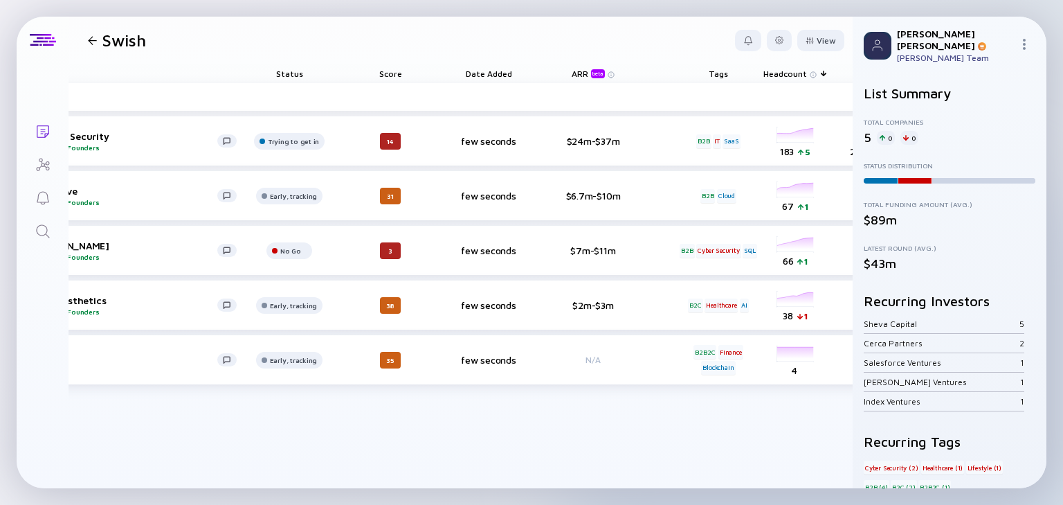
scroll to position [0, 27]
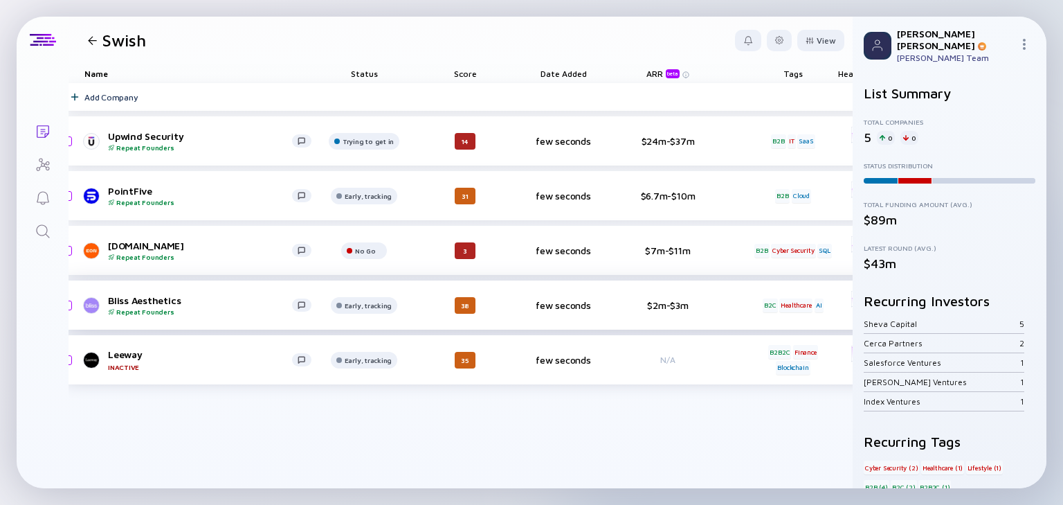
click at [144, 300] on div "Bliss Aesthetics Repeat Founders" at bounding box center [200, 304] width 184 height 21
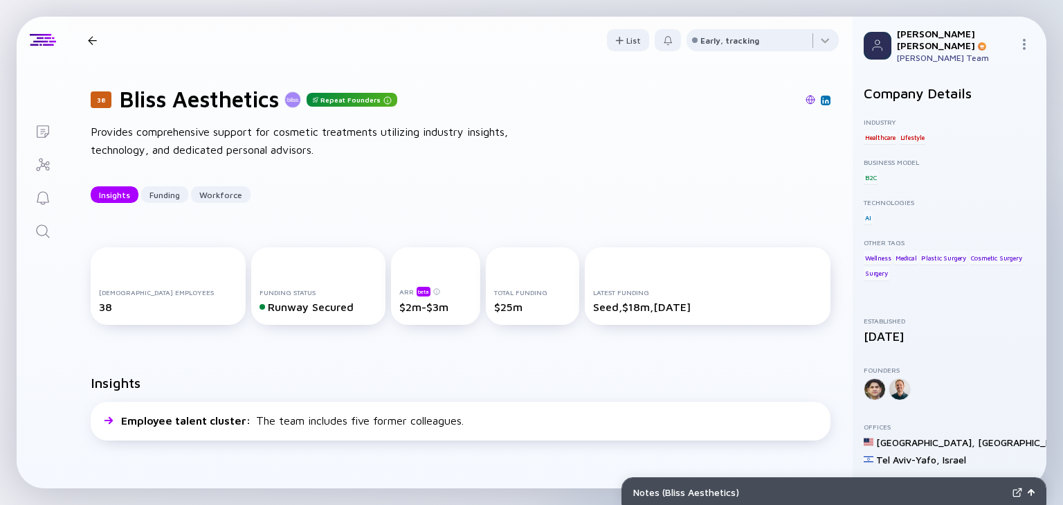
click at [98, 42] on div at bounding box center [92, 40] width 20 height 9
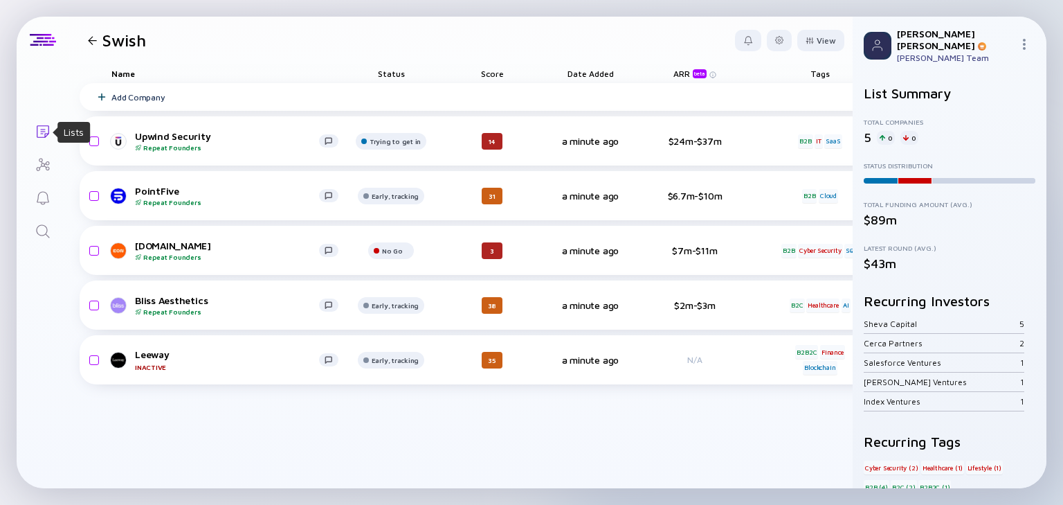
click at [42, 127] on icon "Lists" at bounding box center [43, 131] width 17 height 17
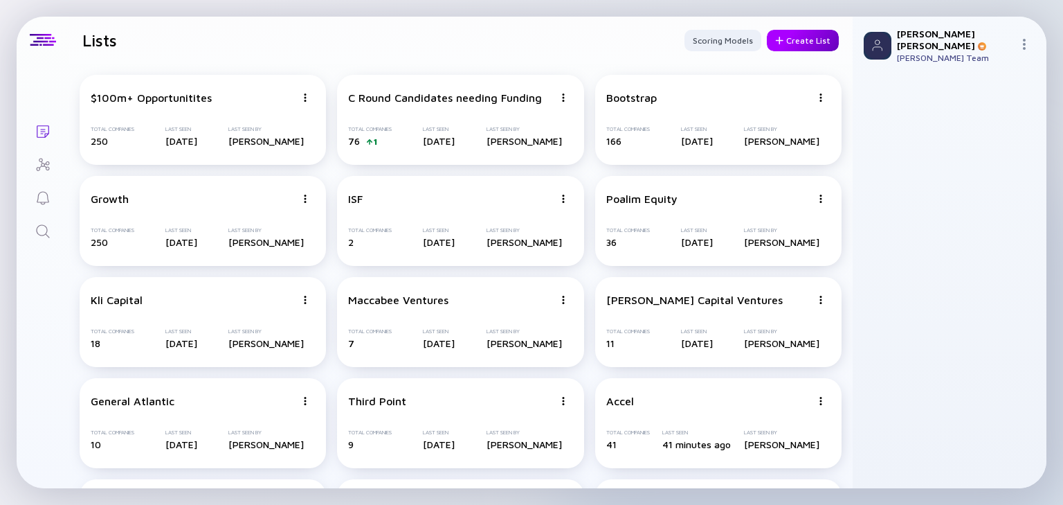
click at [793, 43] on div "Create List" at bounding box center [803, 40] width 72 height 21
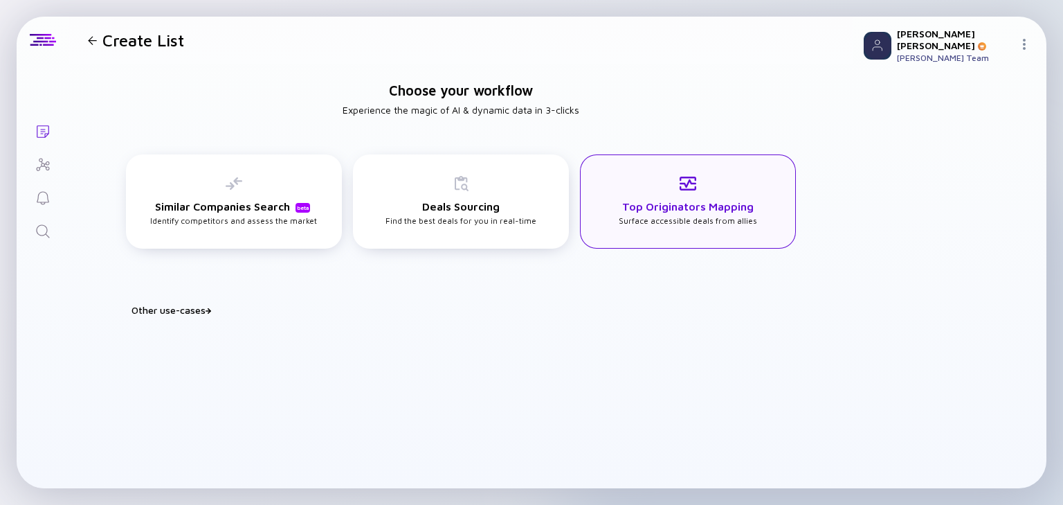
click at [689, 208] on h3 "Top Originators Mapping" at bounding box center [687, 206] width 131 height 12
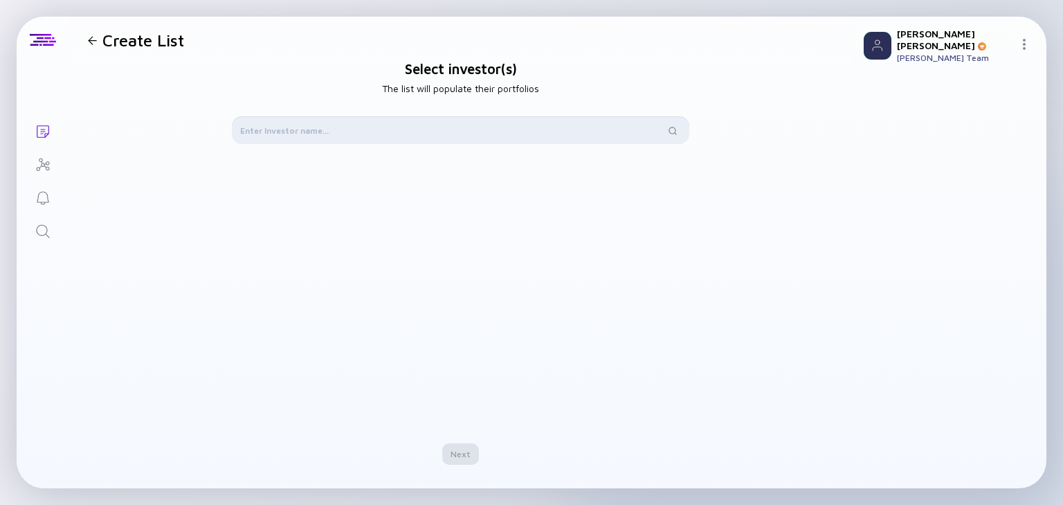
click at [370, 133] on input "text" at bounding box center [452, 130] width 425 height 14
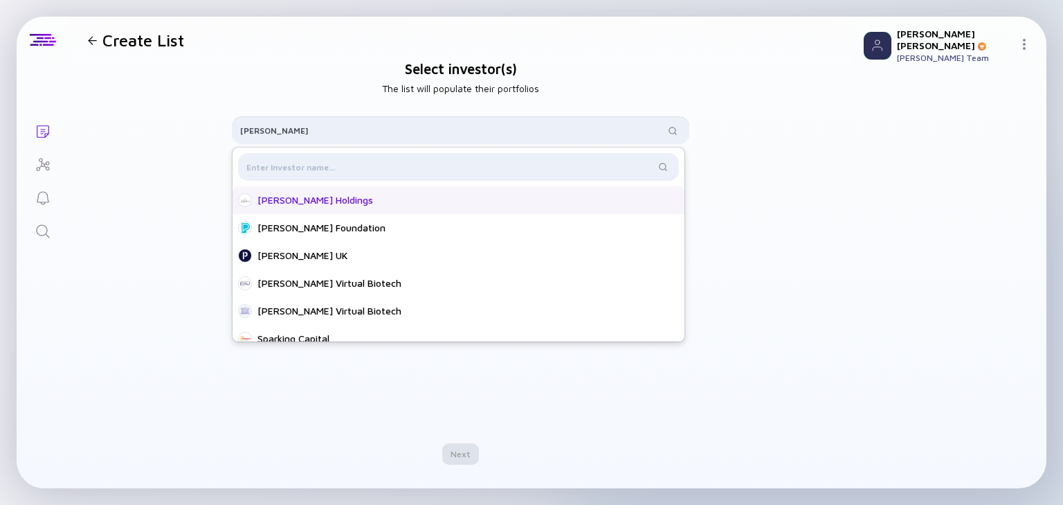
type input "Arkin"
click at [345, 202] on div "Arkin Holdings" at bounding box center [462, 200] width 410 height 14
click at [451, 452] on div "Next" at bounding box center [460, 453] width 37 height 21
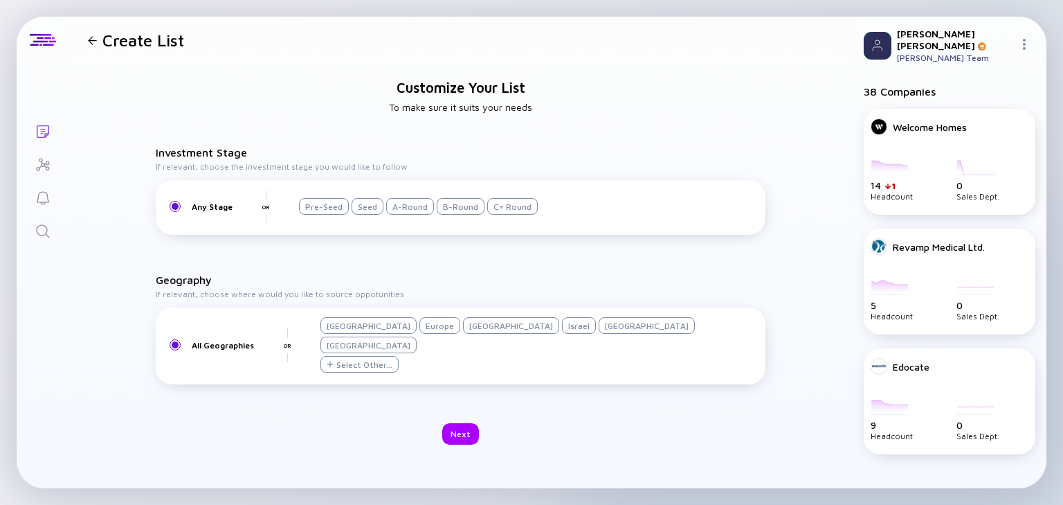
click at [562, 334] on div "Israel" at bounding box center [579, 325] width 34 height 17
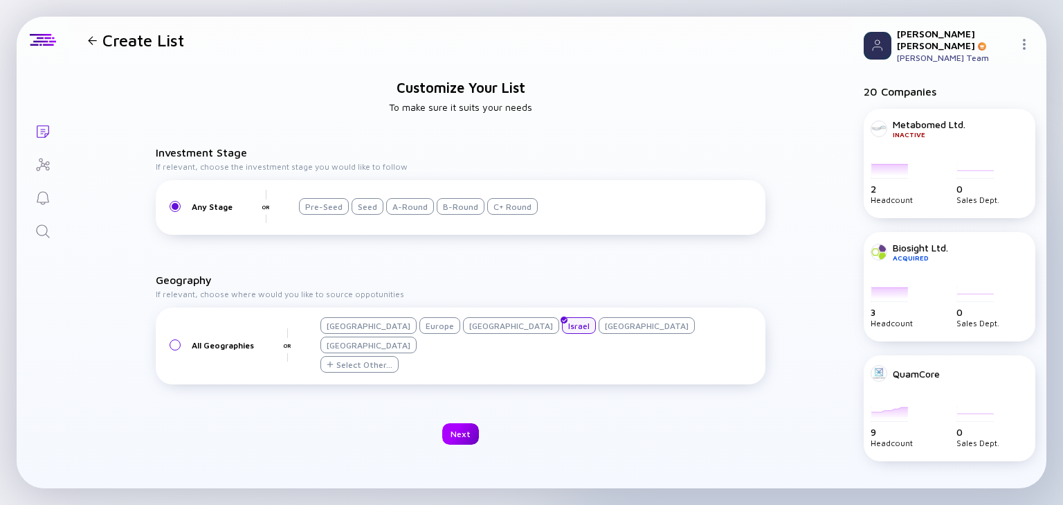
click at [466, 424] on div "Next" at bounding box center [460, 433] width 37 height 21
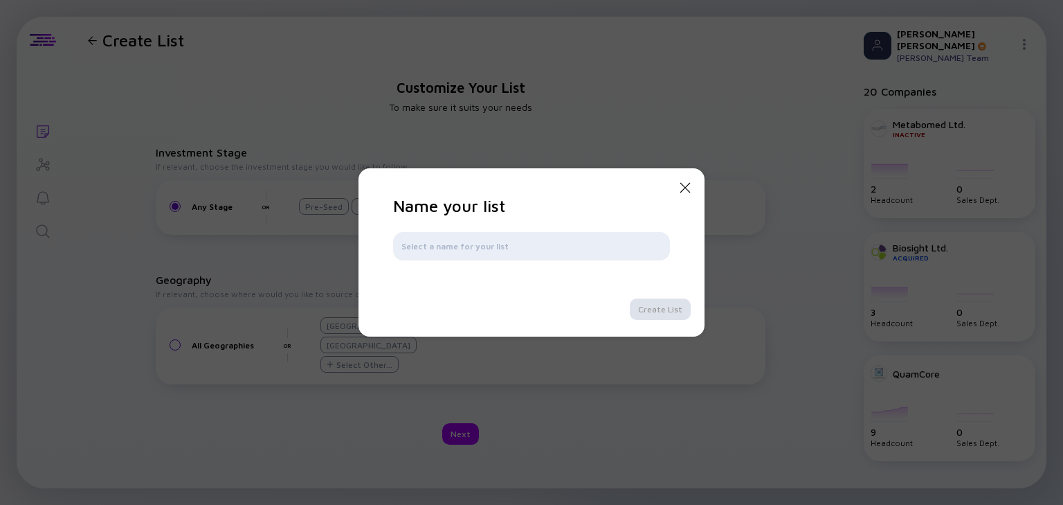
click at [482, 249] on input "text" at bounding box center [531, 246] width 260 height 14
type input "Arkin"
click at [653, 313] on div "Create List" at bounding box center [660, 308] width 61 height 21
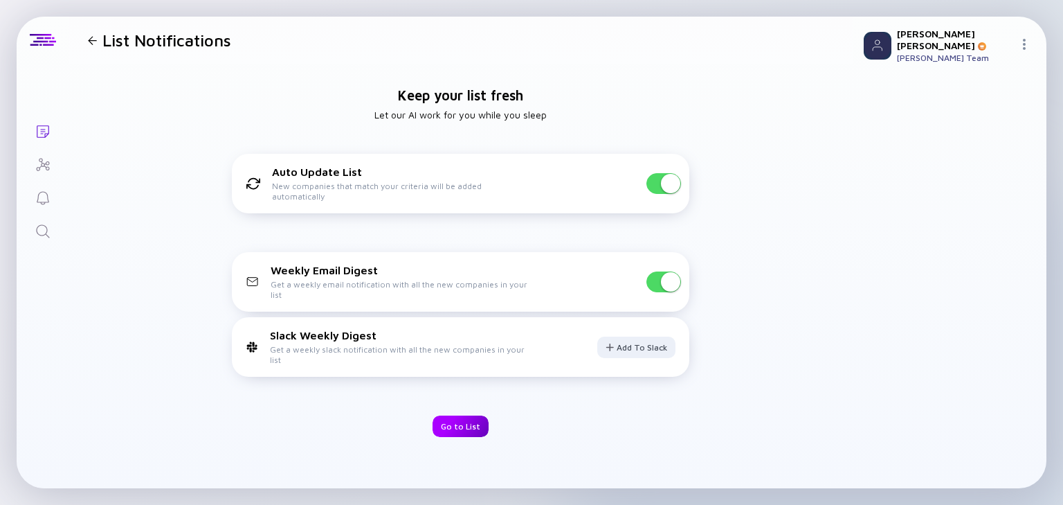
click at [451, 419] on div "Go to List" at bounding box center [461, 425] width 56 height 21
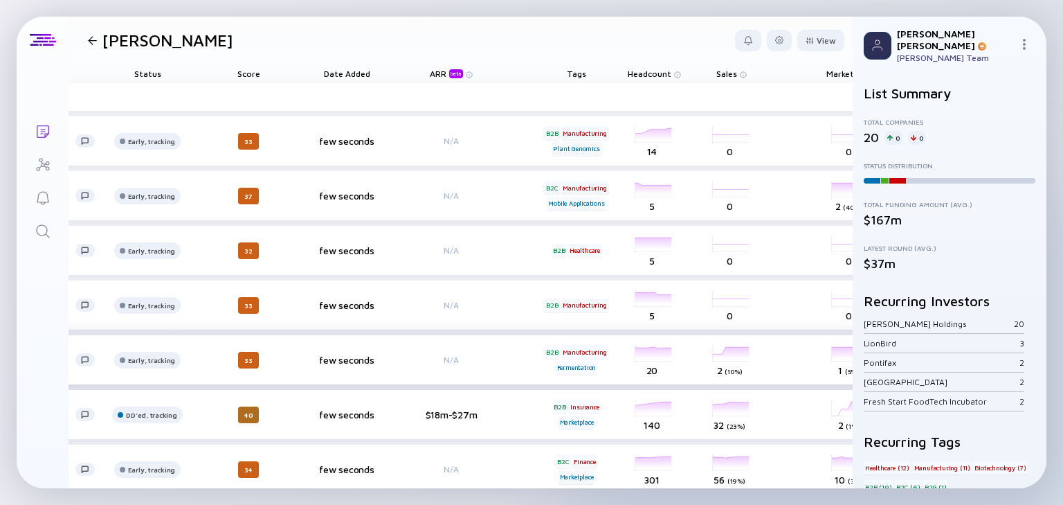
scroll to position [0, 245]
click at [660, 69] on span "Headcount" at bounding box center [648, 74] width 44 height 10
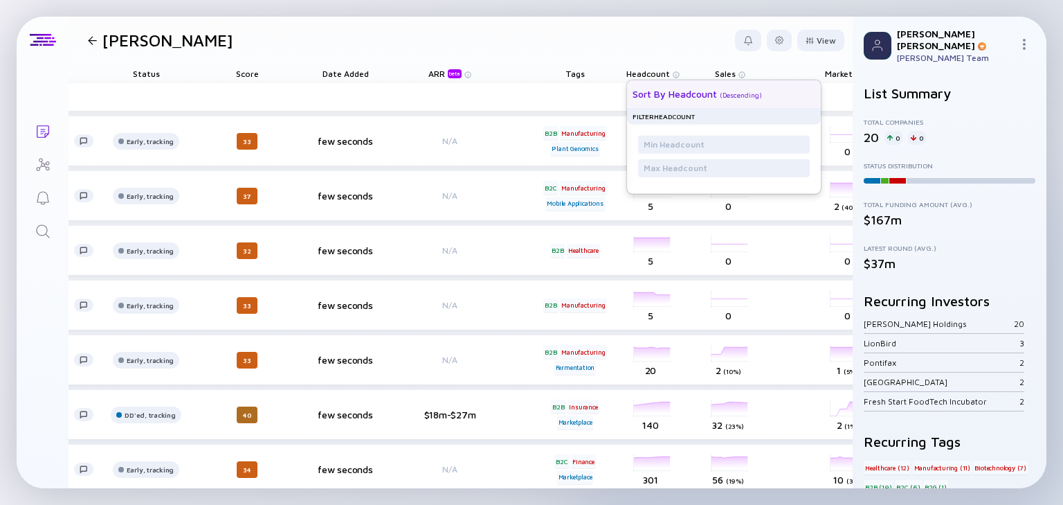
click at [681, 92] on div "Sort by Headcount" at bounding box center [675, 94] width 84 height 12
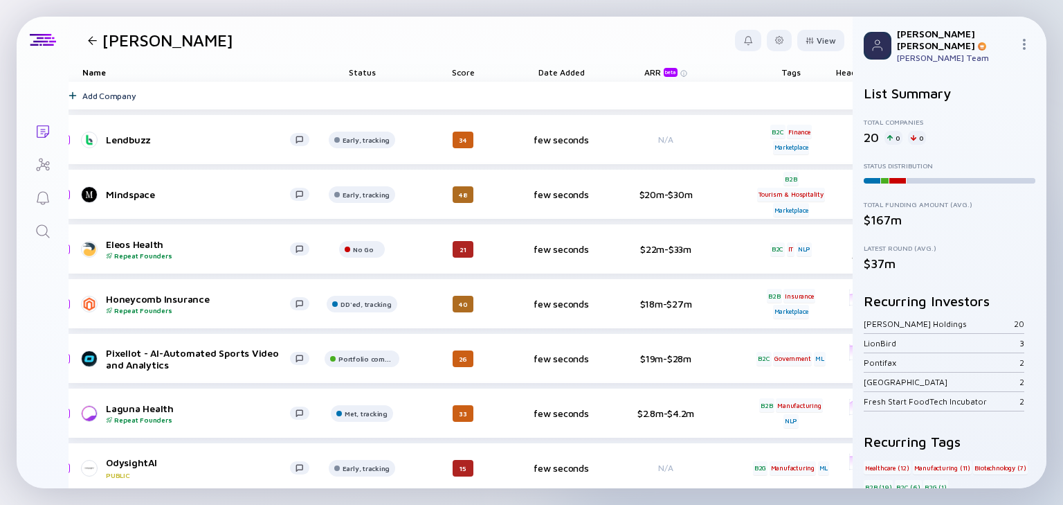
scroll to position [0, 29]
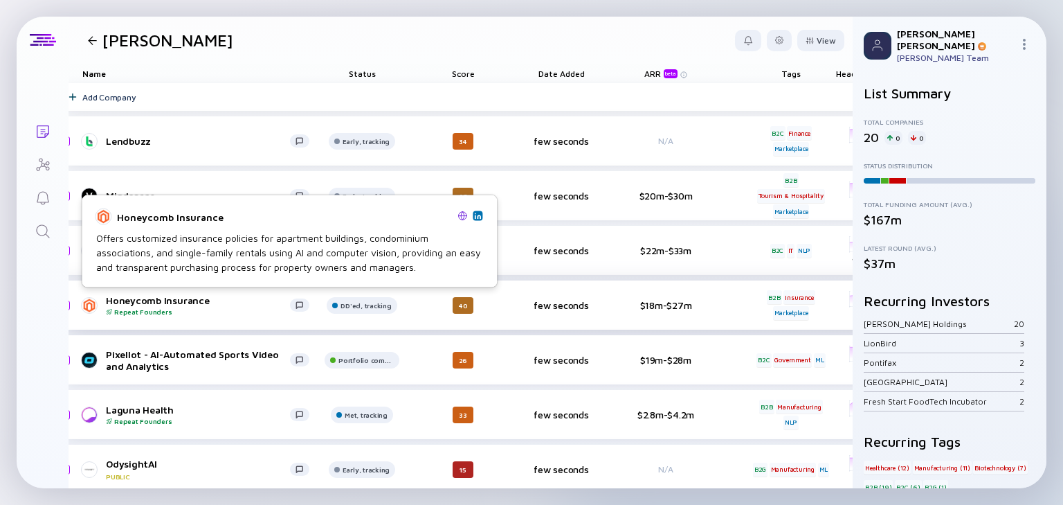
click at [143, 296] on div "Honeycomb Insurance Repeat Founders" at bounding box center [198, 304] width 184 height 21
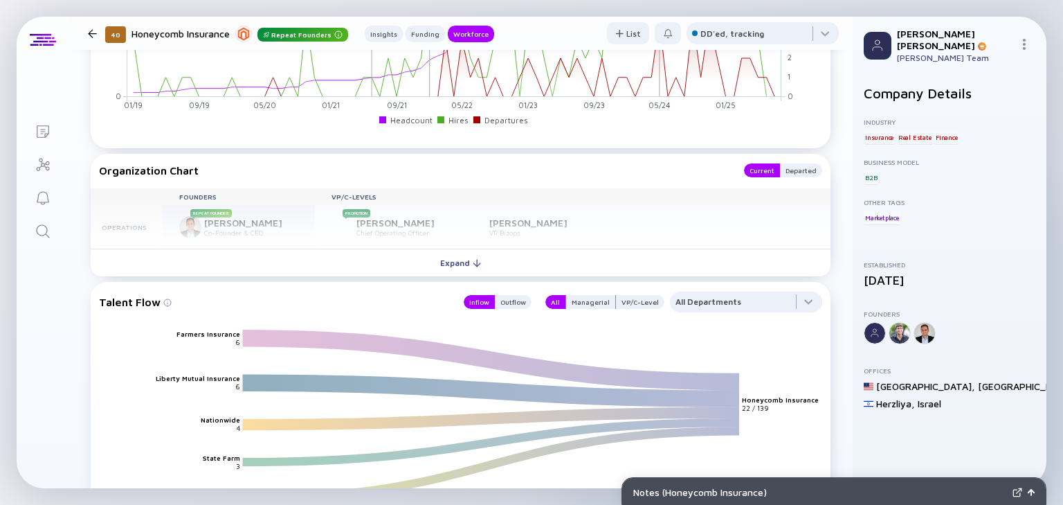
scroll to position [1440, 0]
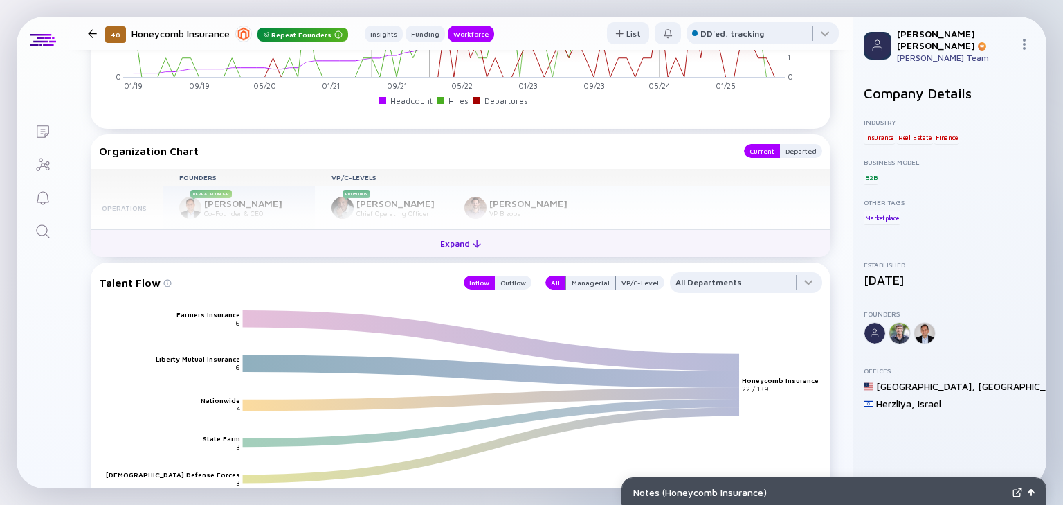
click at [464, 241] on div "Expand" at bounding box center [460, 243] width 57 height 21
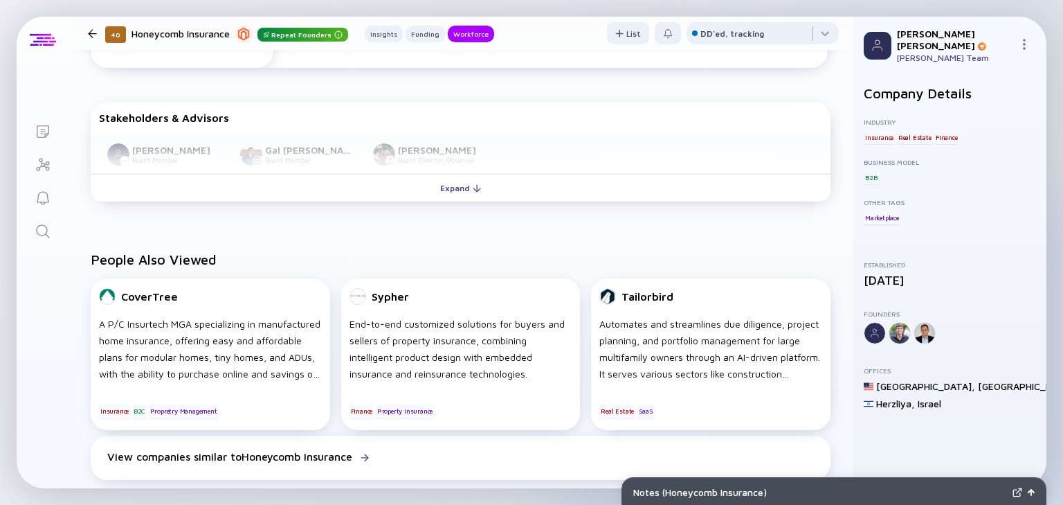
scroll to position [580, 0]
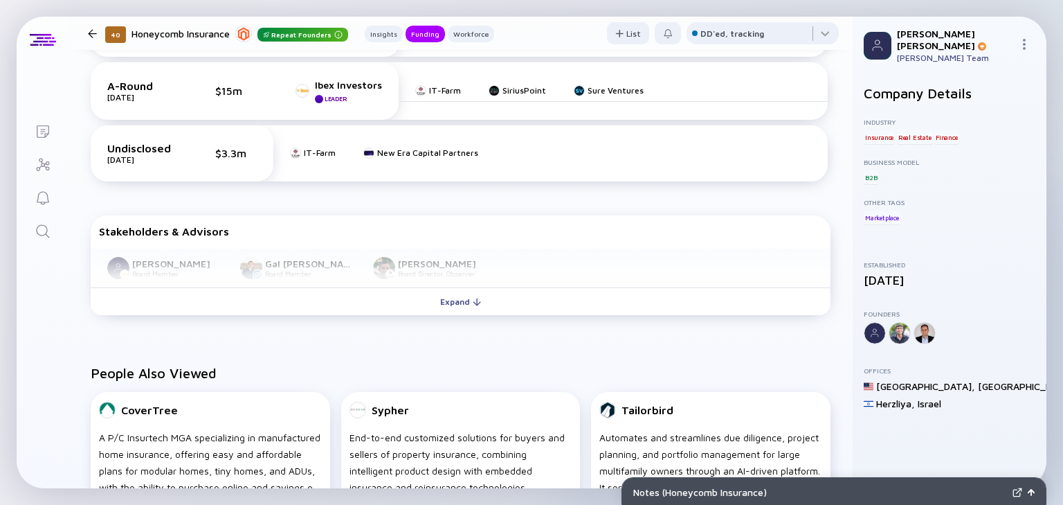
click at [97, 36] on div at bounding box center [92, 33] width 20 height 9
click at [93, 34] on div at bounding box center [92, 33] width 9 height 9
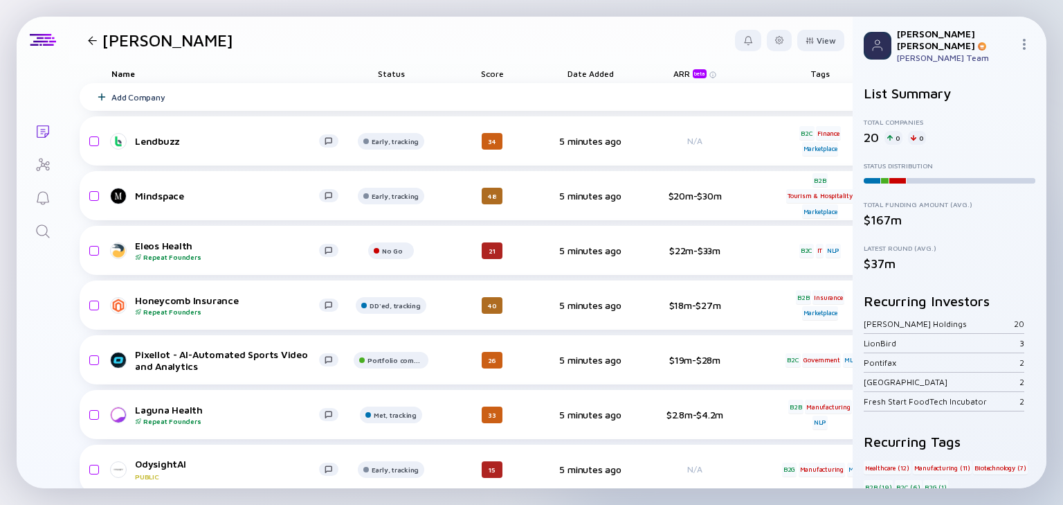
click at [38, 117] on link "Lists" at bounding box center [43, 129] width 52 height 33
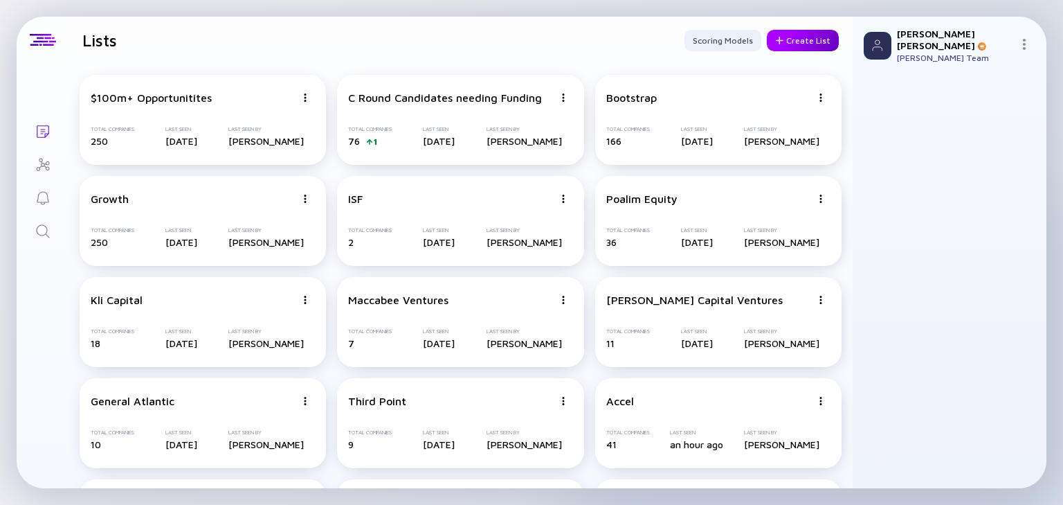
click at [788, 42] on div "Create List" at bounding box center [803, 40] width 72 height 21
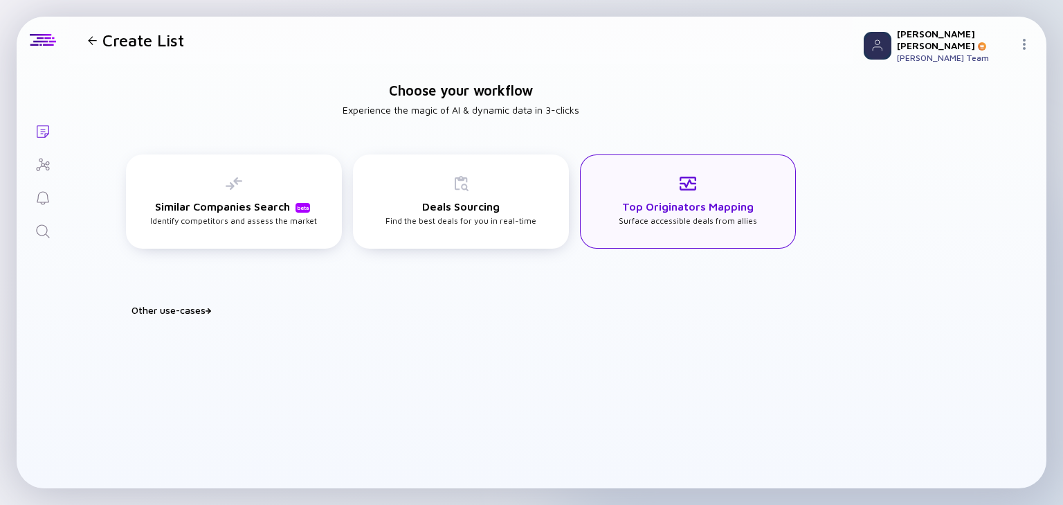
click at [650, 188] on div "Top Originators Mapping Surface accessible deals from allies" at bounding box center [688, 200] width 138 height 51
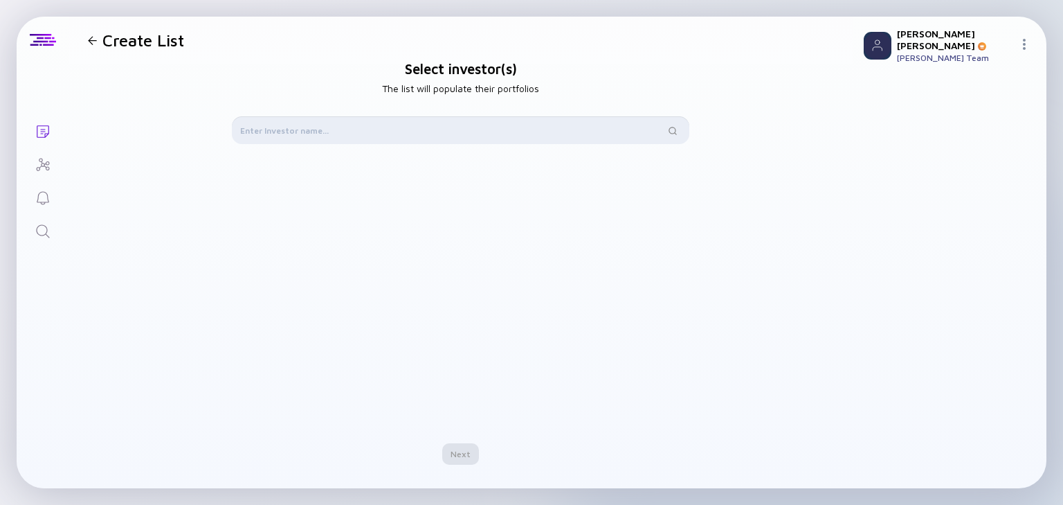
click at [363, 129] on input "text" at bounding box center [452, 130] width 425 height 14
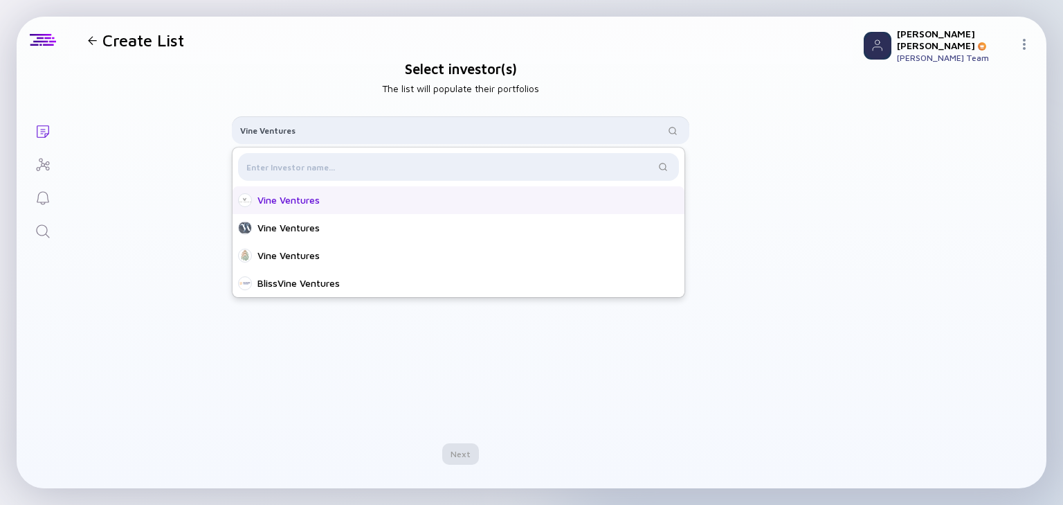
type input "Vine Ventures"
click at [459, 206] on div "Vine Ventures" at bounding box center [462, 200] width 410 height 14
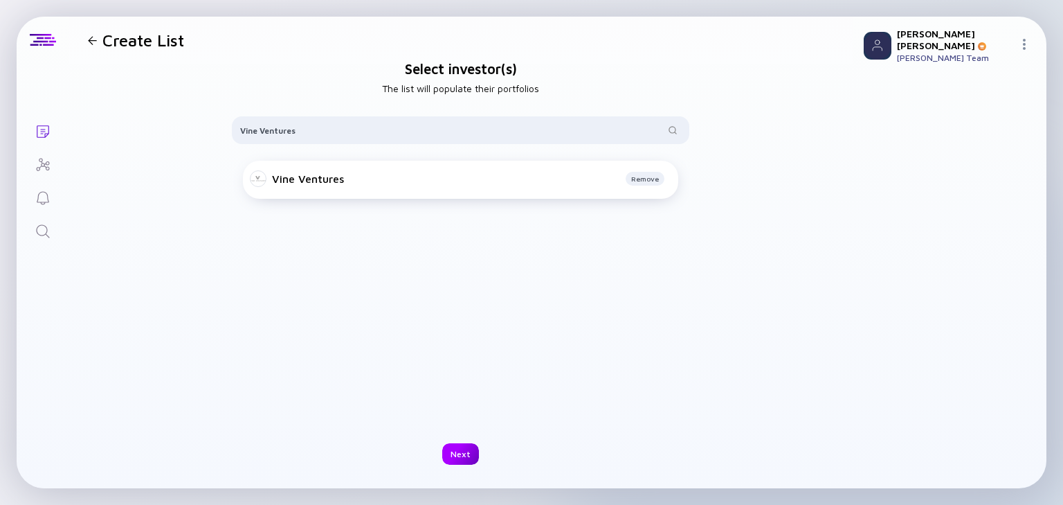
click at [454, 446] on div "Next" at bounding box center [460, 453] width 37 height 21
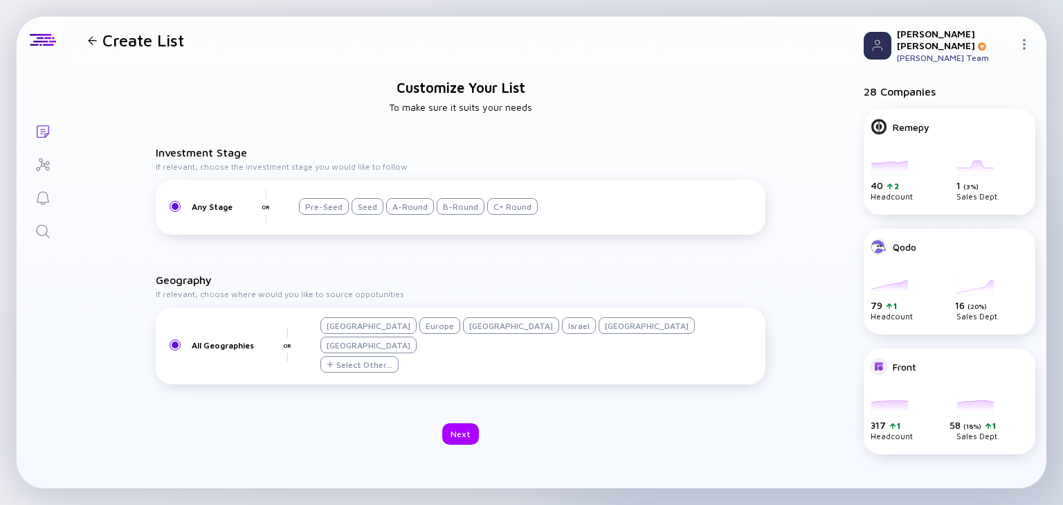
click at [562, 334] on div "Israel" at bounding box center [579, 325] width 34 height 17
click at [454, 423] on div "Next" at bounding box center [460, 433] width 37 height 21
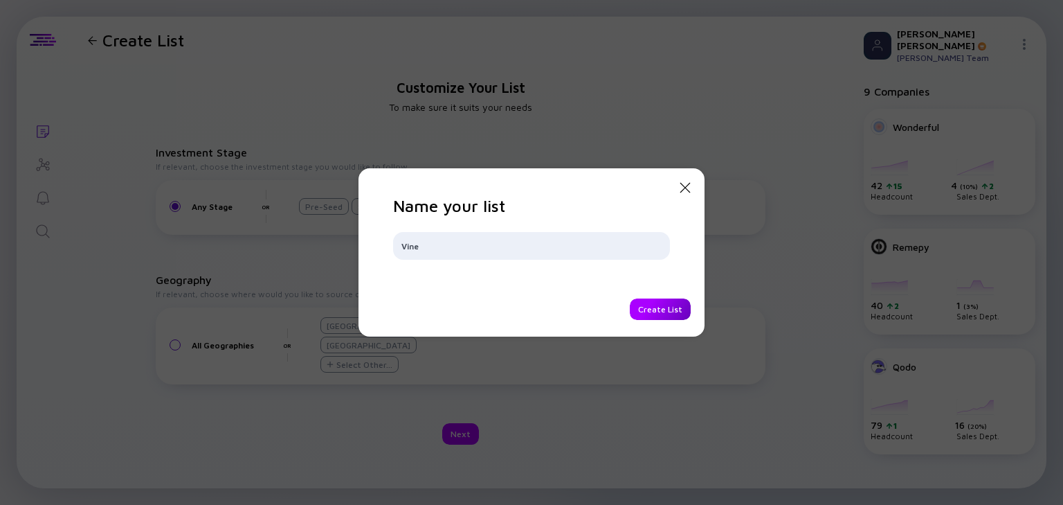
type input "Vine"
click at [671, 307] on div "Create List" at bounding box center [660, 308] width 61 height 21
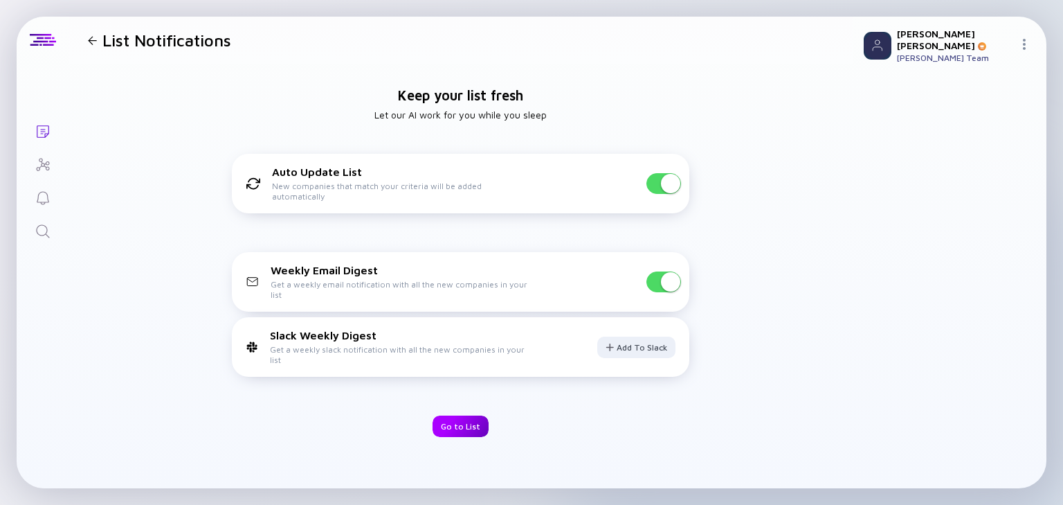
click at [449, 422] on div "Go to List" at bounding box center [461, 425] width 56 height 21
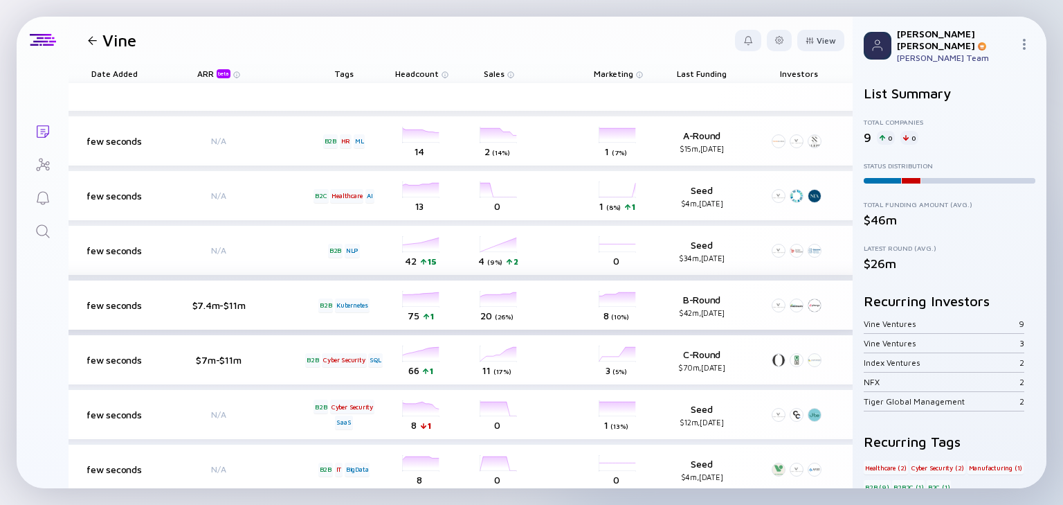
scroll to position [0, 479]
click at [421, 78] on span "Headcount" at bounding box center [414, 74] width 44 height 10
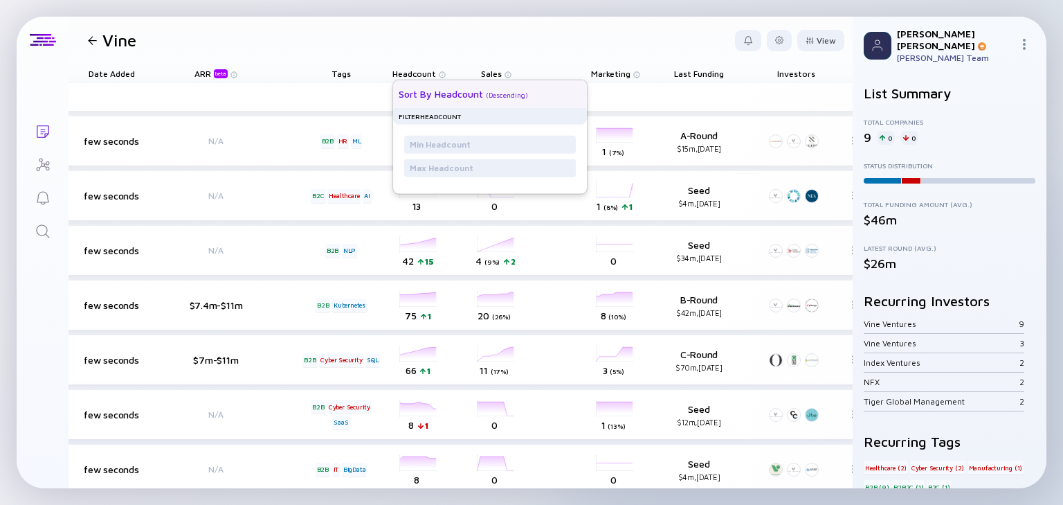
click at [458, 94] on div "Sort by Headcount" at bounding box center [441, 94] width 84 height 12
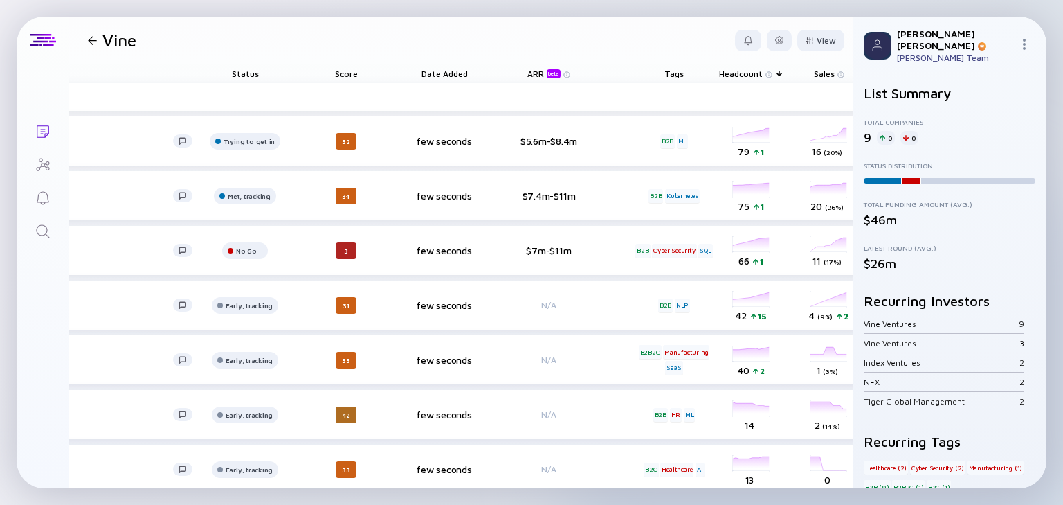
scroll to position [0, 0]
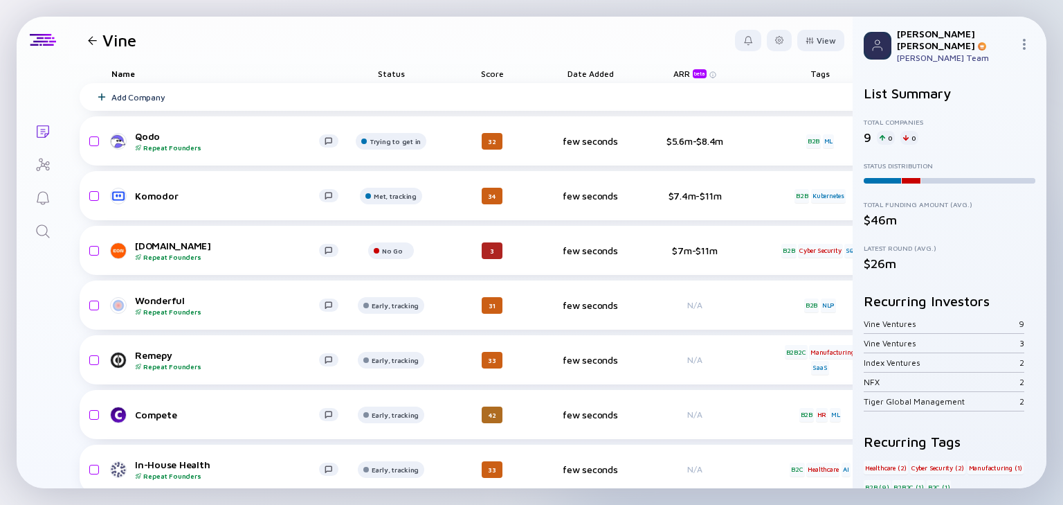
click at [93, 44] on div at bounding box center [92, 40] width 9 height 9
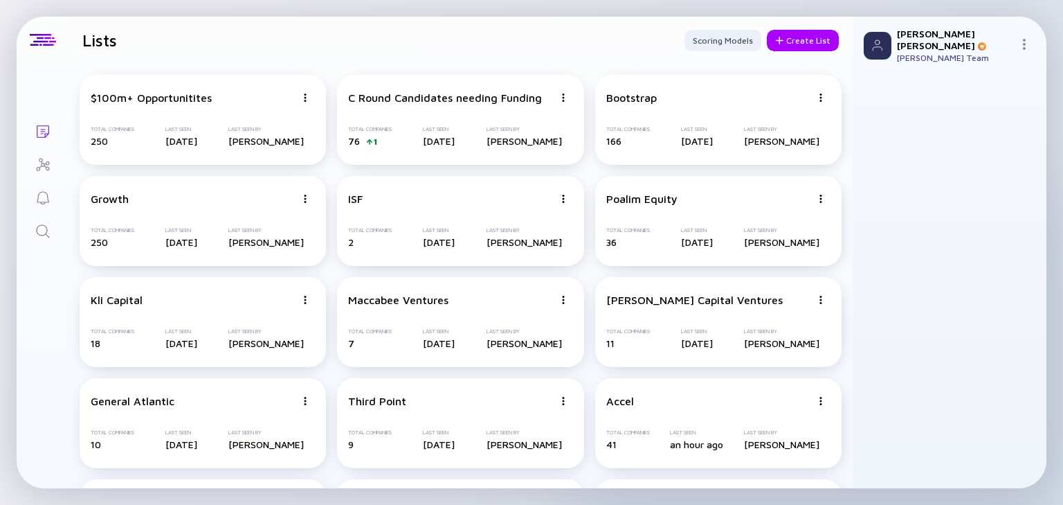
click at [14, 65] on div "On it... Lists Lists Scoring Models Create List $100m+ Opportunitites Total Com…" at bounding box center [531, 252] width 1063 height 505
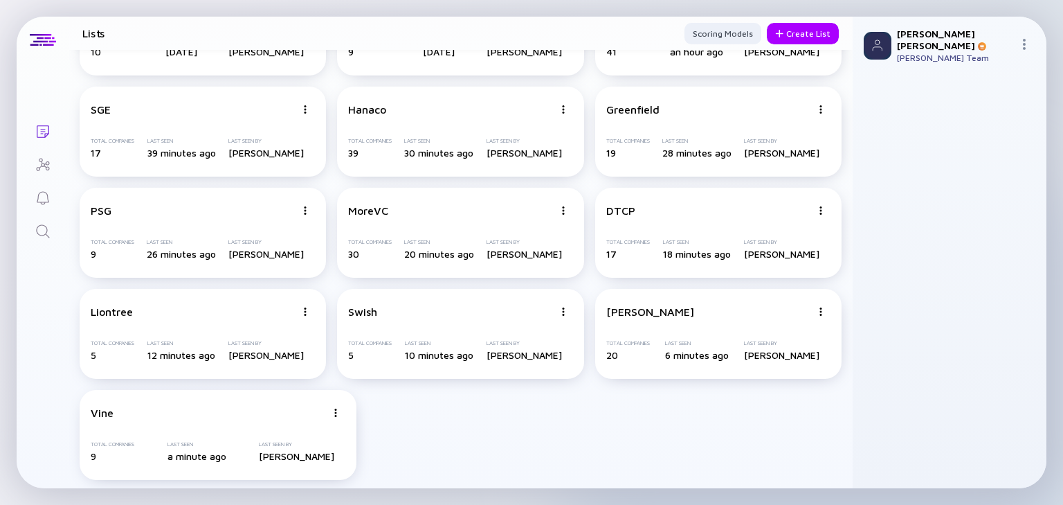
scroll to position [395, 0]
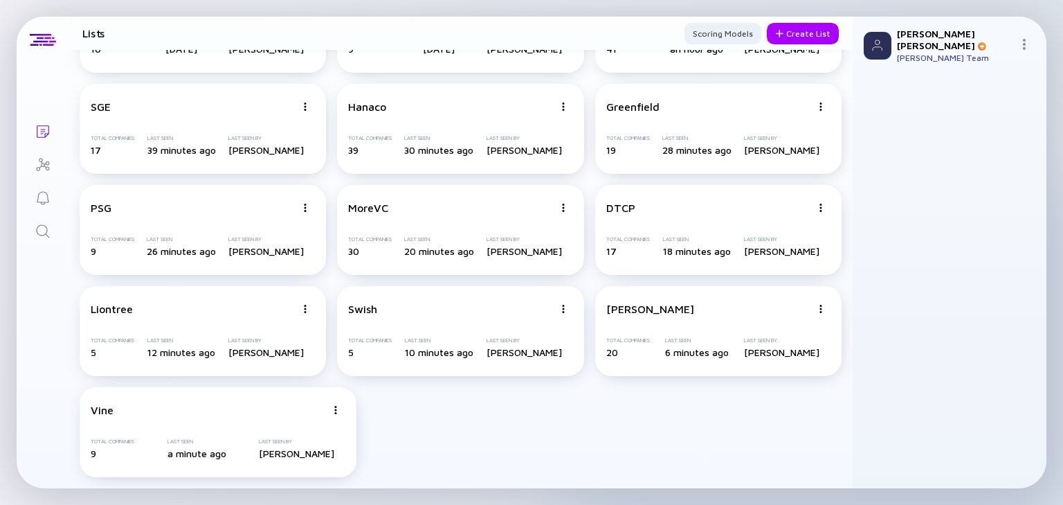
click at [40, 235] on icon "Search" at bounding box center [43, 231] width 17 height 17
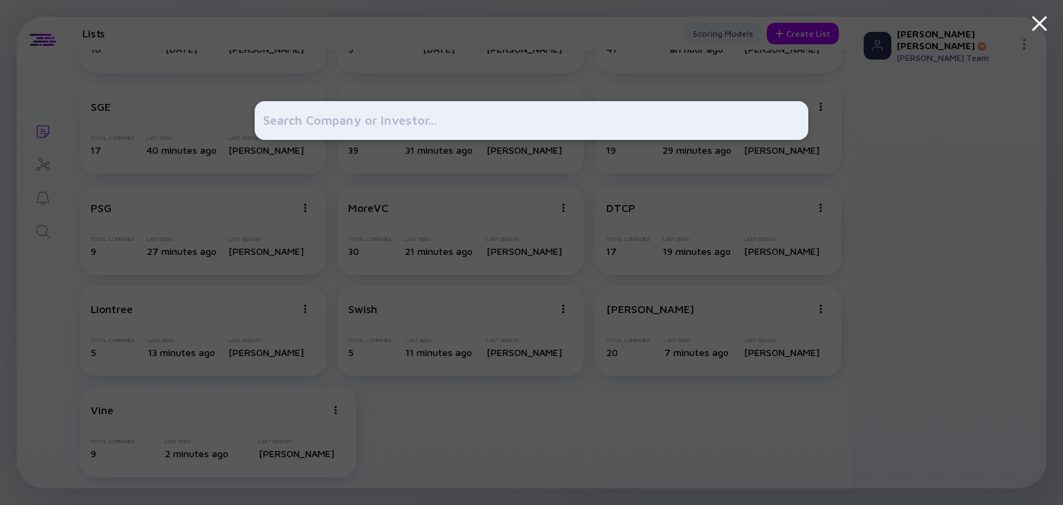
click at [102, 143] on div at bounding box center [531, 252] width 1063 height 505
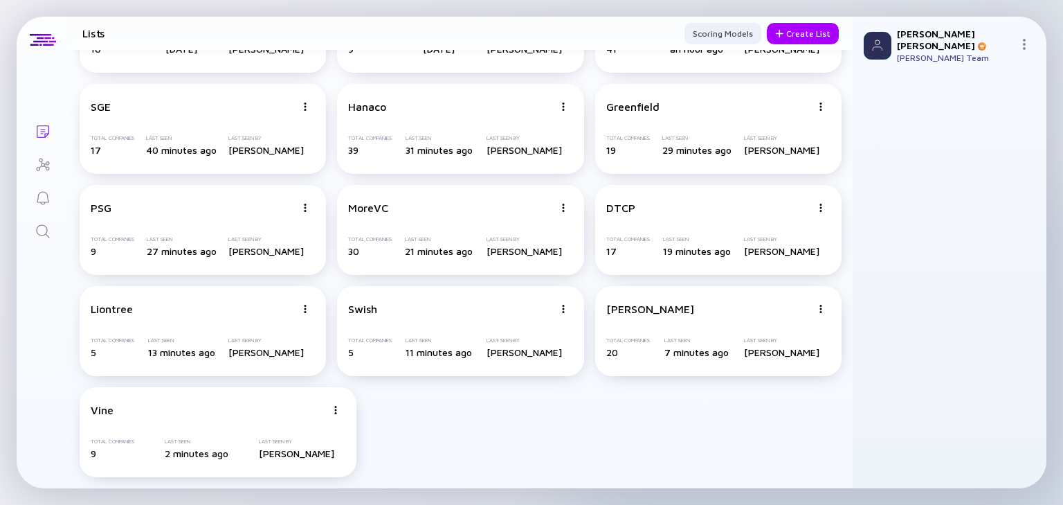
click at [44, 127] on icon "Lists" at bounding box center [43, 131] width 17 height 17
click at [803, 32] on div "Create List" at bounding box center [803, 33] width 72 height 21
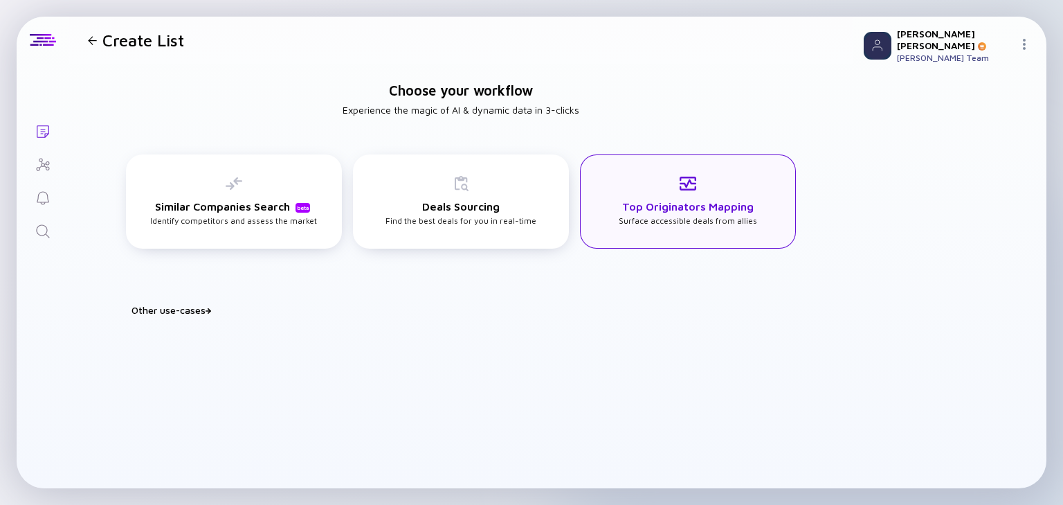
click at [662, 185] on div "Top Originators Mapping Surface accessible deals from allies" at bounding box center [688, 200] width 138 height 51
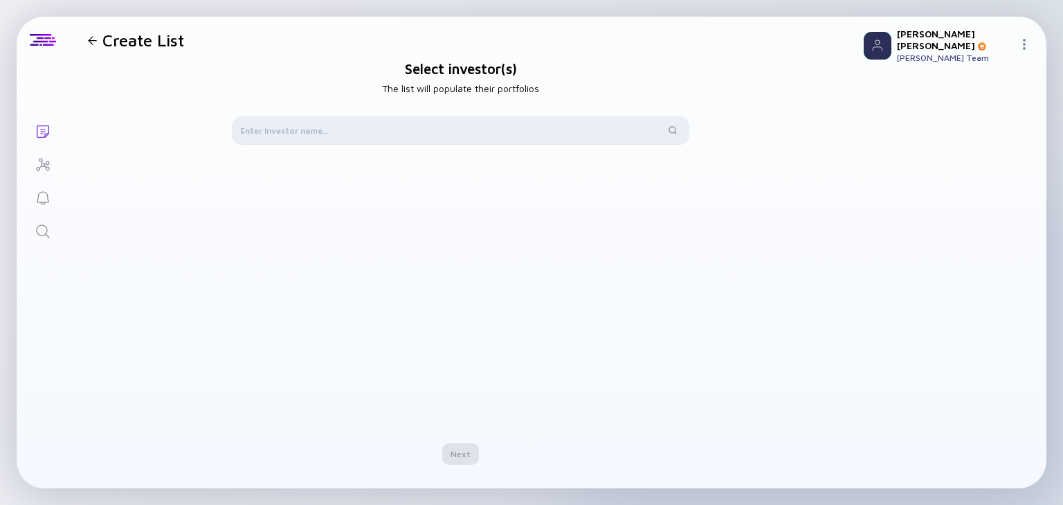
drag, startPoint x: 321, startPoint y: 122, endPoint x: 319, endPoint y: 130, distance: 8.6
click at [321, 123] on div at bounding box center [460, 130] width 457 height 28
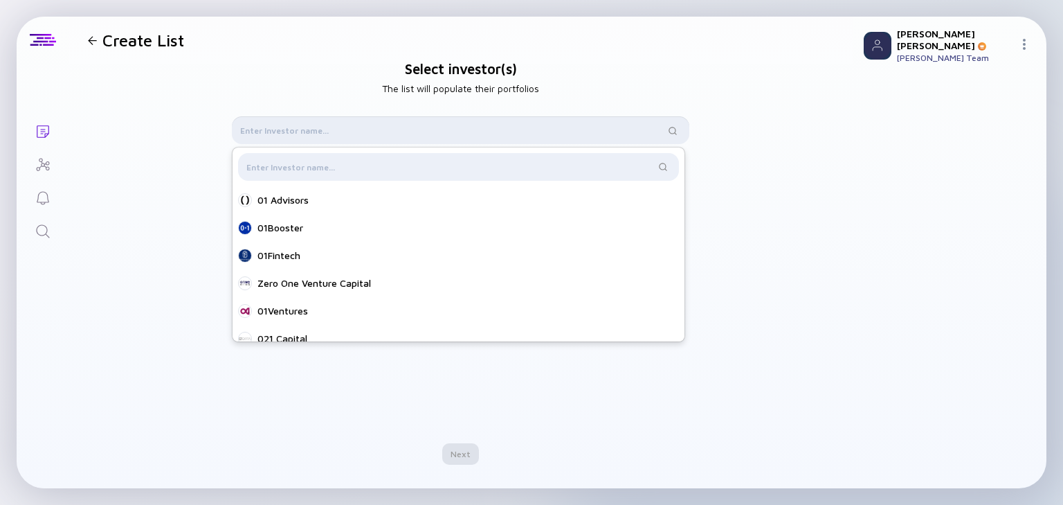
click at [318, 132] on input "text" at bounding box center [452, 130] width 425 height 14
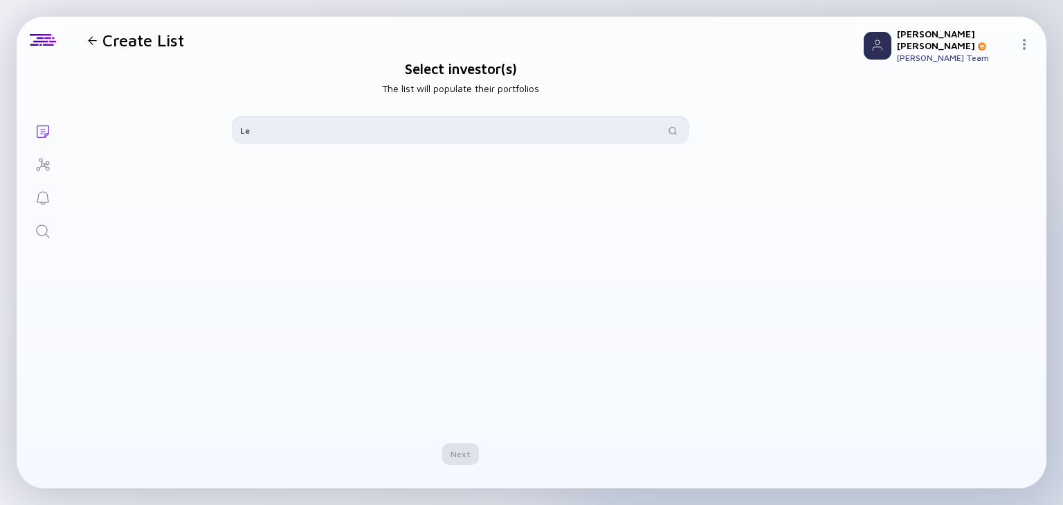
type input "L"
click at [36, 223] on icon "Search" at bounding box center [43, 231] width 17 height 17
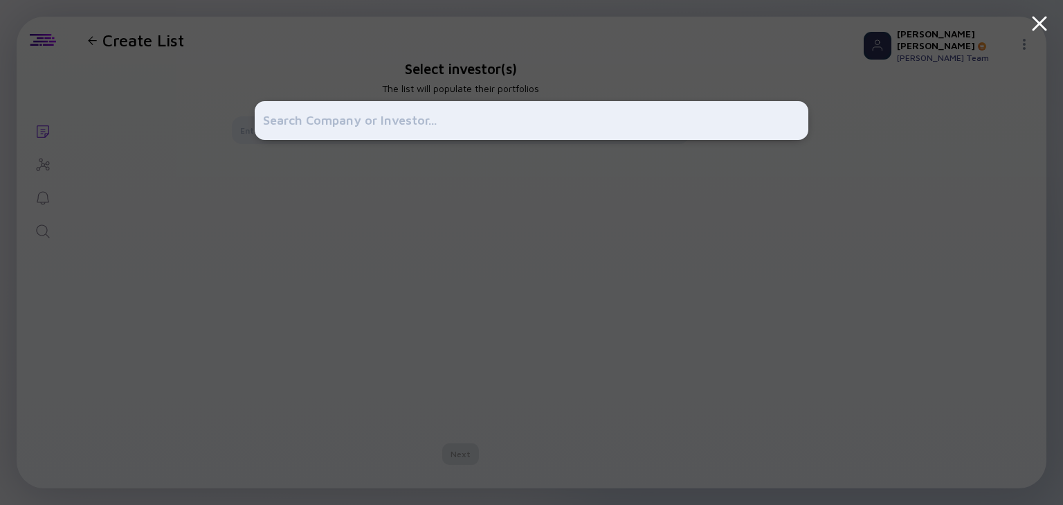
click at [42, 125] on div at bounding box center [531, 252] width 1063 height 505
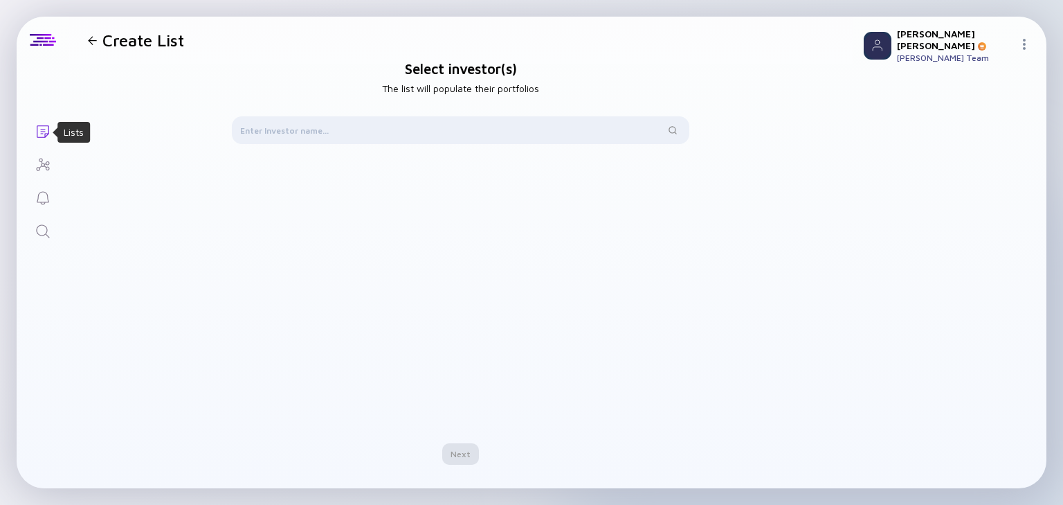
click at [43, 128] on icon "Lists" at bounding box center [43, 131] width 17 height 17
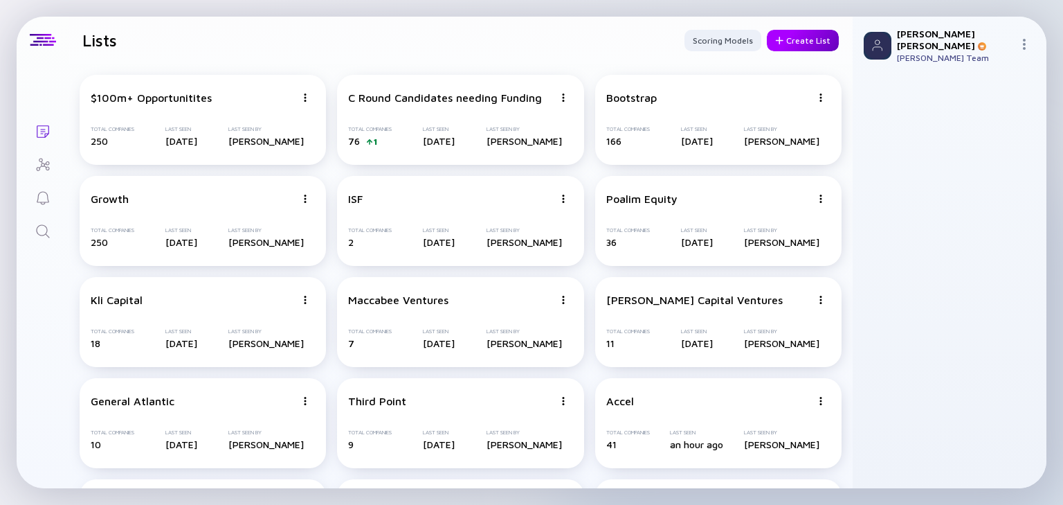
click at [794, 46] on div "Create List" at bounding box center [803, 40] width 72 height 21
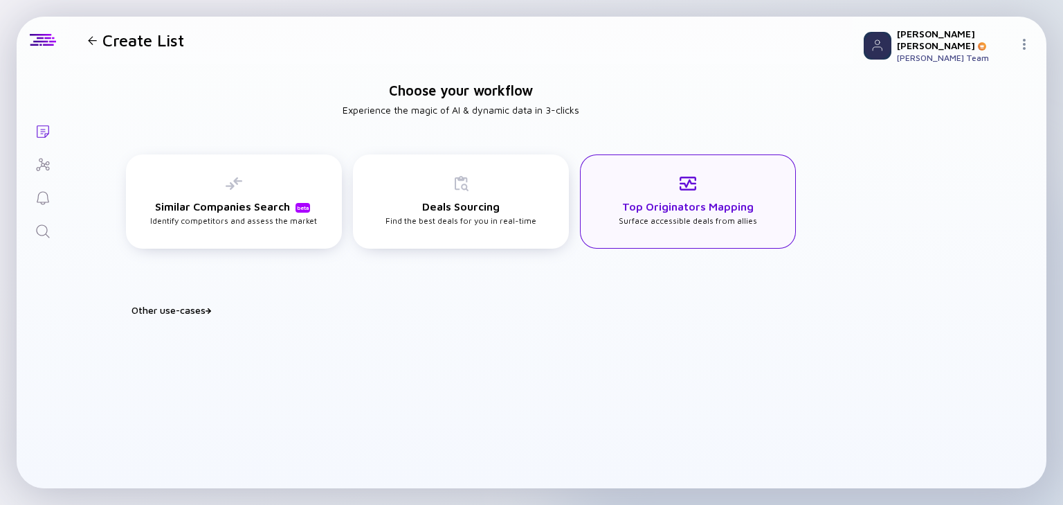
click at [659, 209] on h3 "Top Originators Mapping" at bounding box center [687, 206] width 131 height 12
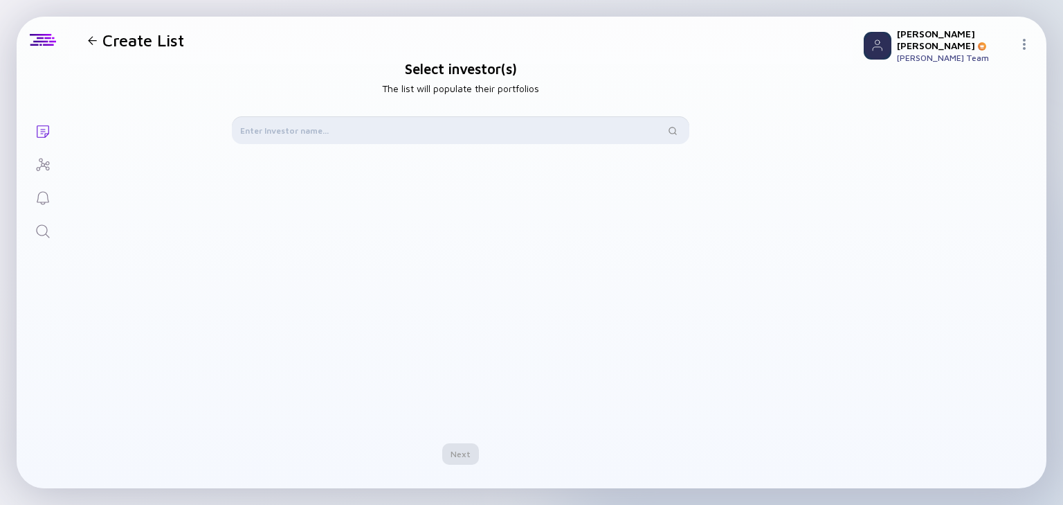
click at [454, 130] on input "text" at bounding box center [452, 130] width 425 height 14
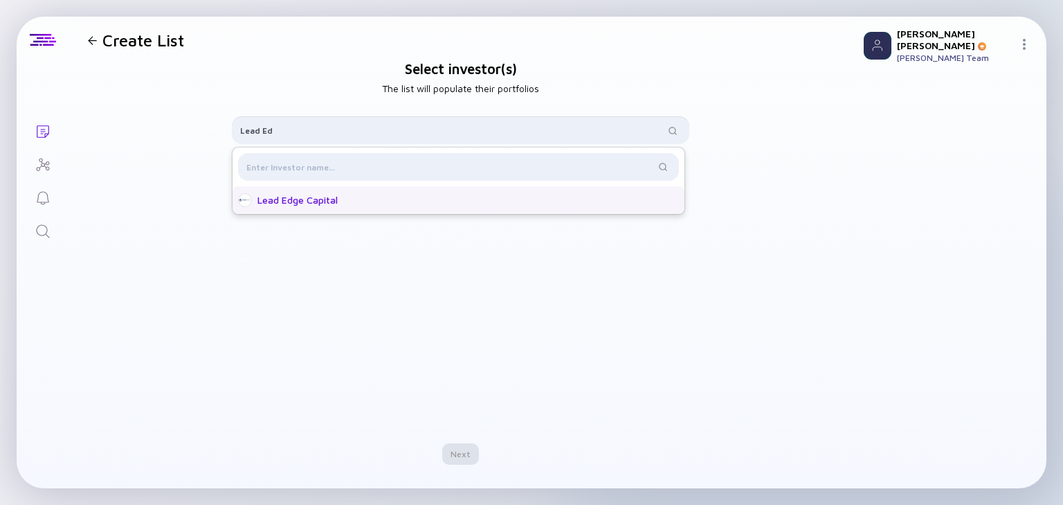
type input "Lead Ed"
click at [440, 212] on div "Lead Edge Capital" at bounding box center [459, 200] width 452 height 28
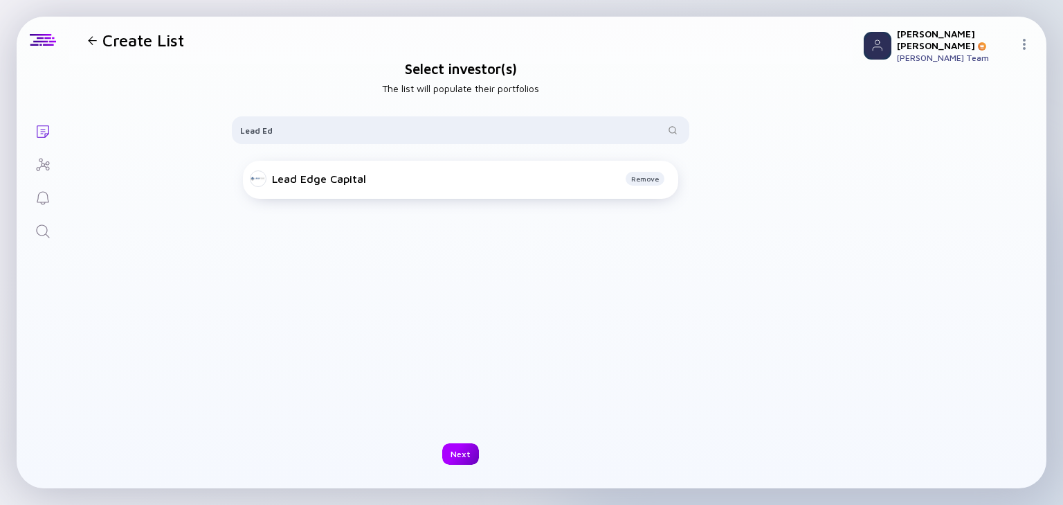
click at [457, 452] on div "Next" at bounding box center [460, 453] width 37 height 21
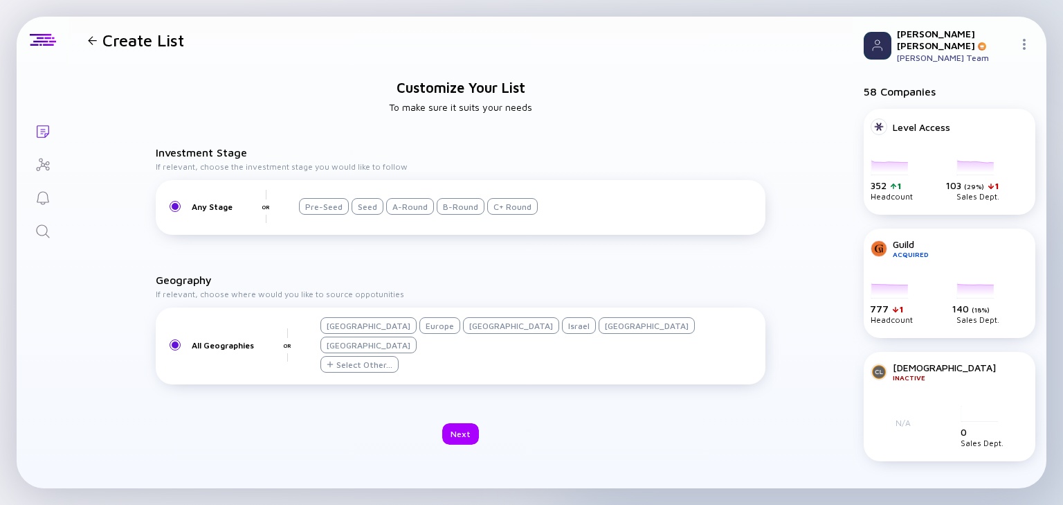
click at [562, 334] on div "Israel" at bounding box center [579, 325] width 34 height 17
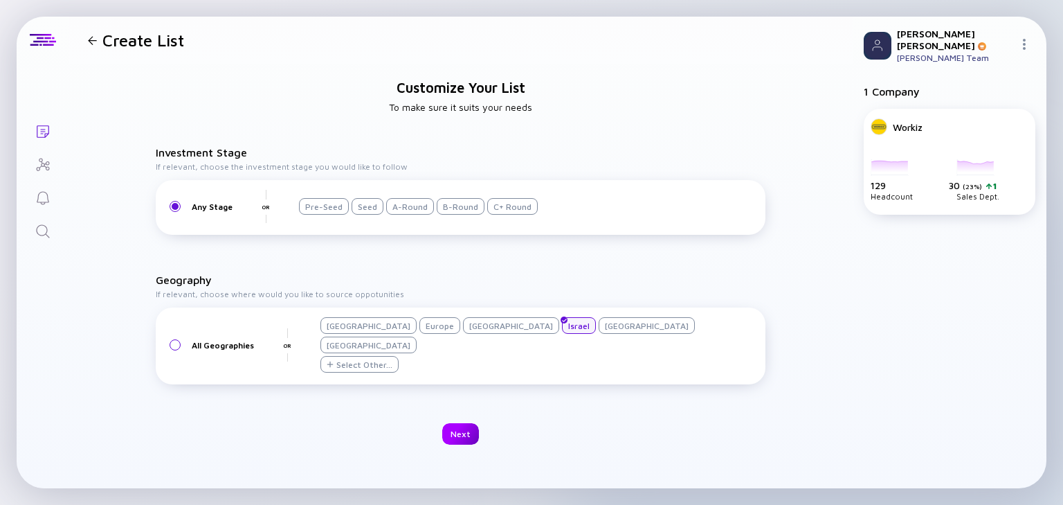
click at [457, 423] on div "Next" at bounding box center [460, 433] width 37 height 21
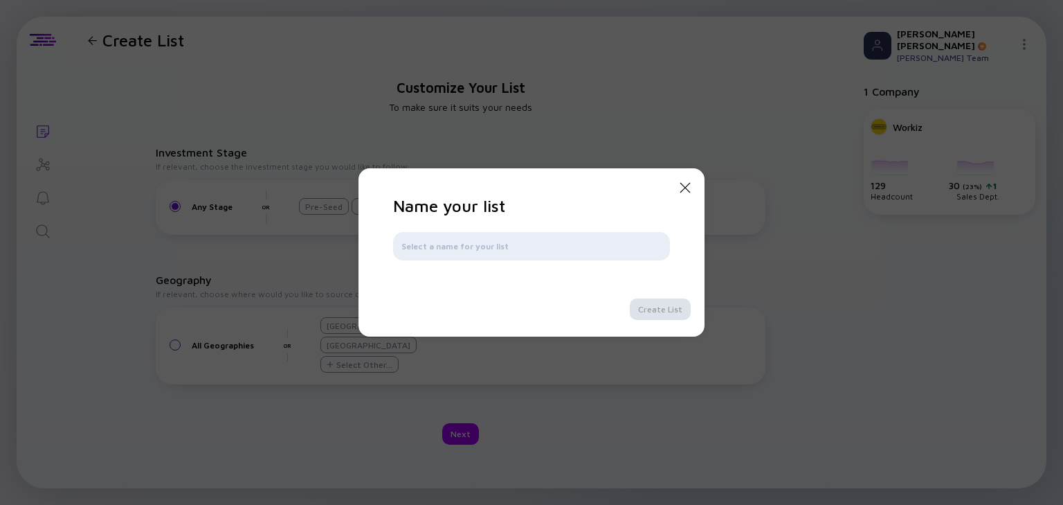
click at [491, 236] on div at bounding box center [531, 246] width 277 height 28
click at [489, 251] on input "text" at bounding box center [531, 246] width 260 height 14
type input "Lead Edge"
click at [649, 306] on div "Create List" at bounding box center [660, 308] width 61 height 21
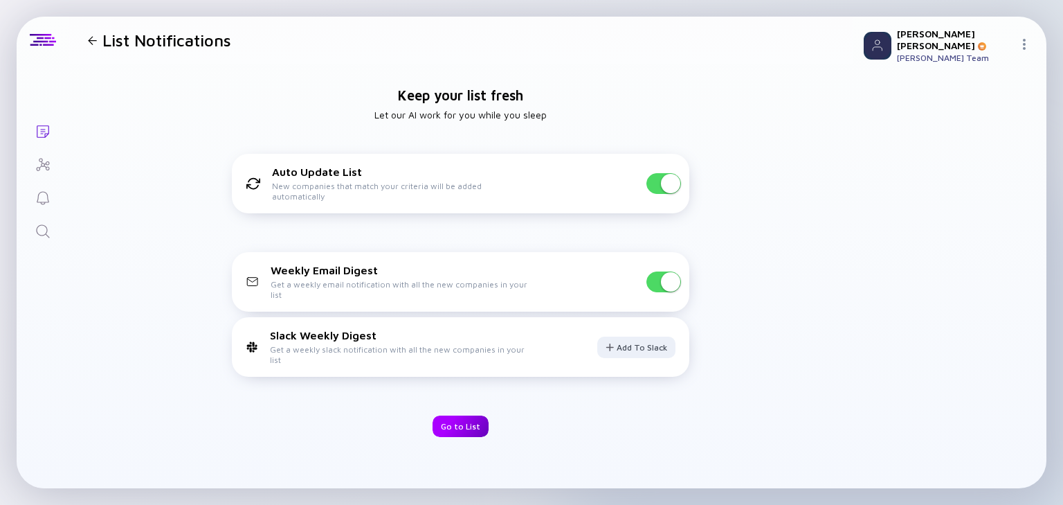
click at [472, 422] on div "Go to List" at bounding box center [461, 425] width 56 height 21
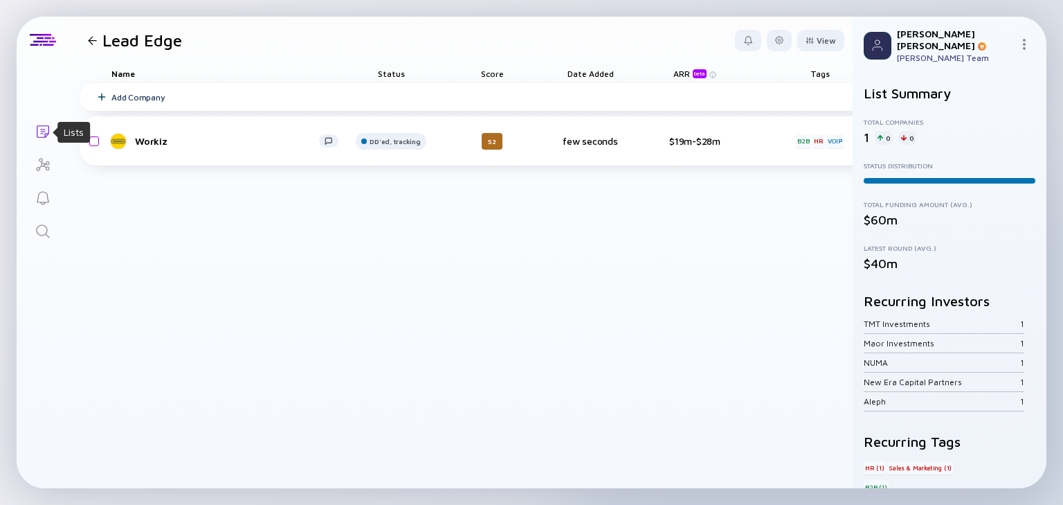
click at [42, 125] on icon "Lists" at bounding box center [43, 131] width 12 height 12
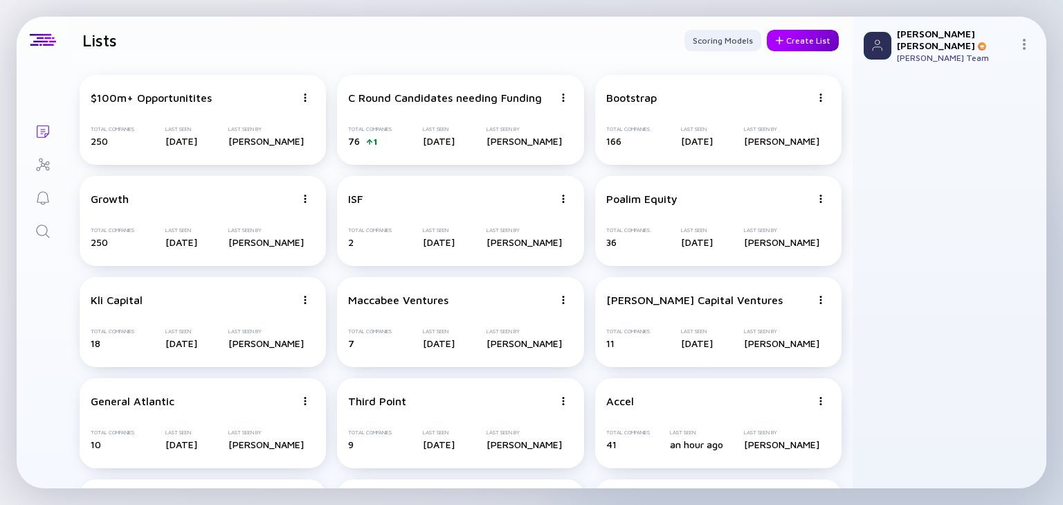
click at [797, 42] on div "Create List" at bounding box center [803, 40] width 72 height 21
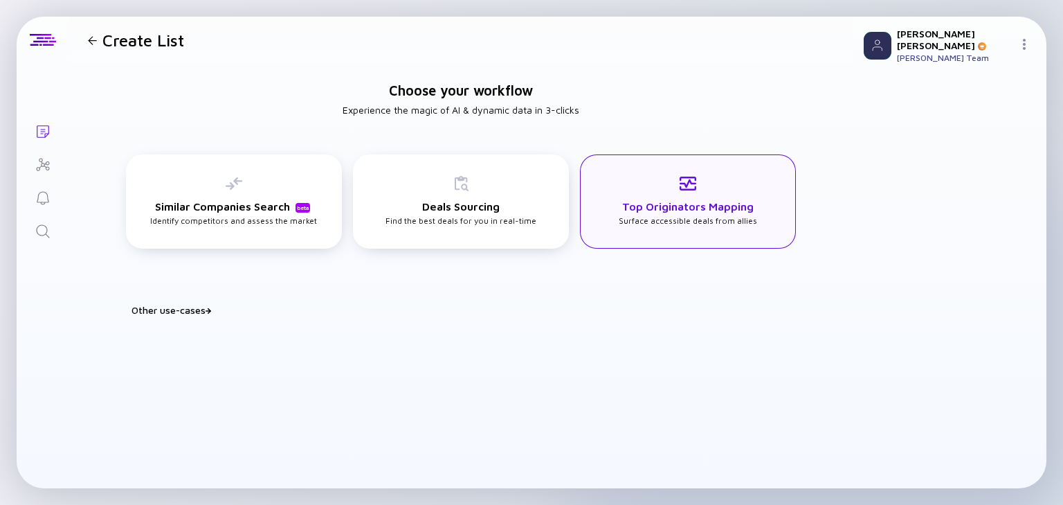
click at [646, 194] on div "Top Originators Mapping Surface accessible deals from allies" at bounding box center [688, 200] width 138 height 51
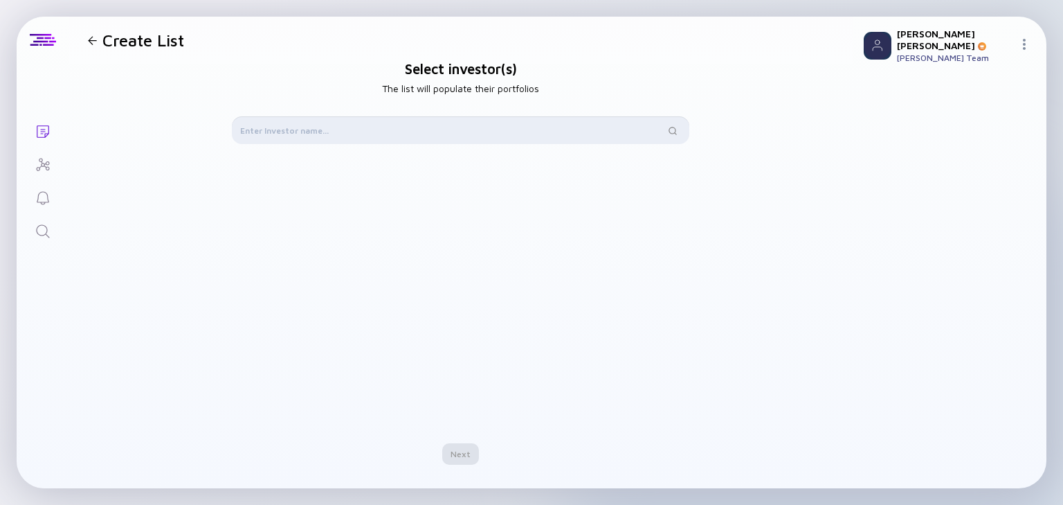
click at [470, 124] on input "text" at bounding box center [452, 130] width 425 height 14
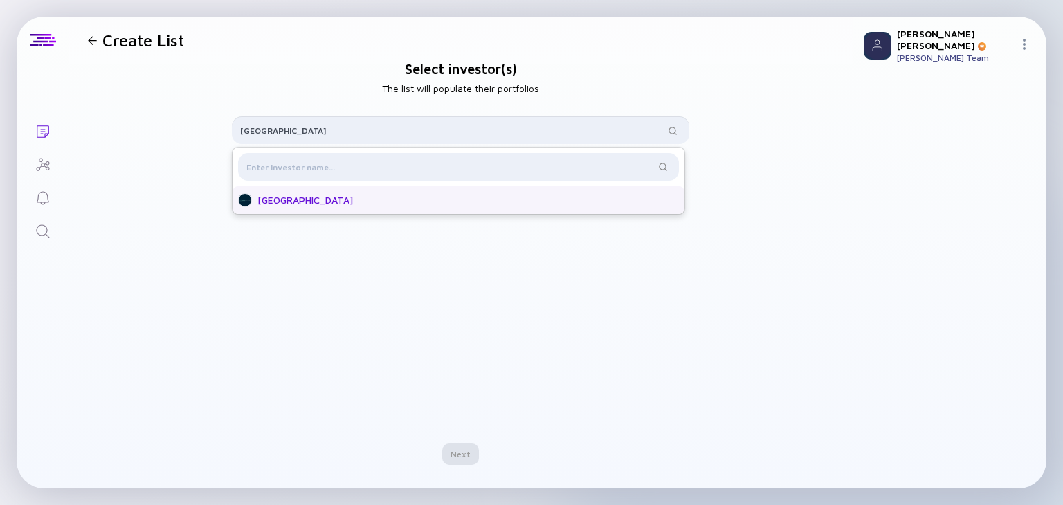
type input "Brighton Park"
click at [343, 203] on div "Brighton Park Capital" at bounding box center [462, 200] width 410 height 14
click at [462, 451] on div "Next" at bounding box center [460, 453] width 37 height 21
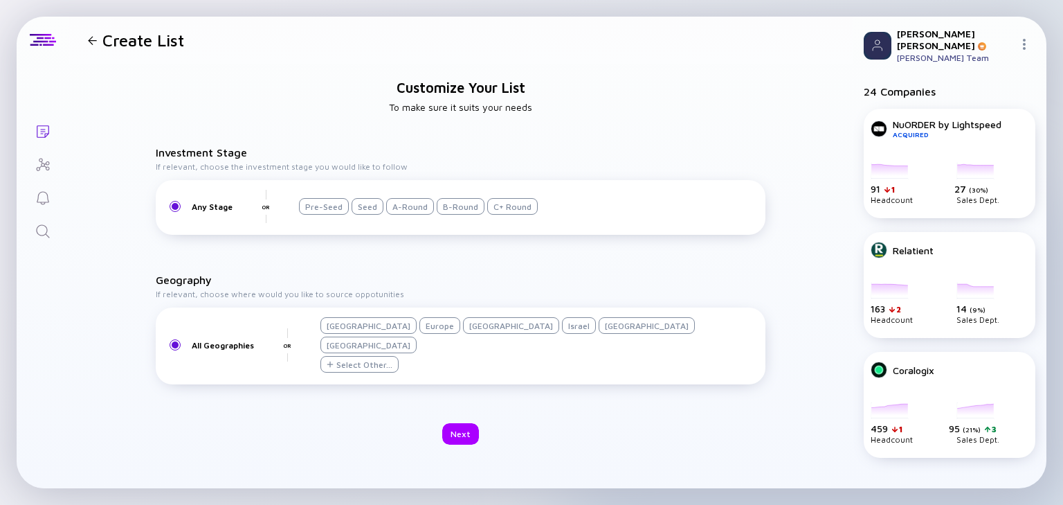
click at [562, 334] on div "Israel" at bounding box center [579, 325] width 34 height 17
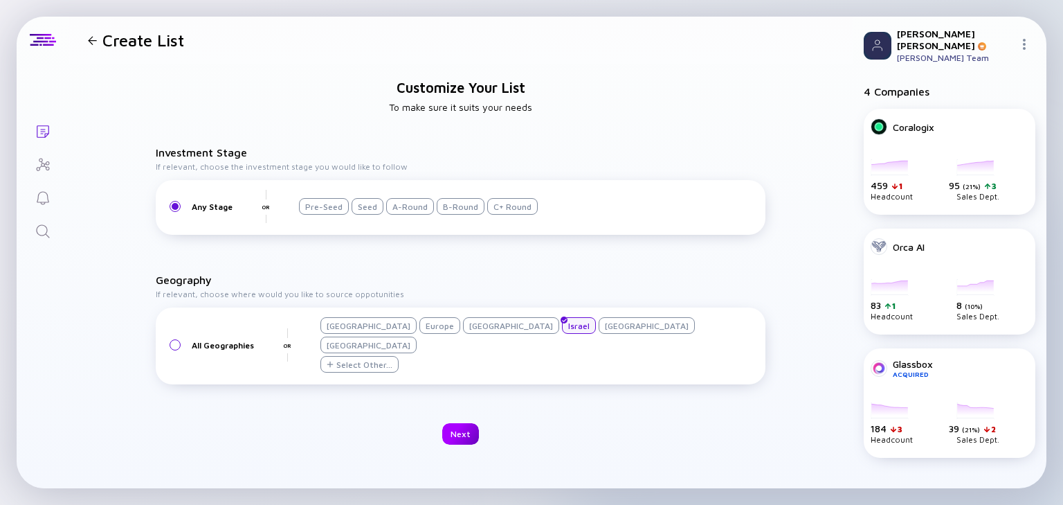
click at [469, 423] on div "Next" at bounding box center [460, 433] width 37 height 21
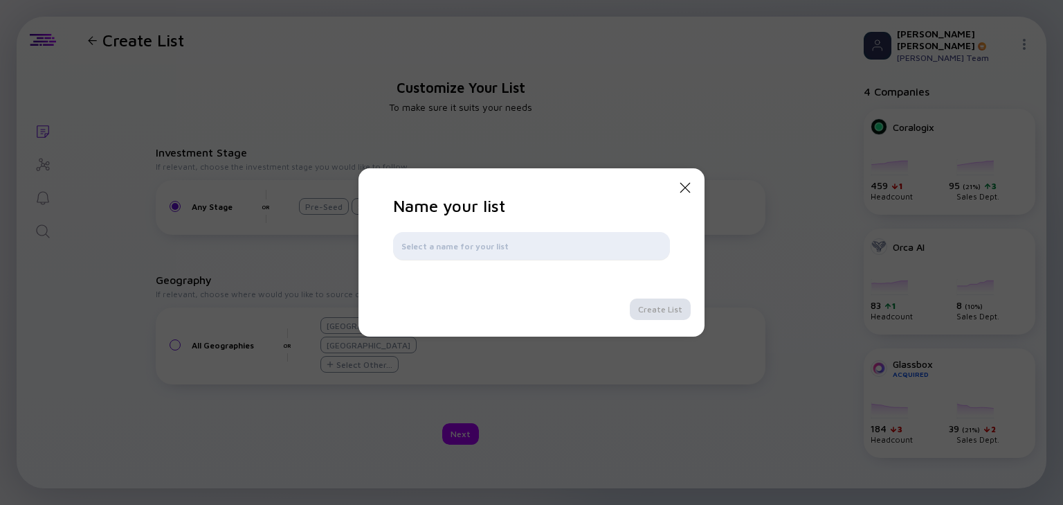
click at [543, 248] on input "text" at bounding box center [531, 246] width 260 height 14
type input "Brighton Park"
click at [656, 308] on div "Create List" at bounding box center [660, 308] width 61 height 21
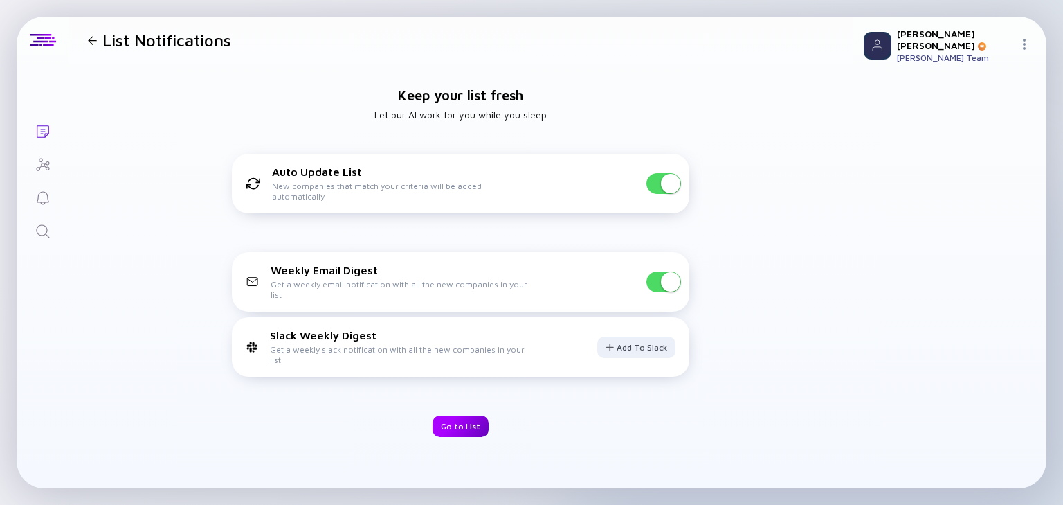
click at [450, 421] on div "Go to List" at bounding box center [461, 425] width 56 height 21
